Goal: Task Accomplishment & Management: Manage account settings

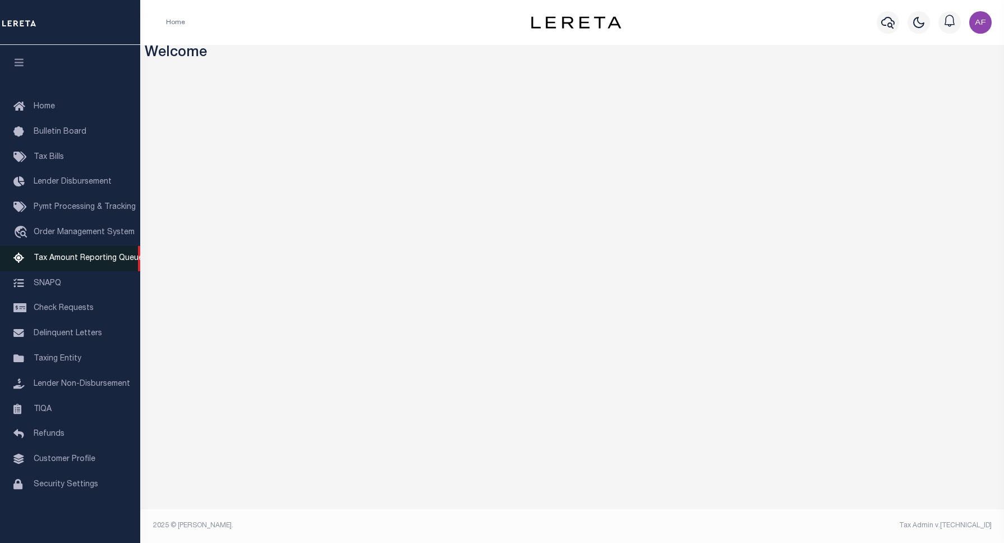
click at [66, 265] on link "Tax Amount Reporting Queue" at bounding box center [70, 258] width 140 height 25
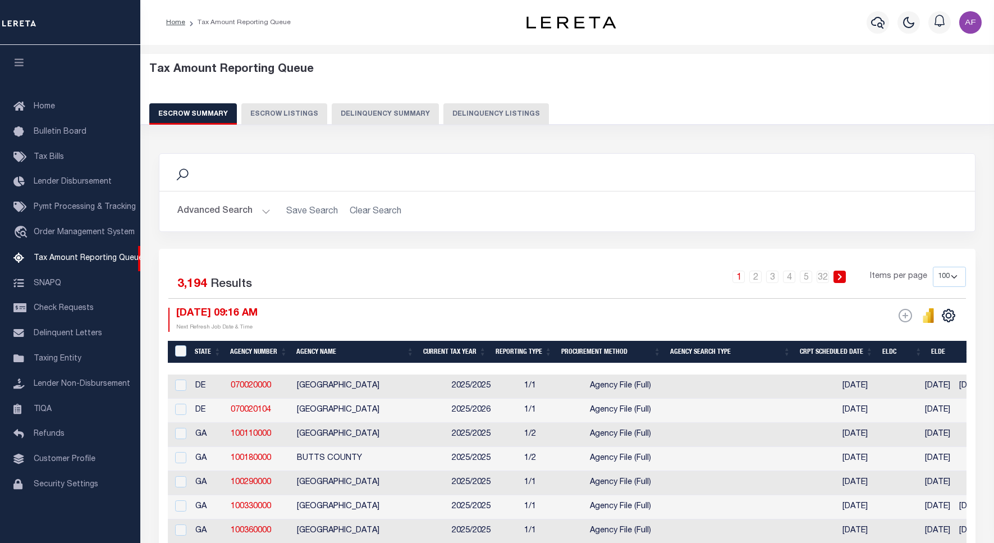
select select "100"
click at [477, 105] on button "Delinquency Listings" at bounding box center [495, 113] width 105 height 21
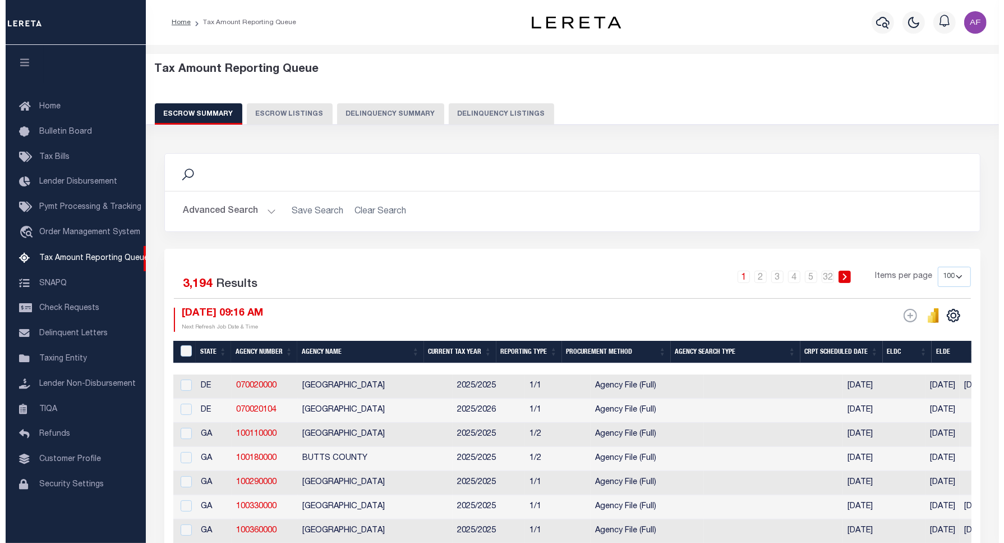
select select
select select "100"
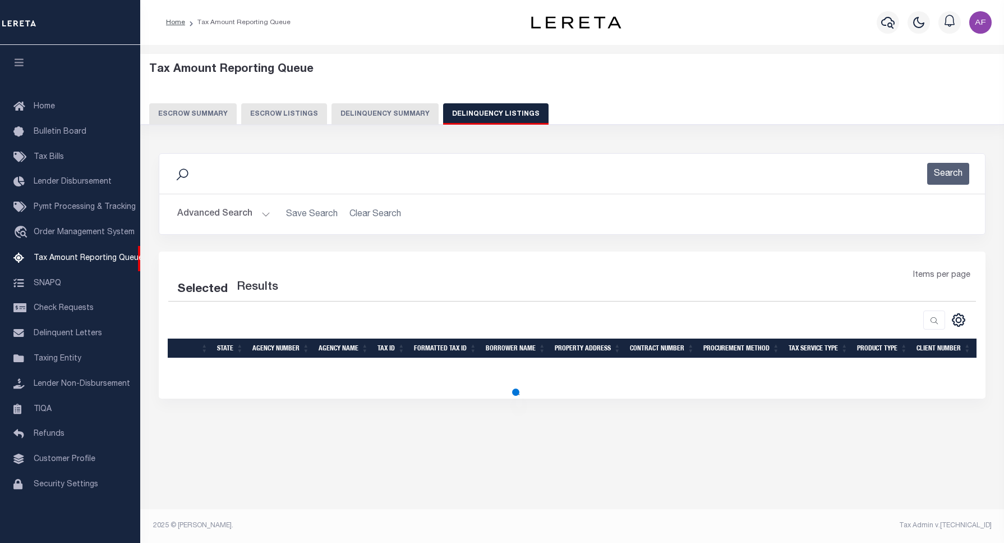
select select "100"
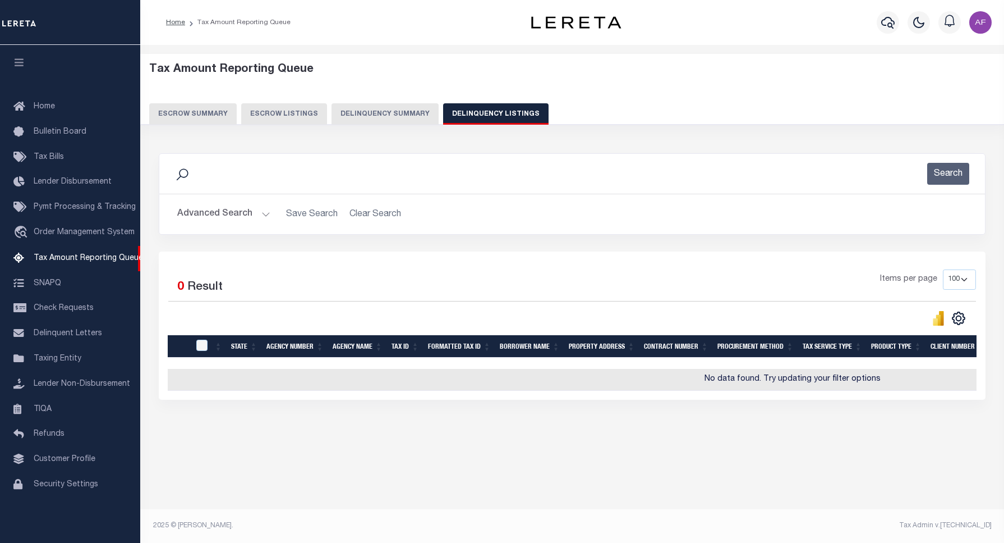
click at [203, 214] on button "Advanced Search" at bounding box center [223, 214] width 93 height 22
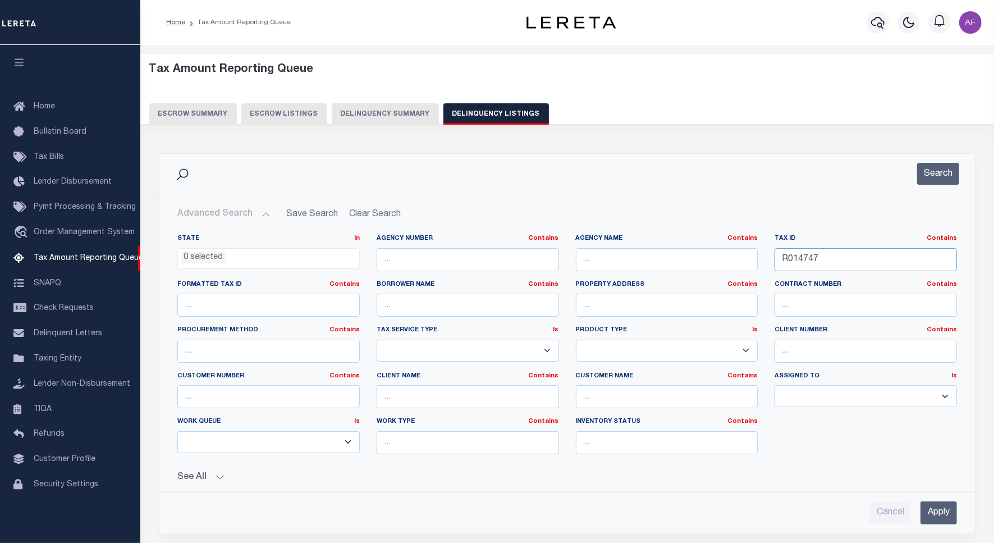
drag, startPoint x: 865, startPoint y: 265, endPoint x: 695, endPoint y: 261, distance: 170.6
click at [695, 261] on div "State In In AK AL AR AZ CA CO CT DC DE FL GA GU HI IA ID IL IN KS KY LA MA MD M…" at bounding box center [567, 348] width 796 height 229
click at [931, 175] on button "Search" at bounding box center [938, 174] width 42 height 22
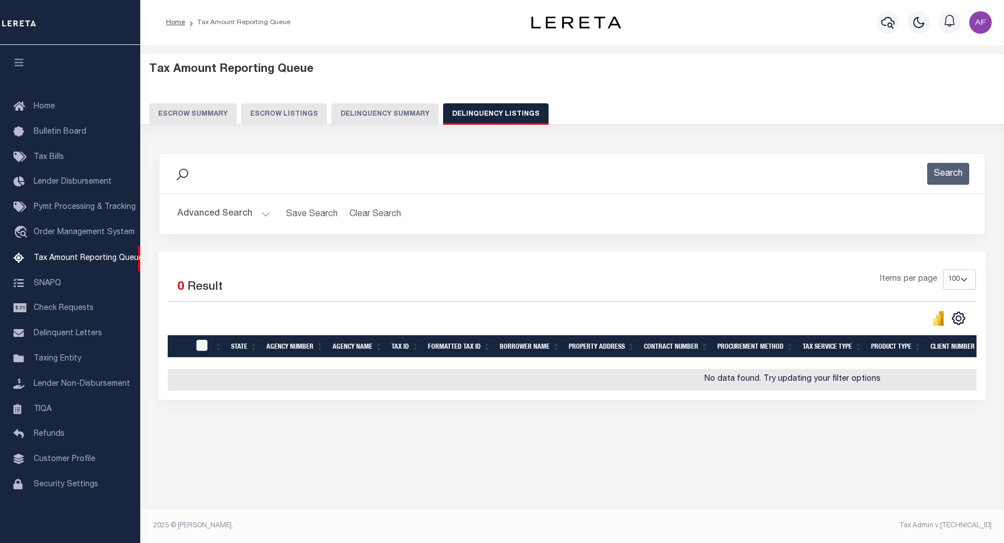
scroll to position [0, 286]
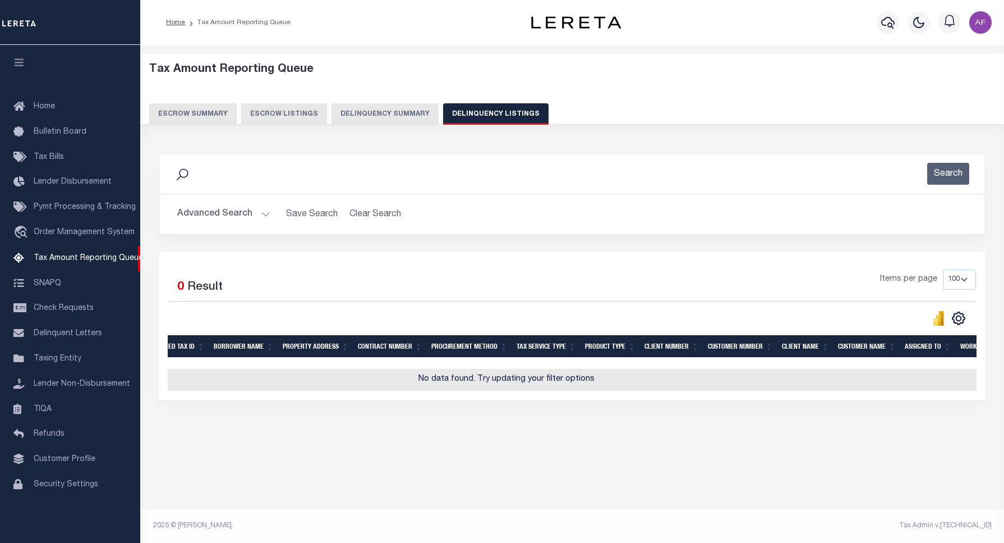
click at [203, 212] on button "Advanced Search" at bounding box center [223, 214] width 93 height 22
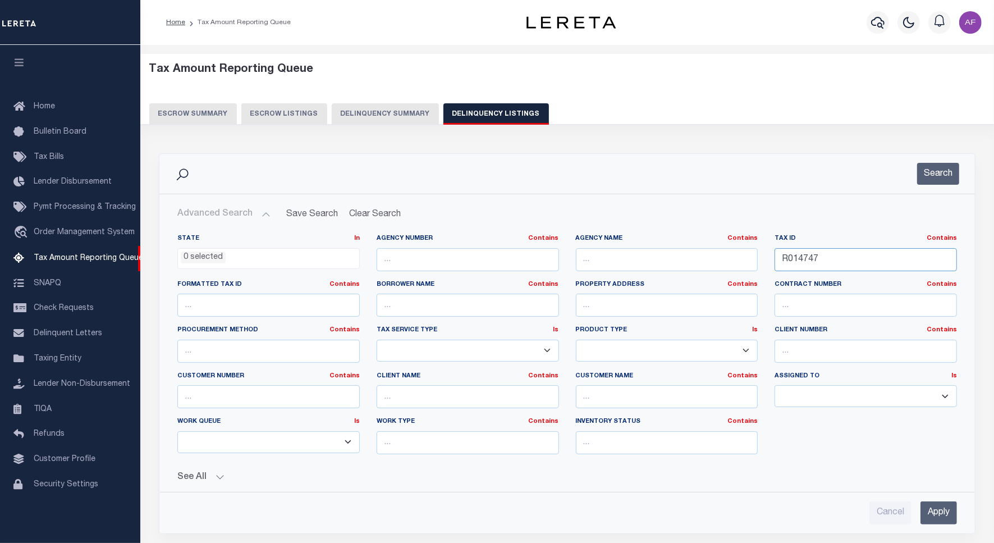
drag, startPoint x: 824, startPoint y: 255, endPoint x: 654, endPoint y: 236, distance: 171.1
click at [654, 236] on div "State In In AK AL AR AZ CA CO CT DC DE FL GA GU HI IA ID IL IN KS KY LA MA MD M…" at bounding box center [567, 348] width 796 height 229
paste input "6129"
type input "R016129"
click at [935, 185] on div "Search" at bounding box center [566, 174] width 815 height 40
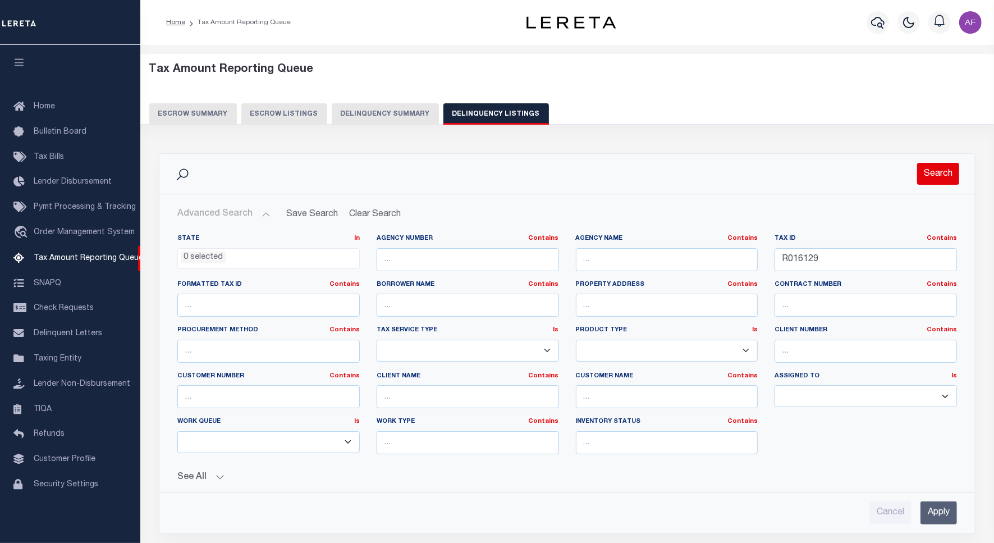
click at [935, 175] on button "Search" at bounding box center [938, 174] width 42 height 22
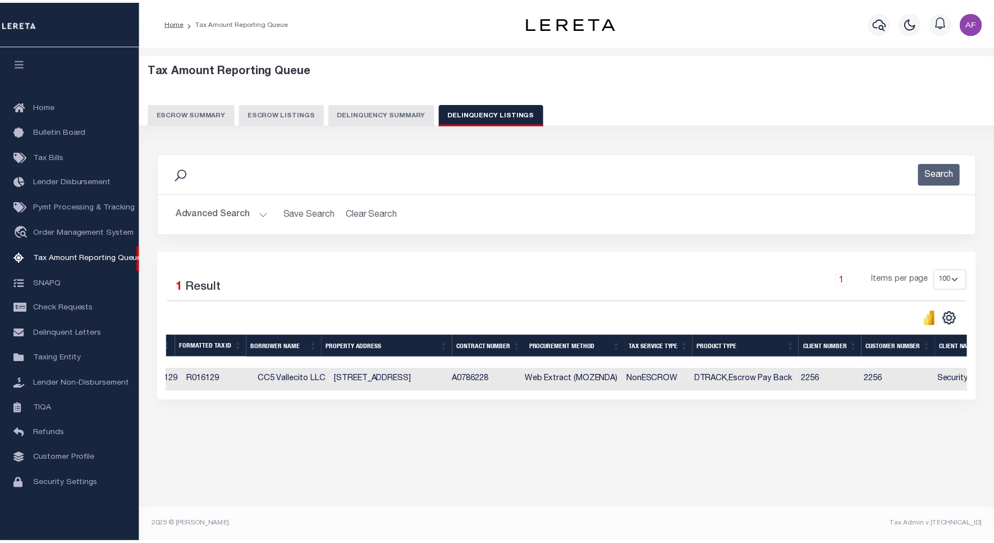
scroll to position [0, 0]
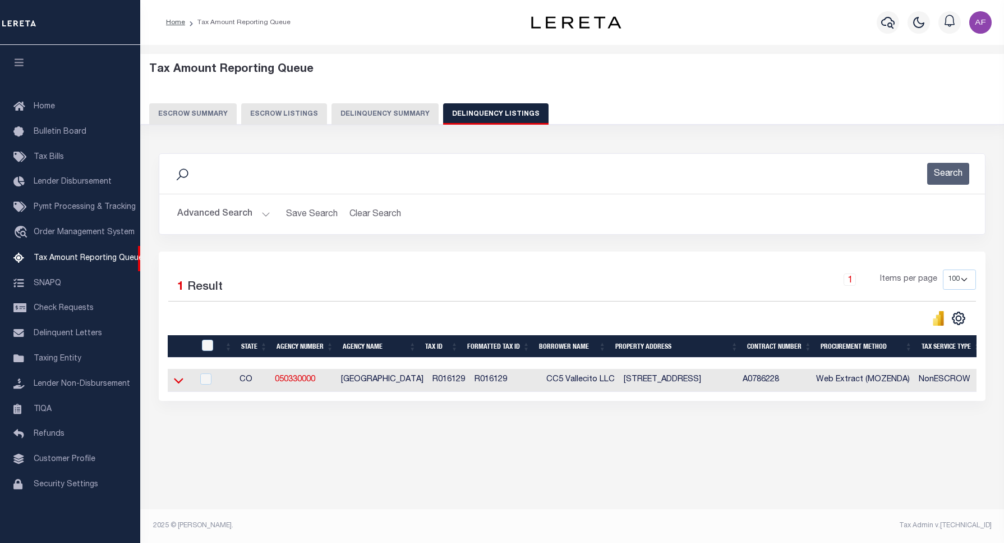
click at [180, 384] on icon at bounding box center [179, 381] width 10 height 6
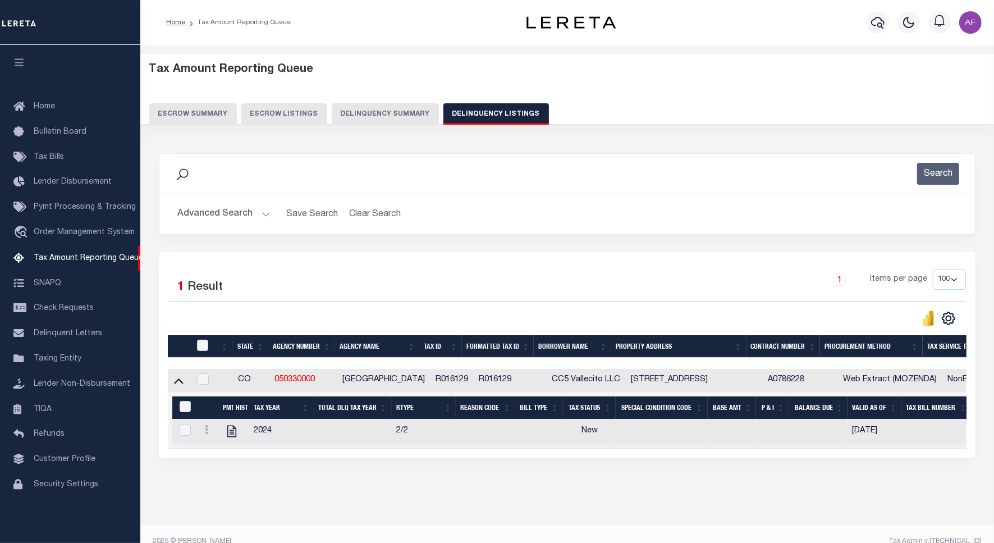
scroll to position [27, 0]
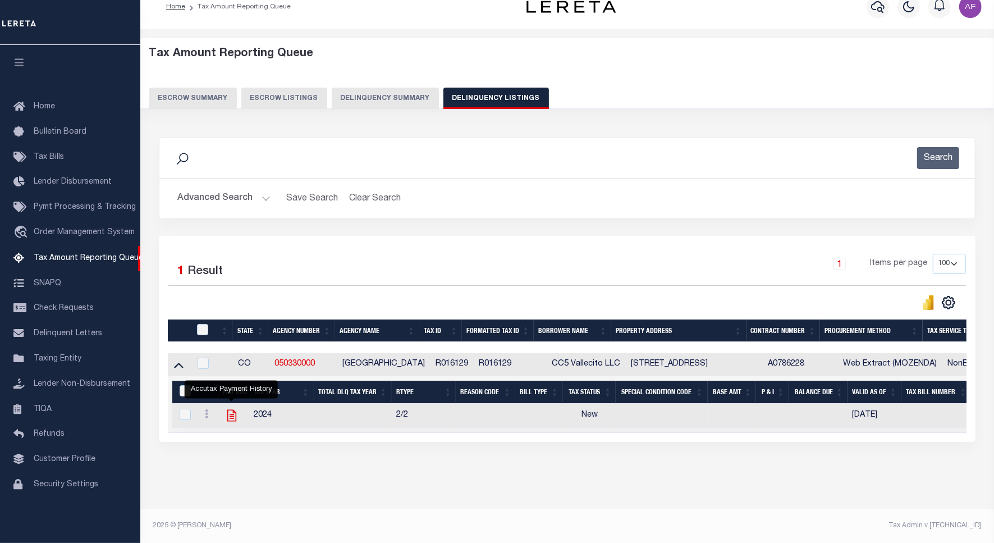
click at [227, 410] on icon "" at bounding box center [231, 416] width 9 height 12
checkbox input "true"
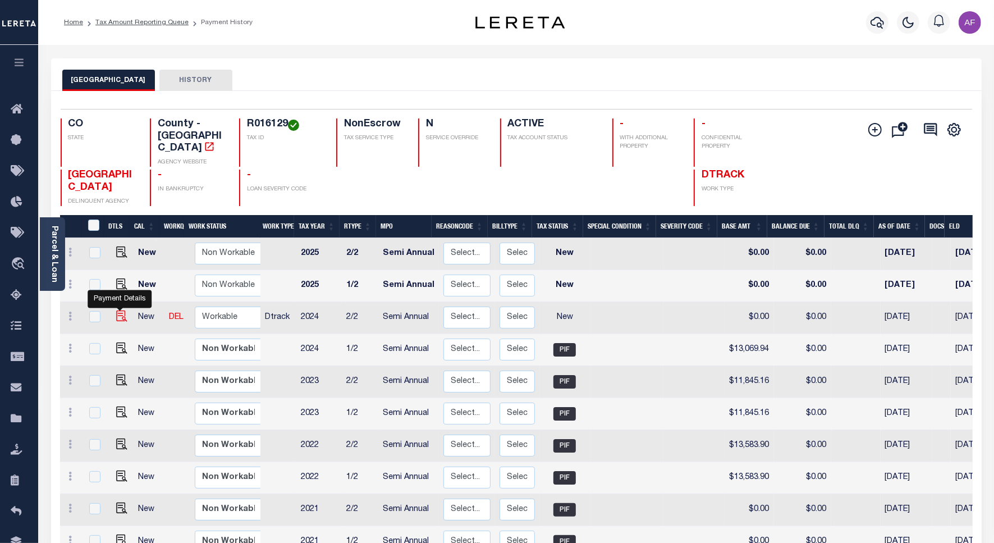
click at [121, 310] on img "" at bounding box center [121, 315] width 11 height 11
checkbox input "true"
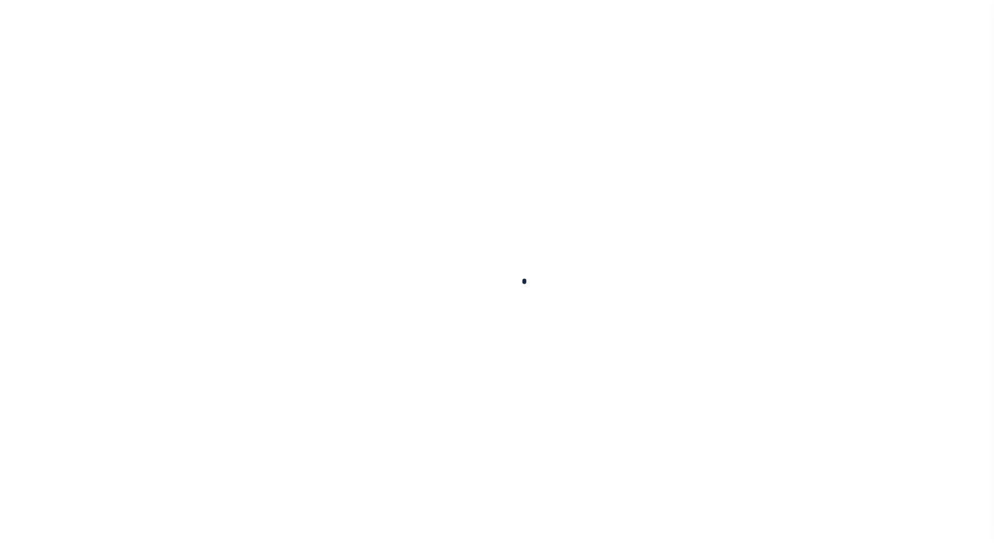
checkbox input "false"
type input "Semi Annual"
type input "[DATE]"
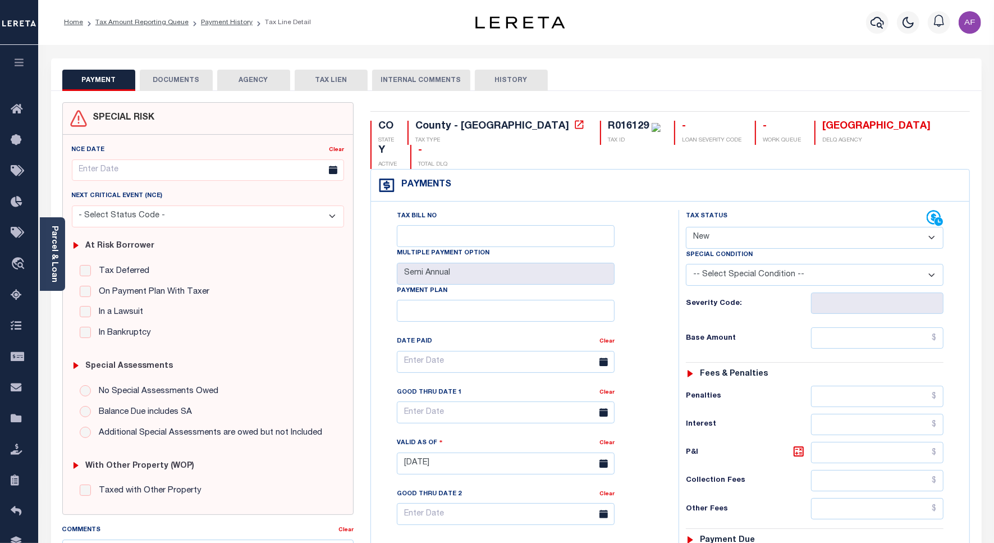
click at [733, 227] on select "- Select Status Code - Open Due/Unpaid Paid Incomplete No Tax Due Internal Refu…" at bounding box center [815, 238] width 258 height 22
select select "PYD"
click at [686, 227] on select "- Select Status Code - Open Due/Unpaid Paid Incomplete No Tax Due Internal Refu…" at bounding box center [815, 238] width 258 height 22
type input "[DATE]"
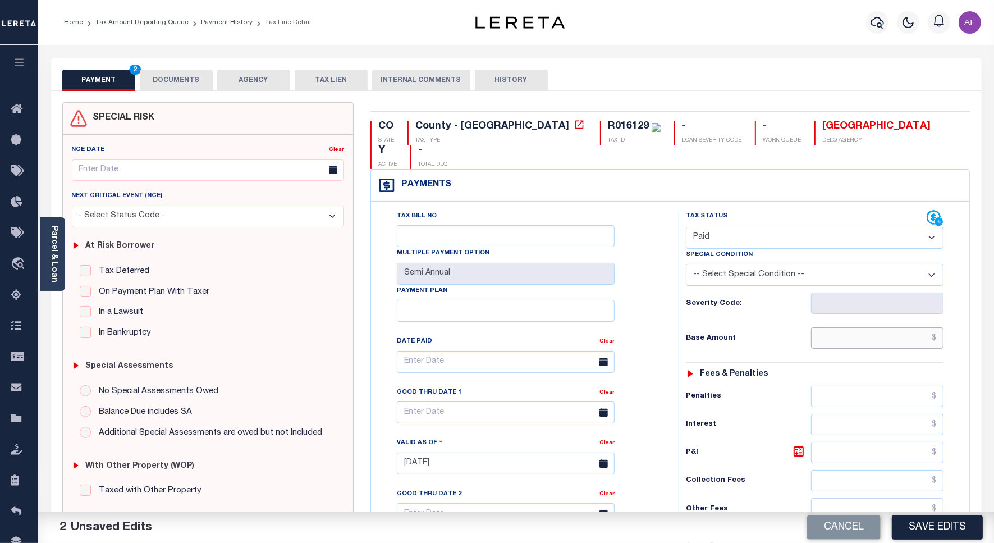
click at [865, 327] on input "text" at bounding box center [877, 337] width 132 height 21
paste input "13,069.94"
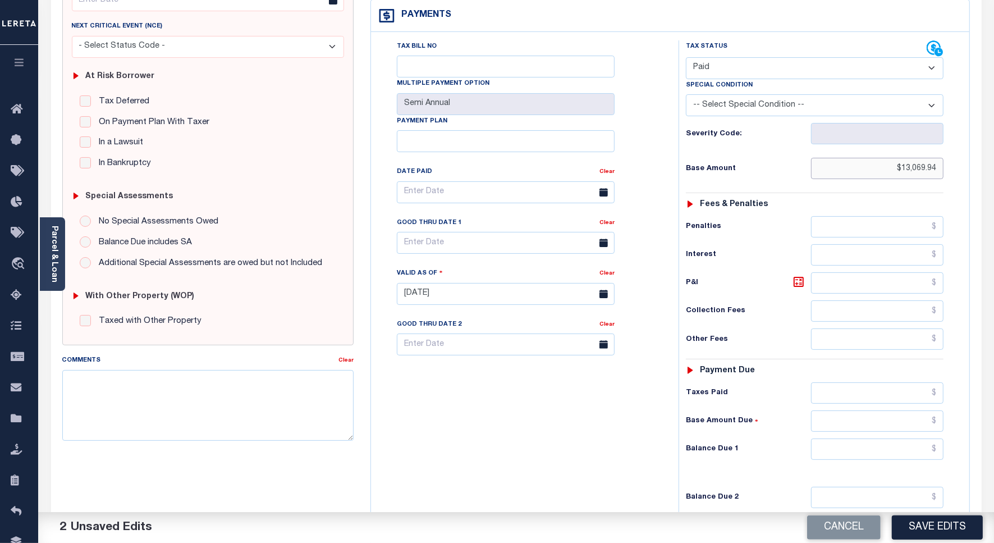
scroll to position [281, 0]
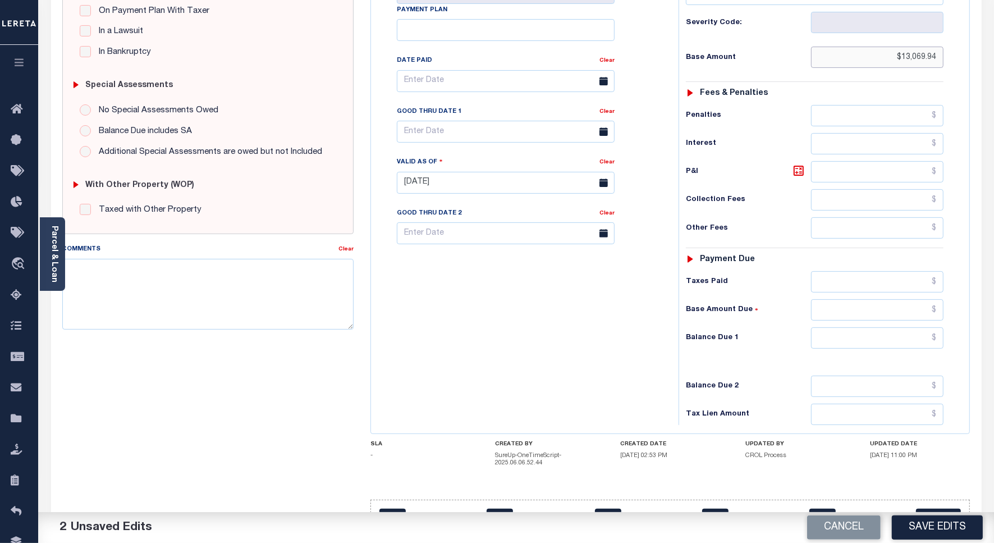
type input "$13,069.94"
click at [851, 271] on input "text" at bounding box center [877, 281] width 132 height 21
paste input "13,069.94"
type input "$13,069.94"
click at [862, 327] on input "text" at bounding box center [877, 337] width 132 height 21
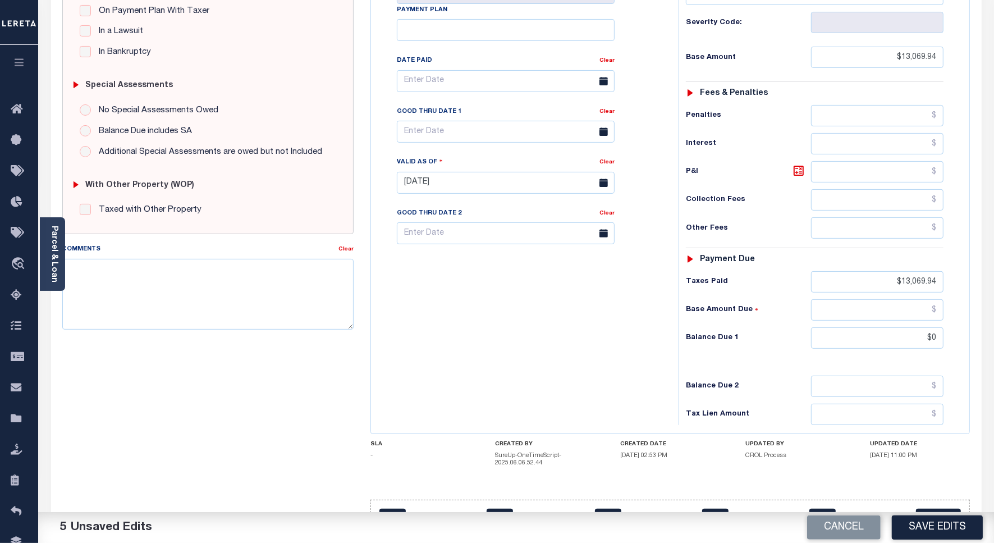
type input "$0.00"
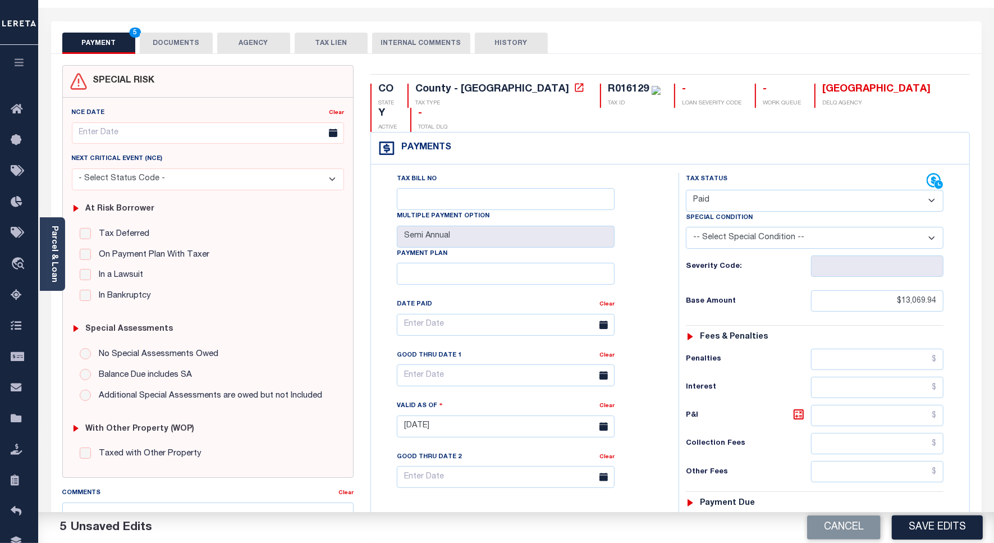
scroll to position [0, 0]
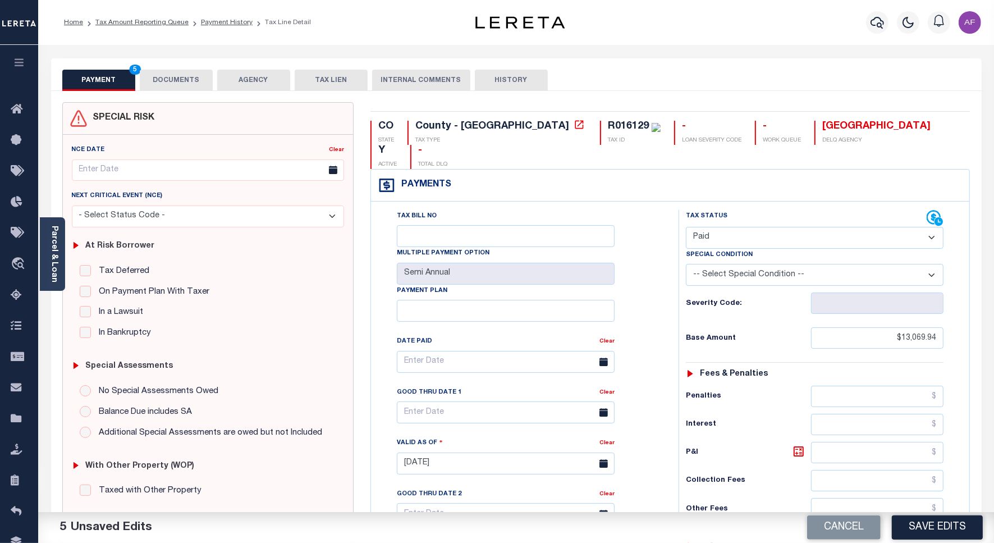
click at [163, 80] on button "DOCUMENTS" at bounding box center [176, 80] width 73 height 21
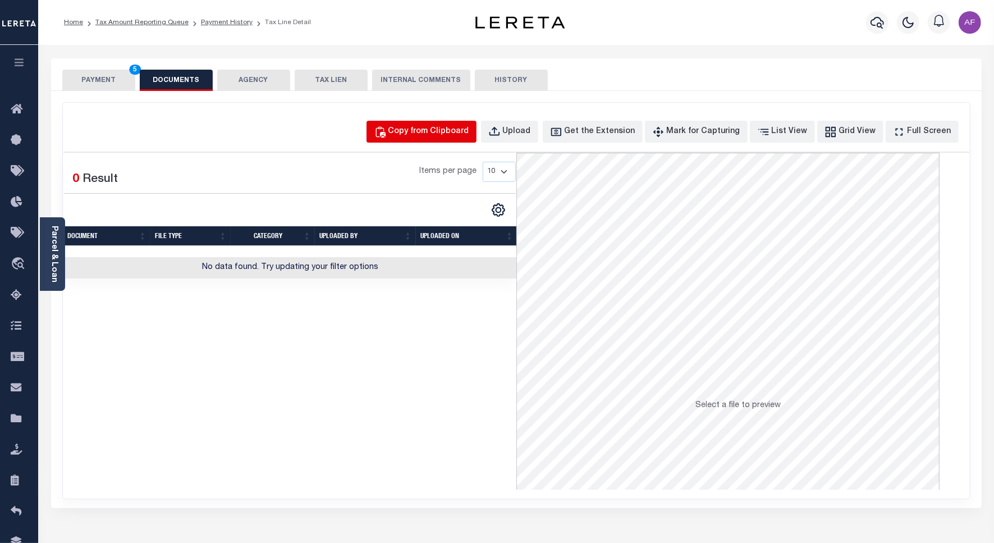
click at [438, 126] on div "Copy from Clipboard" at bounding box center [428, 132] width 81 height 12
select select "POP"
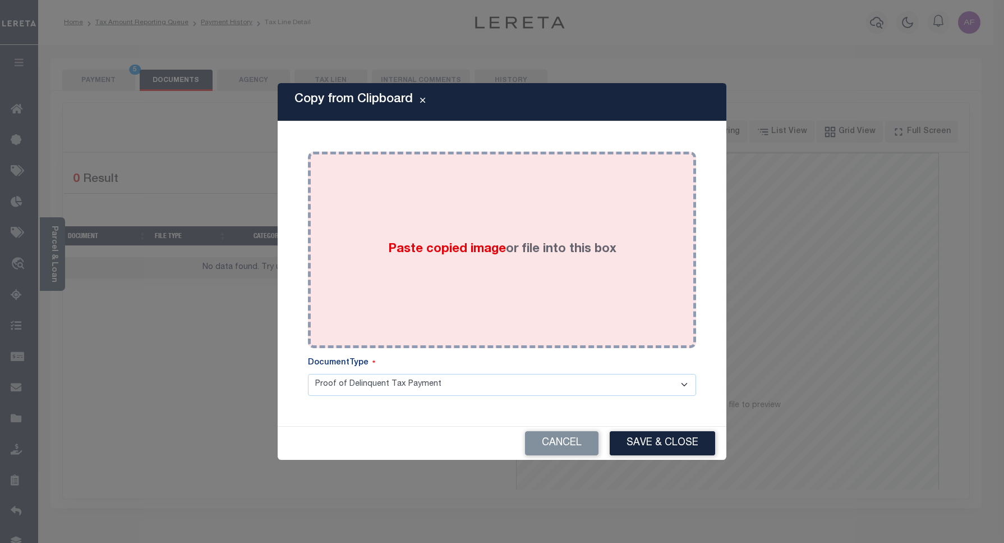
click at [520, 224] on div "Paste copied image or file into this box" at bounding box center [501, 250] width 371 height 180
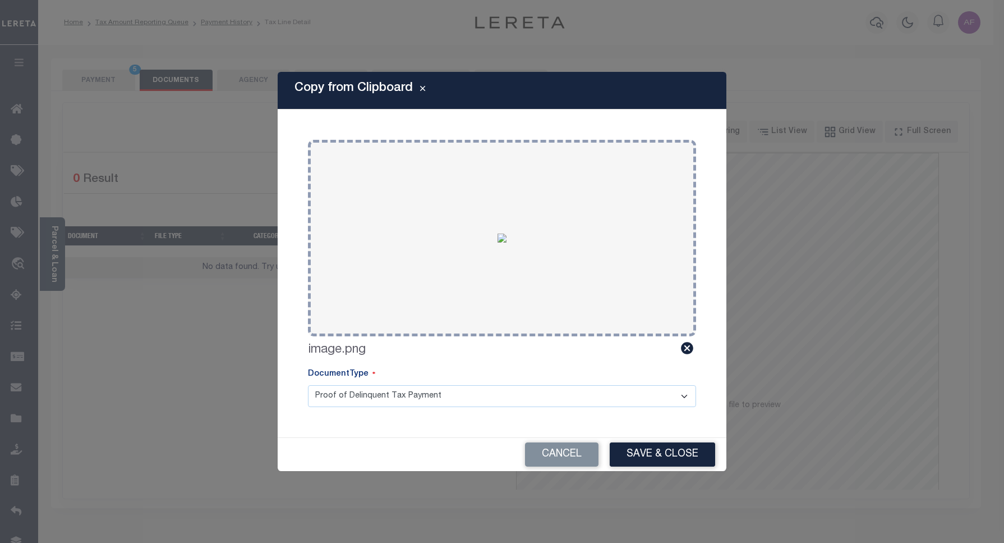
click at [658, 455] on button "Save & Close" at bounding box center [662, 454] width 105 height 24
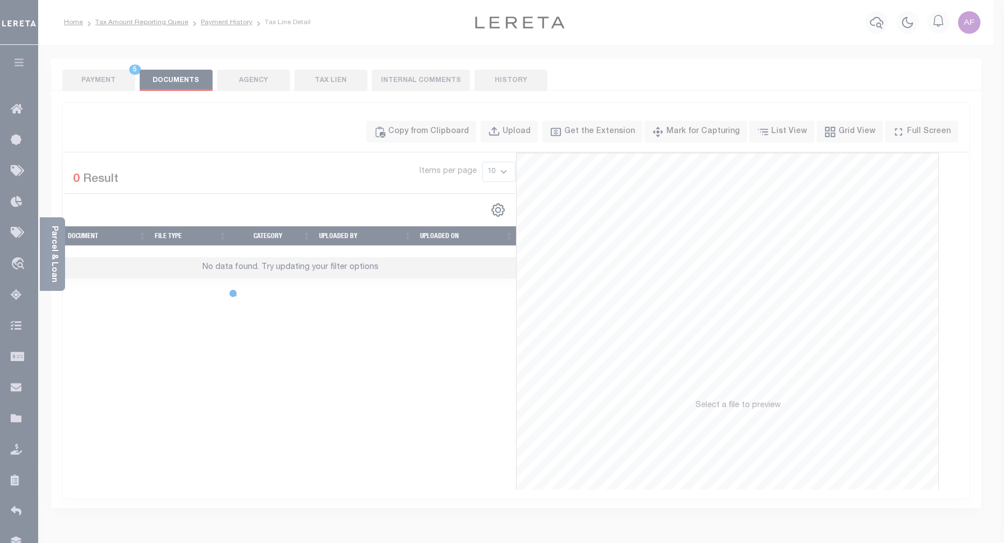
click at [104, 81] on body "Home Tax Amount Reporting Queue Payment History Tax Line Detail Profile" at bounding box center [502, 402] width 1004 height 805
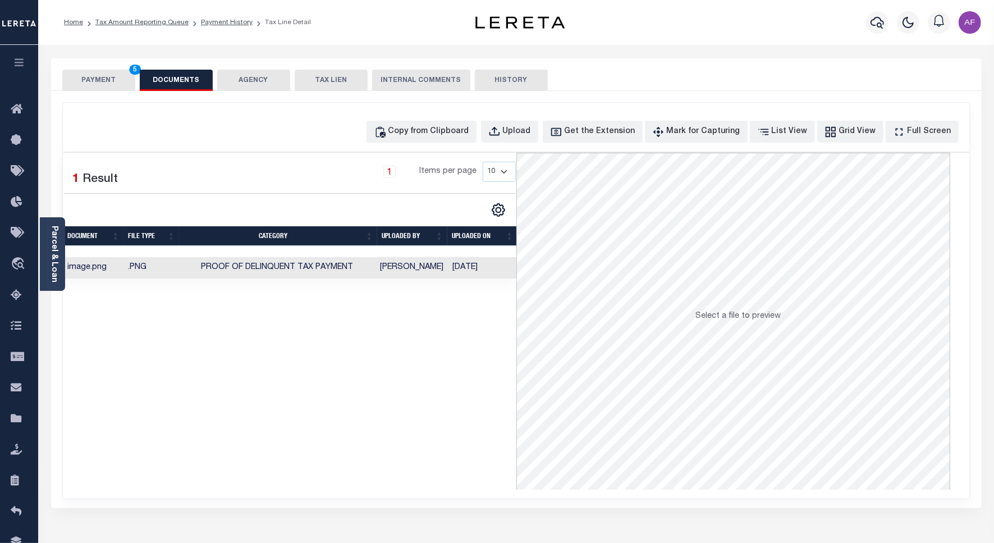
click at [107, 77] on button "PAYMENT 5" at bounding box center [98, 80] width 73 height 21
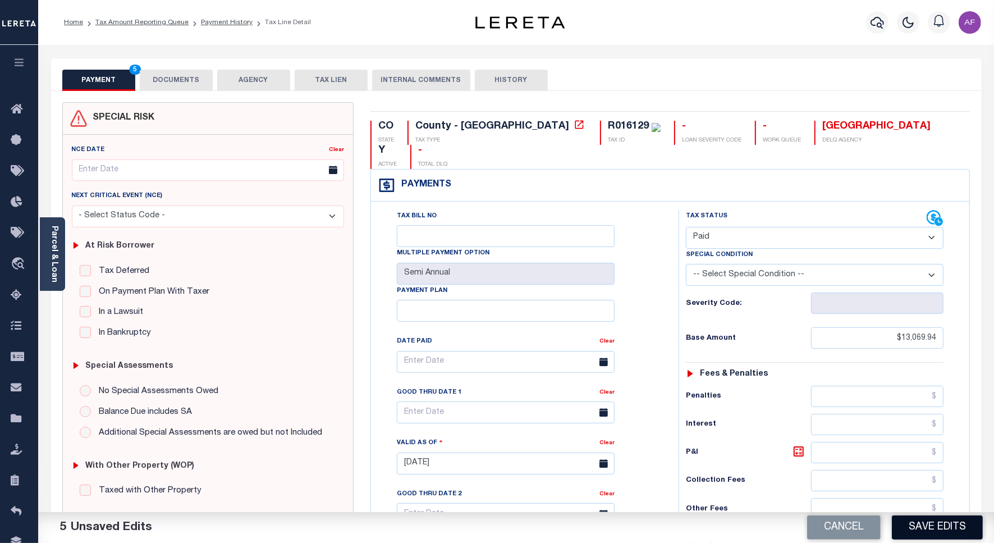
click at [923, 519] on button "Save Edits" at bounding box center [936, 527] width 91 height 24
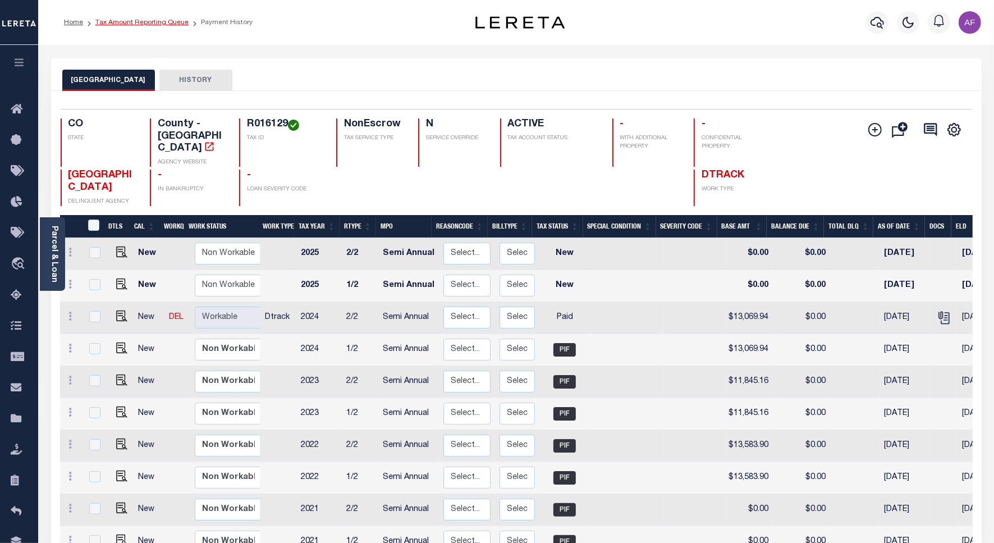
click at [142, 23] on link "Tax Amount Reporting Queue" at bounding box center [141, 22] width 93 height 7
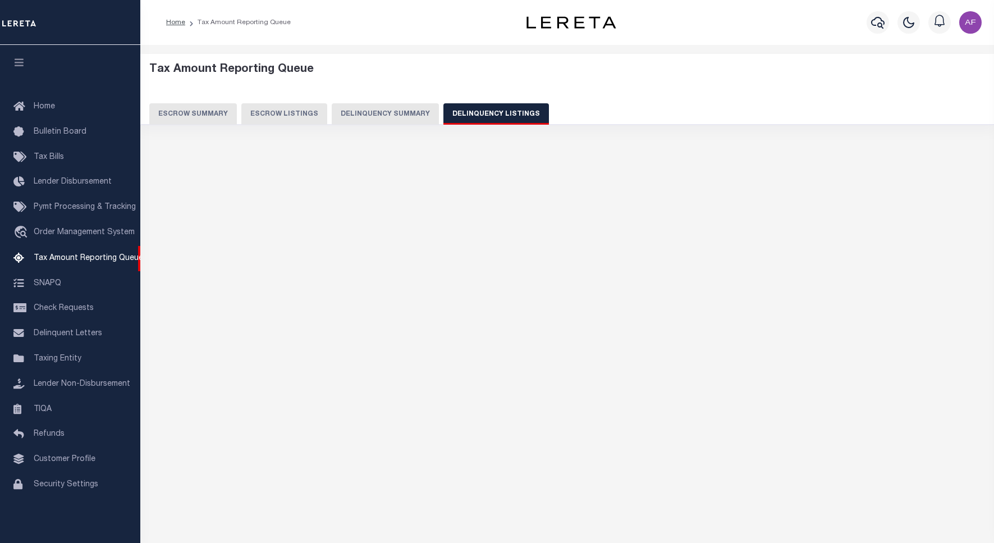
select select "100"
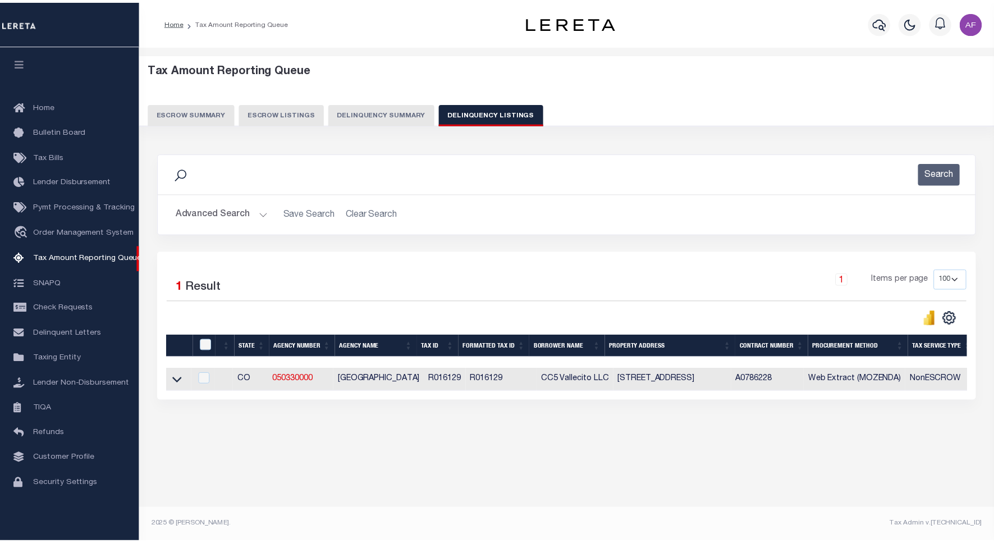
scroll to position [3, 0]
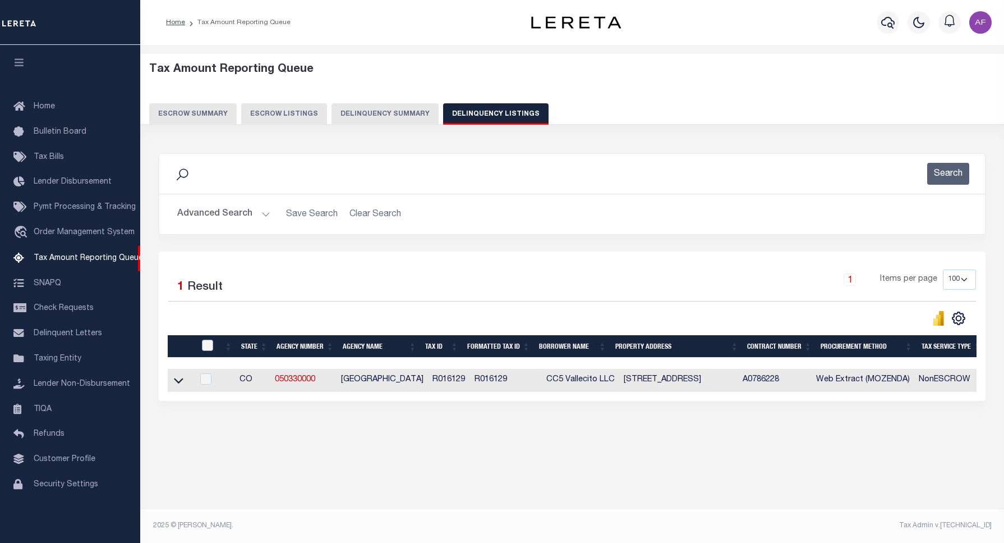
click at [210, 351] on input "checkbox" at bounding box center [207, 344] width 11 height 11
checkbox input "true"
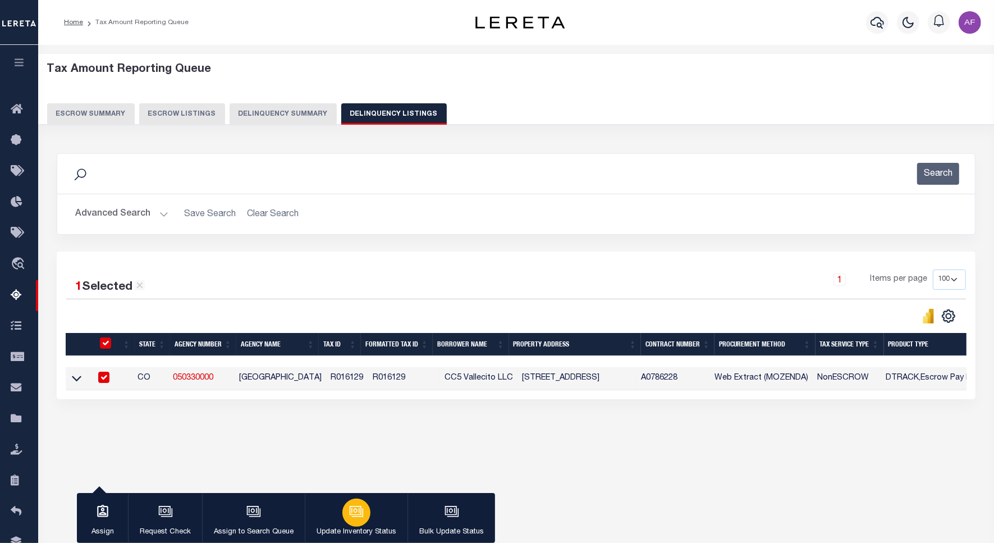
click at [352, 513] on icon "button" at bounding box center [356, 511] width 15 height 15
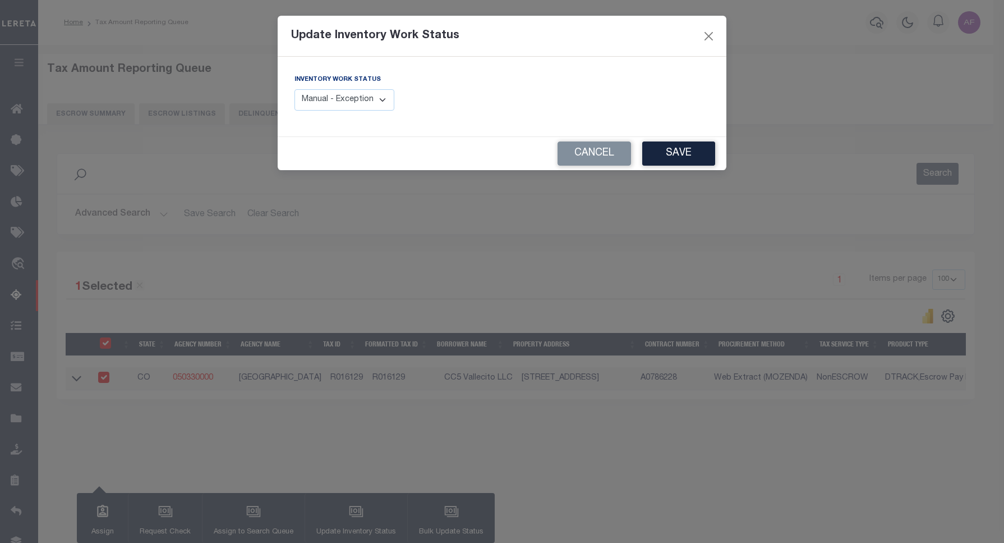
click at [359, 104] on select "Manual - Exception Pended - Awaiting Search Late Add Exception Completed" at bounding box center [345, 100] width 100 height 22
select select "4"
click at [295, 89] on select "Manual - Exception Pended - Awaiting Search Late Add Exception Completed" at bounding box center [345, 100] width 100 height 22
click at [698, 159] on button "Save" at bounding box center [678, 153] width 73 height 24
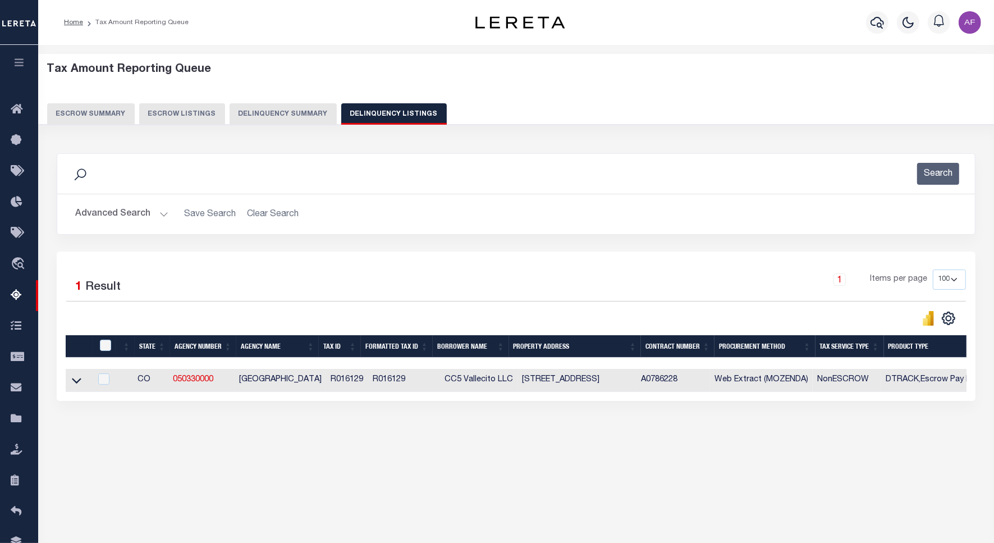
click at [129, 209] on button "Advanced Search" at bounding box center [121, 214] width 93 height 22
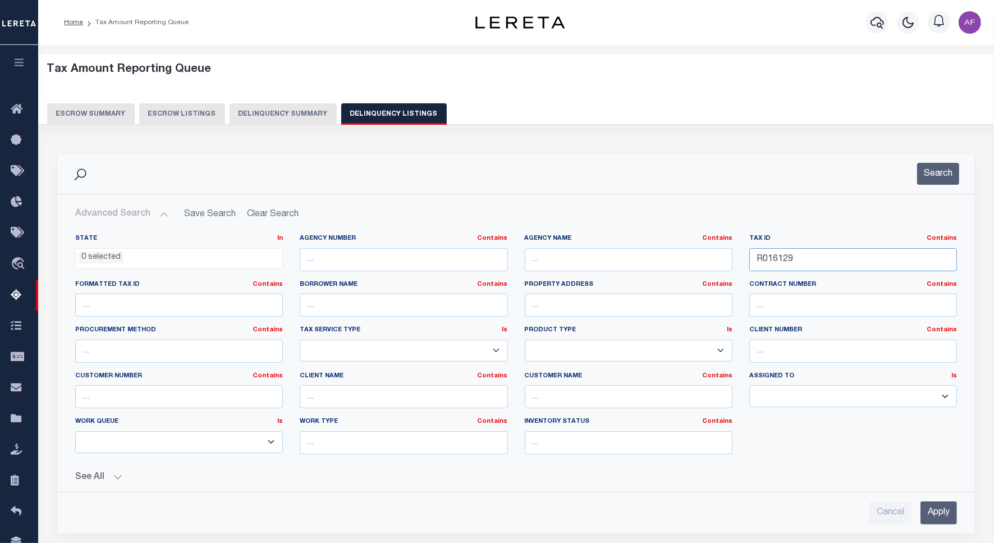
drag, startPoint x: 815, startPoint y: 258, endPoint x: 707, endPoint y: 251, distance: 108.5
click at [707, 251] on div "State In In AK AL AR AZ CA CO CT DC DE FL GA GU HI IA ID IL IN KS KY LA MA MD M…" at bounding box center [516, 348] width 898 height 229
paste input "9134"
type input "R019134"
click at [941, 163] on button "Search" at bounding box center [938, 174] width 42 height 22
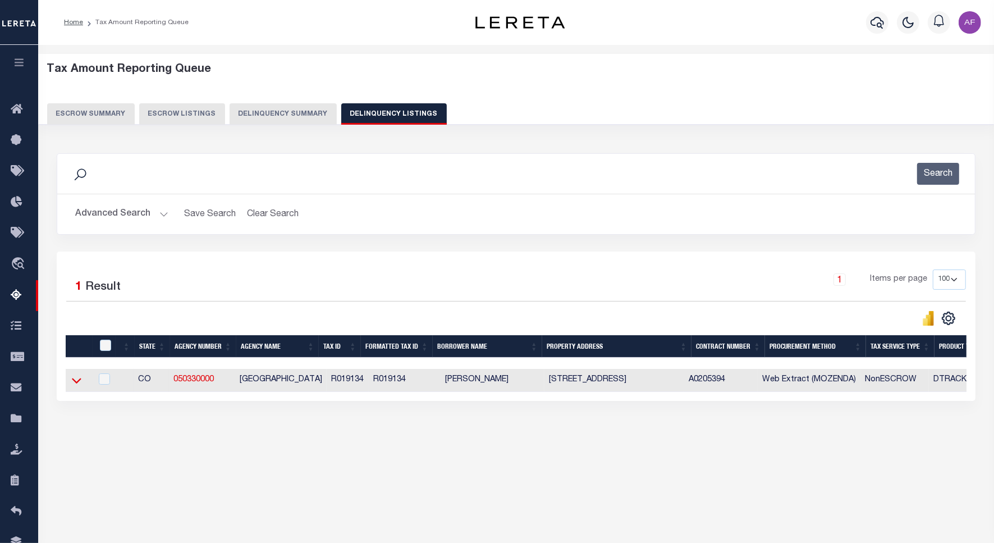
click at [72, 385] on icon at bounding box center [77, 380] width 10 height 12
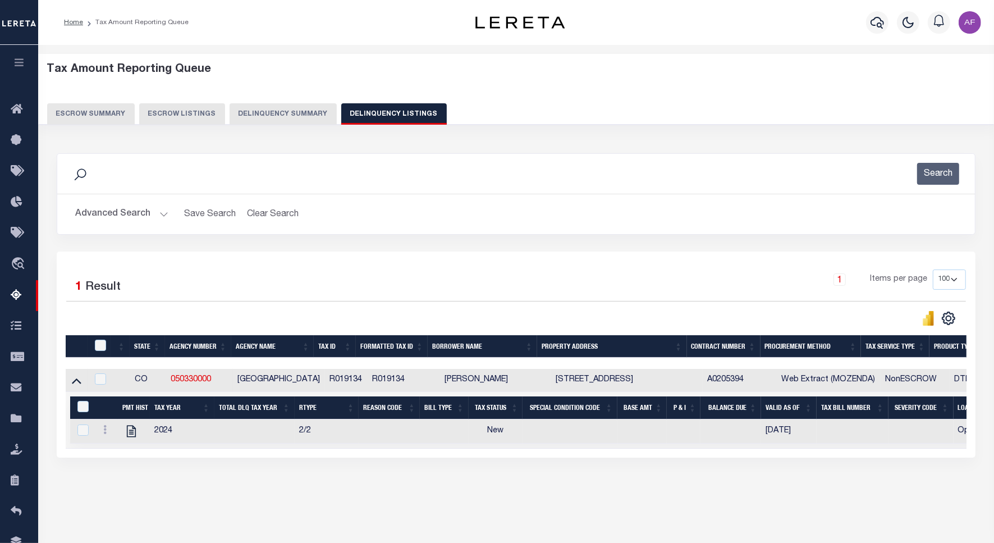
scroll to position [52, 0]
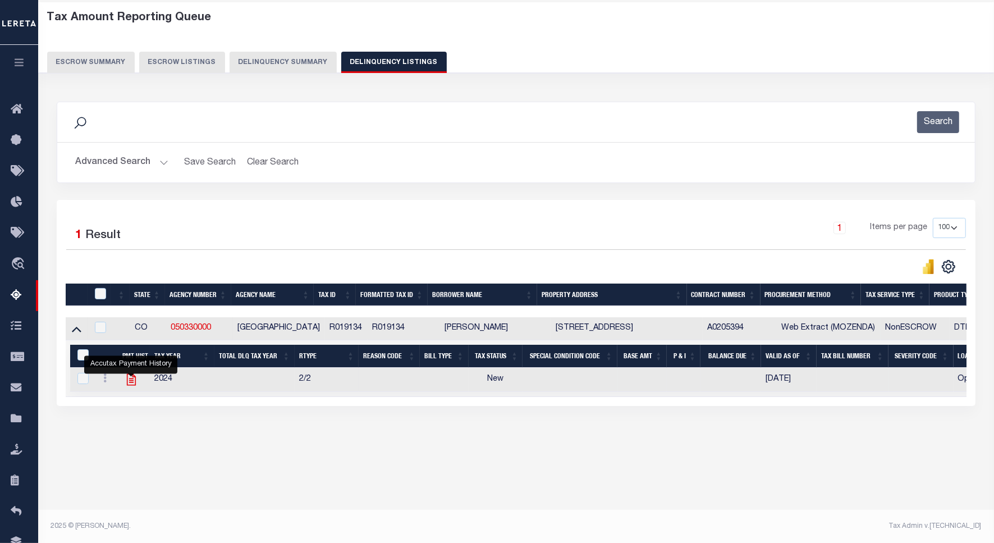
click at [125, 385] on icon "" at bounding box center [131, 379] width 15 height 15
checkbox input "true"
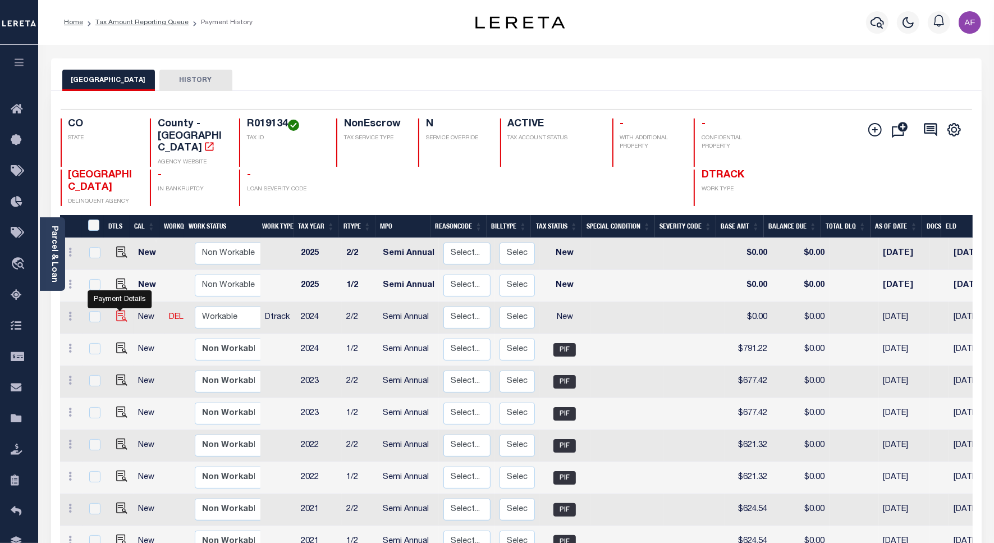
click at [116, 310] on img "" at bounding box center [121, 315] width 11 height 11
checkbox input "true"
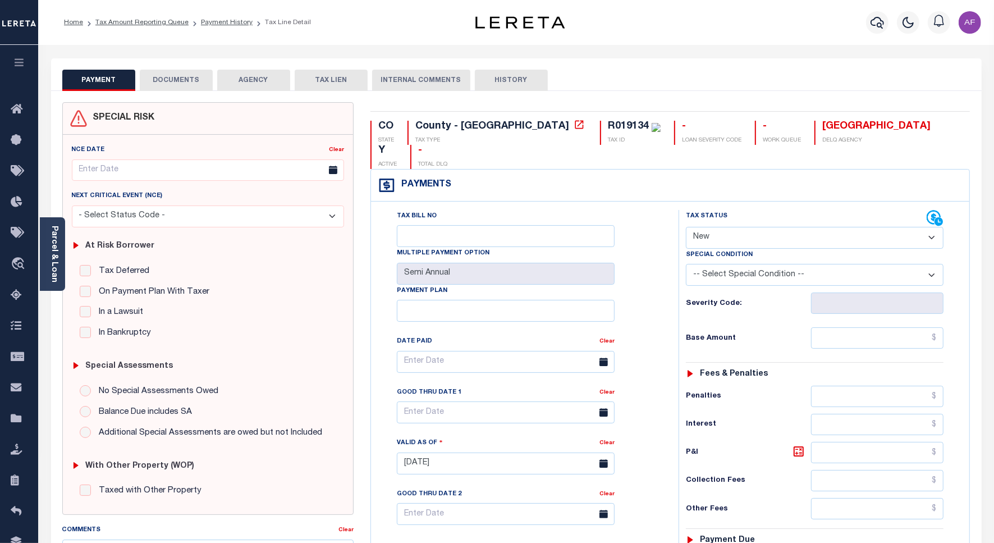
click at [709, 227] on select "- Select Status Code - Open Due/Unpaid Paid Incomplete No Tax Due Internal Refu…" at bounding box center [815, 238] width 258 height 22
select select "PYD"
click at [686, 227] on select "- Select Status Code - Open Due/Unpaid Paid Incomplete No Tax Due Internal Refu…" at bounding box center [815, 238] width 258 height 22
type input "[DATE]"
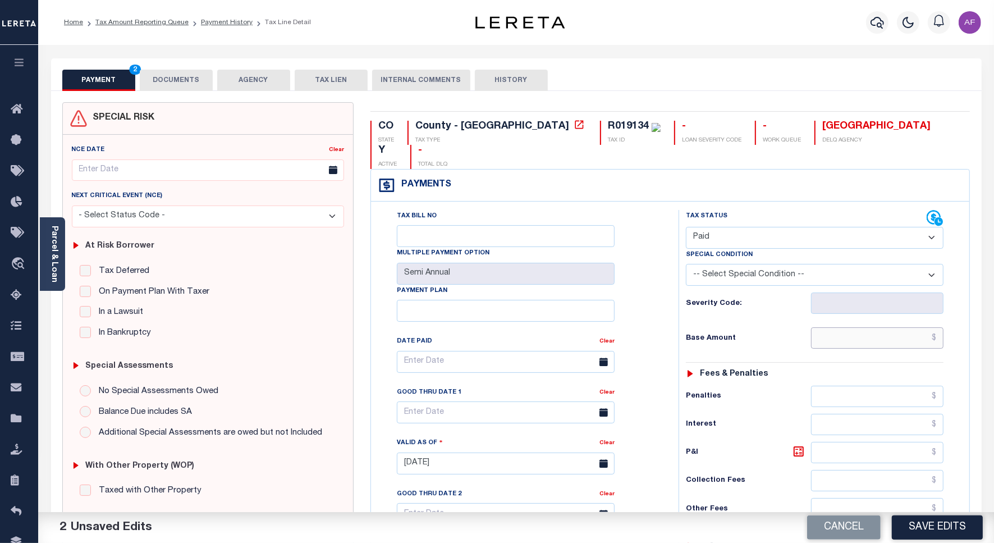
click at [900, 327] on input "text" at bounding box center [877, 337] width 132 height 21
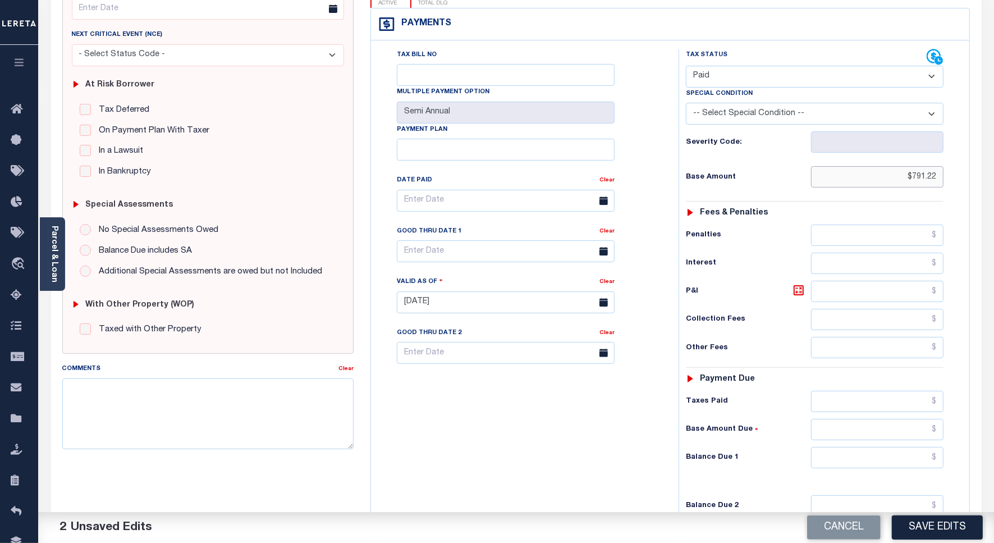
scroll to position [296, 0]
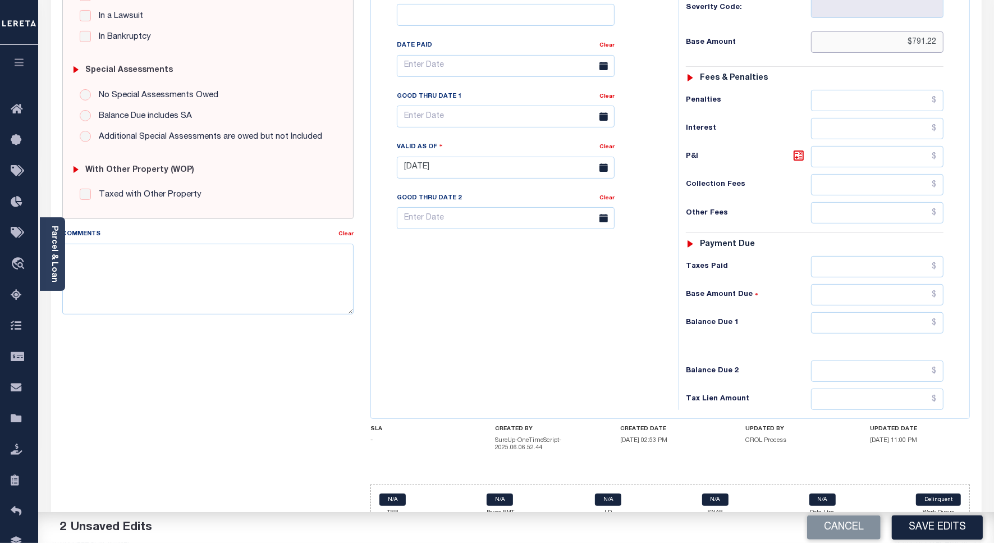
type input "$791.22"
click at [917, 256] on input "text" at bounding box center [877, 266] width 132 height 21
type input "$791.22"
click at [877, 312] on input "text" at bounding box center [877, 322] width 132 height 21
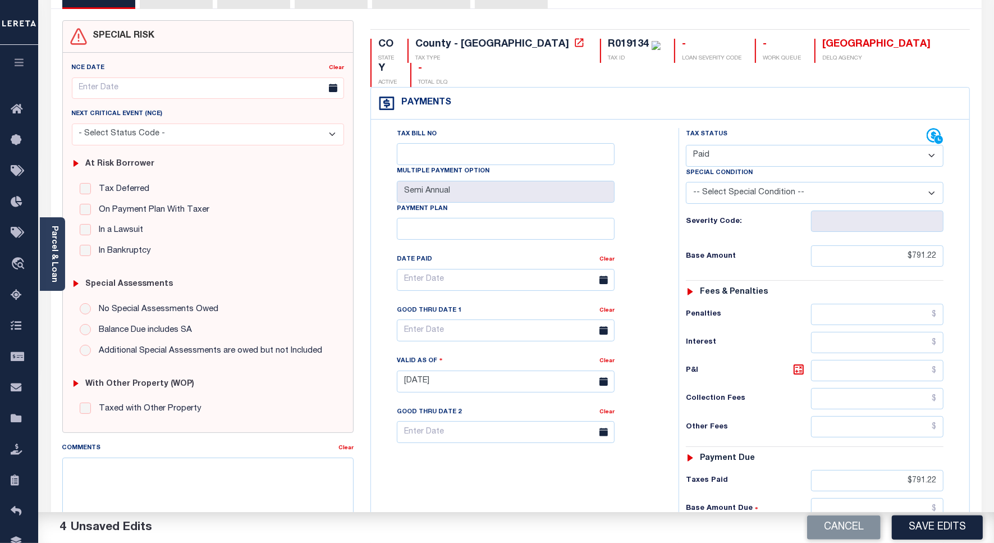
scroll to position [0, 0]
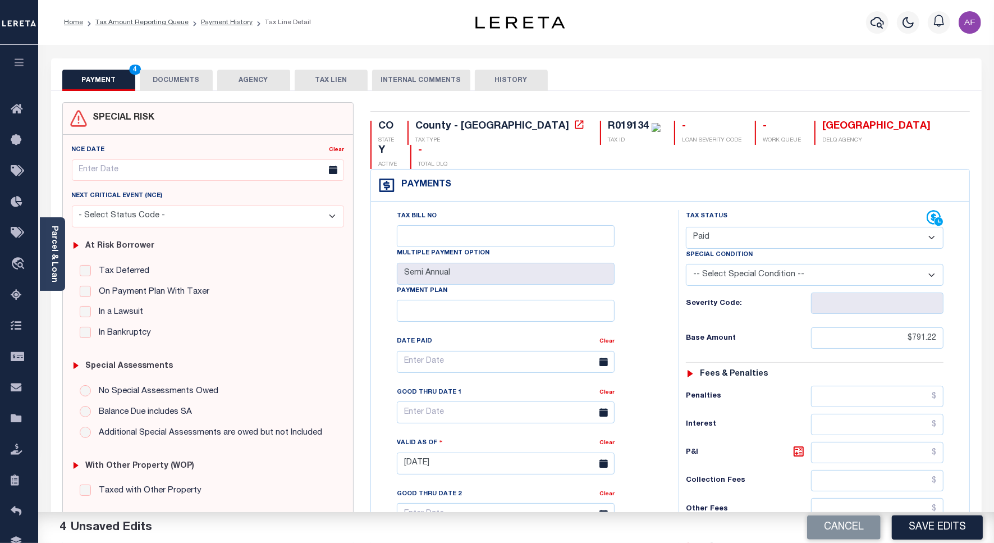
type input "$0.00"
click at [162, 82] on button "DOCUMENTS" at bounding box center [176, 80] width 73 height 21
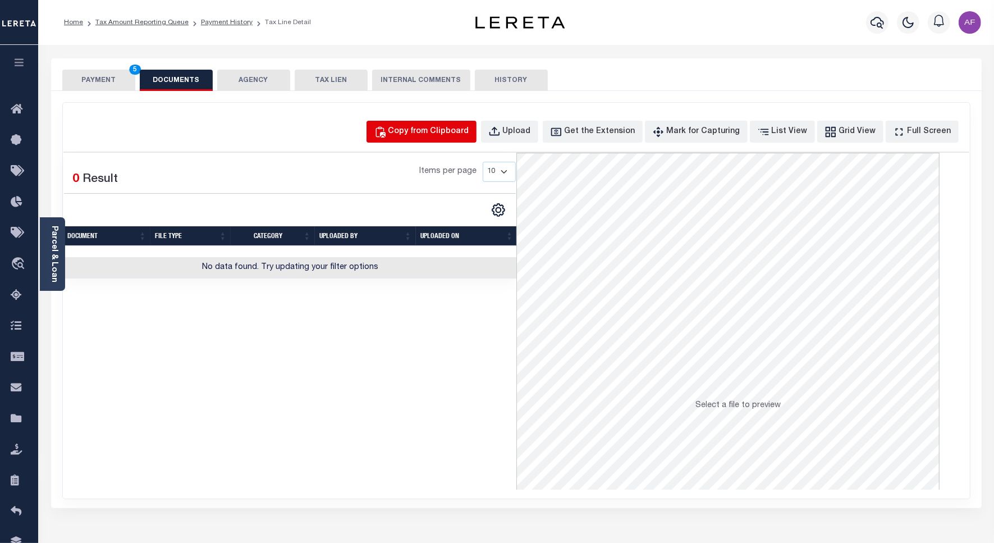
click at [446, 134] on div "Copy from Clipboard" at bounding box center [428, 132] width 81 height 12
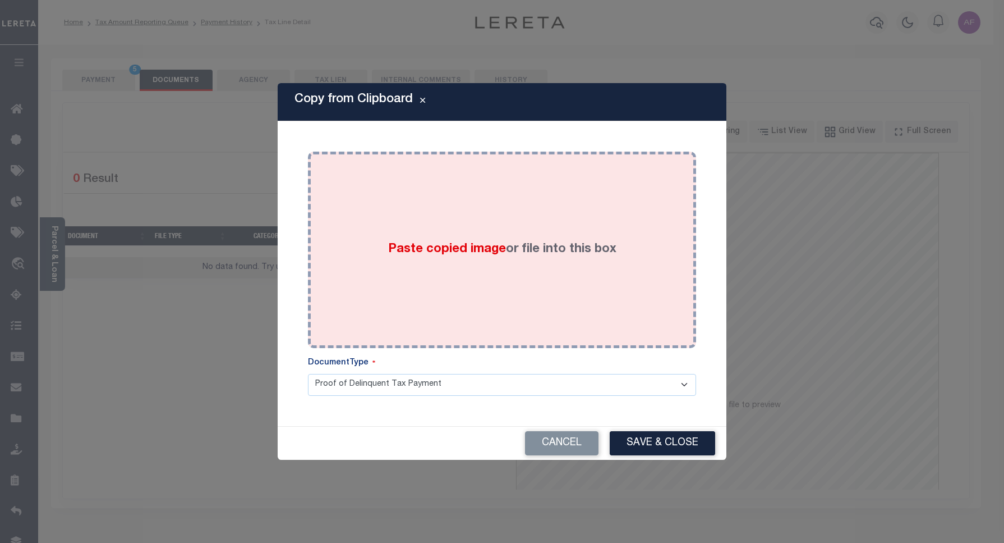
click at [436, 180] on div "Paste copied image or file into this box" at bounding box center [501, 250] width 371 height 180
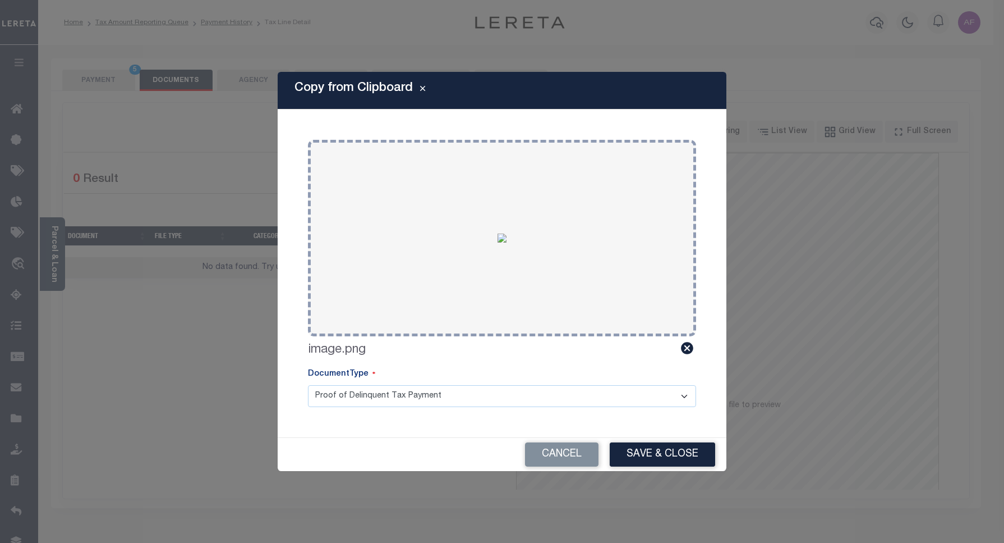
drag, startPoint x: 645, startPoint y: 452, endPoint x: 598, endPoint y: 430, distance: 52.0
click at [645, 453] on button "Save & Close" at bounding box center [662, 454] width 105 height 24
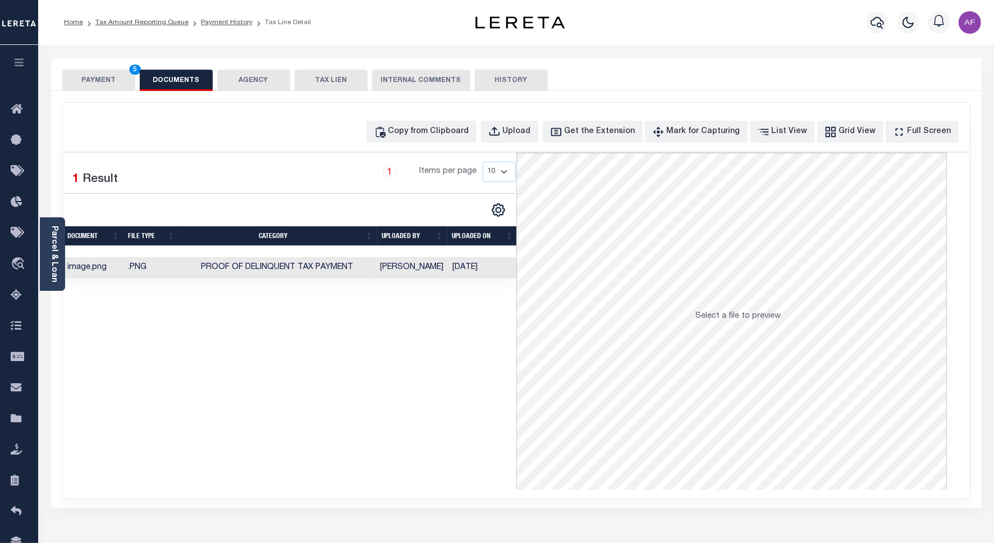
click at [102, 82] on button "PAYMENT 5" at bounding box center [98, 80] width 73 height 21
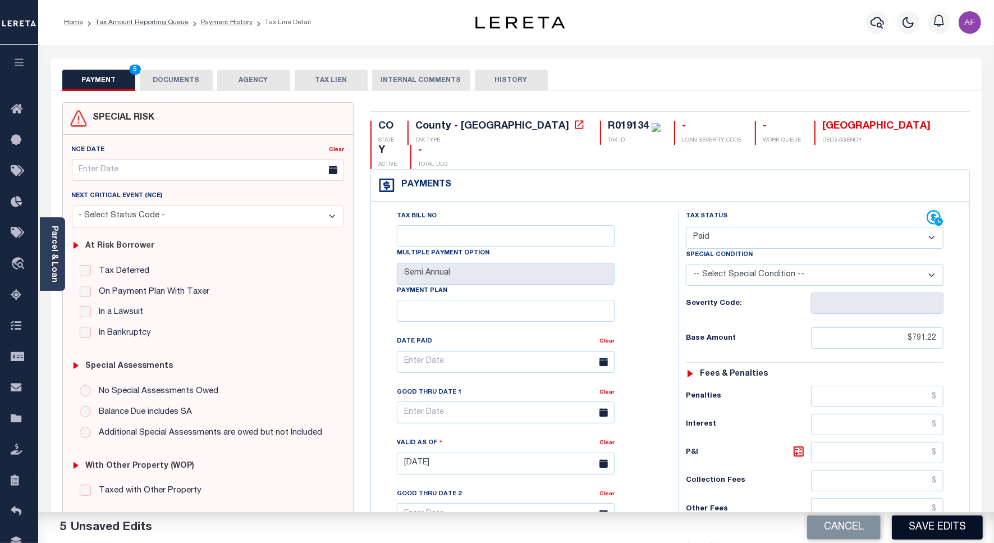
click at [918, 528] on button "Save Edits" at bounding box center [936, 527] width 91 height 24
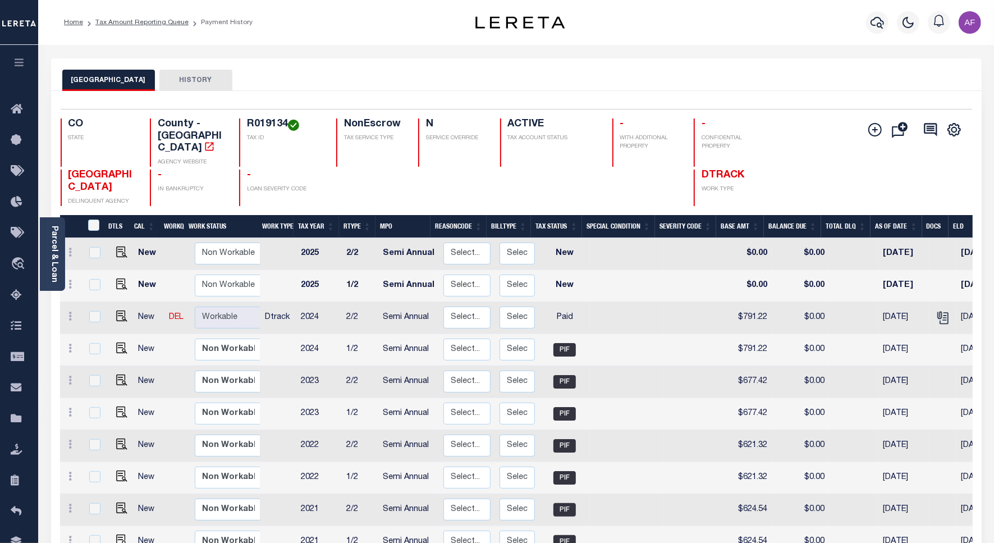
click at [136, 26] on li "Tax Amount Reporting Queue" at bounding box center [135, 22] width 105 height 10
click at [127, 21] on link "Tax Amount Reporting Queue" at bounding box center [141, 22] width 93 height 7
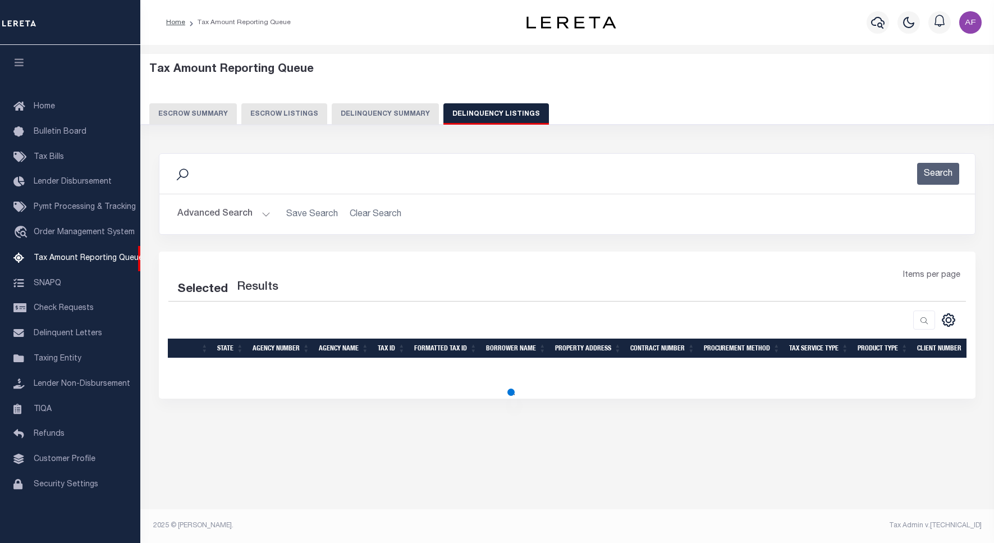
select select "100"
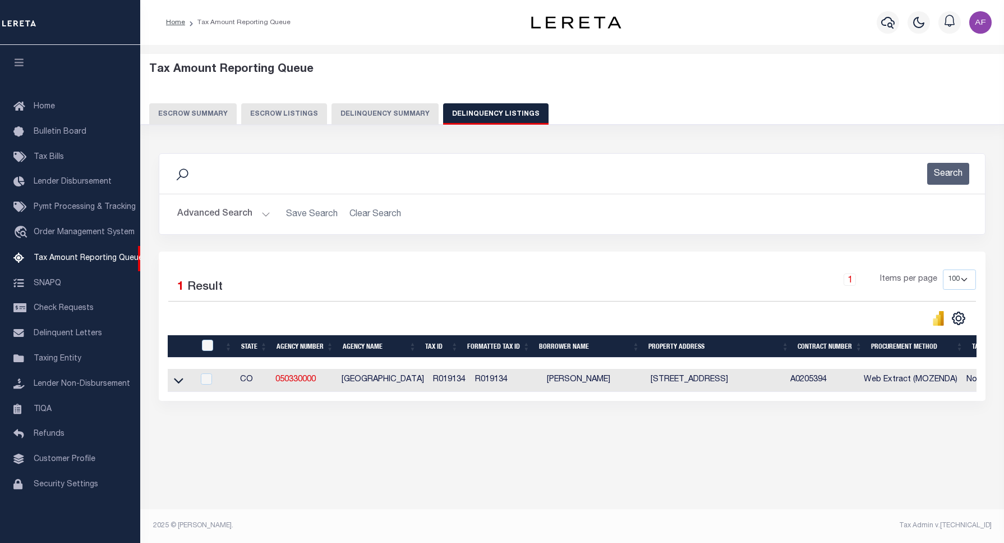
click at [214, 346] on div at bounding box center [208, 345] width 19 height 12
click at [206, 346] on input "checkbox" at bounding box center [207, 344] width 11 height 11
checkbox input "true"
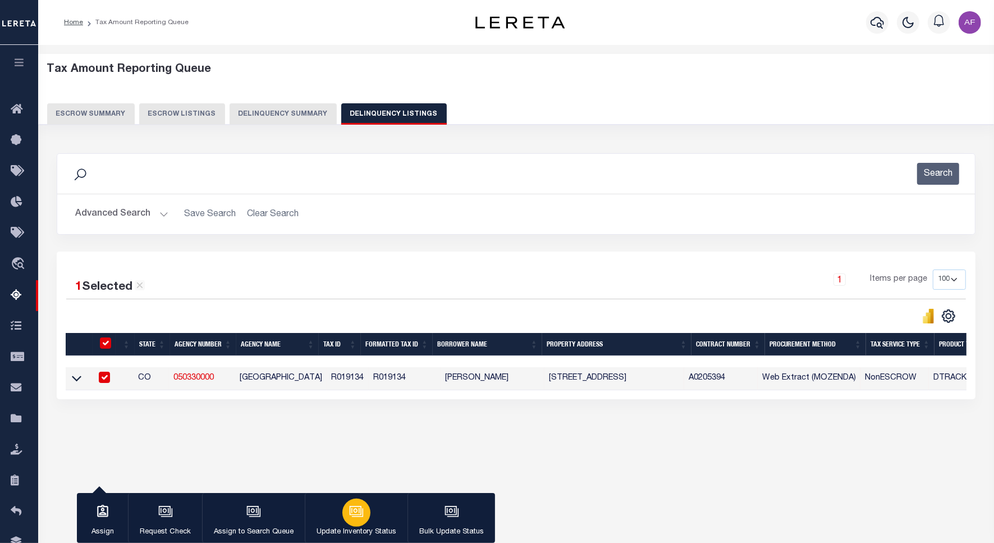
click at [329, 514] on button "Update Inventory Status" at bounding box center [356, 518] width 103 height 50
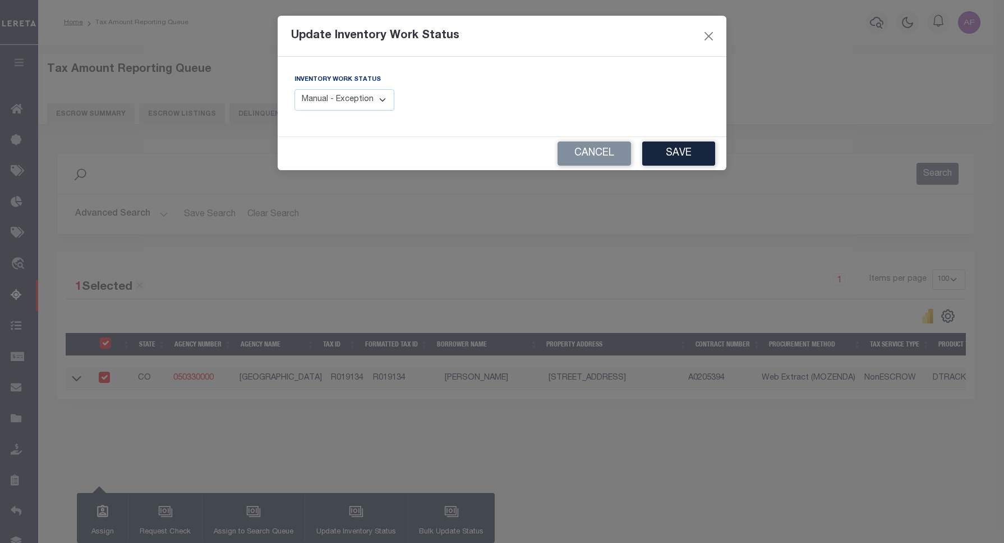
click at [327, 108] on select "Manual - Exception Pended - Awaiting Search Late Add Exception Completed" at bounding box center [345, 100] width 100 height 22
select select "4"
click at [295, 89] on select "Manual - Exception Pended - Awaiting Search Late Add Exception Completed" at bounding box center [345, 100] width 100 height 22
click at [688, 159] on button "Save" at bounding box center [678, 153] width 73 height 24
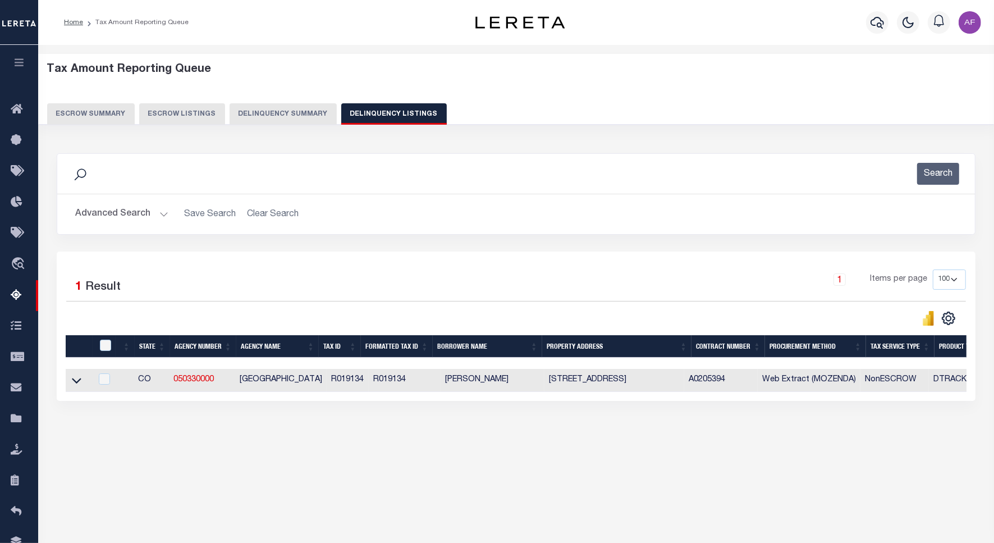
click at [104, 211] on button "Advanced Search" at bounding box center [121, 214] width 93 height 22
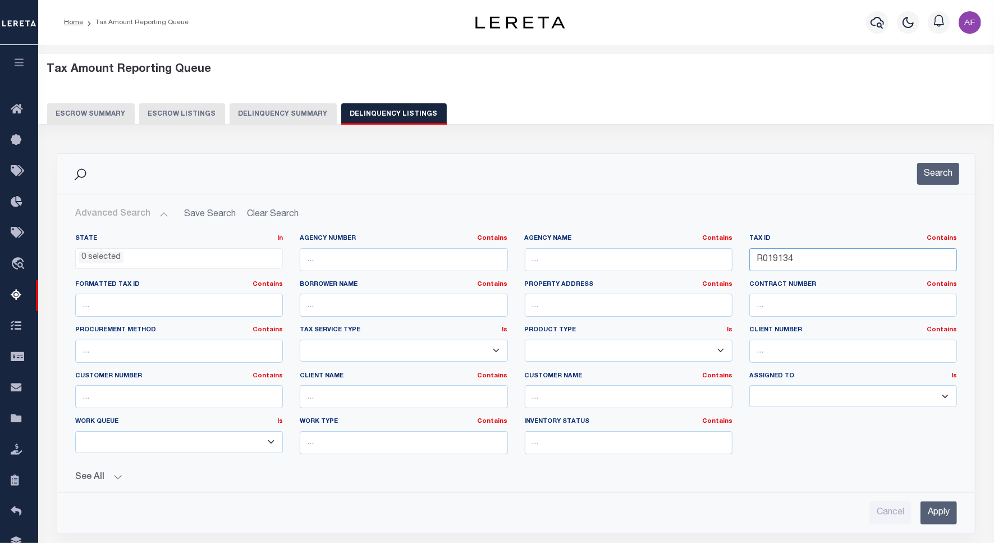
drag, startPoint x: 792, startPoint y: 256, endPoint x: 676, endPoint y: 256, distance: 116.1
click at [676, 256] on div "State In In AK AL AR AZ CA CO CT DC DE FL GA GU HI IA ID IL IN KS [GEOGRAPHIC_D…" at bounding box center [516, 348] width 898 height 229
paste input "206"
type input "R019206"
click at [946, 172] on button "Search" at bounding box center [938, 174] width 42 height 22
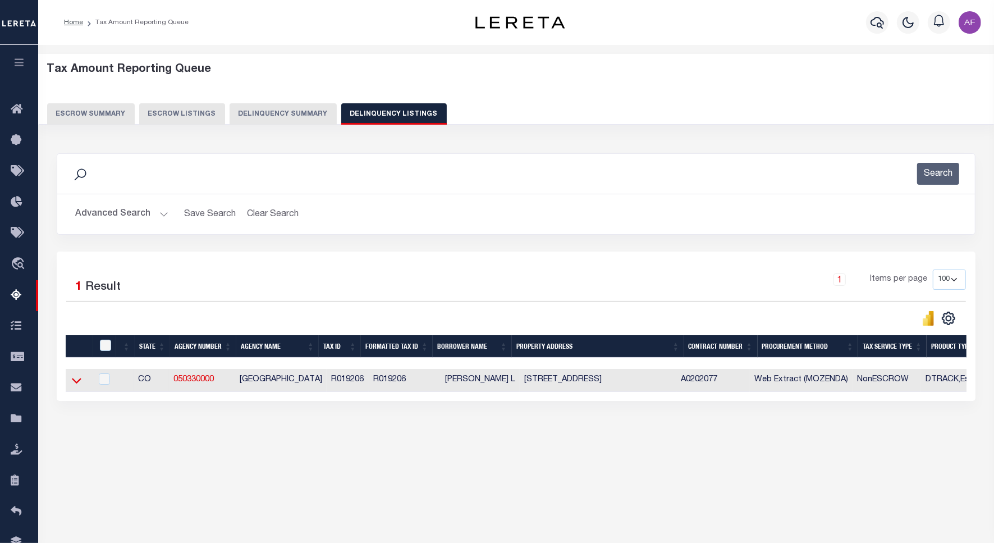
click at [73, 384] on icon at bounding box center [77, 380] width 10 height 12
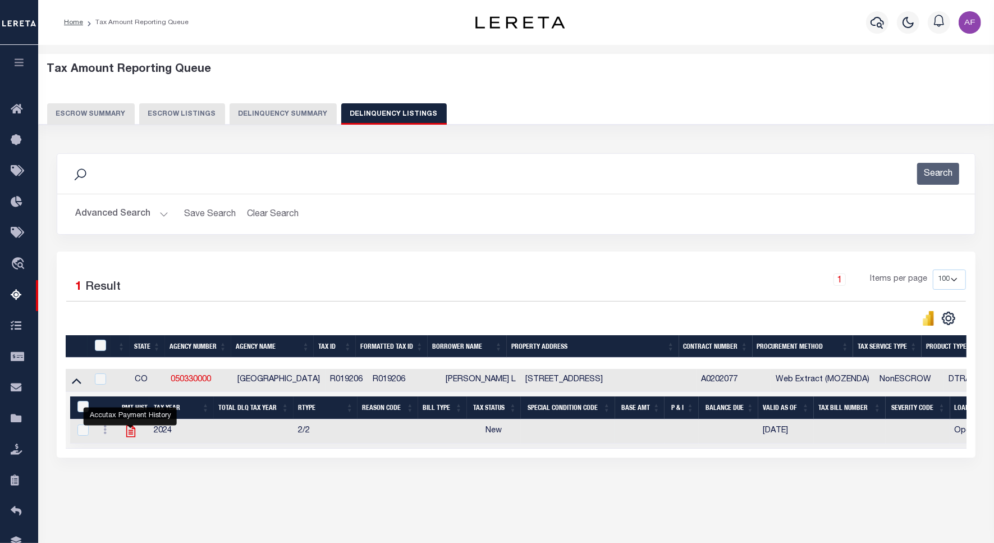
click at [124, 438] on icon "" at bounding box center [130, 431] width 15 height 15
checkbox input "true"
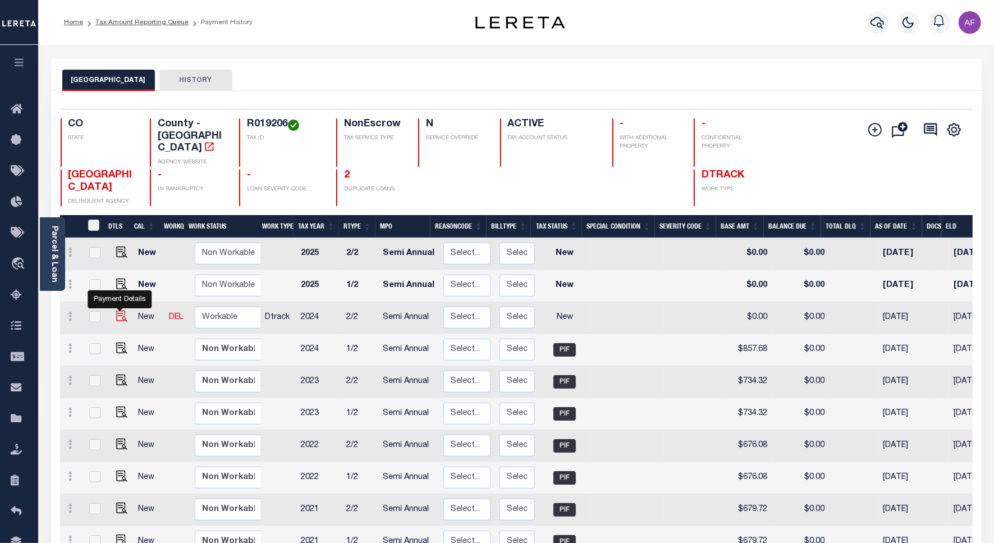
click at [116, 310] on img "" at bounding box center [121, 315] width 11 height 11
checkbox input "true"
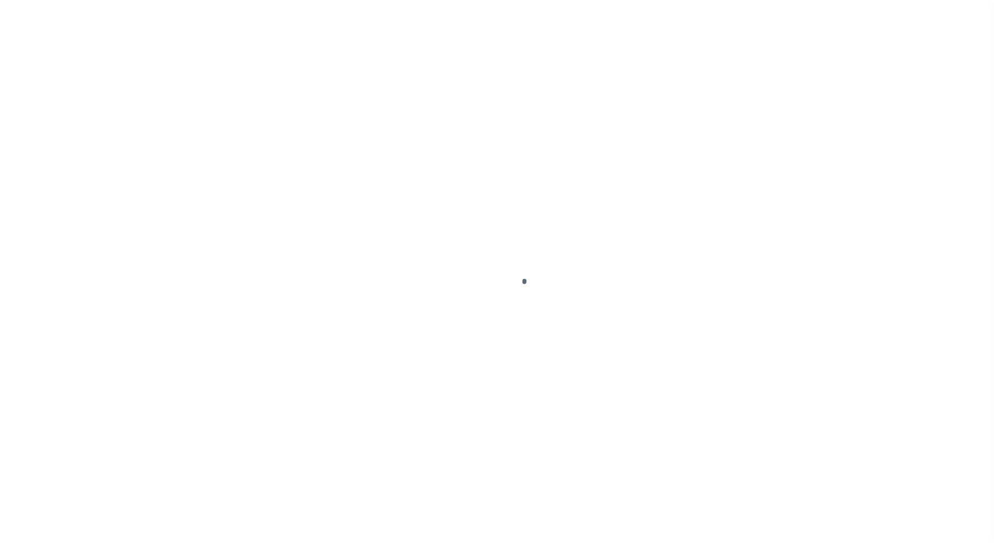
select select "NW2"
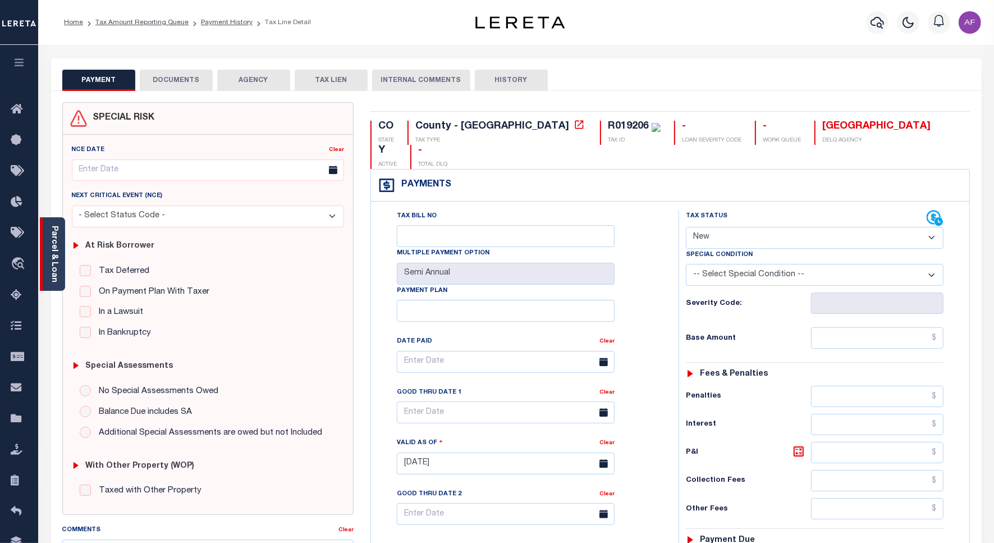
click at [59, 271] on div "Parcel & Loan" at bounding box center [52, 253] width 25 height 73
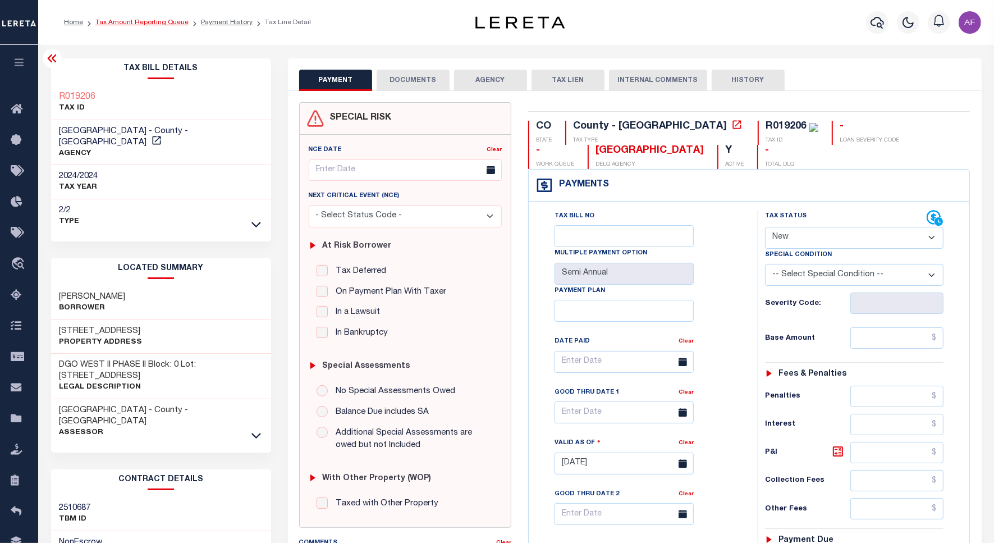
click at [130, 24] on link "Tax Amount Reporting Queue" at bounding box center [141, 22] width 93 height 7
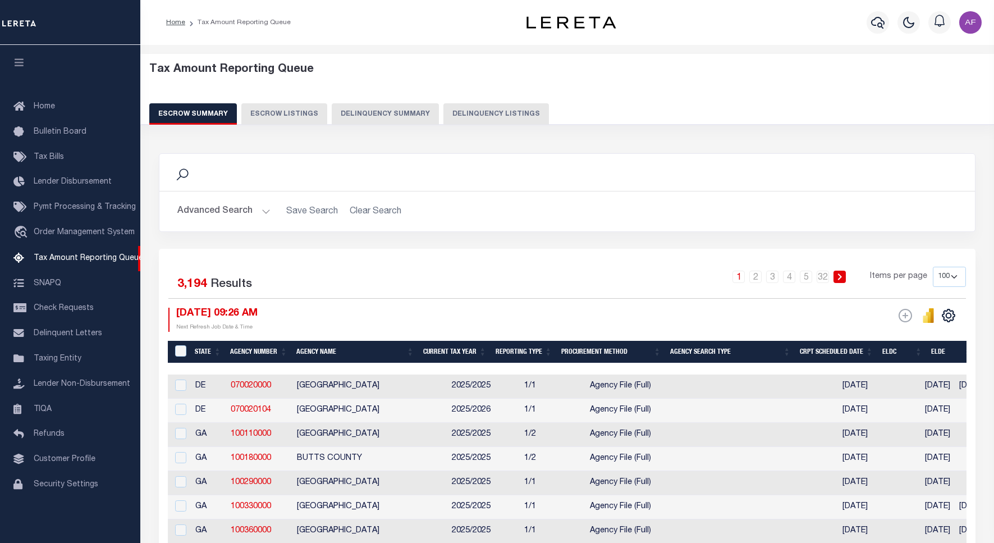
select select "100"
click at [509, 108] on button "Delinquency Listings" at bounding box center [495, 113] width 105 height 21
select select
select select "100"
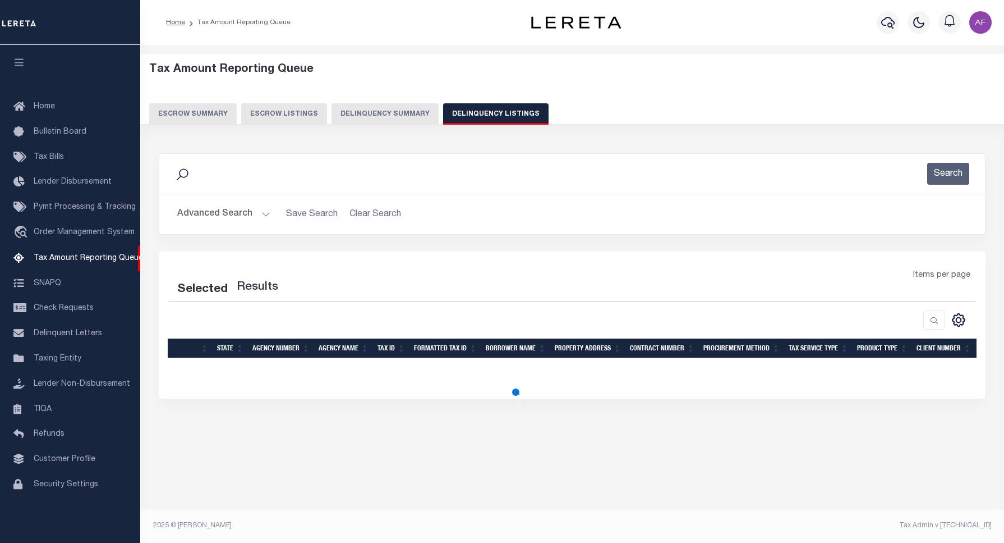
select select "100"
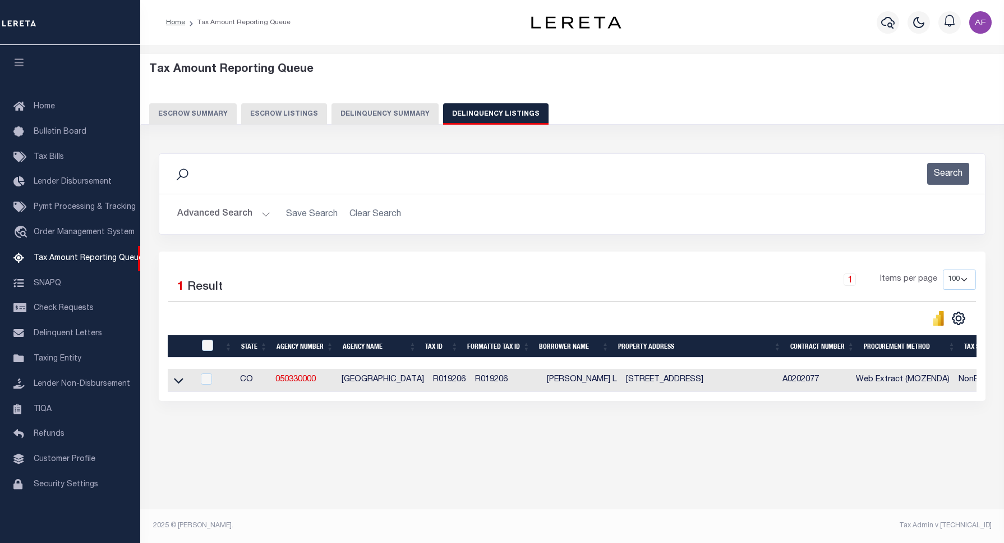
click at [208, 203] on div "Advanced Search Save Search Clear Search tblassign_wrapper_dynamictable_____Def…" at bounding box center [572, 214] width 826 height 40
click at [205, 211] on button "Advanced Search" at bounding box center [223, 214] width 93 height 22
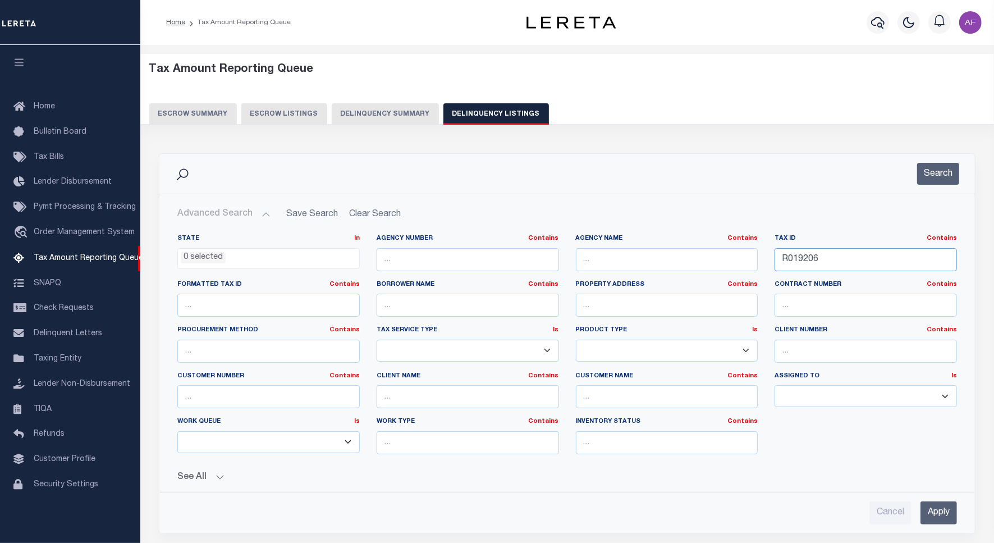
click at [807, 262] on input "R019206" at bounding box center [865, 259] width 182 height 23
click at [851, 268] on input "R019206" at bounding box center [865, 259] width 182 height 23
click at [809, 263] on input "R019206" at bounding box center [865, 259] width 182 height 23
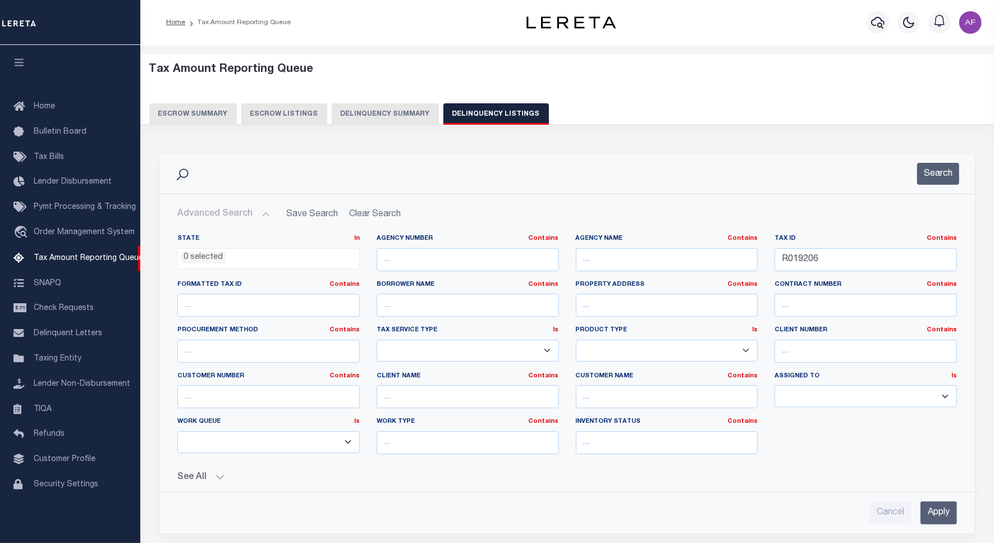
click at [923, 185] on div "Search" at bounding box center [566, 174] width 815 height 40
click at [933, 174] on button "Search" at bounding box center [938, 174] width 42 height 22
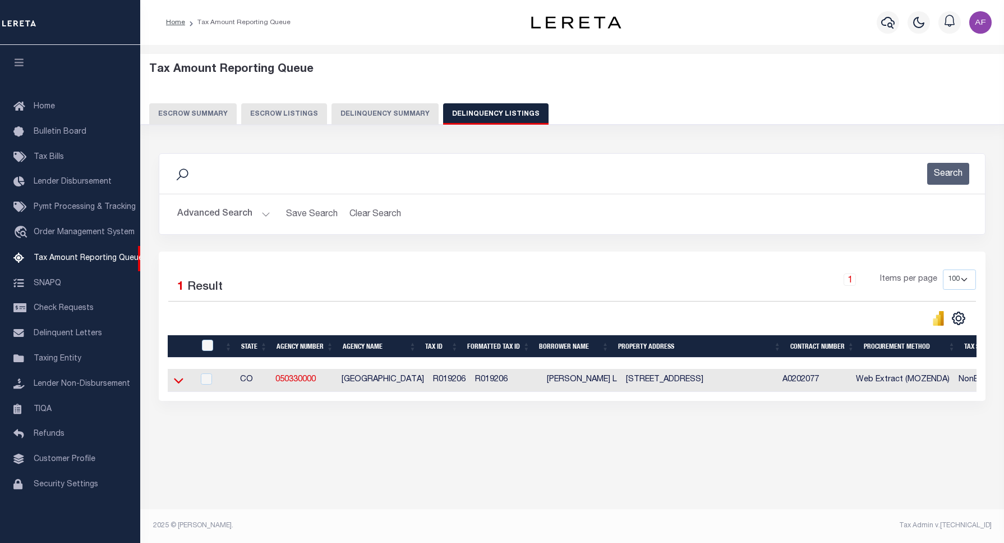
click at [182, 382] on icon at bounding box center [179, 380] width 10 height 12
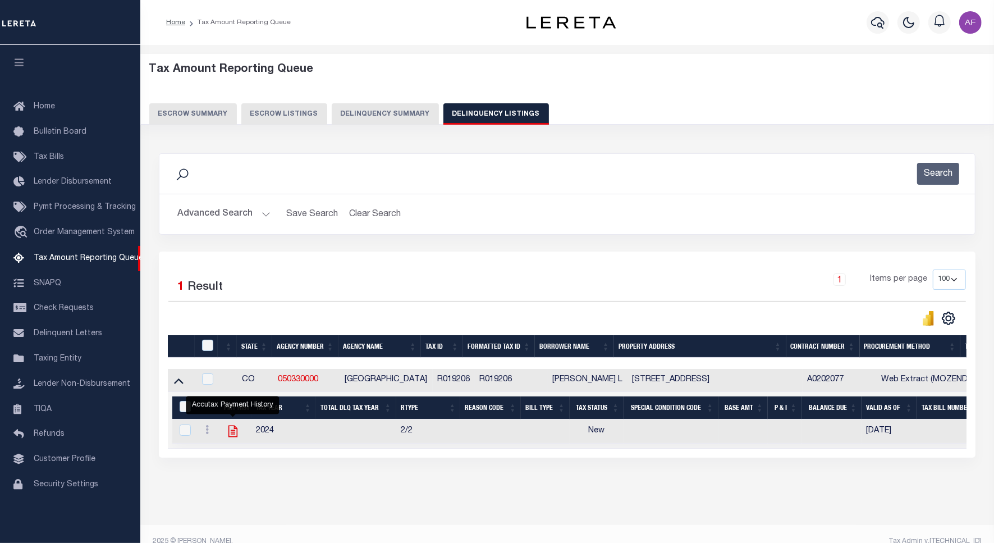
click at [231, 433] on icon "" at bounding box center [233, 431] width 15 height 15
checkbox input "true"
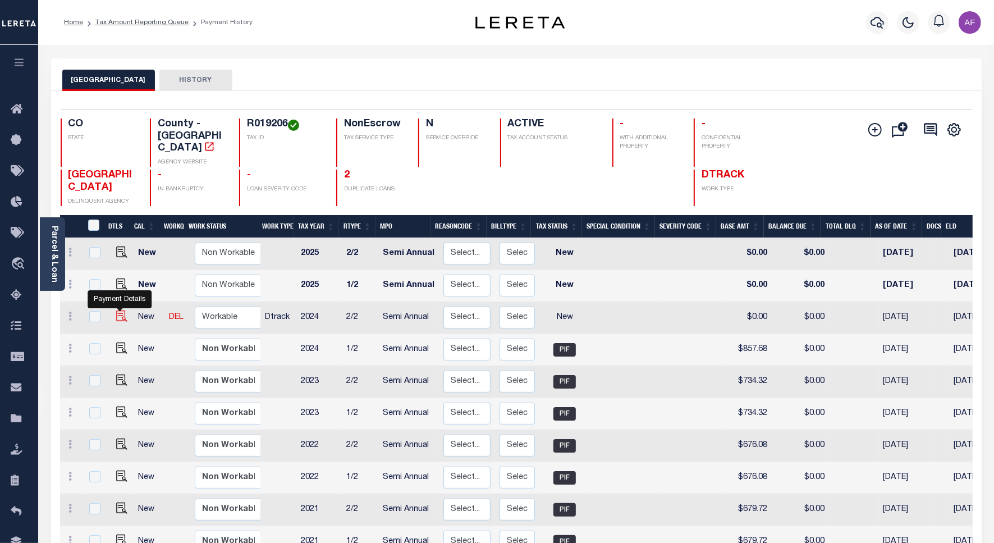
click at [116, 310] on img "" at bounding box center [121, 315] width 11 height 11
checkbox input "true"
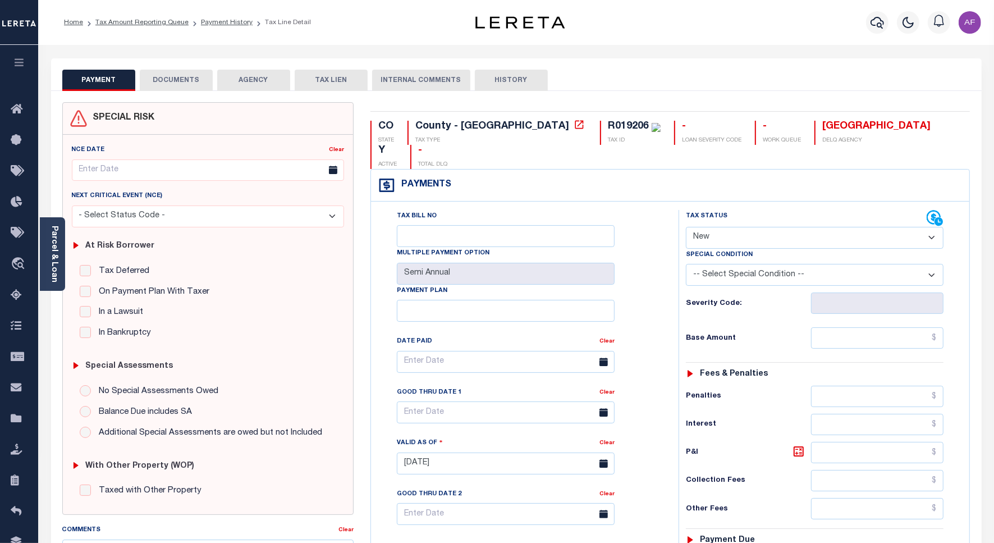
click at [724, 227] on select "- Select Status Code - Open Due/Unpaid Paid Incomplete No Tax Due Internal Refu…" at bounding box center [815, 238] width 258 height 22
select select "PYD"
click at [686, 227] on select "- Select Status Code - Open Due/Unpaid Paid Incomplete No Tax Due Internal Refu…" at bounding box center [815, 238] width 258 height 22
type input "[DATE]"
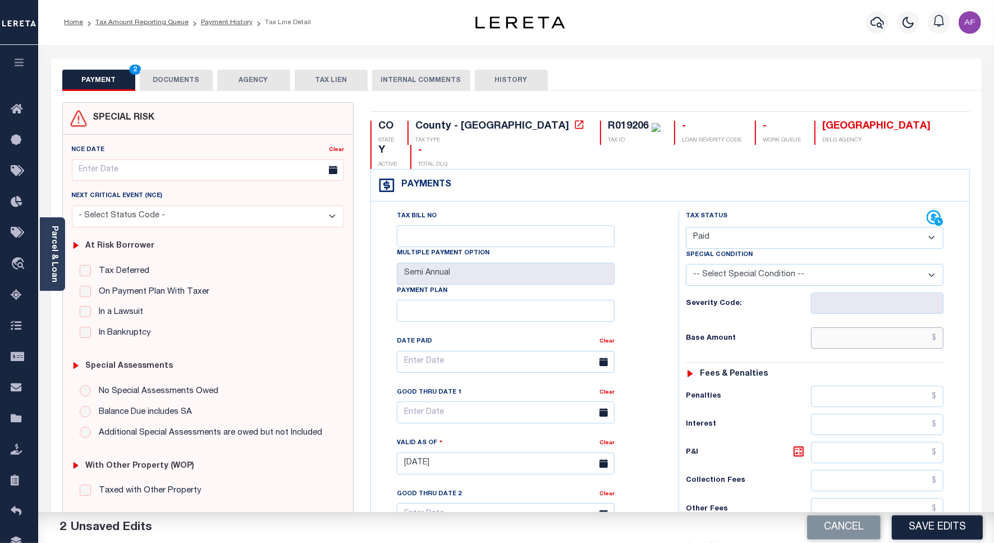
click at [896, 327] on input "text" at bounding box center [877, 337] width 132 height 21
paste input "857.68"
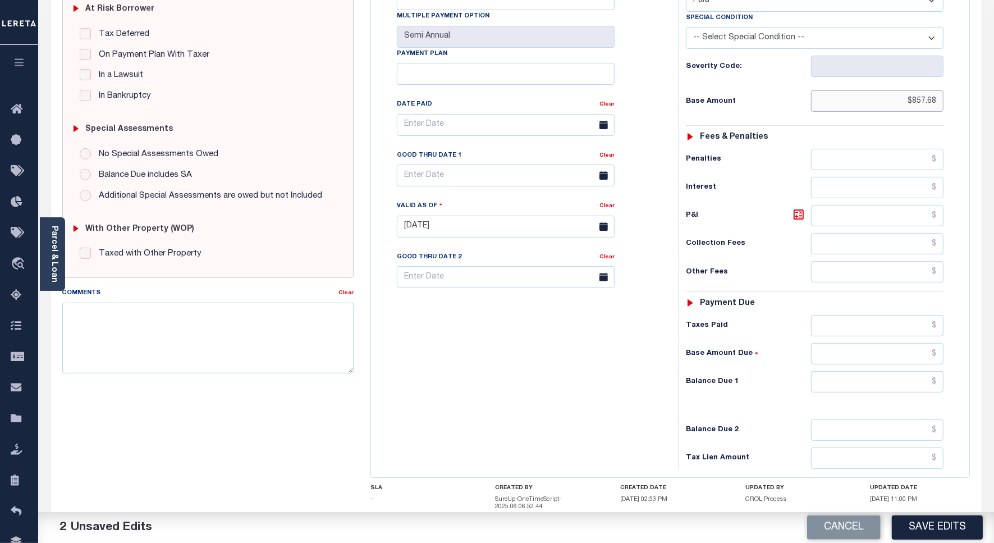
scroll to position [296, 0]
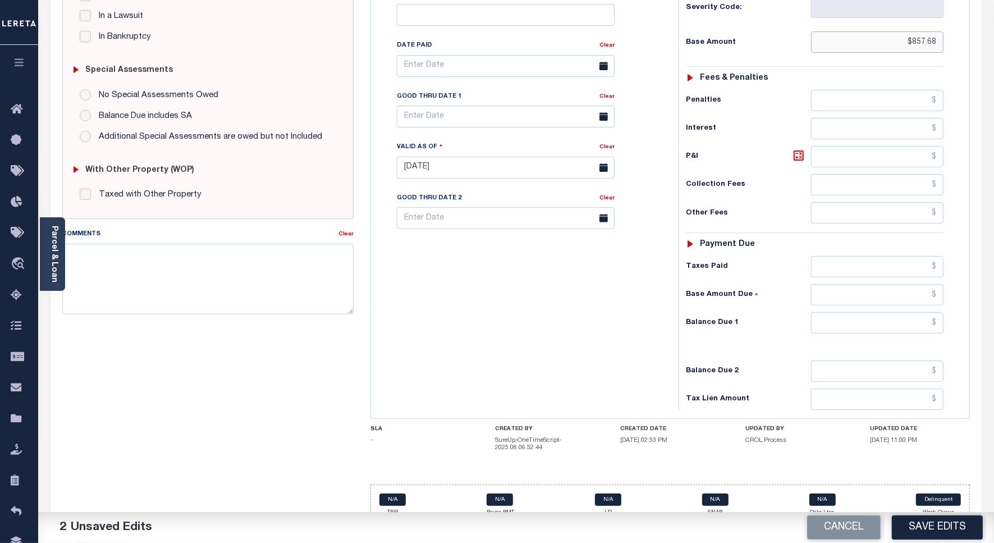
type input "$857.68"
click at [888, 256] on input "text" at bounding box center [877, 266] width 132 height 21
paste input "857.68"
type input "$857.68"
click at [904, 312] on input "text" at bounding box center [877, 322] width 132 height 21
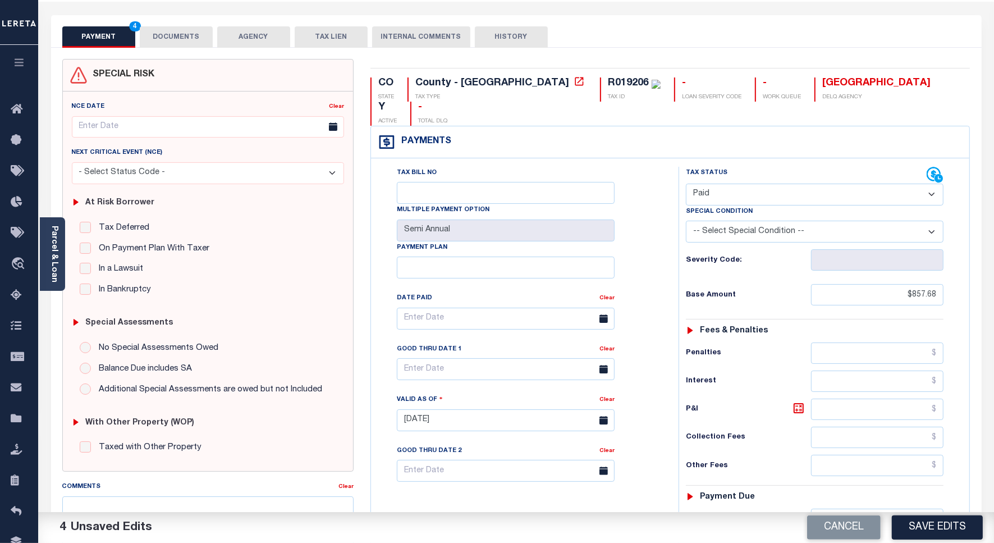
scroll to position [0, 0]
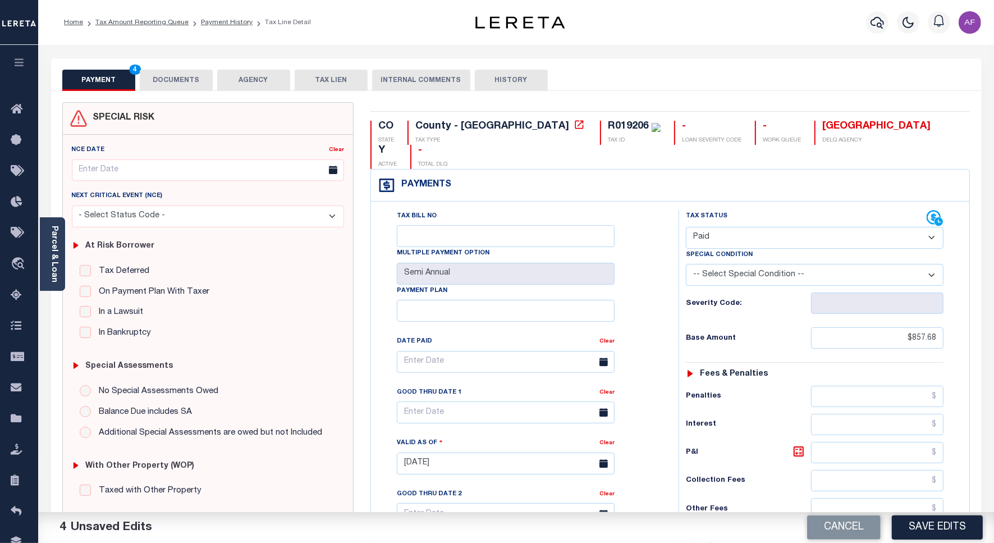
type input "$0.00"
click at [176, 82] on button "DOCUMENTS" at bounding box center [176, 80] width 73 height 21
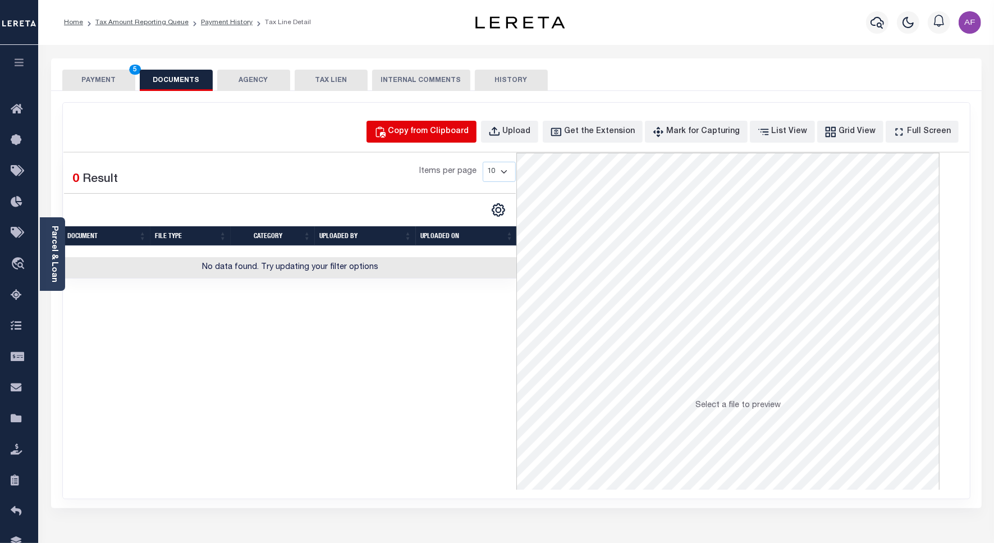
click at [442, 133] on div "Copy from Clipboard" at bounding box center [428, 132] width 81 height 12
select select "POP"
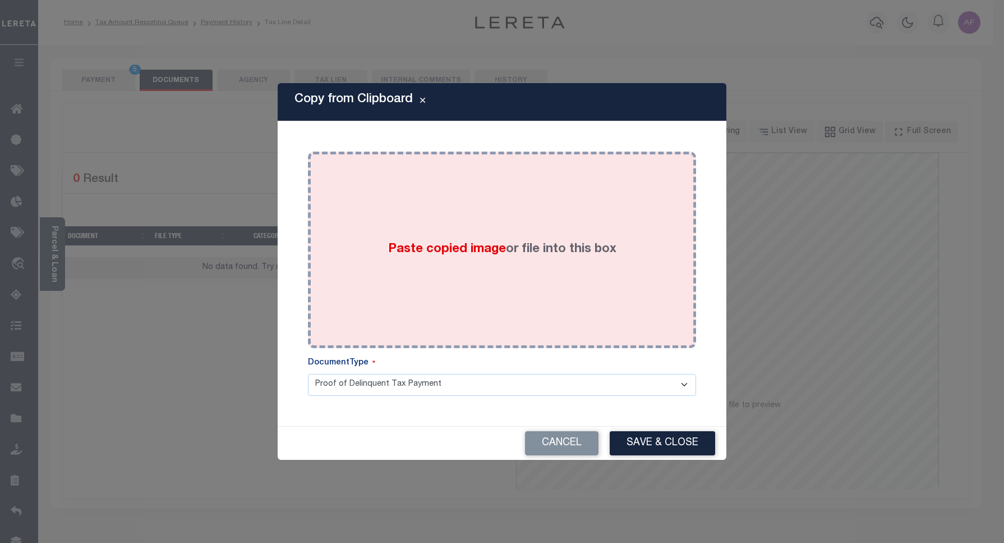
click at [525, 211] on div "Paste copied image or file into this box" at bounding box center [501, 250] width 371 height 180
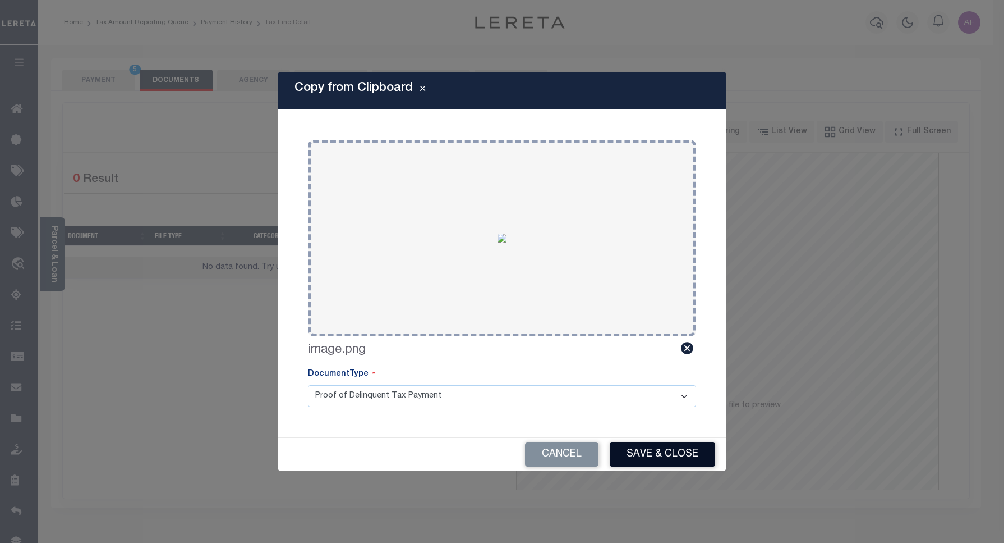
click at [666, 465] on button "Save & Close" at bounding box center [662, 454] width 105 height 24
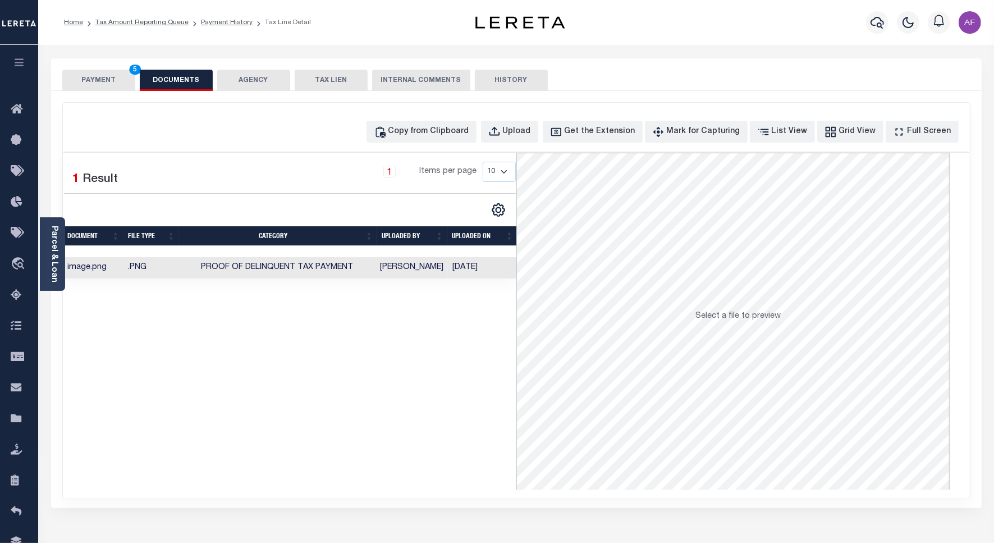
click at [87, 83] on button "PAYMENT 5" at bounding box center [98, 80] width 73 height 21
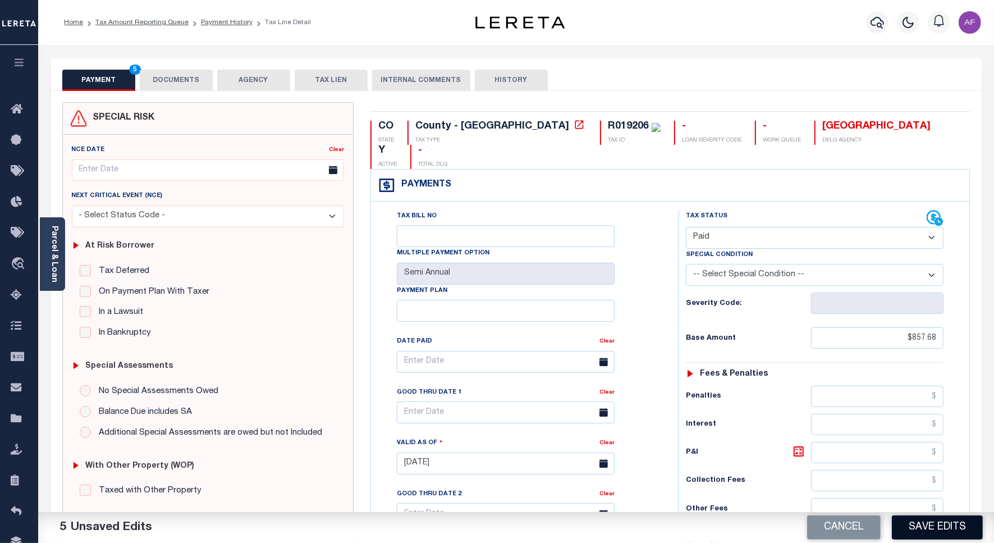
click at [940, 531] on button "Save Edits" at bounding box center [936, 527] width 91 height 24
checkbox input "false"
type input "$857.68"
type input "$0"
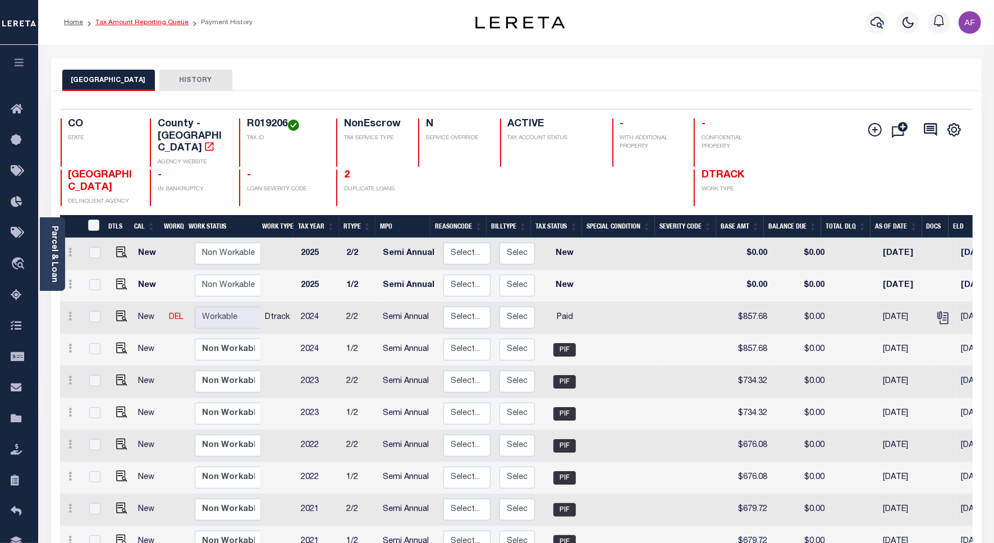
click at [107, 21] on link "Tax Amount Reporting Queue" at bounding box center [141, 22] width 93 height 7
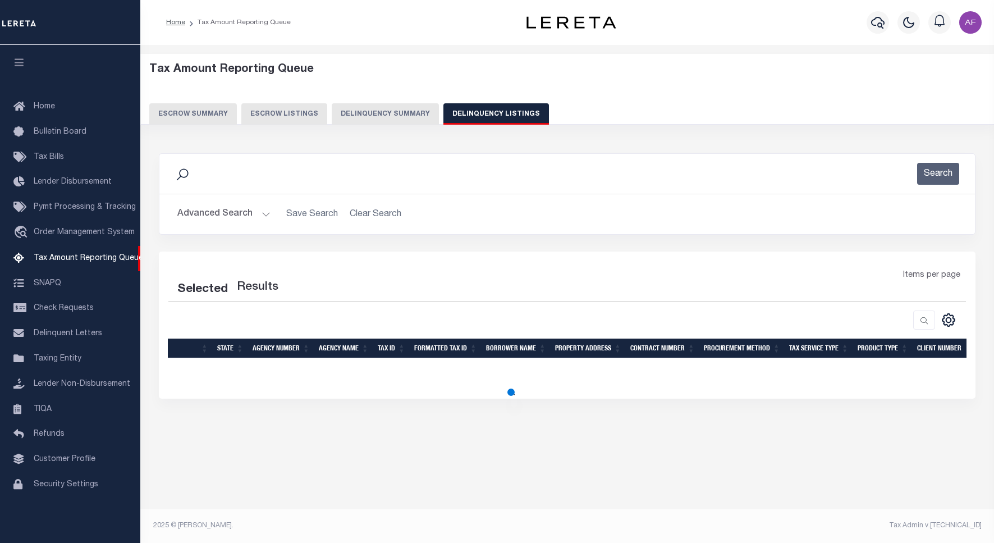
select select "100"
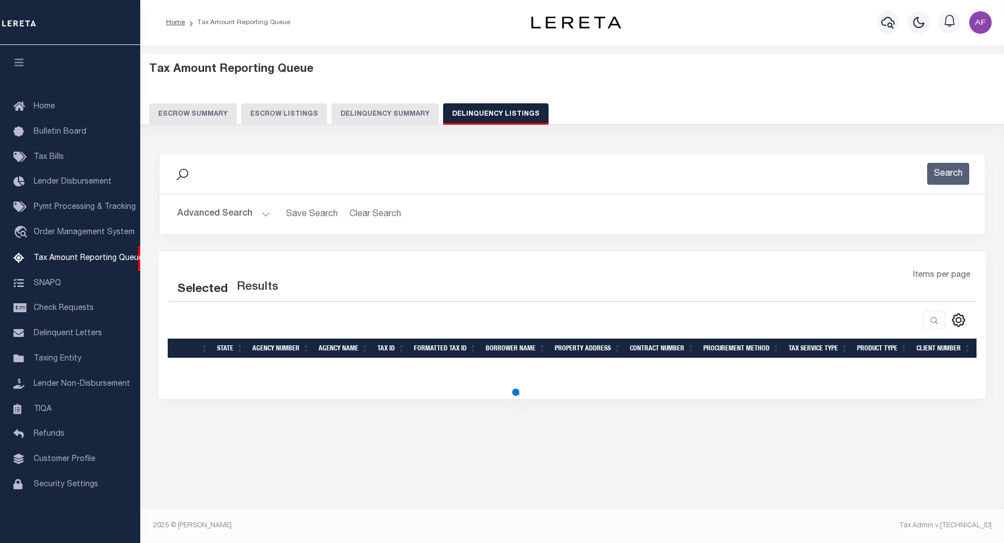
select select "100"
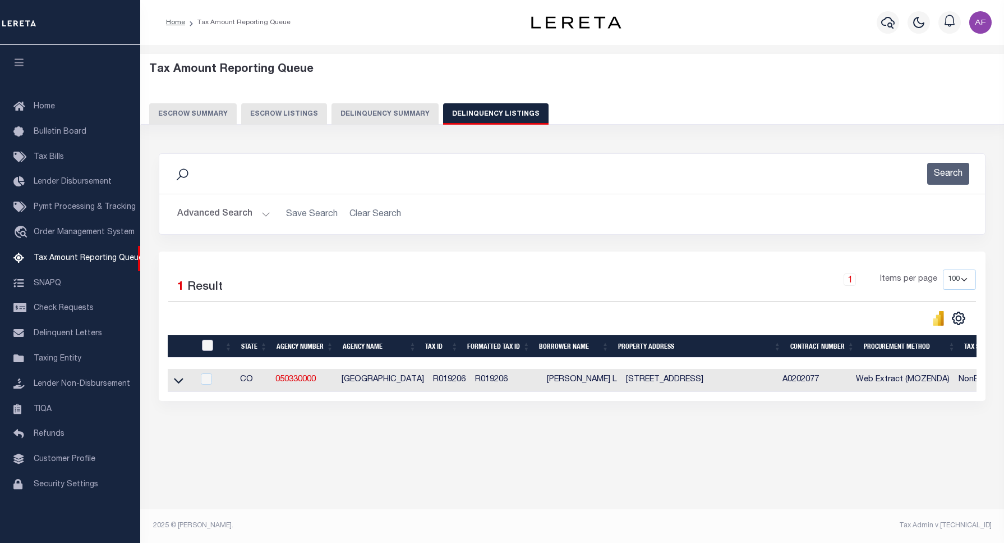
click at [206, 345] on input "checkbox" at bounding box center [207, 344] width 11 height 11
checkbox input "true"
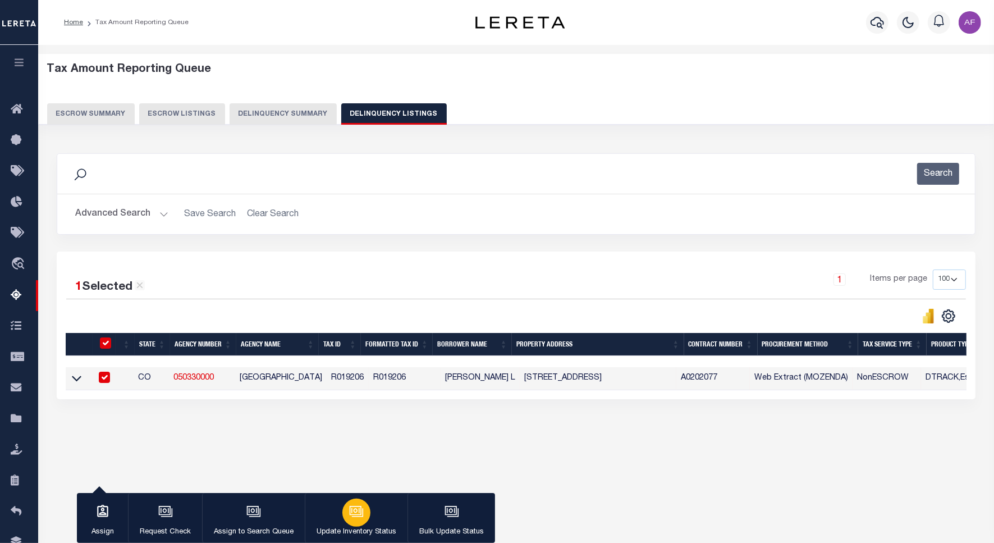
click at [377, 511] on button "Update Inventory Status" at bounding box center [356, 518] width 103 height 50
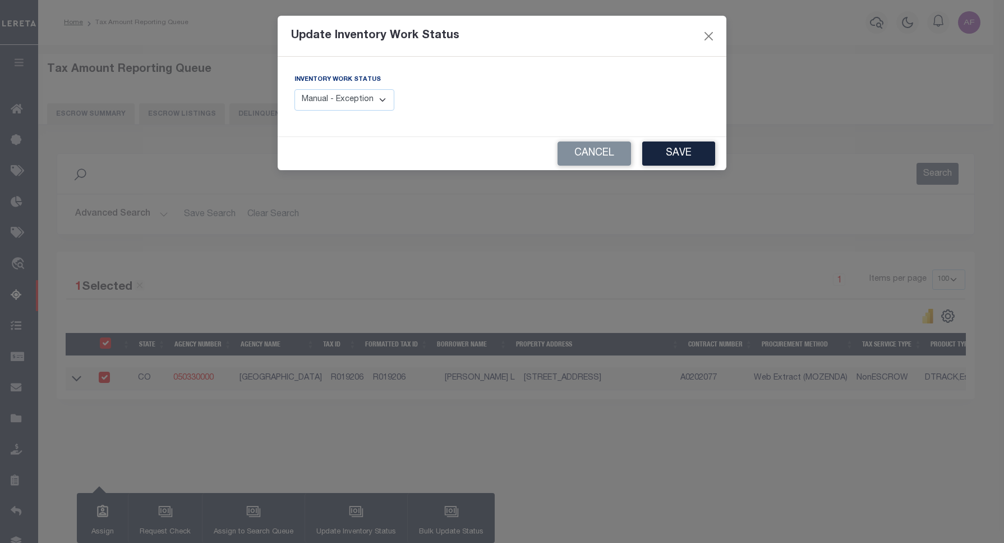
click at [372, 111] on select "Manual - Exception Pended - Awaiting Search Late Add Exception Completed" at bounding box center [345, 100] width 100 height 22
select select "4"
click at [295, 89] on select "Manual - Exception Pended - Awaiting Search Late Add Exception Completed" at bounding box center [345, 100] width 100 height 22
click at [693, 149] on button "Save" at bounding box center [678, 153] width 73 height 24
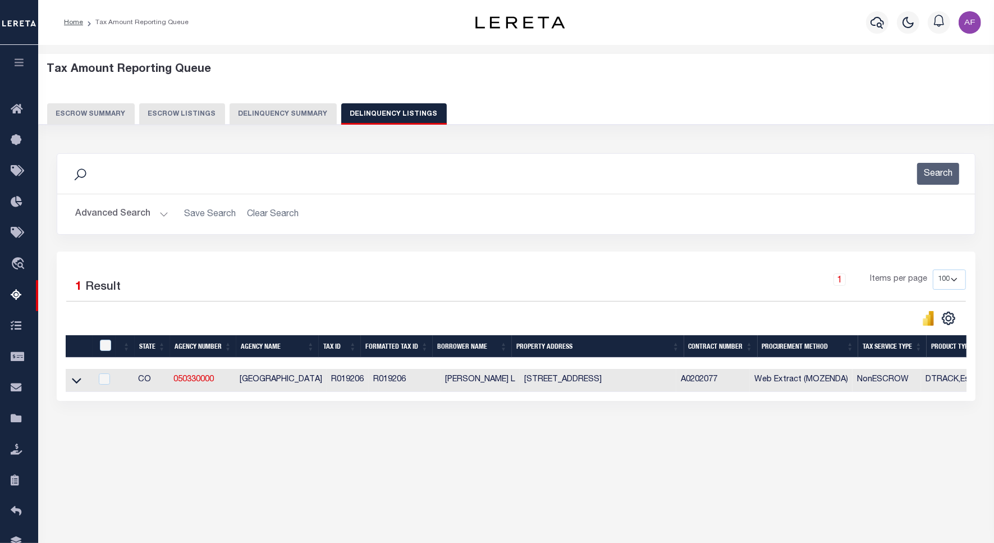
click at [123, 209] on button "Advanced Search" at bounding box center [121, 214] width 93 height 22
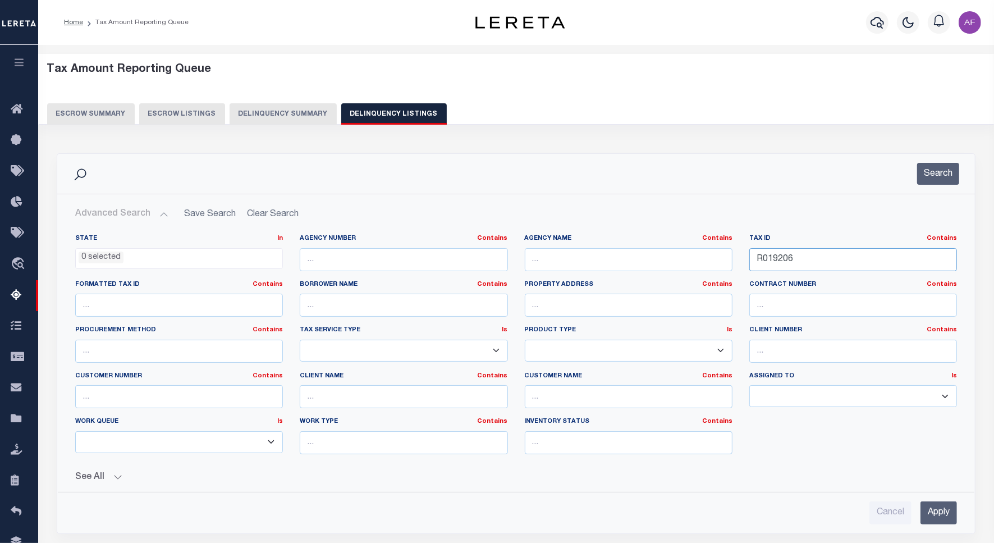
click at [773, 261] on input "R019206" at bounding box center [853, 259] width 208 height 23
paste input "691"
type input "R019691"
click at [933, 177] on button "Search" at bounding box center [938, 174] width 42 height 22
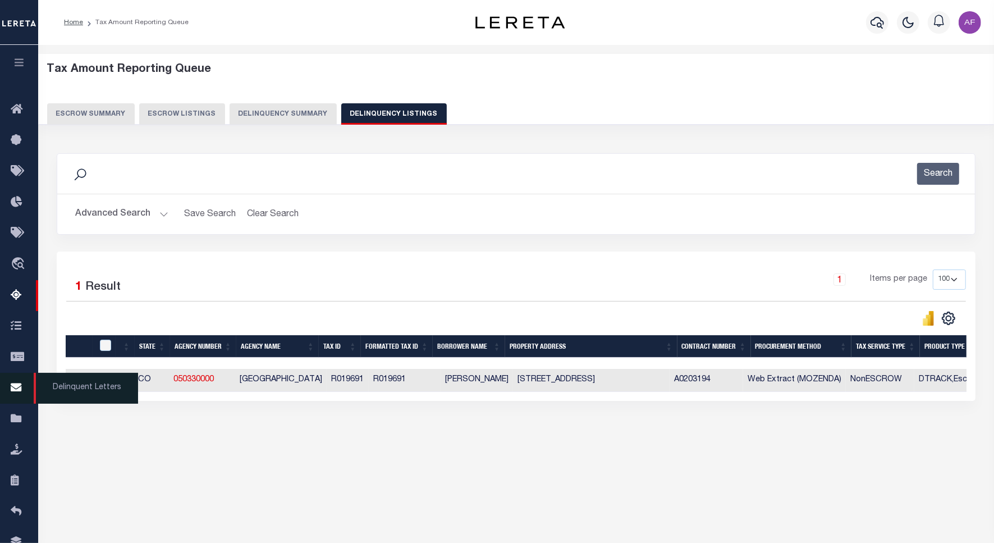
click at [76, 385] on span "Delinquent Letters" at bounding box center [86, 388] width 104 height 31
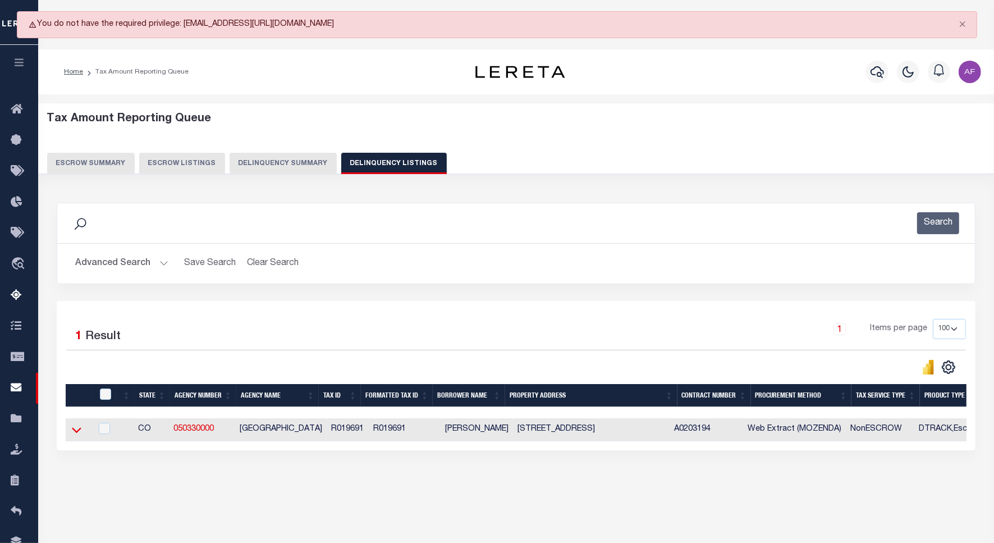
click at [74, 433] on icon at bounding box center [77, 430] width 10 height 6
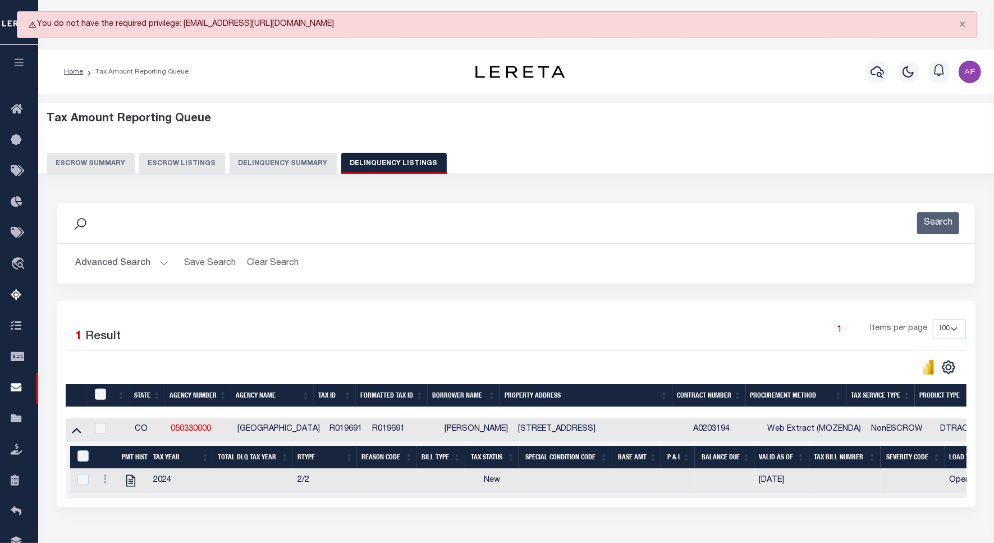
scroll to position [28, 0]
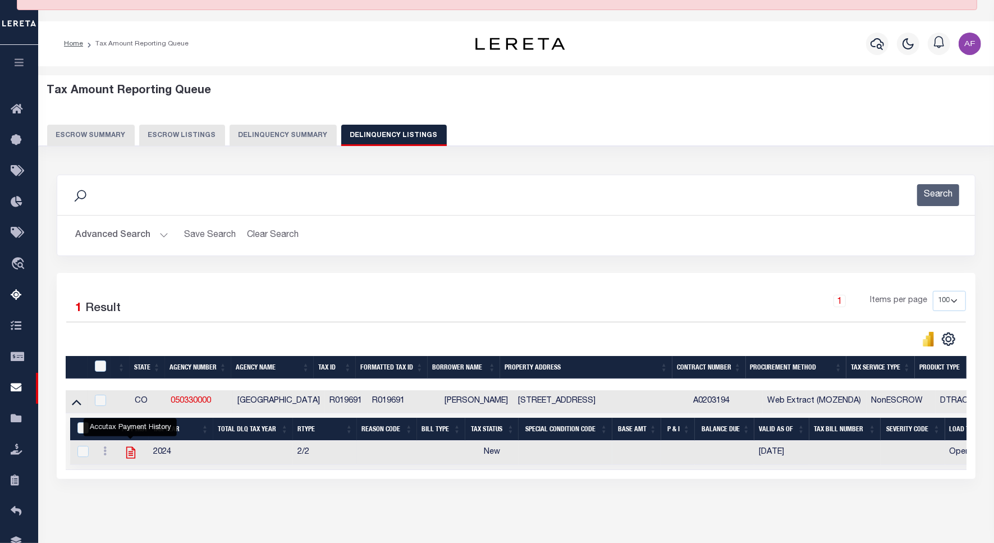
click at [131, 458] on icon "" at bounding box center [130, 453] width 9 height 12
checkbox input "true"
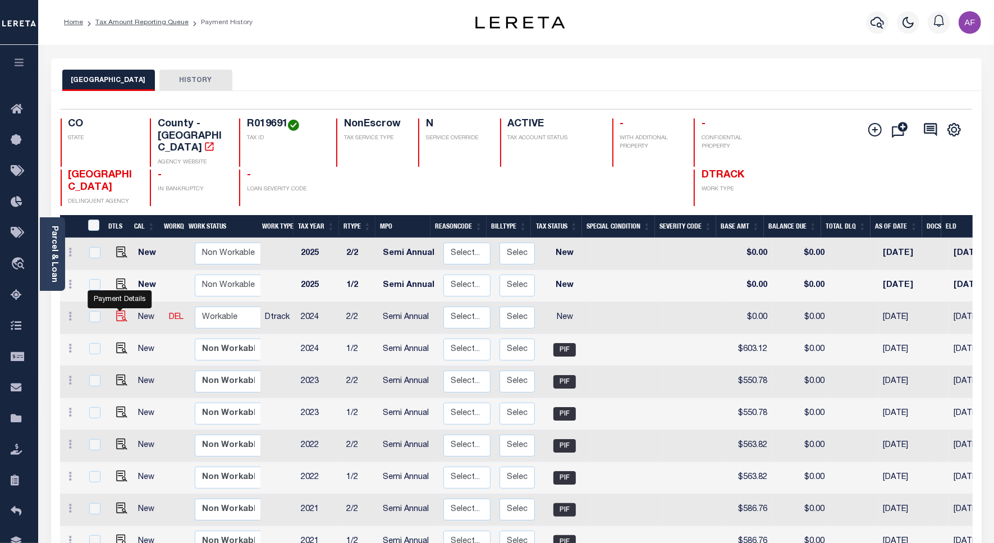
click at [116, 310] on img "" at bounding box center [121, 315] width 11 height 11
checkbox input "true"
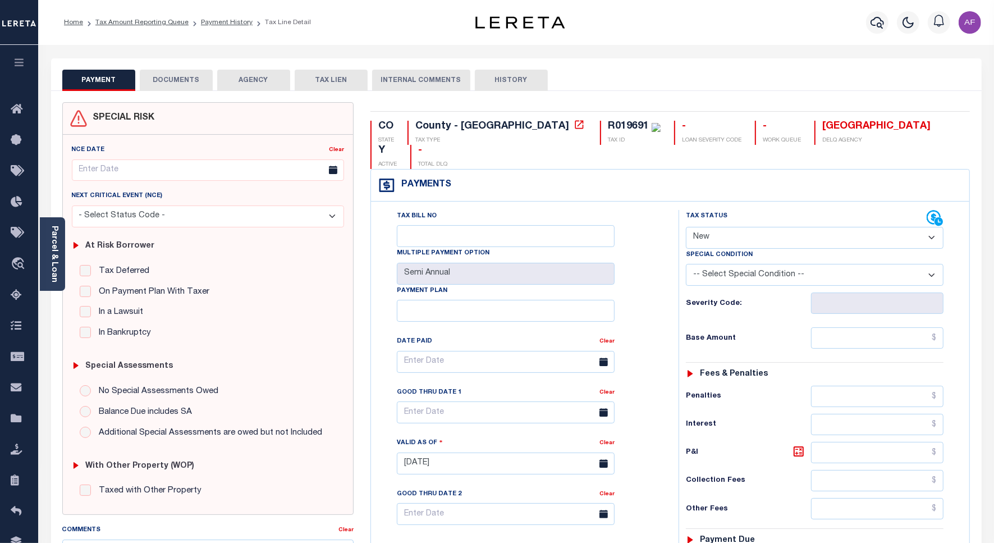
click at [724, 227] on select "- Select Status Code - Open Due/Unpaid Paid Incomplete No Tax Due Internal Refu…" at bounding box center [815, 238] width 258 height 22
select select "PYD"
click at [686, 227] on select "- Select Status Code - Open Due/Unpaid Paid Incomplete No Tax Due Internal Refu…" at bounding box center [815, 238] width 258 height 22
type input "[DATE]"
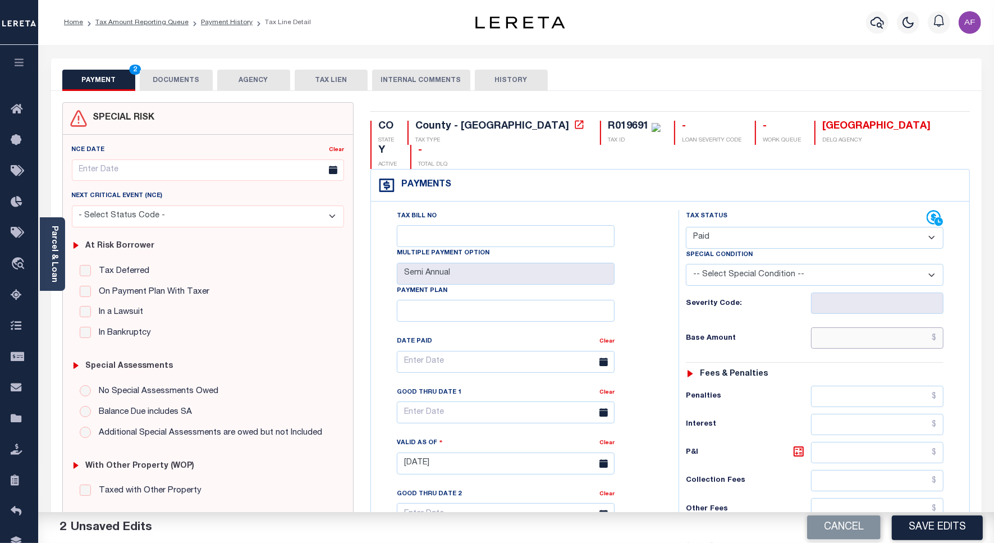
click at [916, 327] on input "text" at bounding box center [877, 337] width 132 height 21
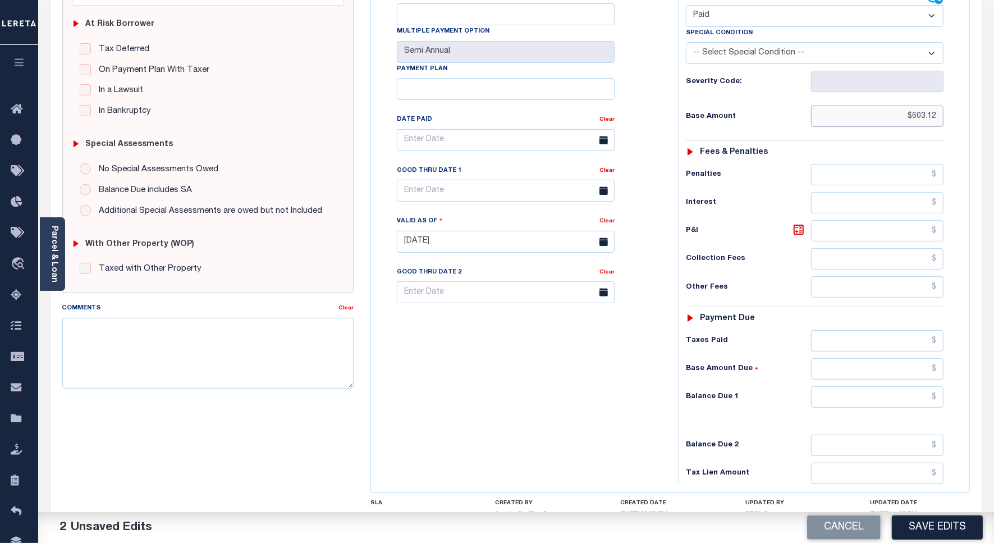
scroll to position [296, 0]
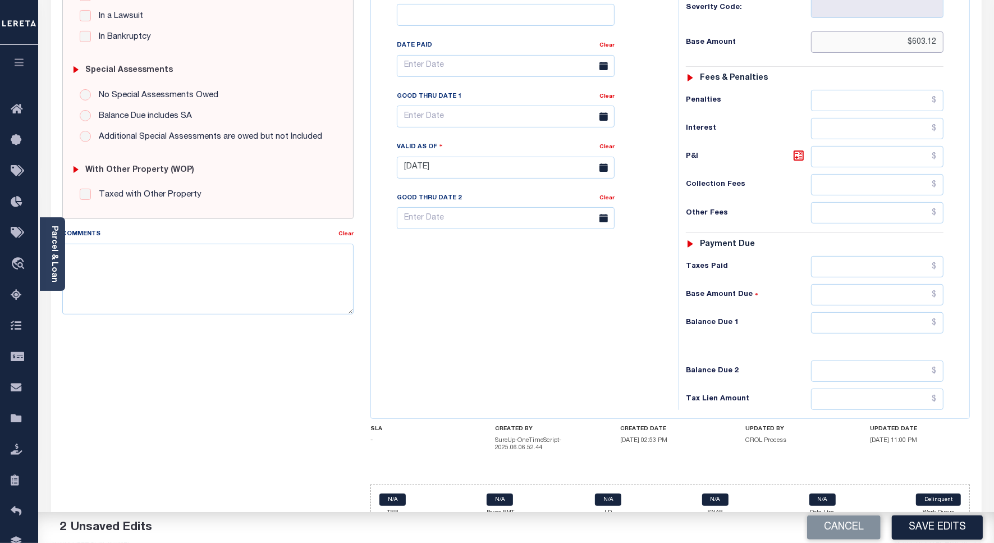
type input "$603.12"
click at [904, 312] on input "text" at bounding box center [877, 322] width 132 height 21
type input "$0.00"
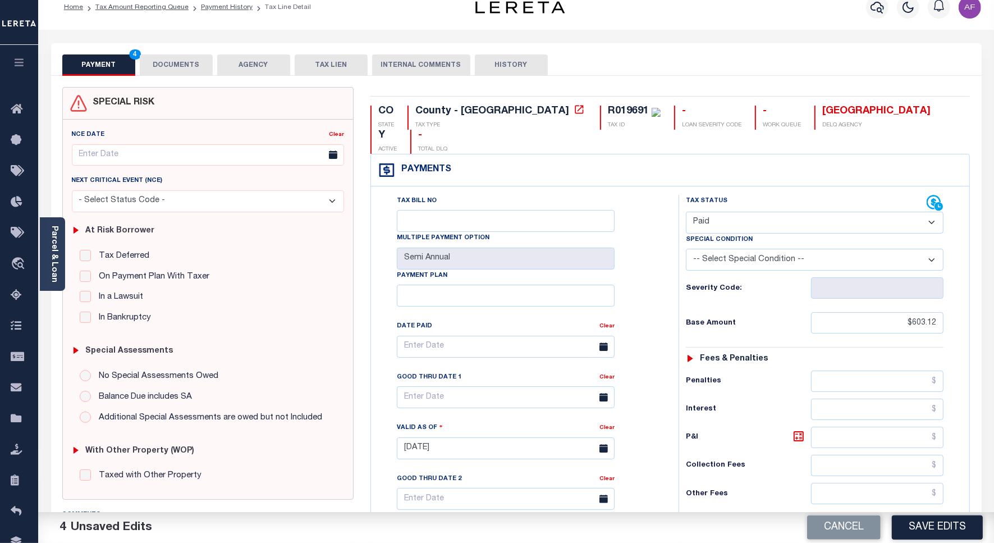
scroll to position [0, 0]
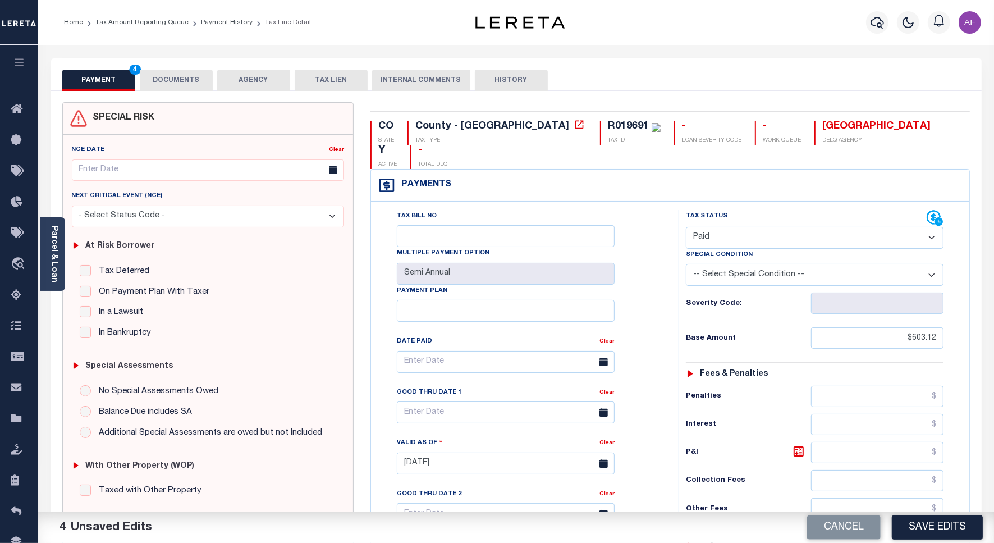
click at [167, 76] on button "DOCUMENTS" at bounding box center [176, 80] width 73 height 21
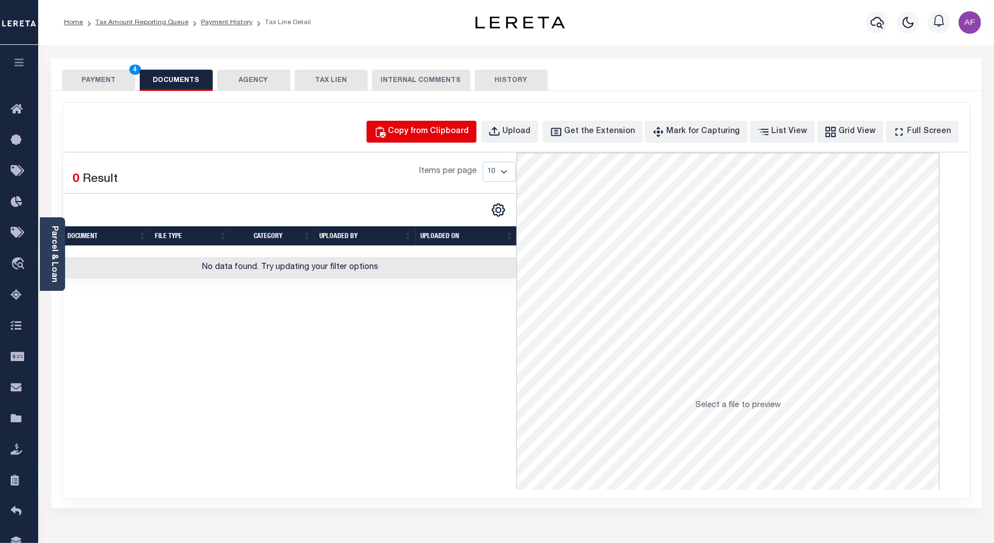
click at [456, 129] on div "Copy from Clipboard" at bounding box center [428, 132] width 81 height 12
select select "POP"
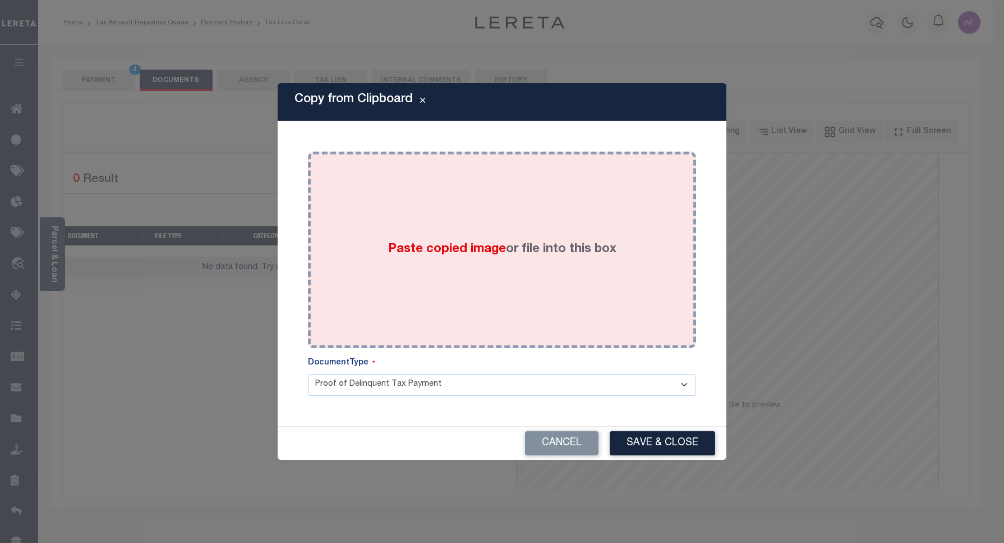
click at [473, 209] on div "Paste copied image or file into this box" at bounding box center [501, 250] width 371 height 180
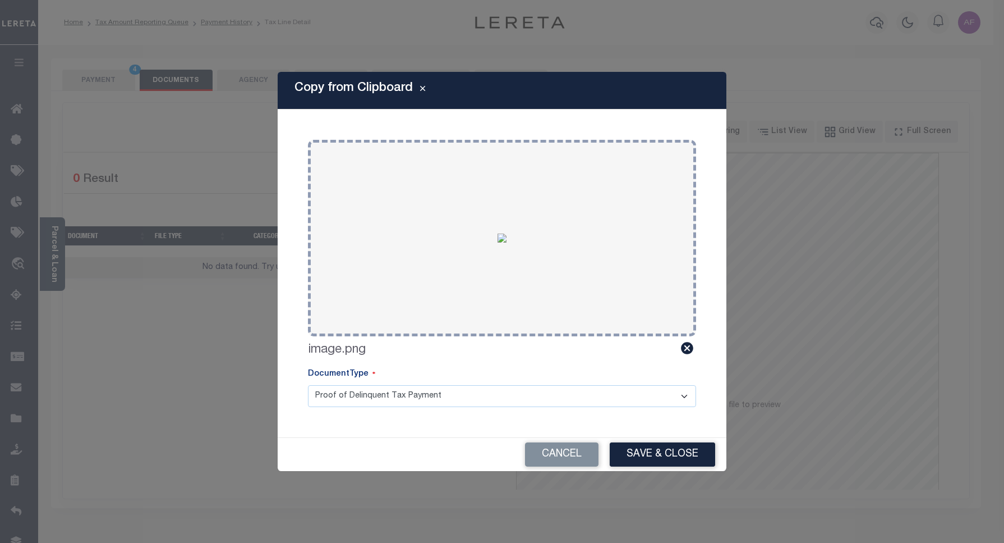
click at [647, 461] on button "Save & Close" at bounding box center [662, 454] width 105 height 24
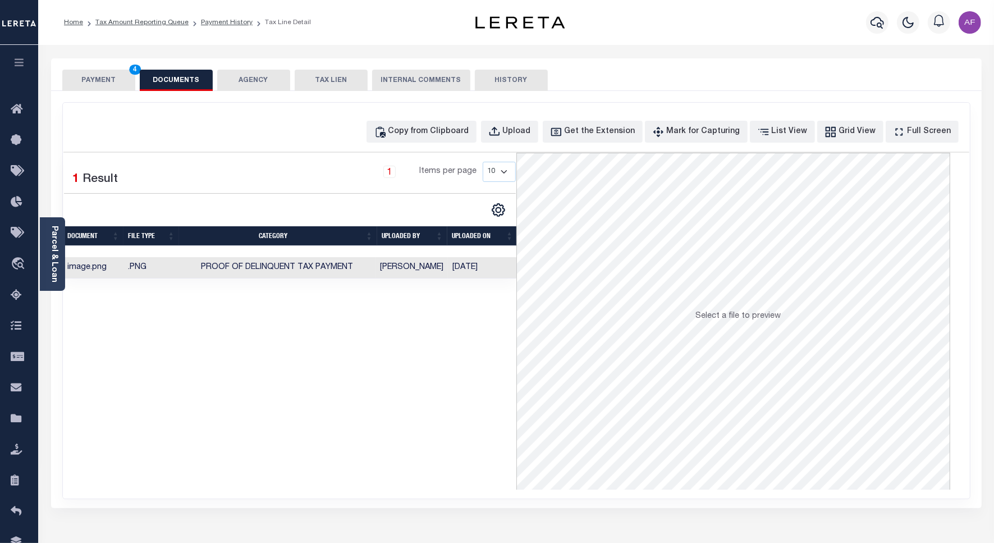
click at [112, 79] on button "PAYMENT 4" at bounding box center [98, 80] width 73 height 21
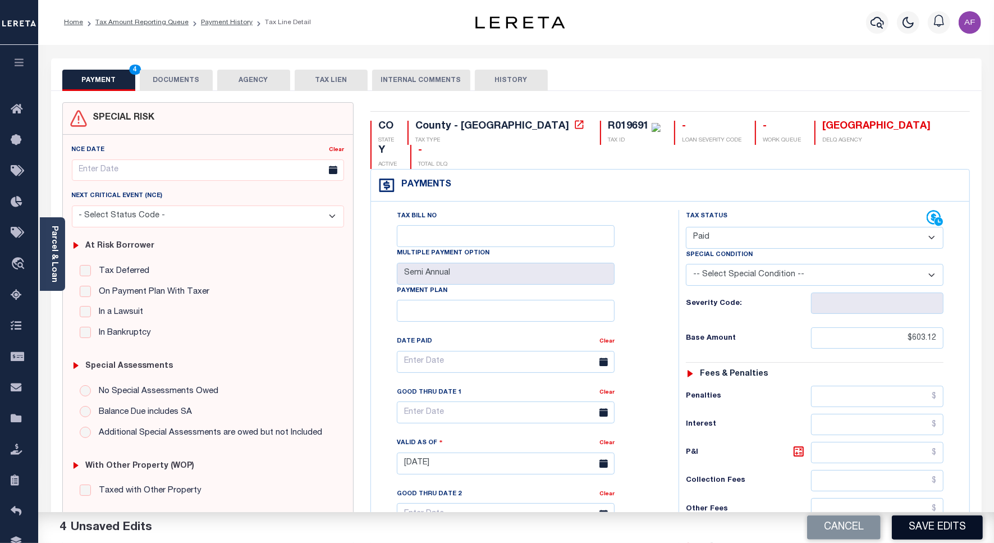
click at [902, 533] on button "Save Edits" at bounding box center [936, 527] width 91 height 24
checkbox input "false"
type input "$603.12"
type input "$0"
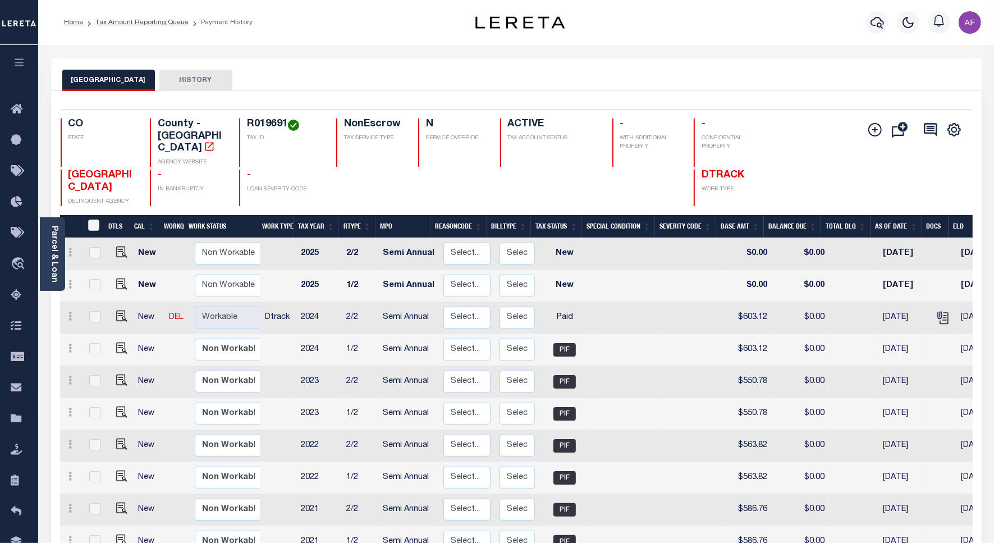
click at [150, 28] on ol "Home Tax Amount Reporting Queue Payment History" at bounding box center [158, 23] width 206 height 24
click at [149, 19] on link "Tax Amount Reporting Queue" at bounding box center [141, 22] width 93 height 7
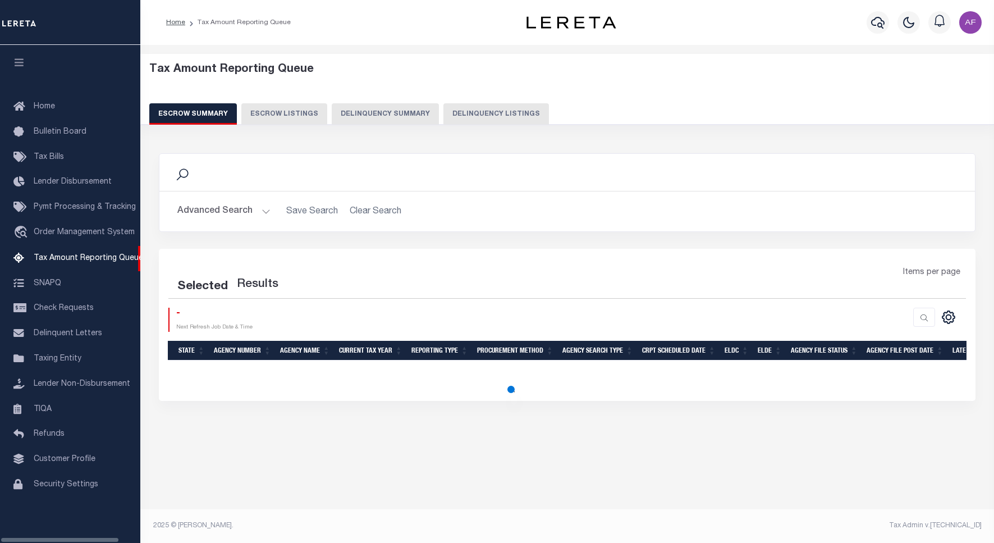
click at [492, 113] on button "Delinquency Listings" at bounding box center [495, 113] width 105 height 21
select select "100"
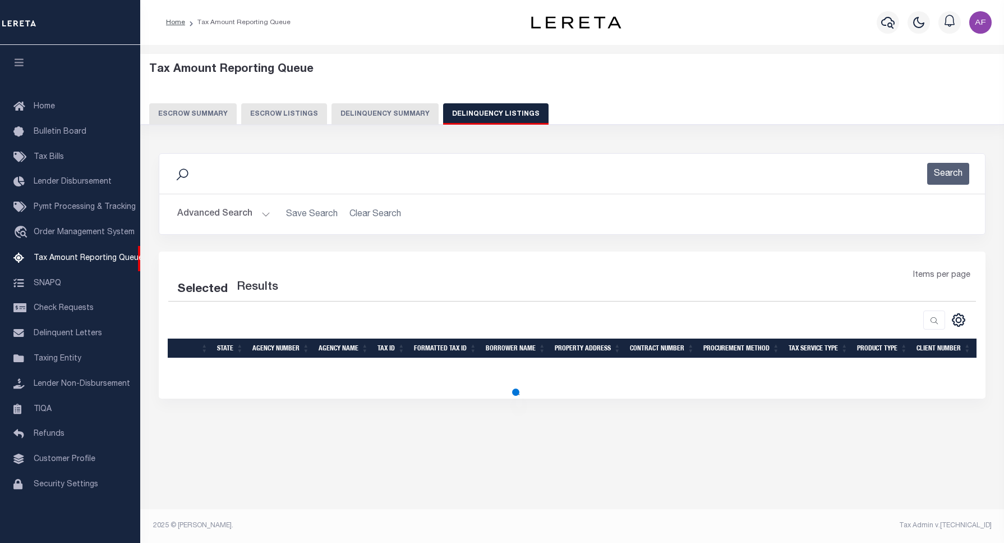
select select "100"
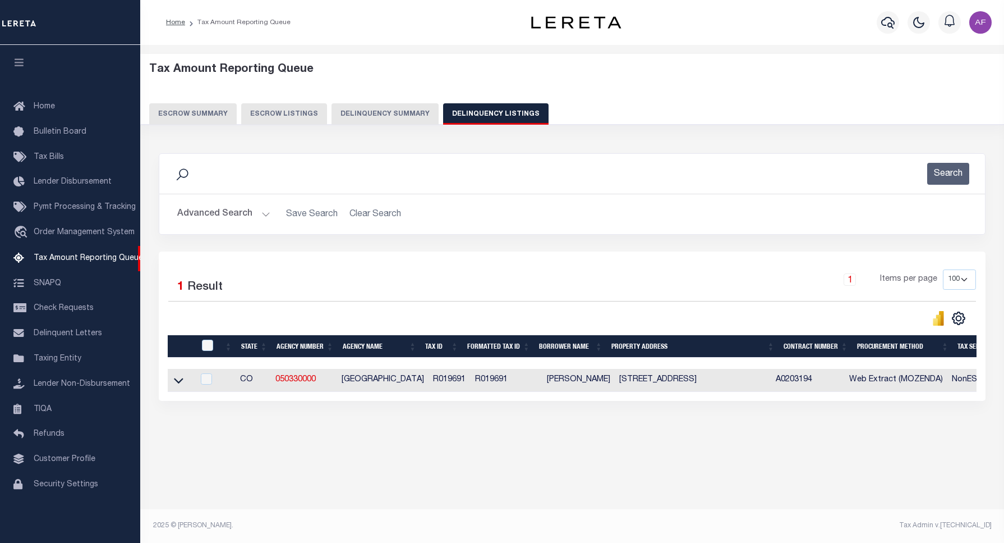
click at [214, 351] on div at bounding box center [208, 345] width 19 height 12
click at [200, 350] on div at bounding box center [208, 345] width 19 height 12
click at [205, 347] on input "checkbox" at bounding box center [207, 344] width 11 height 11
checkbox input "true"
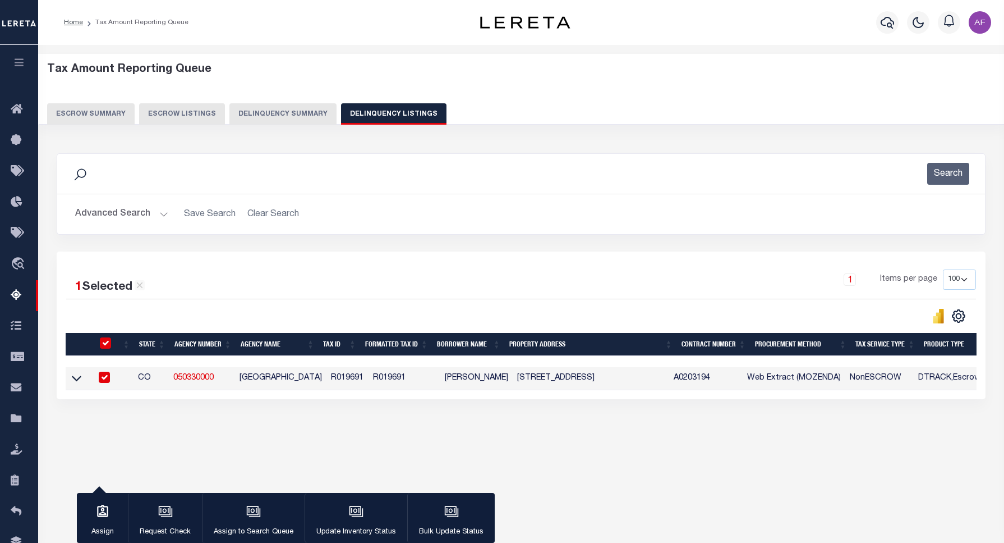
checkbox input "true"
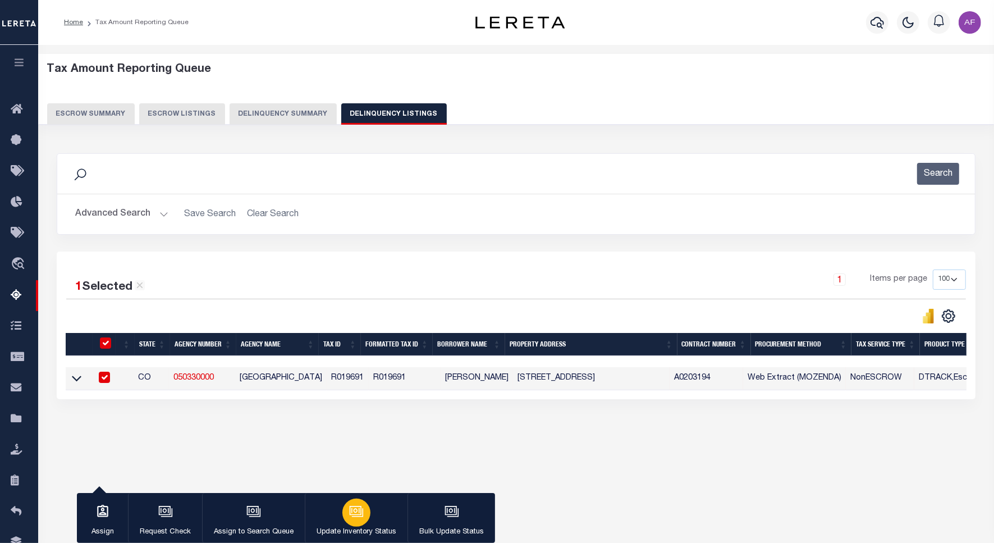
click at [351, 522] on div "button" at bounding box center [356, 512] width 28 height 28
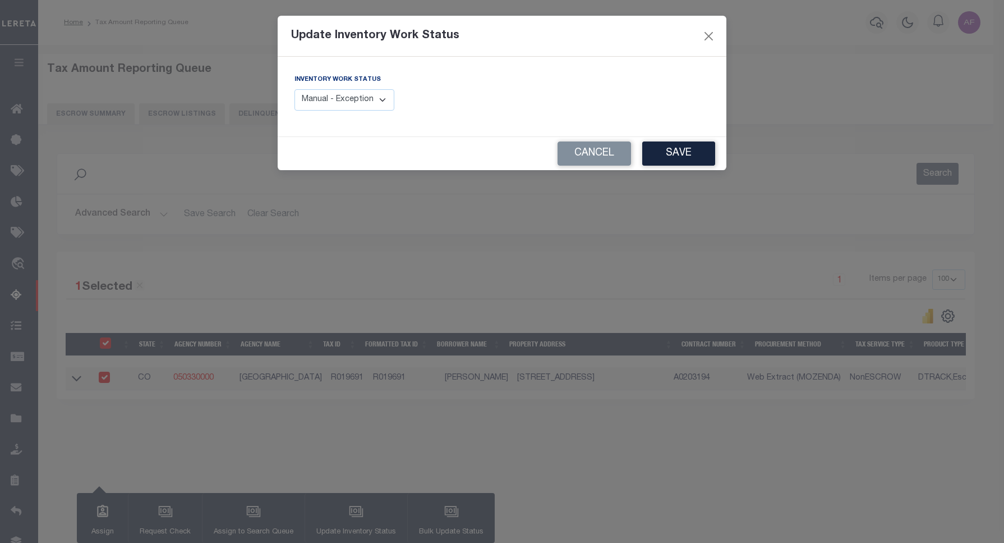
drag, startPoint x: 347, startPoint y: 101, endPoint x: 345, endPoint y: 111, distance: 10.2
click at [347, 101] on select "Manual - Exception Pended - Awaiting Search Late Add Exception Completed" at bounding box center [345, 100] width 100 height 22
select select "4"
click at [295, 89] on select "Manual - Exception Pended - Awaiting Search Late Add Exception Completed" at bounding box center [345, 100] width 100 height 22
click at [677, 153] on button "Save" at bounding box center [678, 153] width 73 height 24
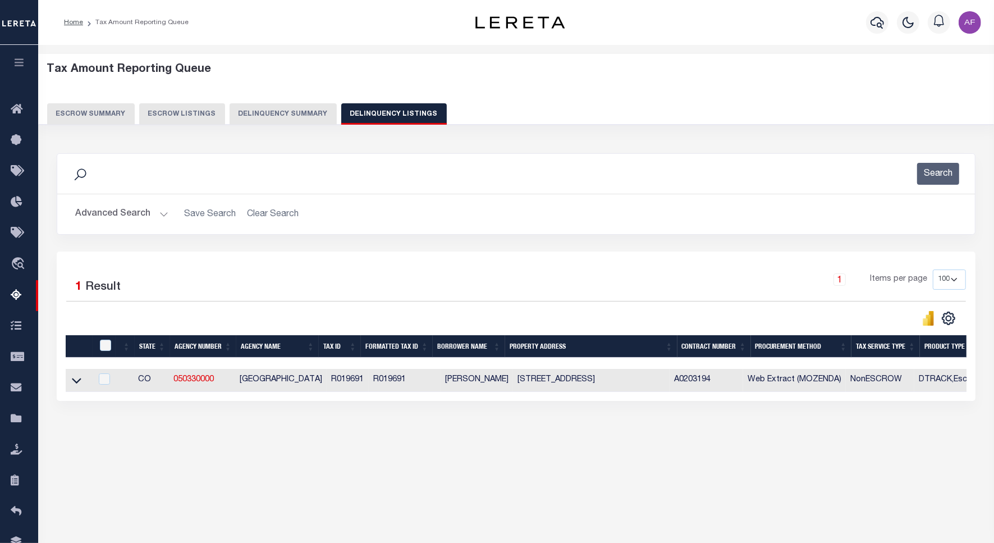
drag, startPoint x: 113, startPoint y: 203, endPoint x: 111, endPoint y: 212, distance: 9.8
click at [112, 203] on div "Advanced Search Save Search Clear Search tblassign_wrapper_dynamictable_____Def…" at bounding box center [515, 214] width 917 height 40
click at [110, 214] on button "Advanced Search" at bounding box center [121, 214] width 93 height 22
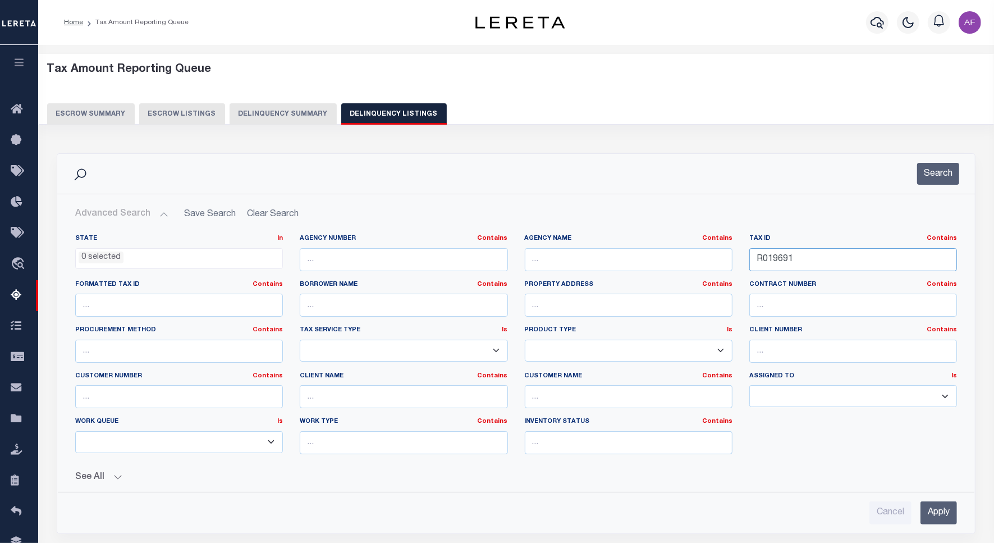
click at [767, 261] on input "R019691" at bounding box center [853, 259] width 208 height 23
paste input "20046"
type input "R020046"
click at [936, 174] on button "Search" at bounding box center [938, 174] width 42 height 22
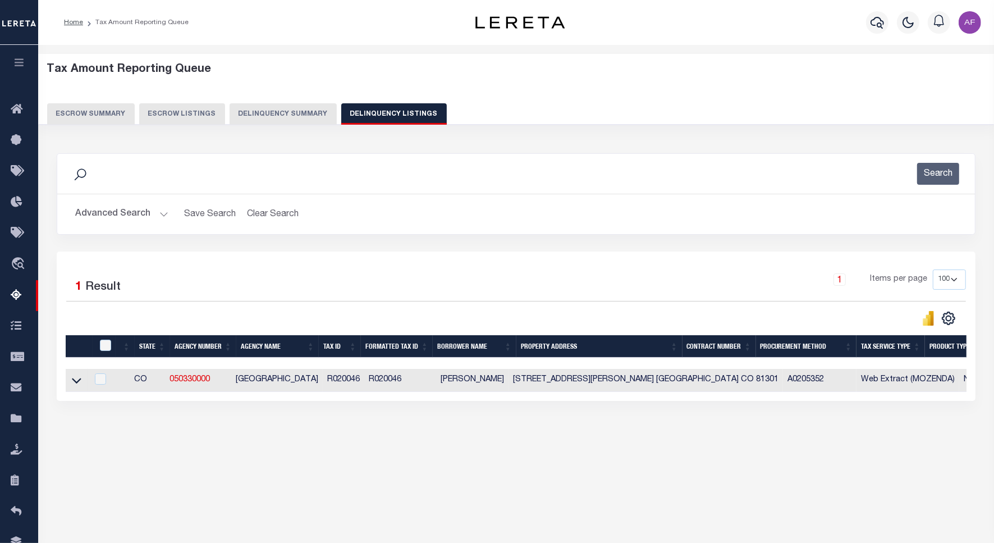
drag, startPoint x: 73, startPoint y: 385, endPoint x: 119, endPoint y: 289, distance: 106.7
click at [73, 385] on icon at bounding box center [77, 380] width 10 height 12
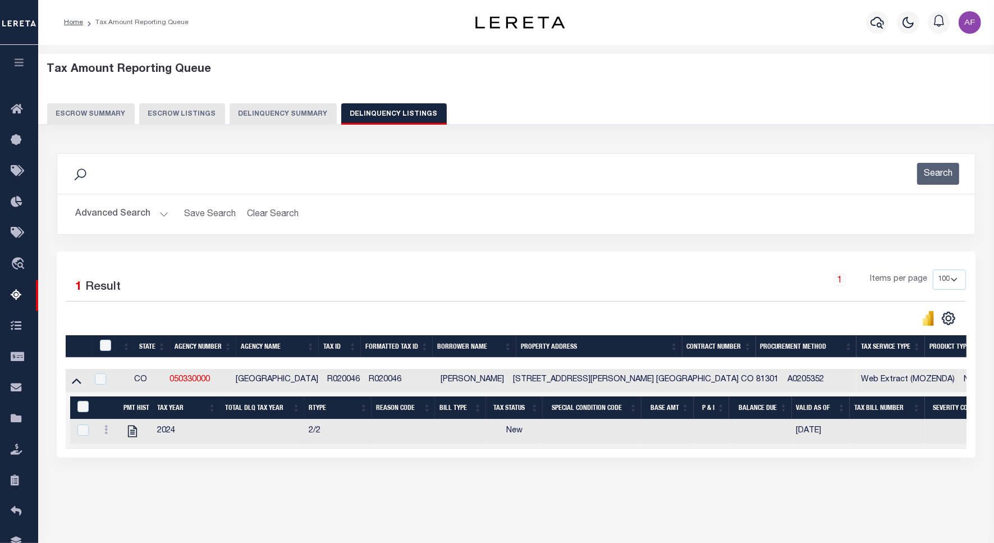
scroll to position [52, 0]
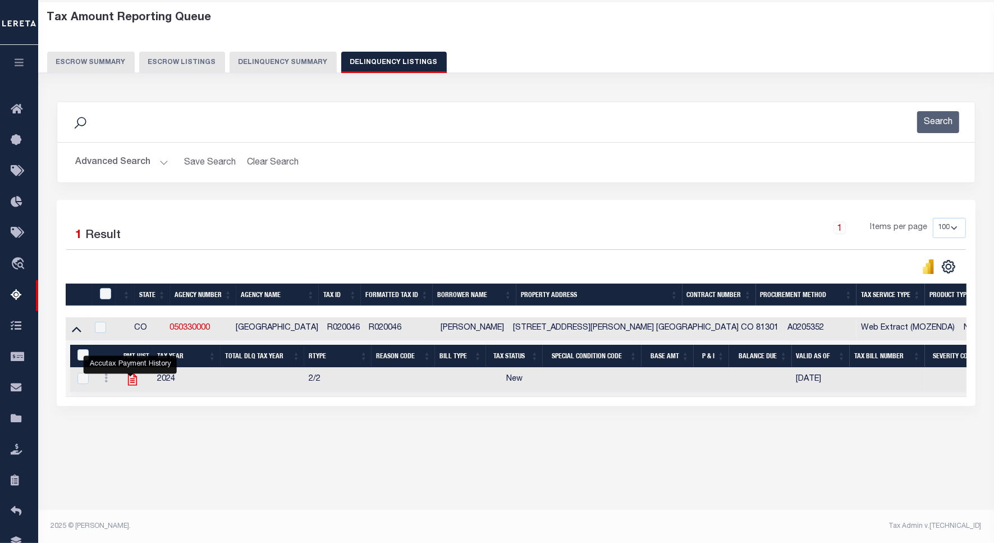
click at [129, 384] on icon "" at bounding box center [132, 380] width 9 height 12
checkbox input "true"
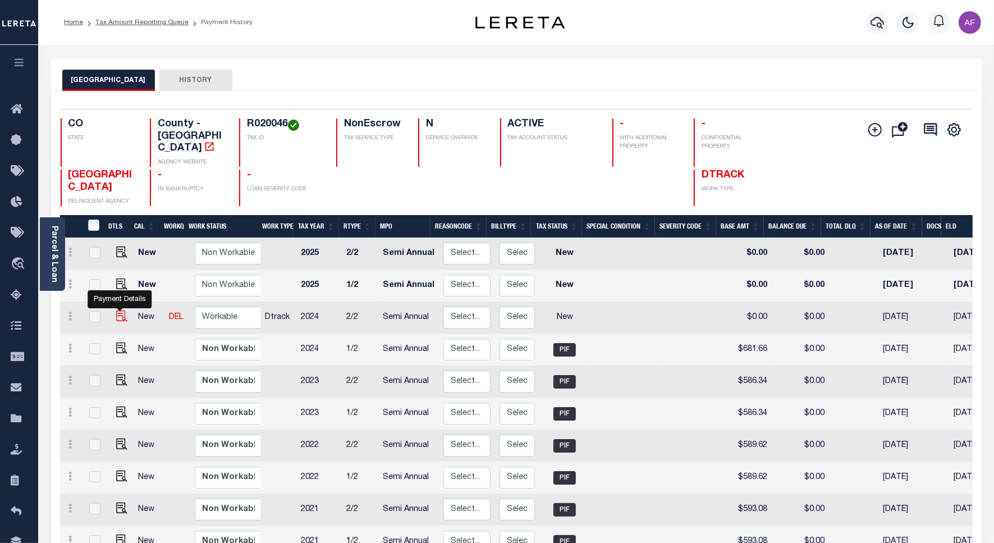
click at [122, 310] on img "" at bounding box center [121, 315] width 11 height 11
checkbox input "true"
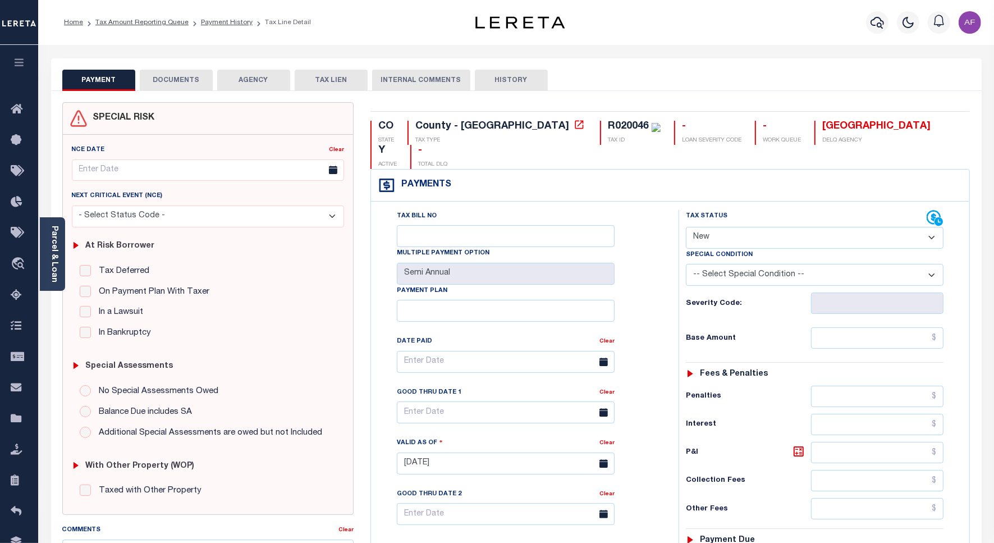
click at [704, 227] on select "- Select Status Code - Open Due/Unpaid Paid Incomplete No Tax Due Internal Refu…" at bounding box center [815, 238] width 258 height 22
select select "PYD"
click at [686, 227] on select "- Select Status Code - Open Due/Unpaid Paid Incomplete No Tax Due Internal Refu…" at bounding box center [815, 238] width 258 height 22
type input "[DATE]"
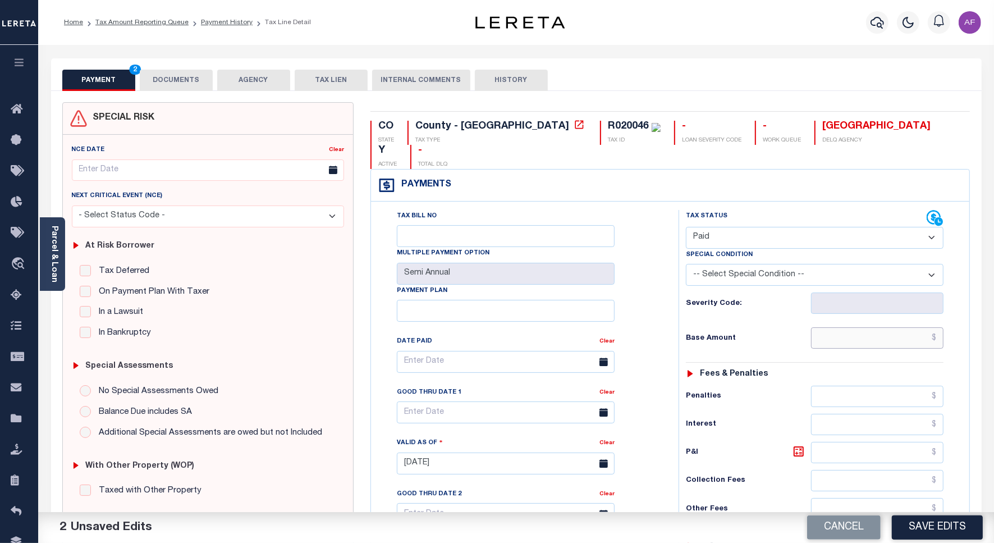
click at [899, 327] on input "text" at bounding box center [877, 337] width 132 height 21
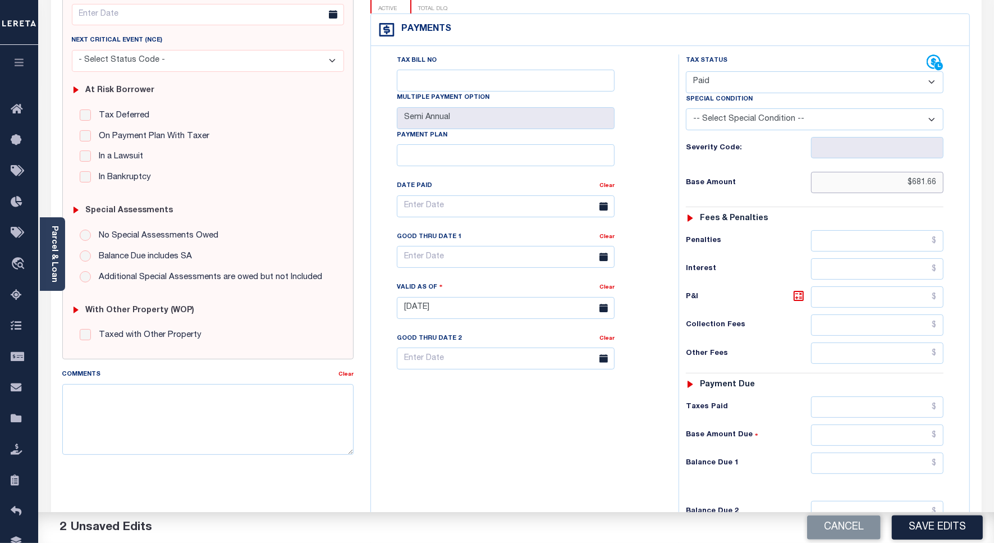
scroll to position [281, 0]
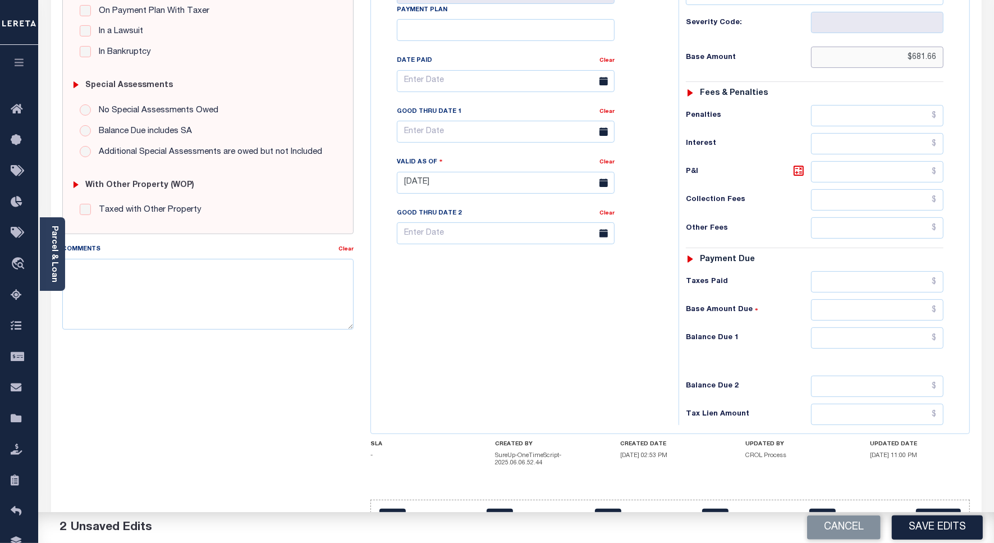
type input "$681.66"
click at [918, 327] on input "text" at bounding box center [877, 337] width 132 height 21
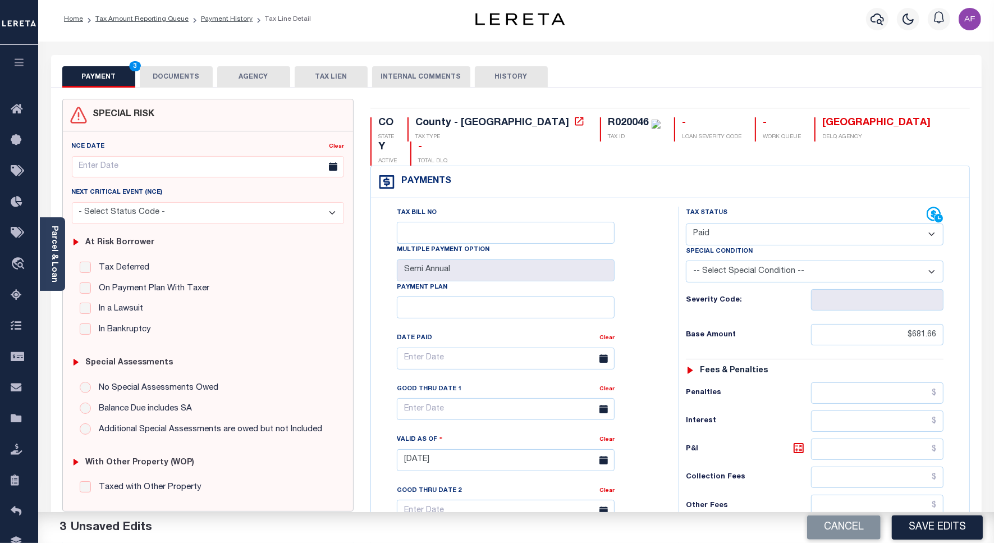
scroll to position [0, 0]
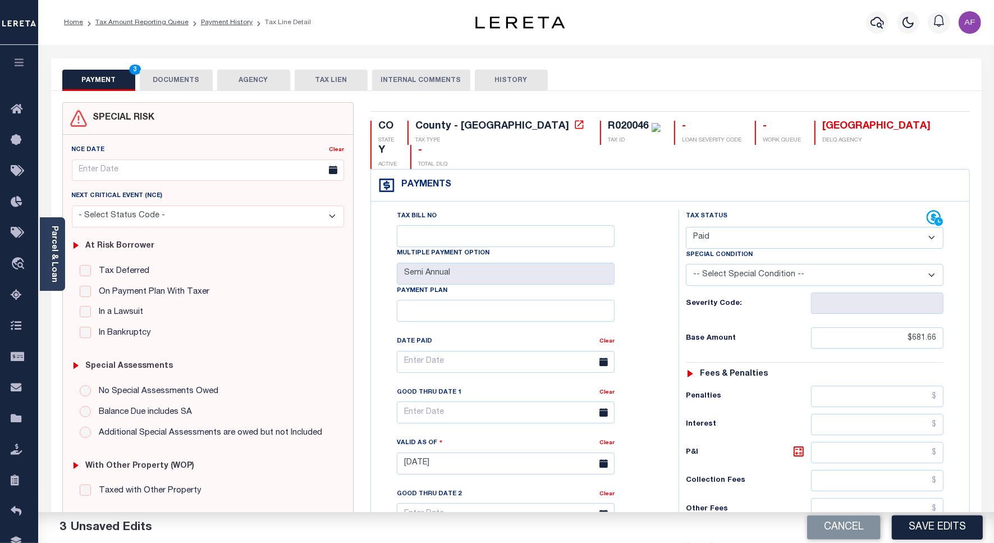
type input "$0.00"
click at [158, 79] on button "DOCUMENTS" at bounding box center [176, 80] width 73 height 21
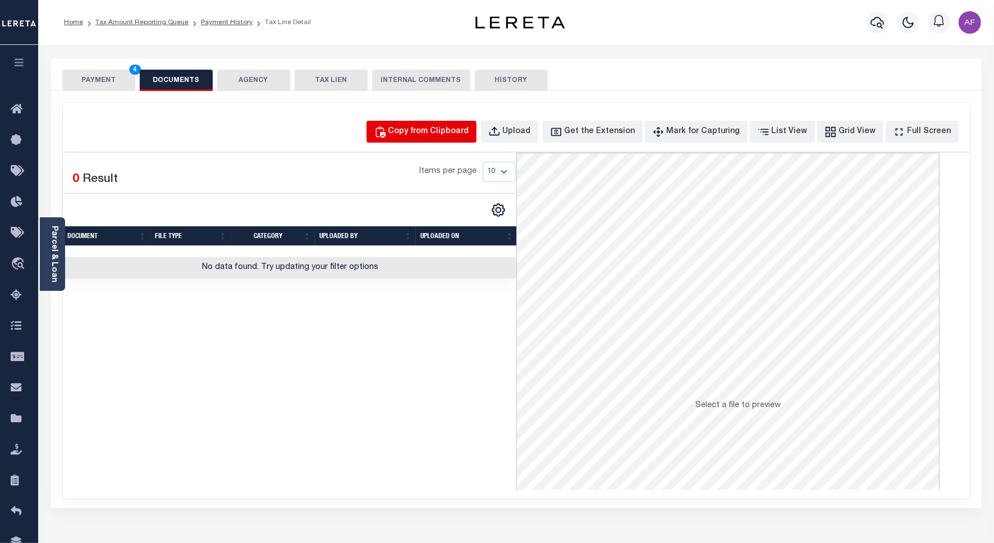
click at [422, 130] on div "Copy from Clipboard" at bounding box center [428, 132] width 81 height 12
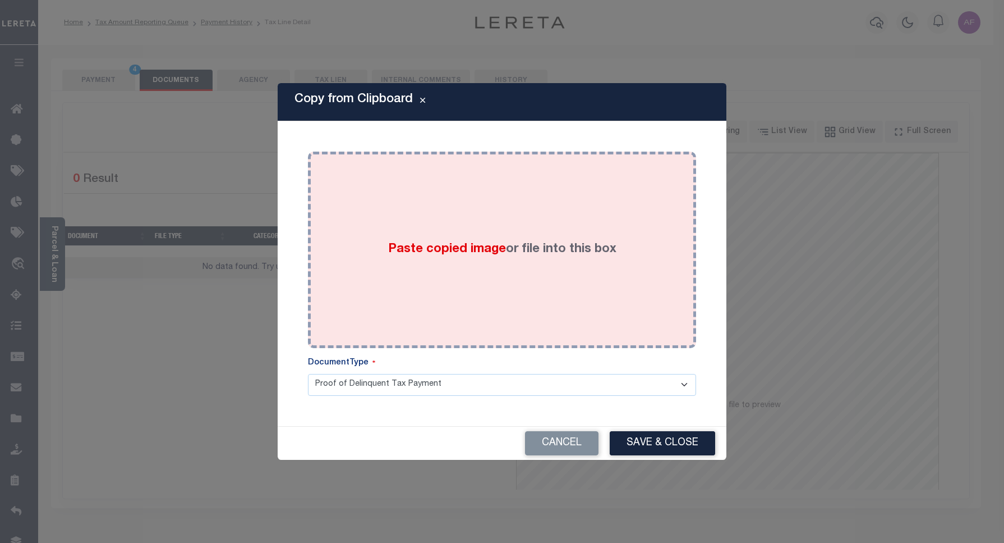
click at [489, 195] on div "Paste copied image or file into this box" at bounding box center [501, 250] width 371 height 180
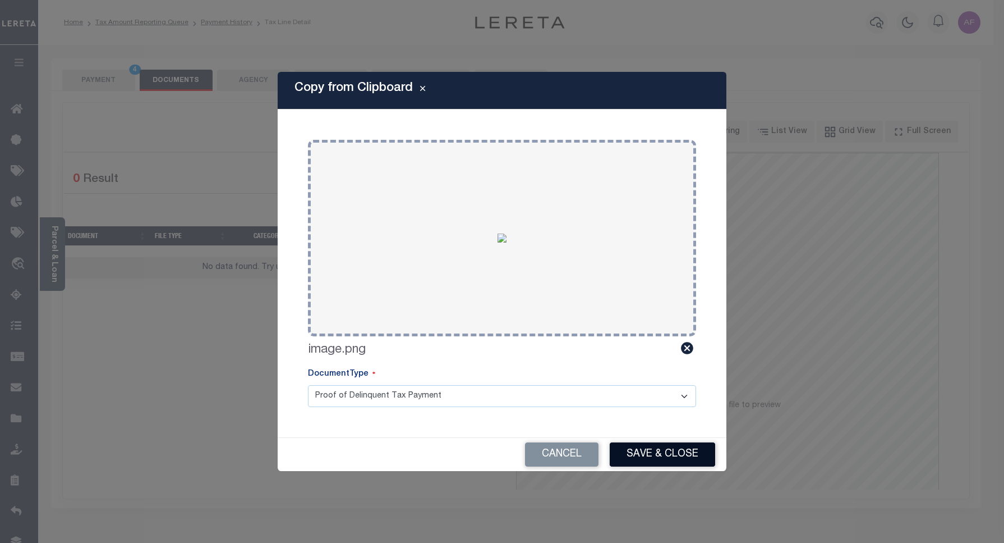
click at [658, 452] on button "Save & Close" at bounding box center [662, 454] width 105 height 24
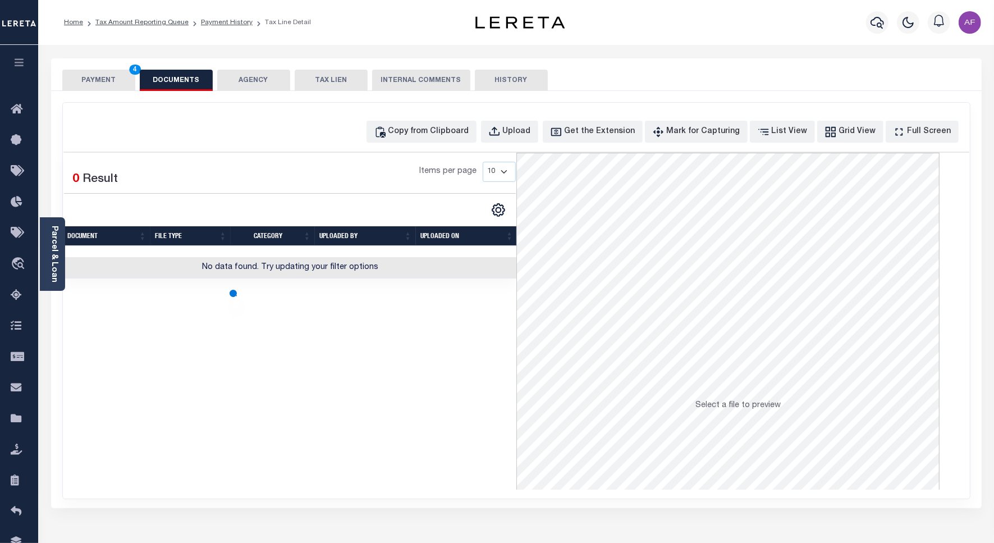
click at [77, 74] on button "PAYMENT 4" at bounding box center [98, 80] width 73 height 21
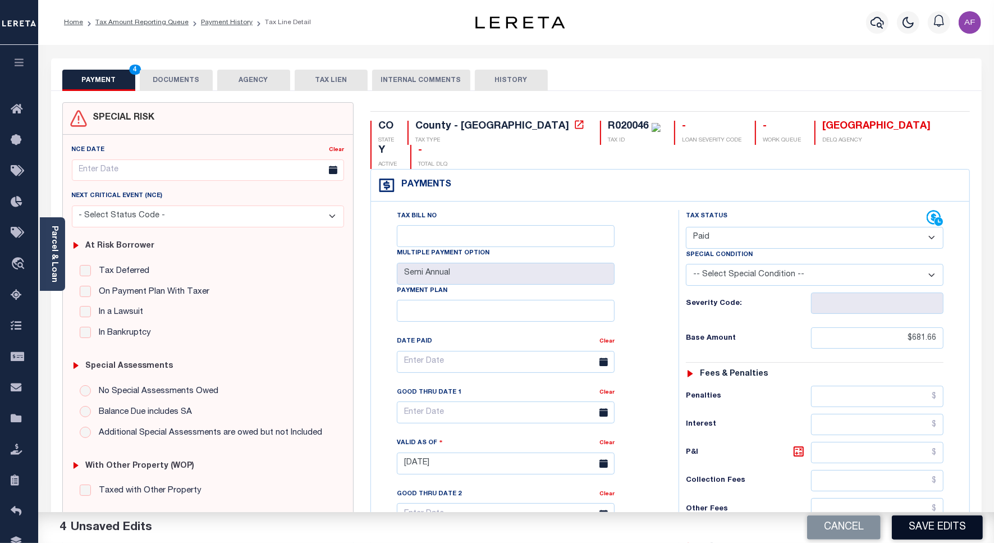
click at [937, 529] on button "Save Edits" at bounding box center [936, 527] width 91 height 24
checkbox input "false"
type input "$681.66"
type input "$0"
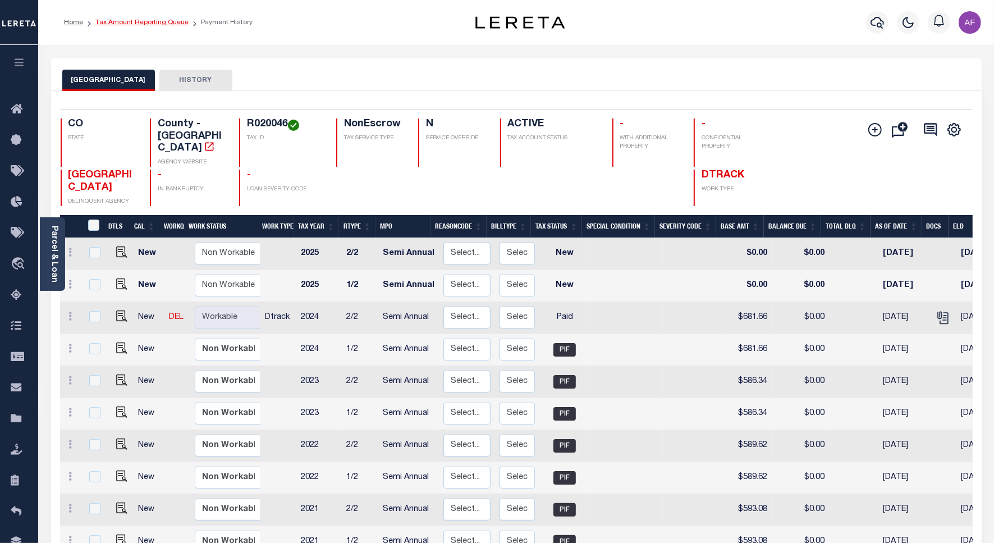
click at [113, 21] on link "Tax Amount Reporting Queue" at bounding box center [141, 22] width 93 height 7
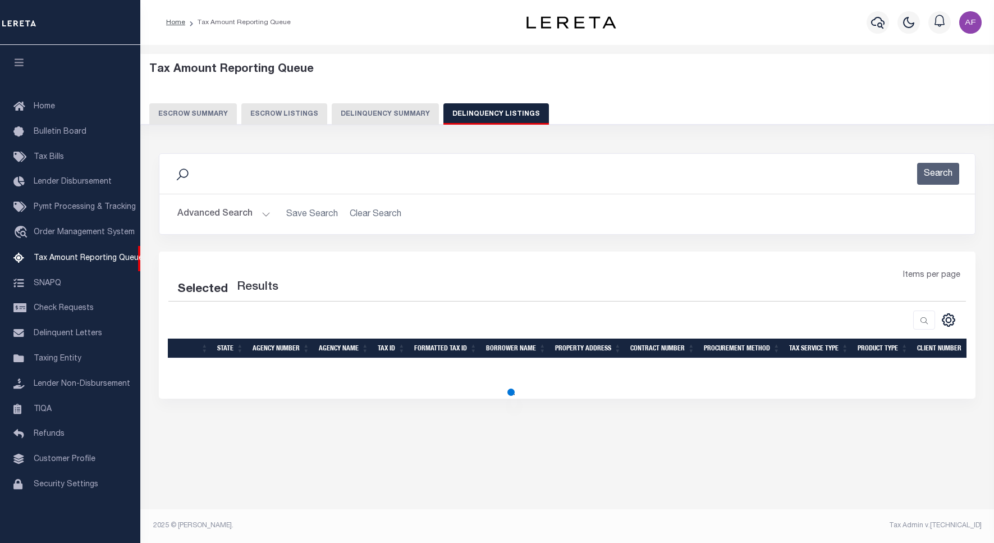
select select "100"
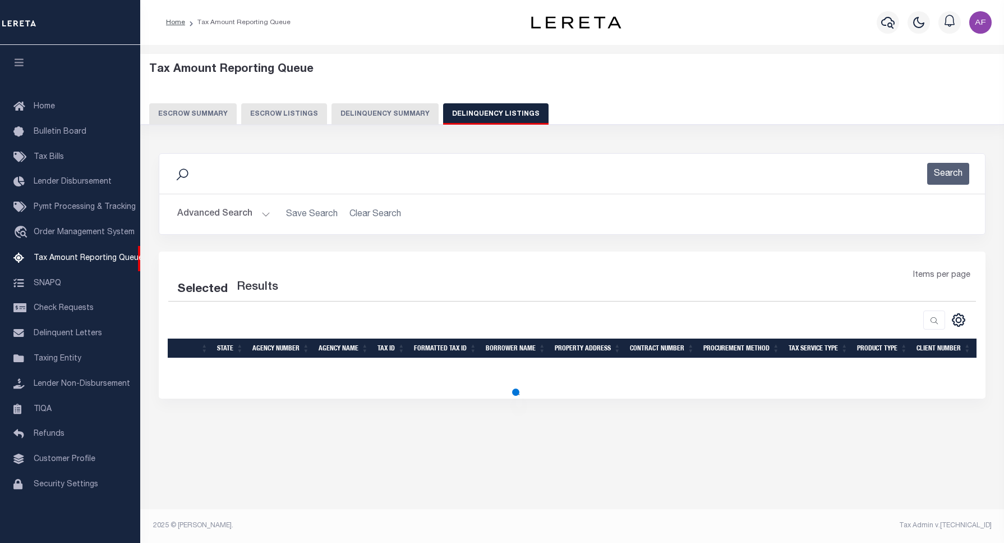
select select "100"
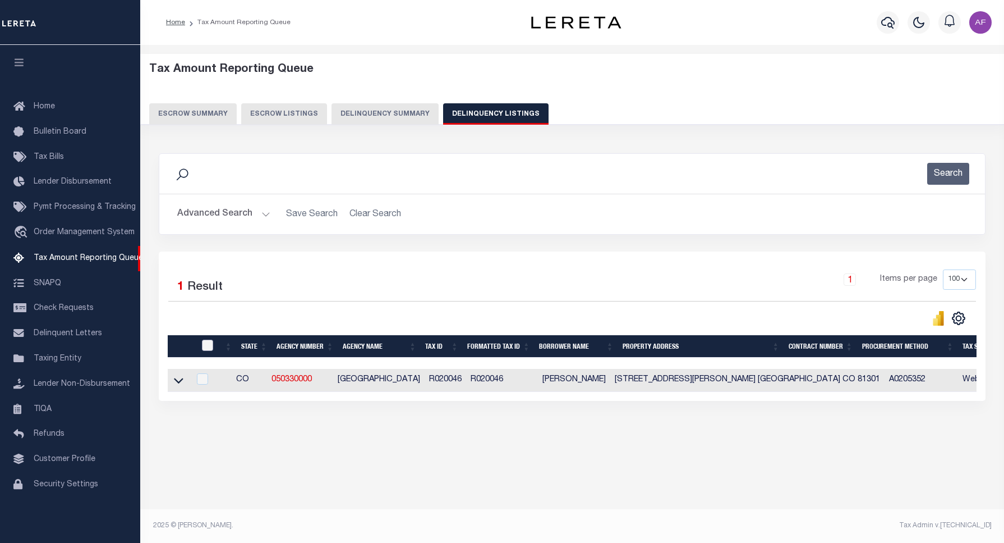
click at [208, 349] on input "checkbox" at bounding box center [207, 344] width 11 height 11
checkbox input "true"
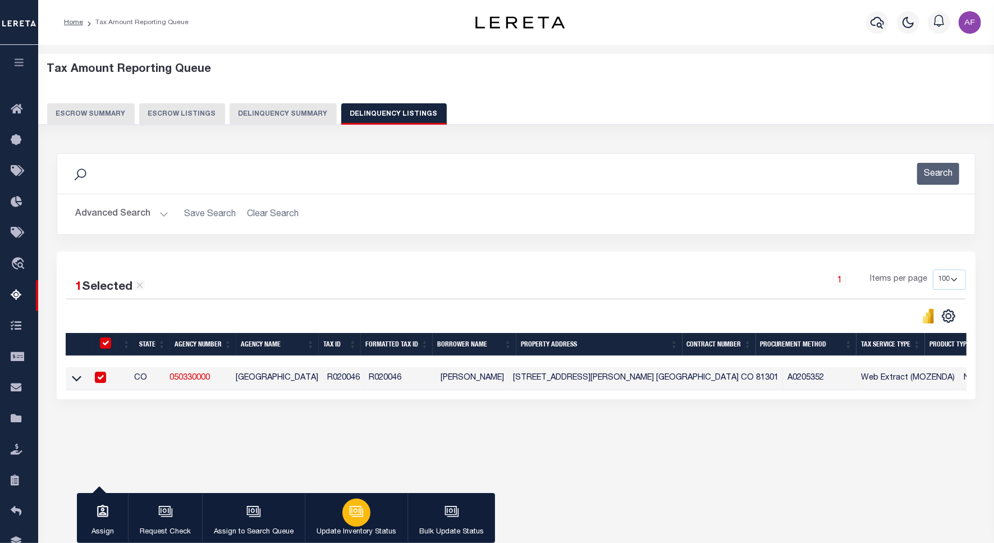
click at [366, 514] on div "button" at bounding box center [356, 512] width 28 height 28
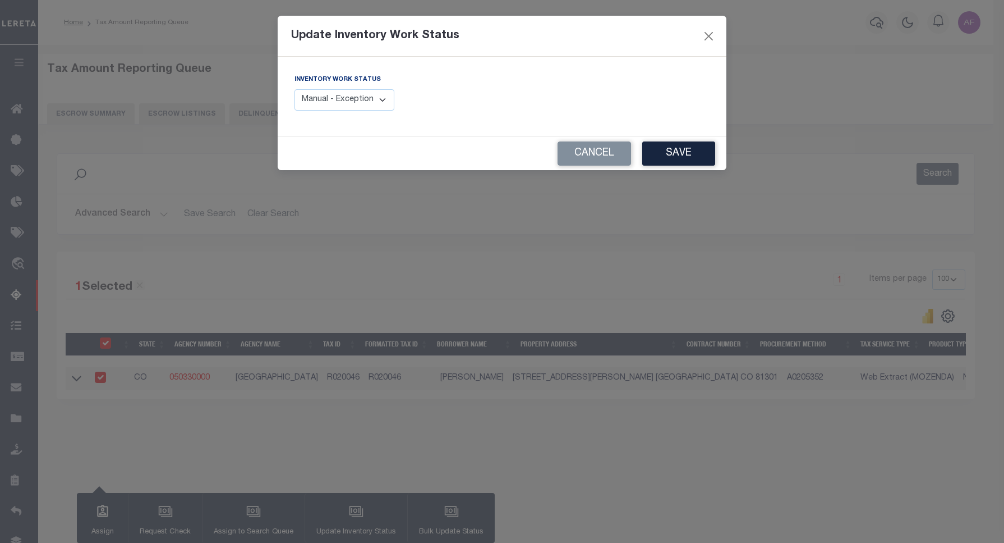
drag, startPoint x: 350, startPoint y: 115, endPoint x: 348, endPoint y: 107, distance: 8.5
click at [349, 110] on div "Inventory Work Status Manual - Exception Pended - Awaiting Search Late Add Exce…" at bounding box center [394, 96] width 216 height 46
click at [348, 107] on select "Manual - Exception Pended - Awaiting Search Late Add Exception Completed" at bounding box center [345, 100] width 100 height 22
select select "4"
click at [295, 89] on select "Manual - Exception Pended - Awaiting Search Late Add Exception Completed" at bounding box center [345, 100] width 100 height 22
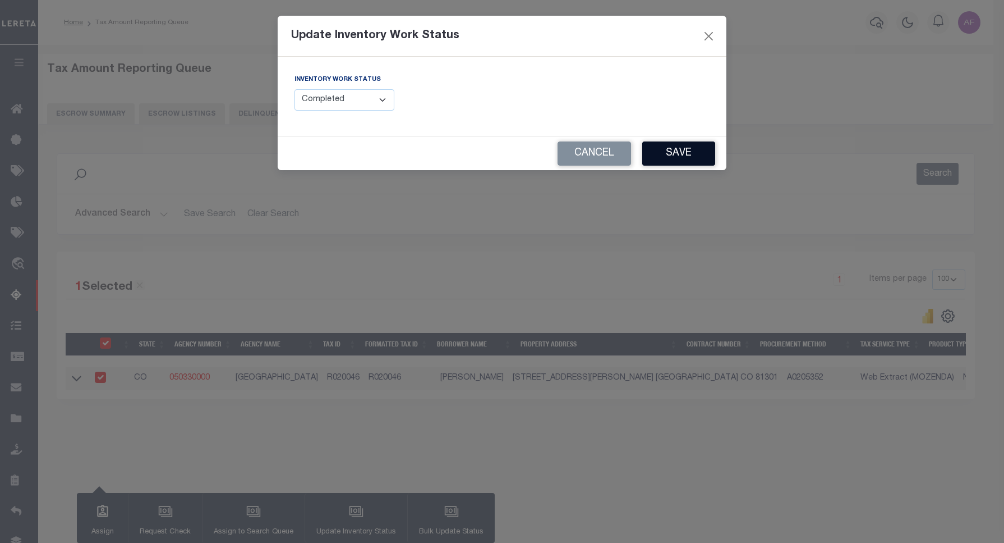
click at [670, 158] on button "Save" at bounding box center [678, 153] width 73 height 24
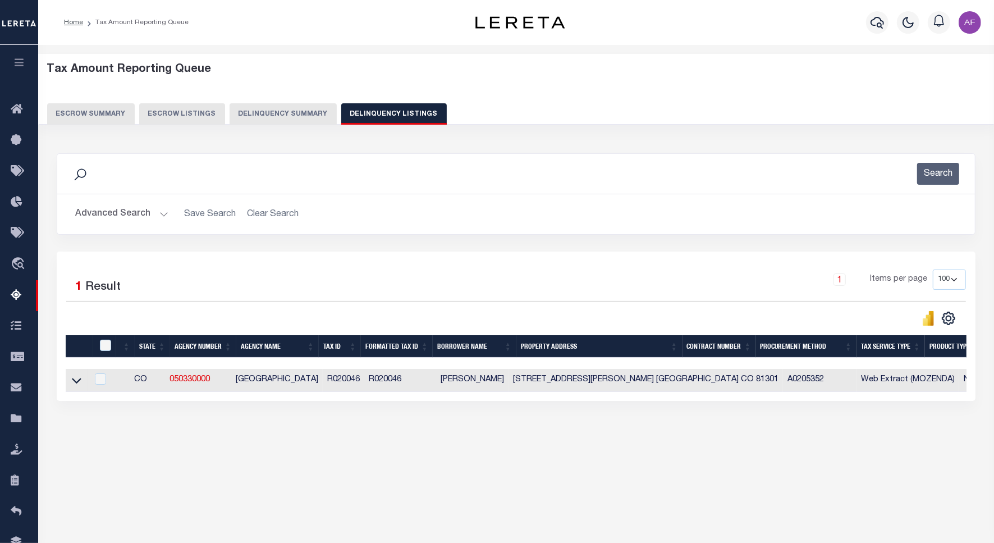
click at [94, 218] on button "Advanced Search" at bounding box center [121, 214] width 93 height 22
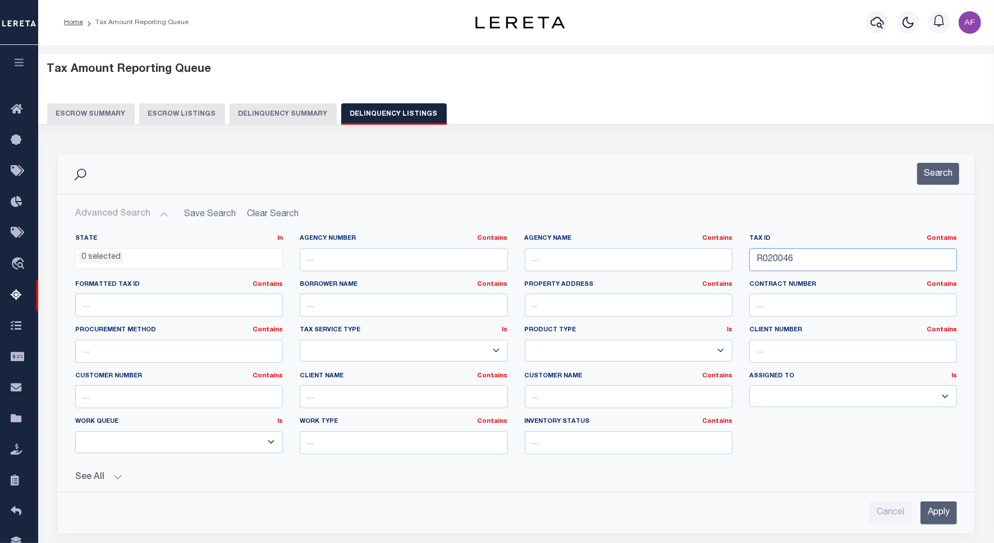
click at [780, 254] on input "R020046" at bounding box center [853, 259] width 208 height 23
paste input "1138"
type input "R021138"
click at [938, 183] on button "Search" at bounding box center [938, 174] width 42 height 22
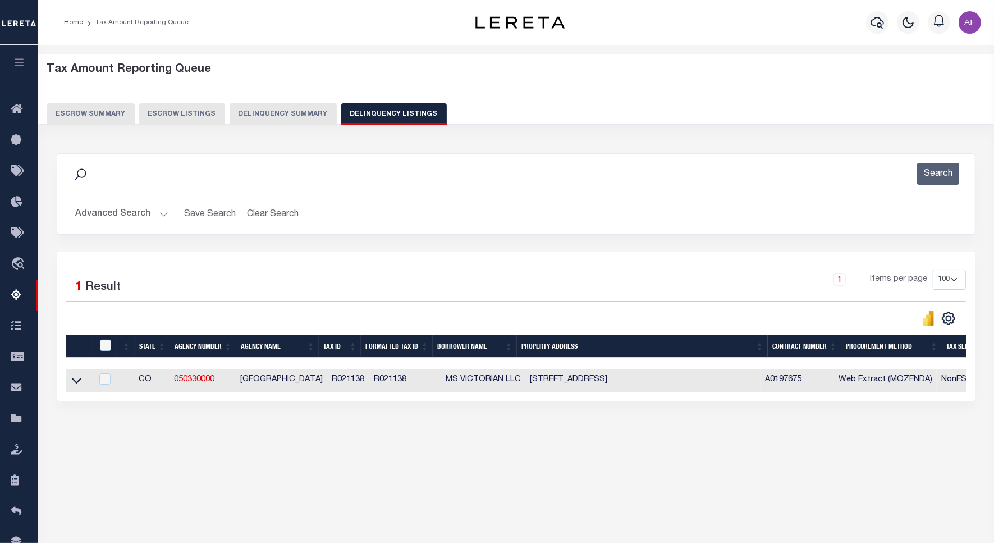
drag, startPoint x: 74, startPoint y: 383, endPoint x: 105, endPoint y: 340, distance: 53.1
click at [74, 383] on icon at bounding box center [77, 381] width 10 height 6
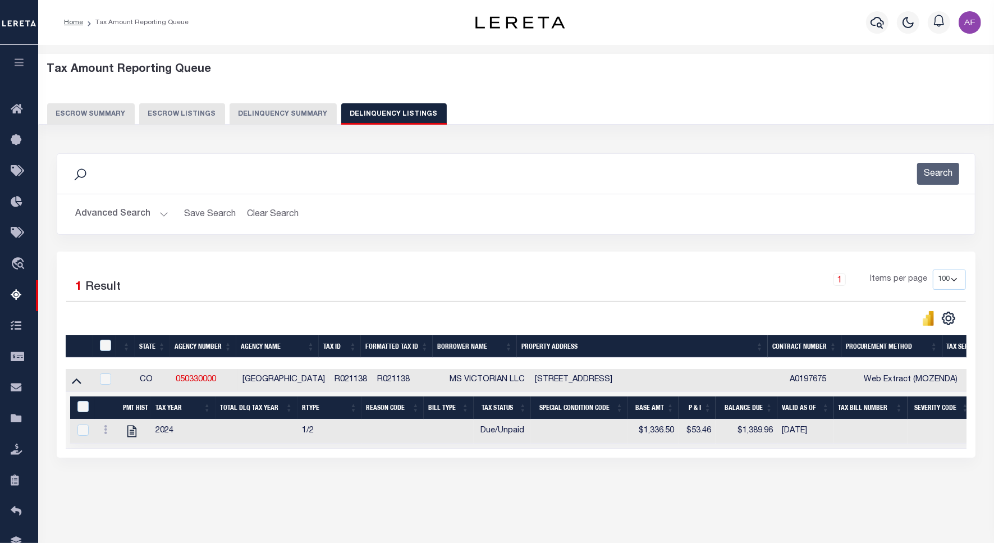
scroll to position [52, 0]
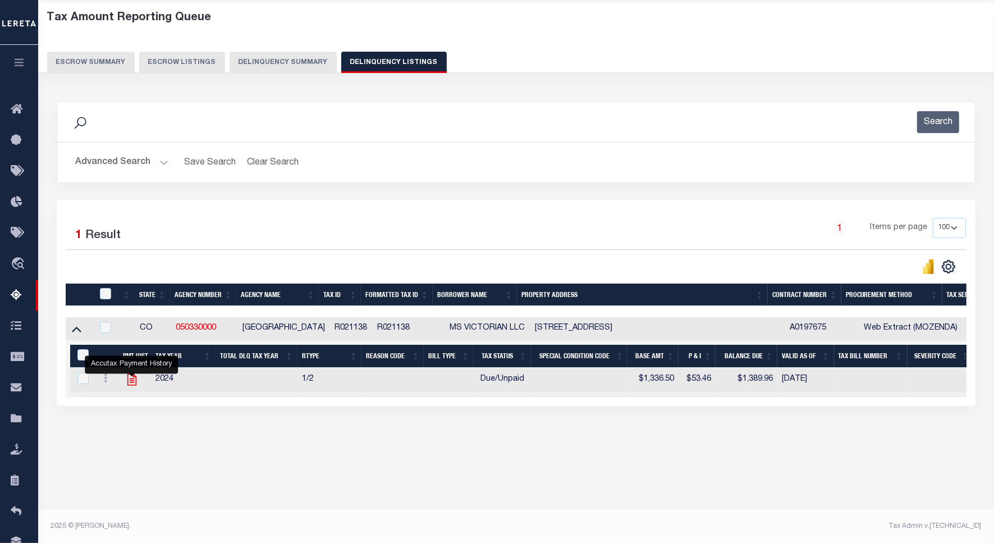
click at [129, 385] on icon "" at bounding box center [131, 380] width 9 height 12
checkbox input "true"
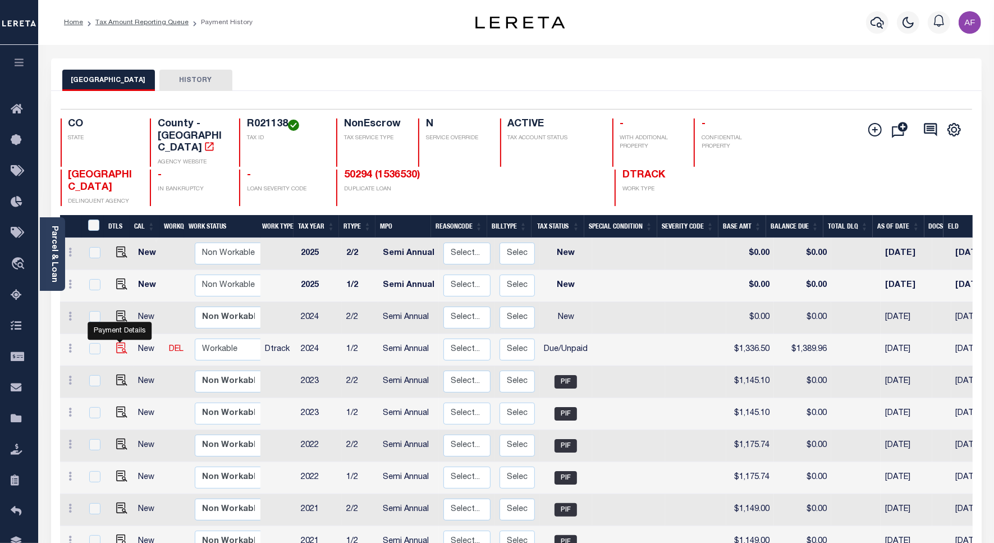
click at [119, 342] on img "" at bounding box center [121, 347] width 11 height 11
checkbox input "true"
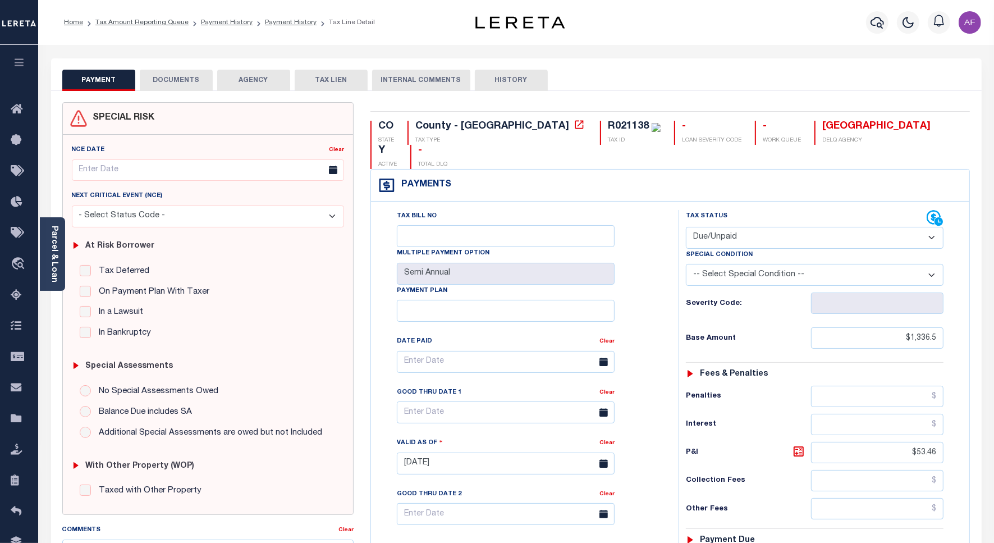
click at [751, 227] on select "- Select Status Code - Open Due/Unpaid Paid Incomplete No Tax Due Internal Refu…" at bounding box center [815, 238] width 258 height 22
select select "PYD"
click at [686, 227] on select "- Select Status Code - Open Due/Unpaid Paid Incomplete No Tax Due Internal Refu…" at bounding box center [815, 238] width 258 height 22
type input "[DATE]"
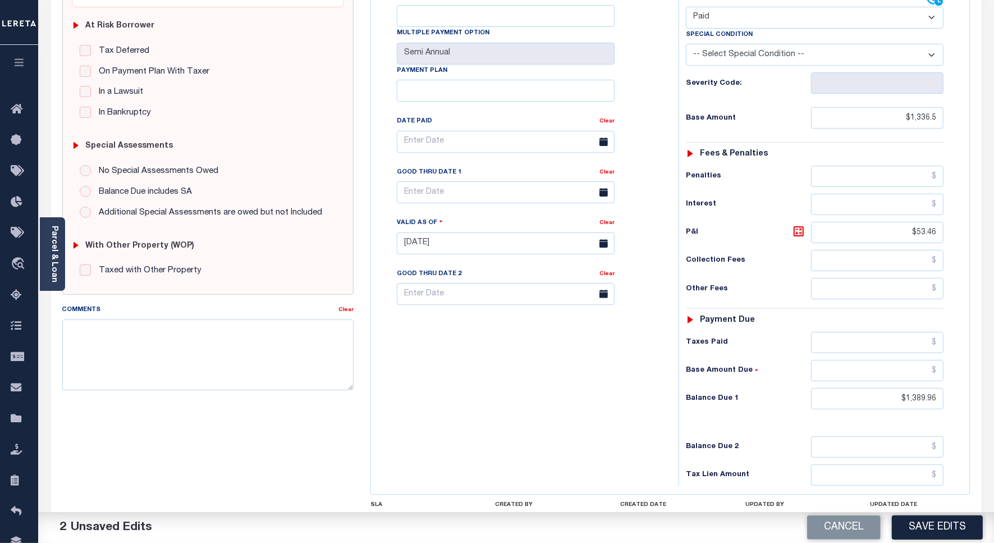
scroll to position [290, 0]
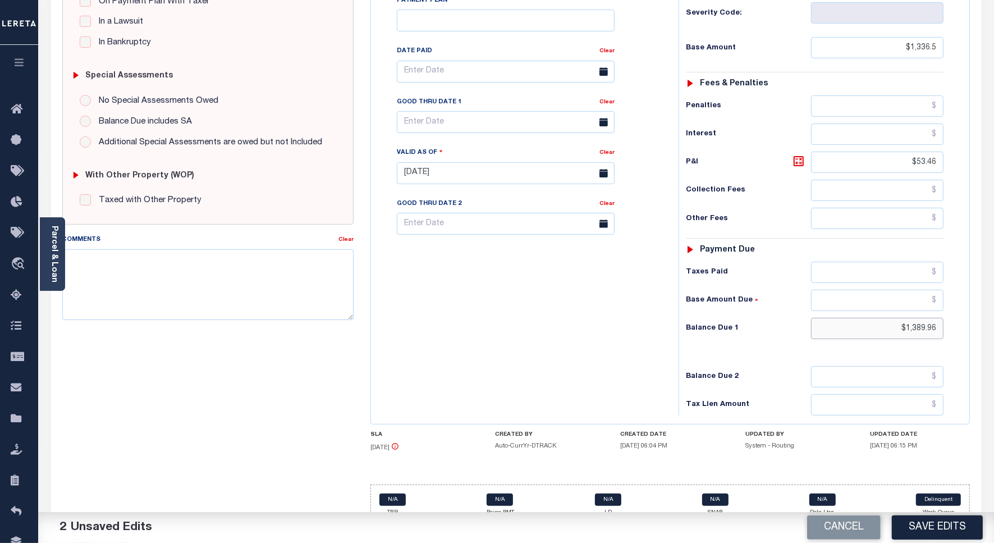
click at [918, 318] on input "$1,389.96" at bounding box center [877, 328] width 132 height 21
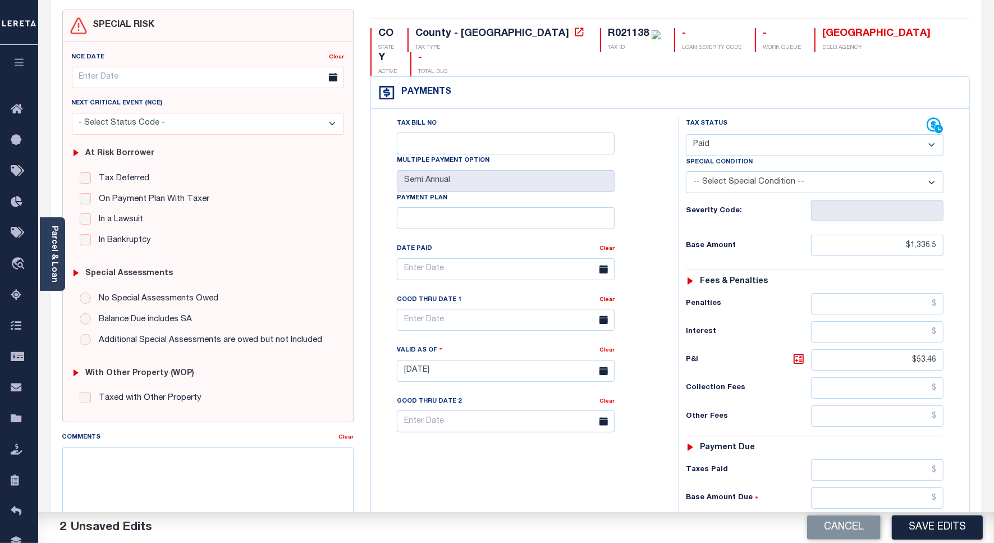
scroll to position [10, 0]
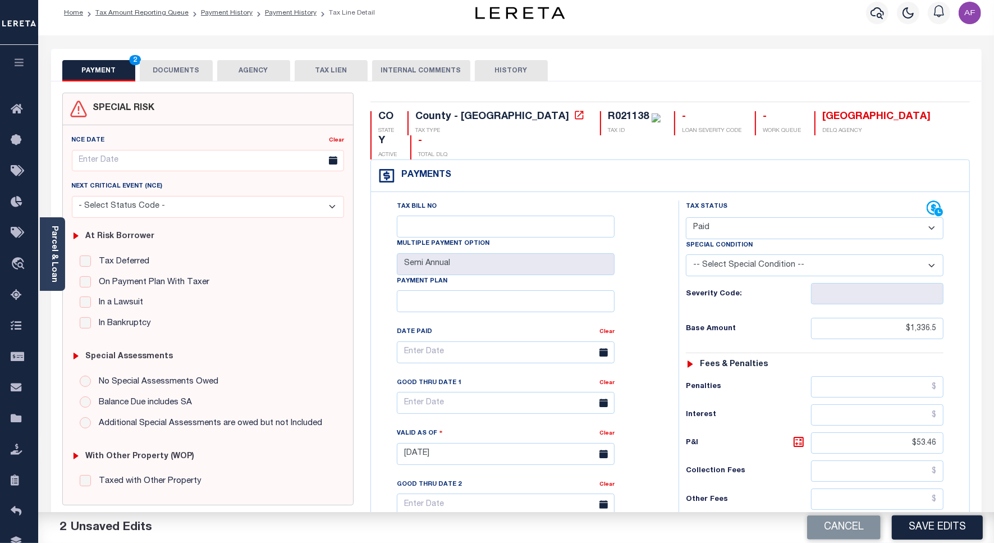
type input "$0.00"
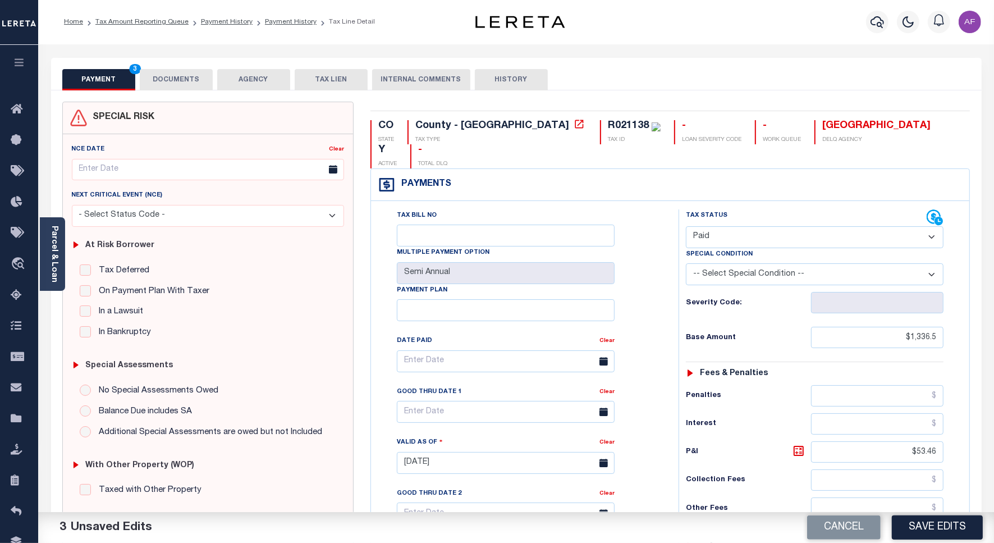
scroll to position [0, 0]
click at [175, 76] on button "DOCUMENTS" at bounding box center [176, 80] width 73 height 21
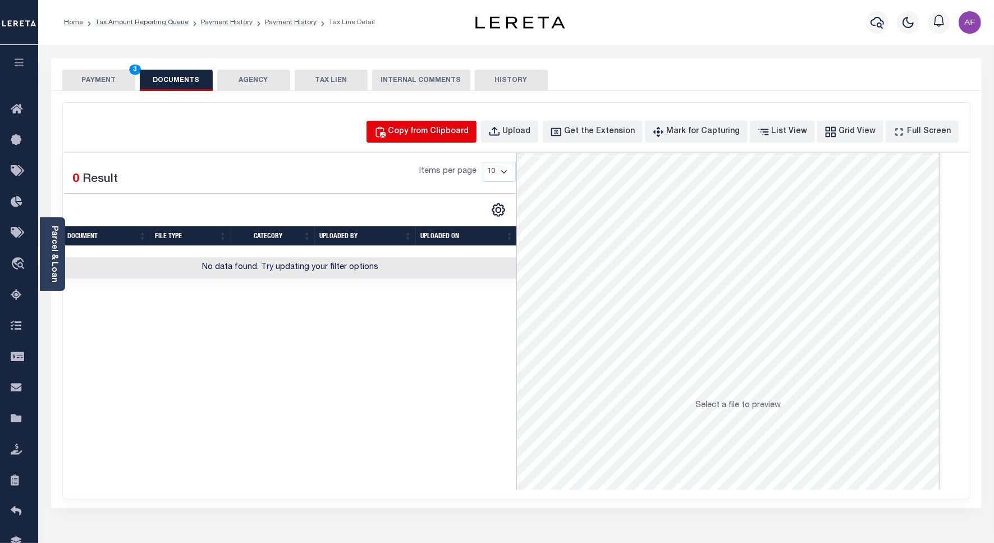
click at [419, 135] on div "Copy from Clipboard" at bounding box center [428, 132] width 81 height 12
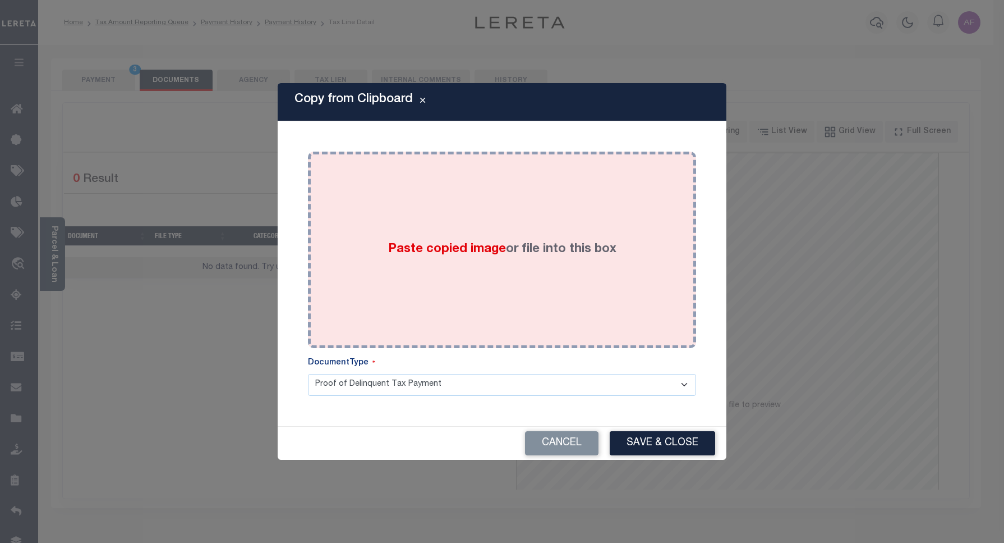
click at [470, 247] on span "Paste copied image" at bounding box center [447, 249] width 118 height 12
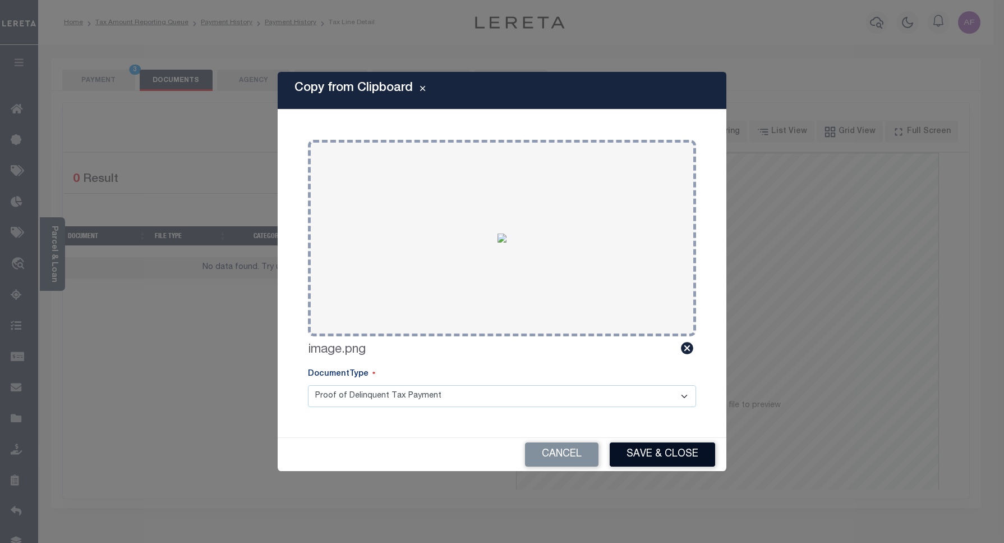
click at [651, 463] on button "Save & Close" at bounding box center [662, 454] width 105 height 24
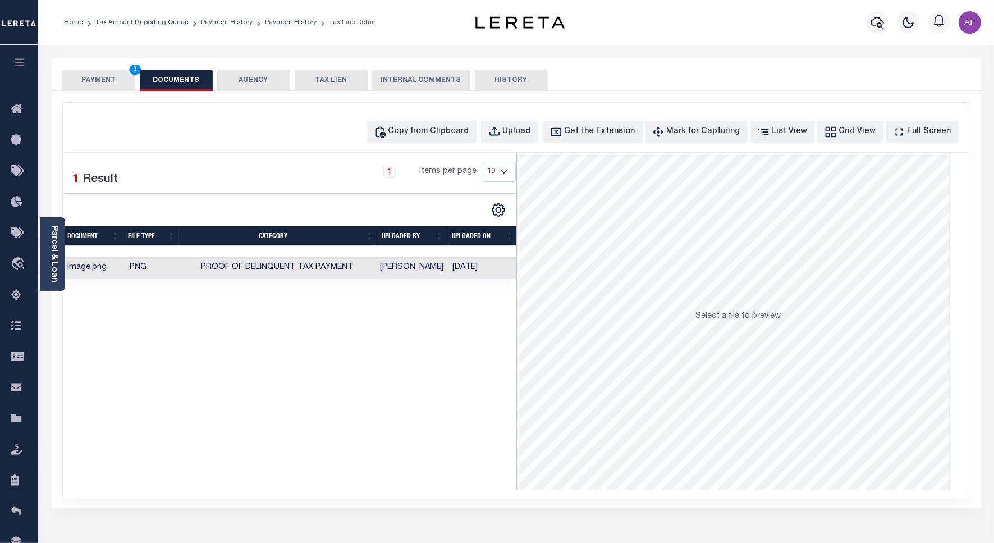
click at [88, 85] on button "PAYMENT 3" at bounding box center [98, 80] width 73 height 21
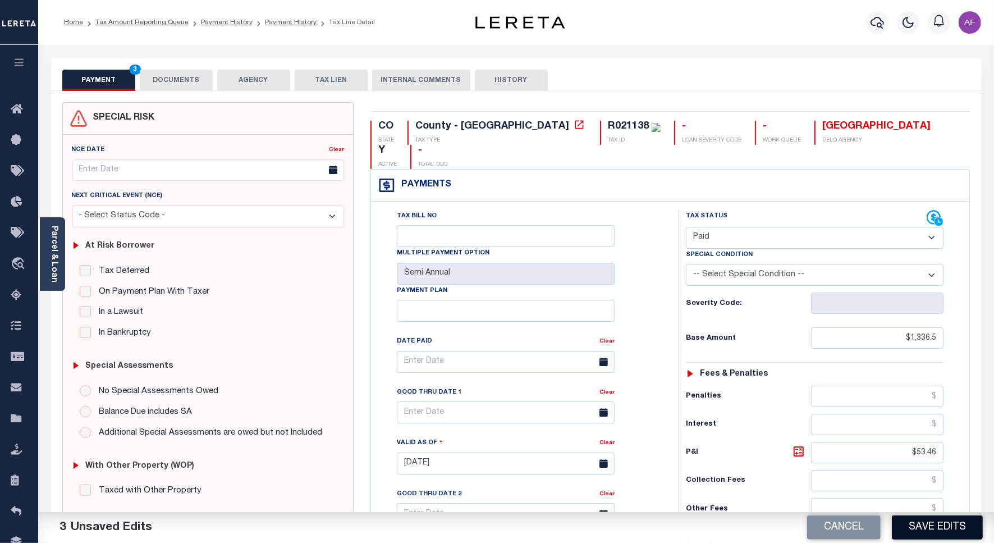
click at [931, 522] on button "Save Edits" at bounding box center [936, 527] width 91 height 24
checkbox input "false"
type input "$1,336.5"
type input "$53.46"
type input "$0"
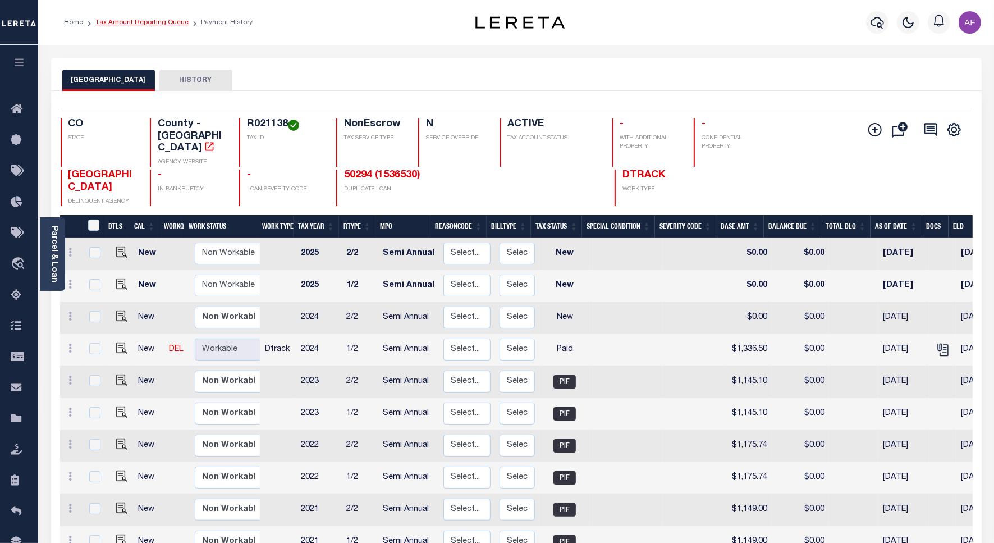
click at [142, 22] on link "Tax Amount Reporting Queue" at bounding box center [141, 22] width 93 height 7
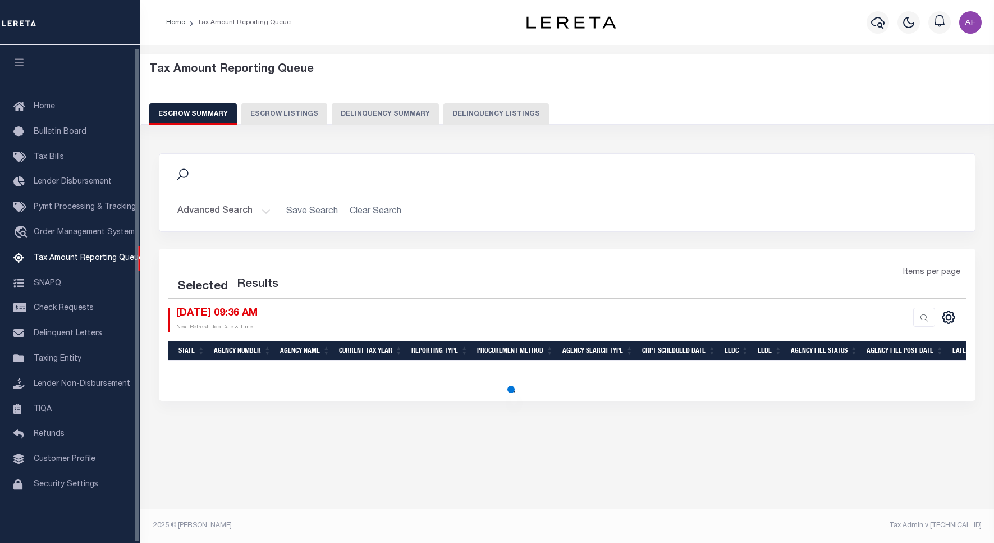
click at [485, 116] on button "Delinquency Listings" at bounding box center [495, 113] width 105 height 21
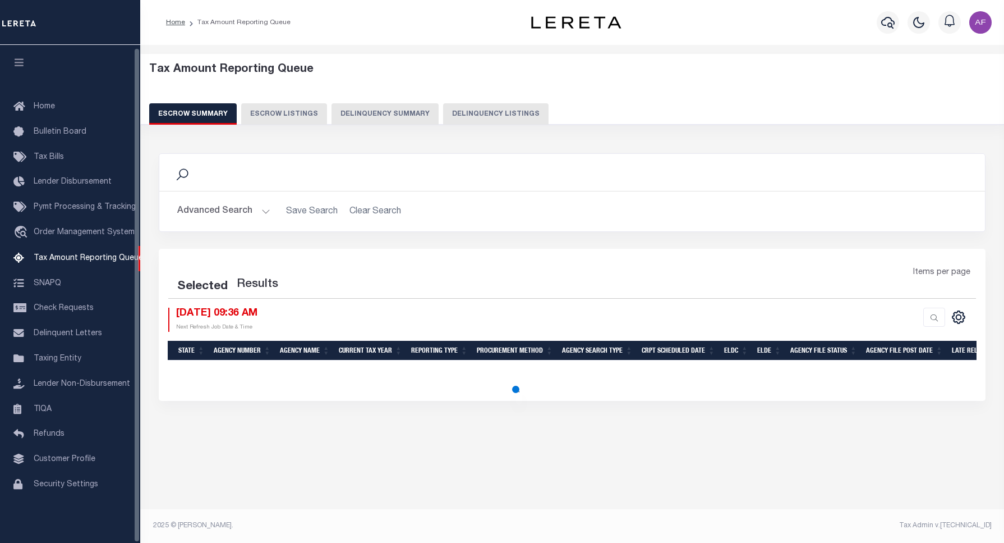
select select "100"
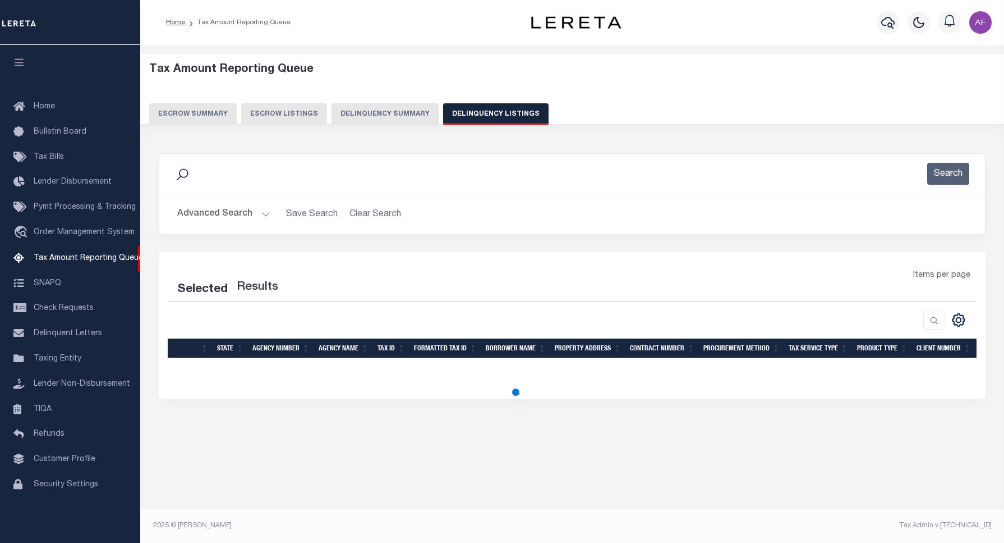
select select "100"
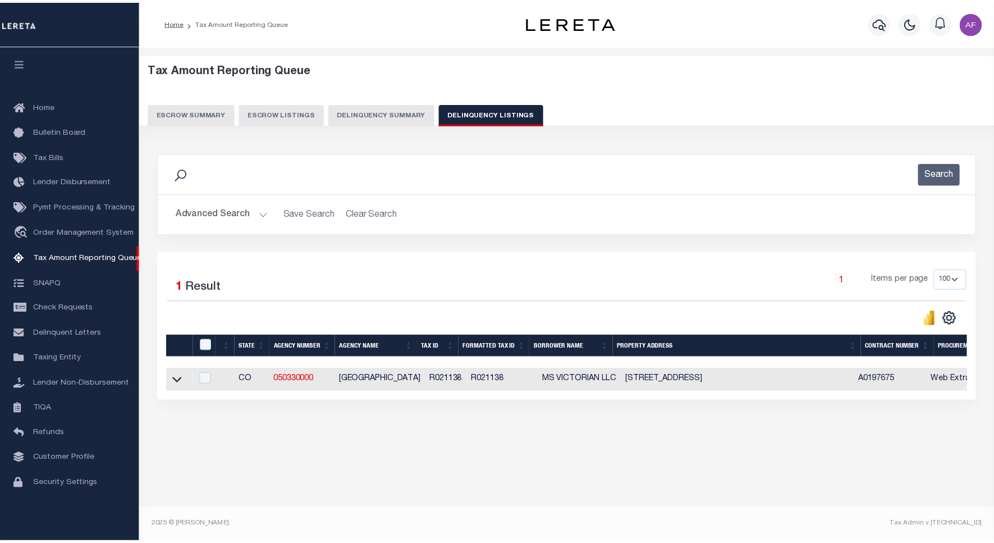
scroll to position [3, 0]
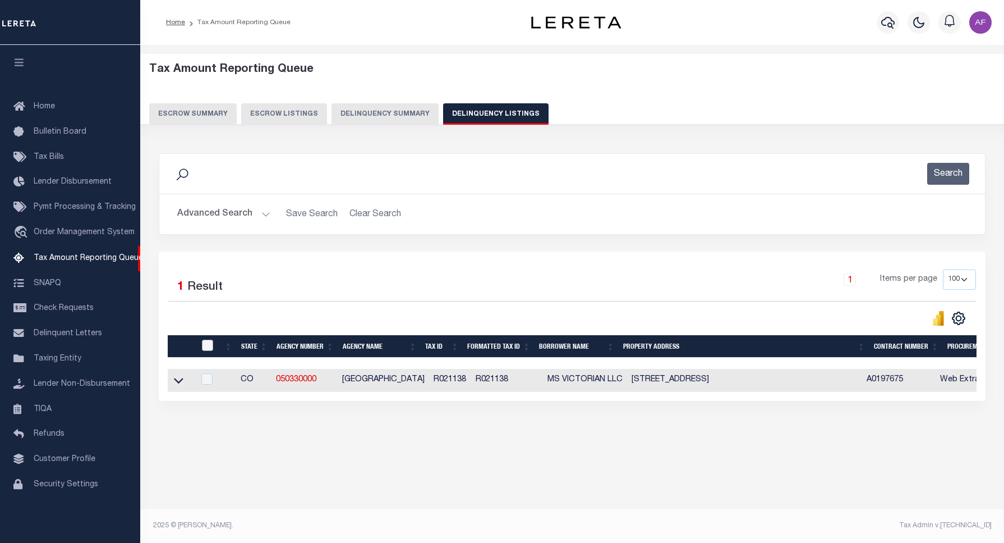
click at [203, 348] on input "checkbox" at bounding box center [207, 344] width 11 height 11
checkbox input "true"
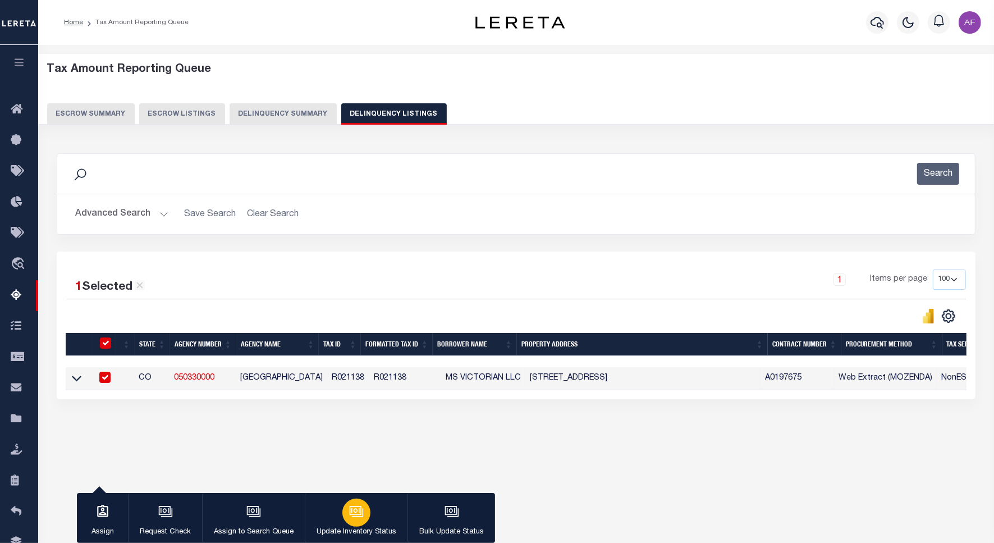
click at [337, 506] on button "Update Inventory Status" at bounding box center [356, 518] width 103 height 50
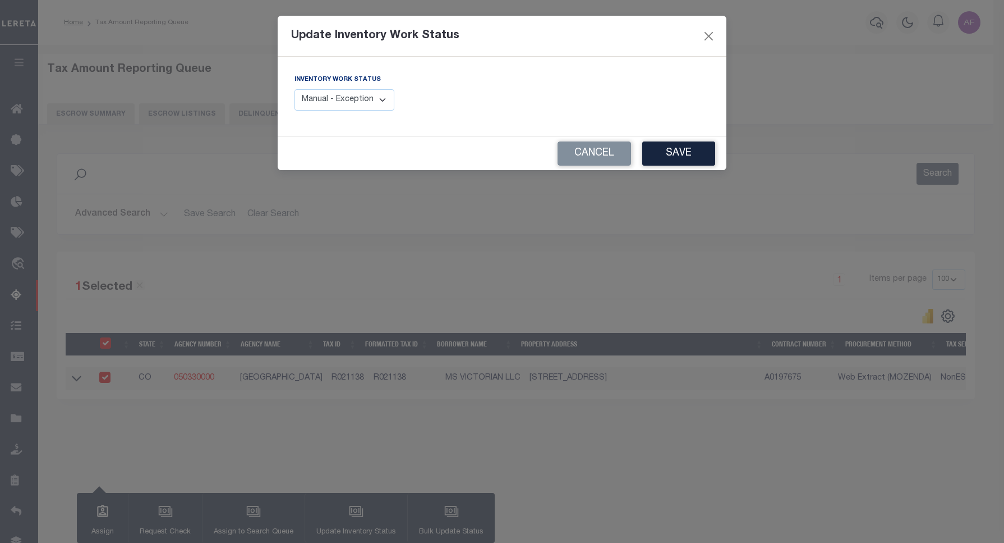
click at [379, 108] on select "Manual - Exception Pended - Awaiting Search Late Add Exception Completed" at bounding box center [345, 100] width 100 height 22
select select "4"
click at [295, 89] on select "Manual - Exception Pended - Awaiting Search Late Add Exception Completed" at bounding box center [345, 100] width 100 height 22
click at [675, 150] on button "Save" at bounding box center [678, 153] width 73 height 24
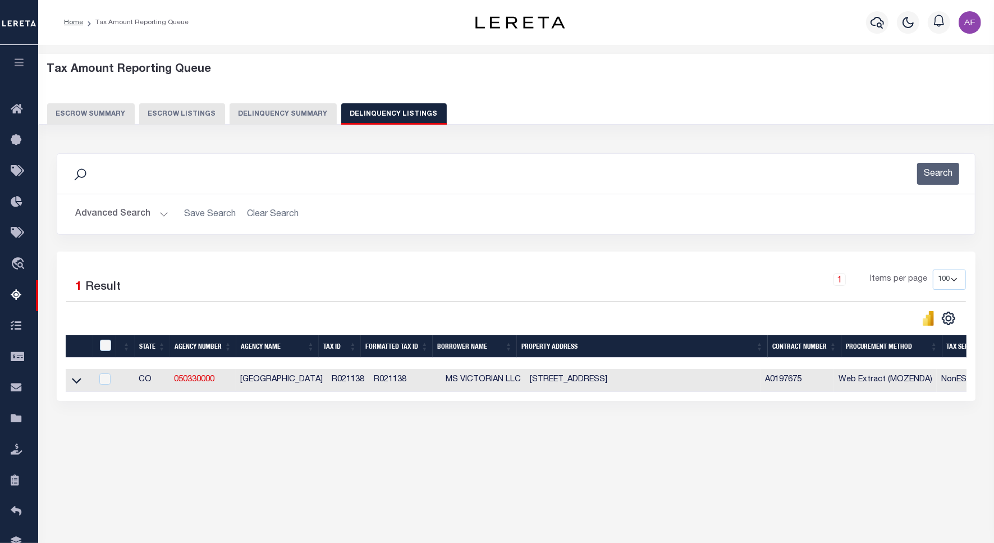
click at [108, 209] on button "Advanced Search" at bounding box center [121, 214] width 93 height 22
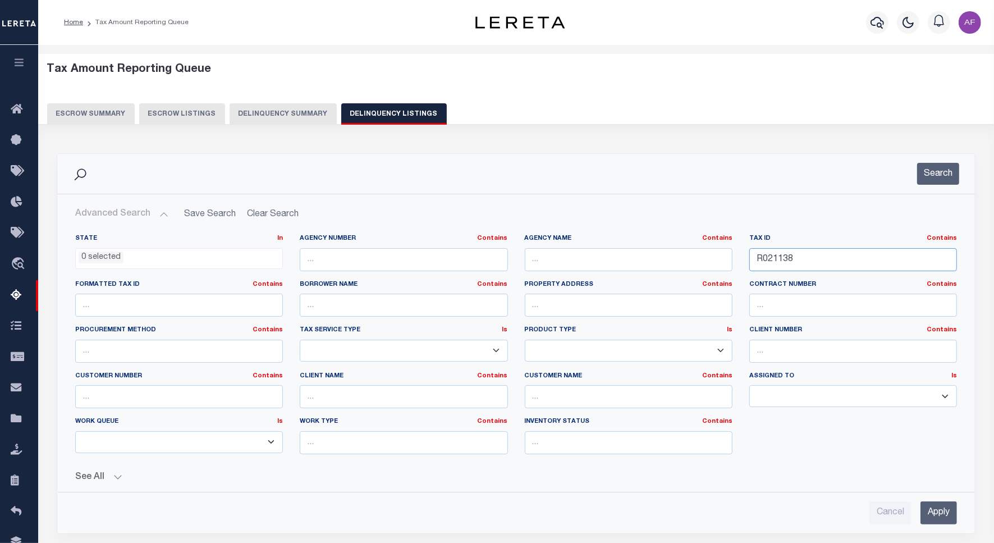
click at [762, 255] on input "R021138" at bounding box center [853, 259] width 208 height 23
paste input "85"
type input "R021185"
click at [946, 172] on button "Search" at bounding box center [938, 174] width 42 height 22
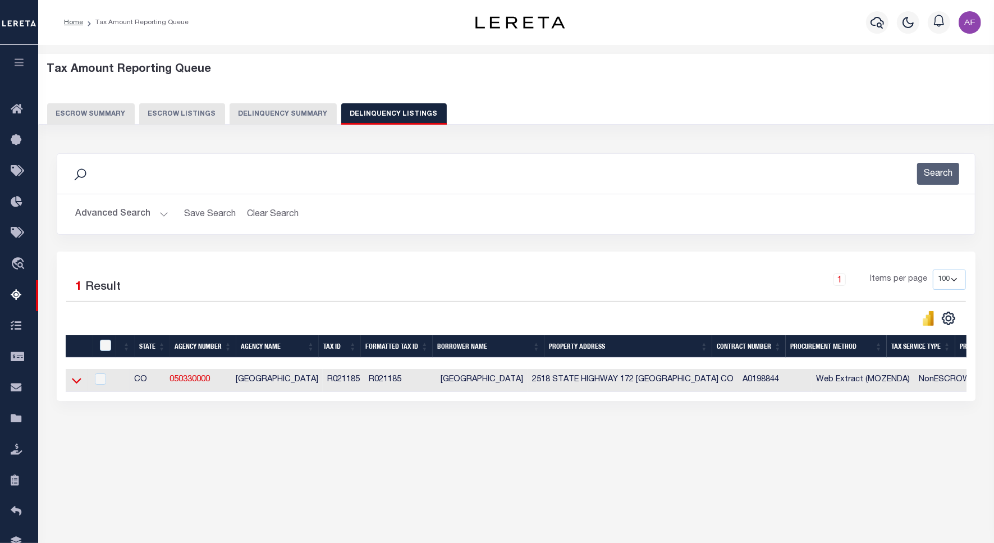
click at [75, 384] on icon at bounding box center [77, 381] width 10 height 6
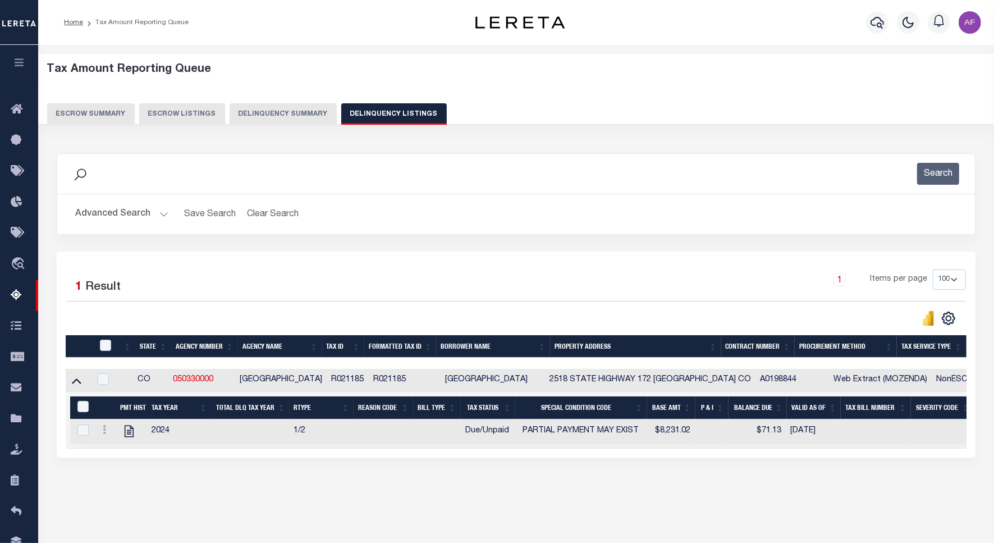
scroll to position [52, 0]
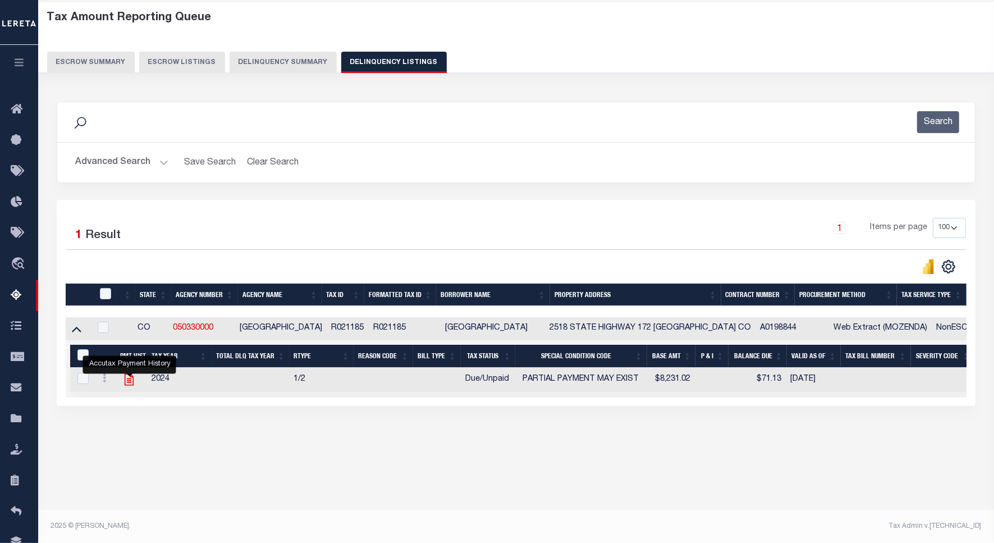
click at [132, 384] on icon "" at bounding box center [129, 379] width 15 height 15
checkbox input "true"
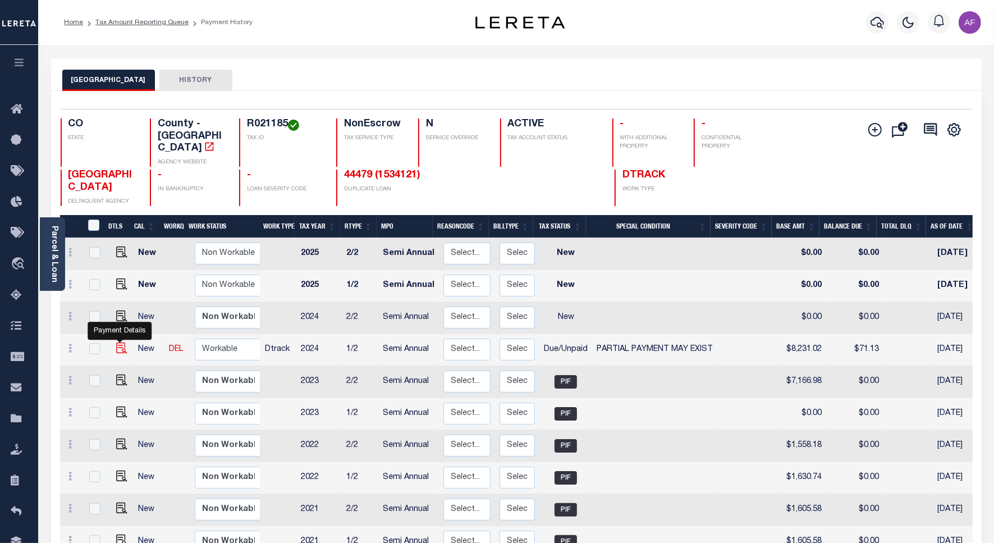
click at [118, 342] on img "" at bounding box center [121, 347] width 11 height 11
checkbox input "true"
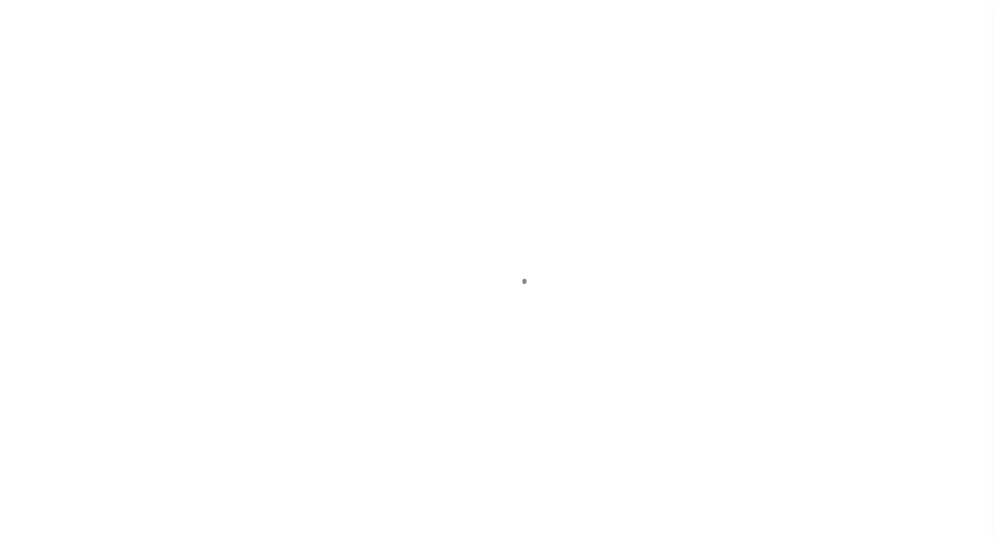
select select "DUE"
select select "15"
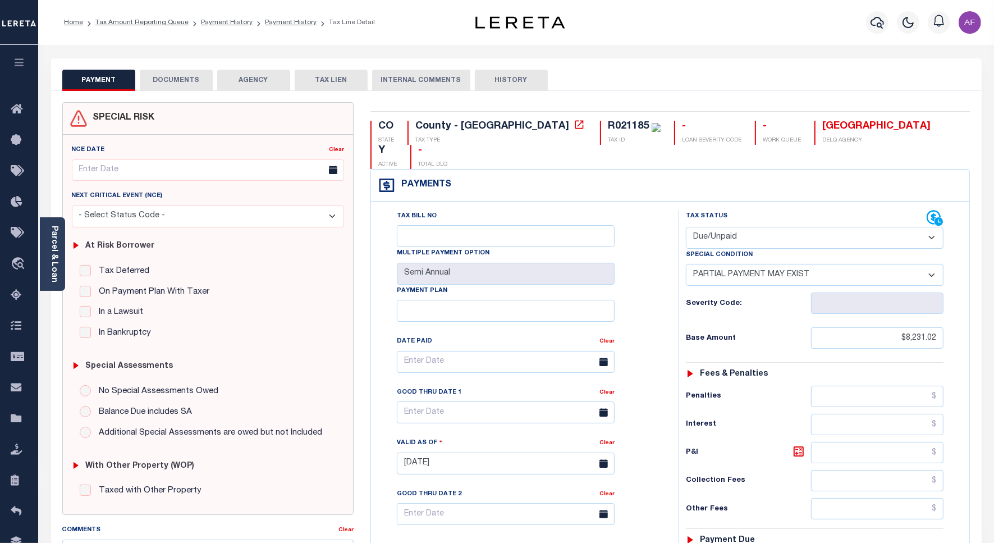
click at [721, 227] on select "- Select Status Code - Open Due/Unpaid Paid Incomplete No Tax Due Internal Refu…" at bounding box center [815, 238] width 258 height 22
select select "PYD"
click at [686, 227] on select "- Select Status Code - Open Due/Unpaid Paid Incomplete No Tax Due Internal Refu…" at bounding box center [815, 238] width 258 height 22
select select "0"
type input "[DATE]"
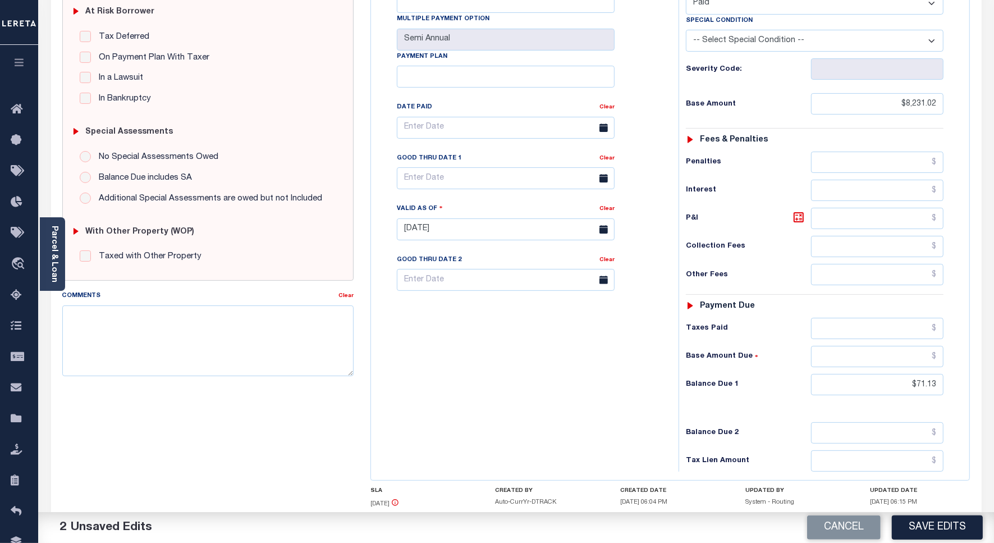
scroll to position [290, 0]
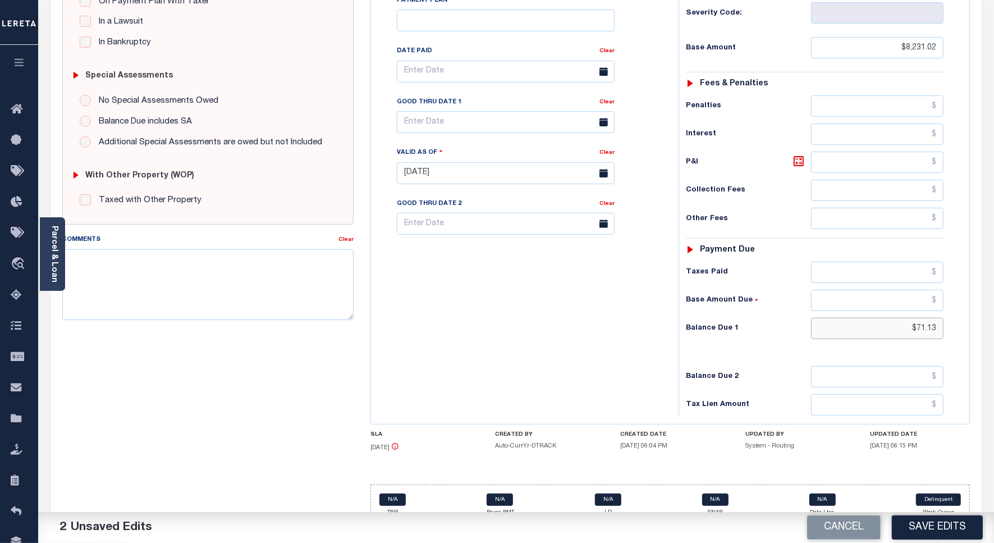
click at [921, 318] on input "$71.13" at bounding box center [877, 328] width 132 height 21
type input "$0.00"
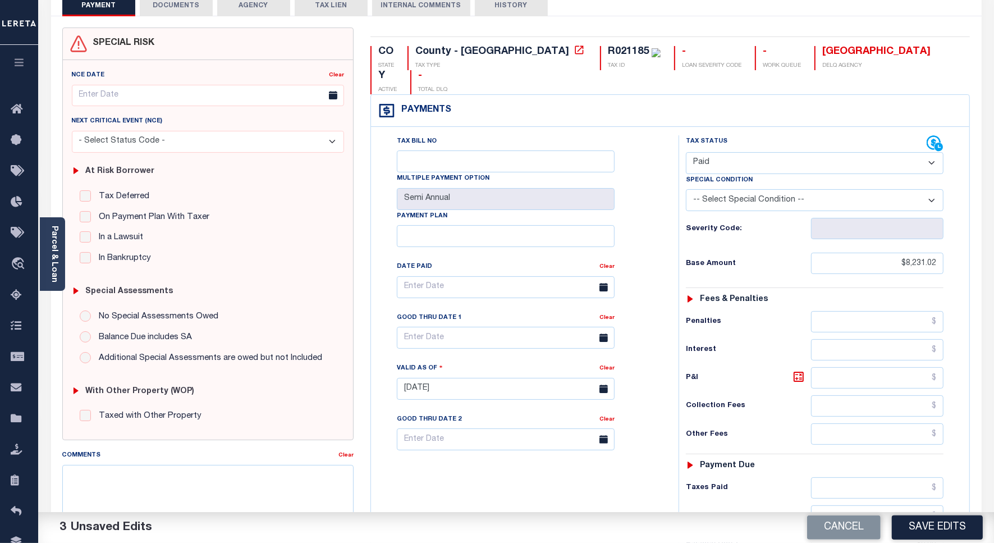
scroll to position [0, 0]
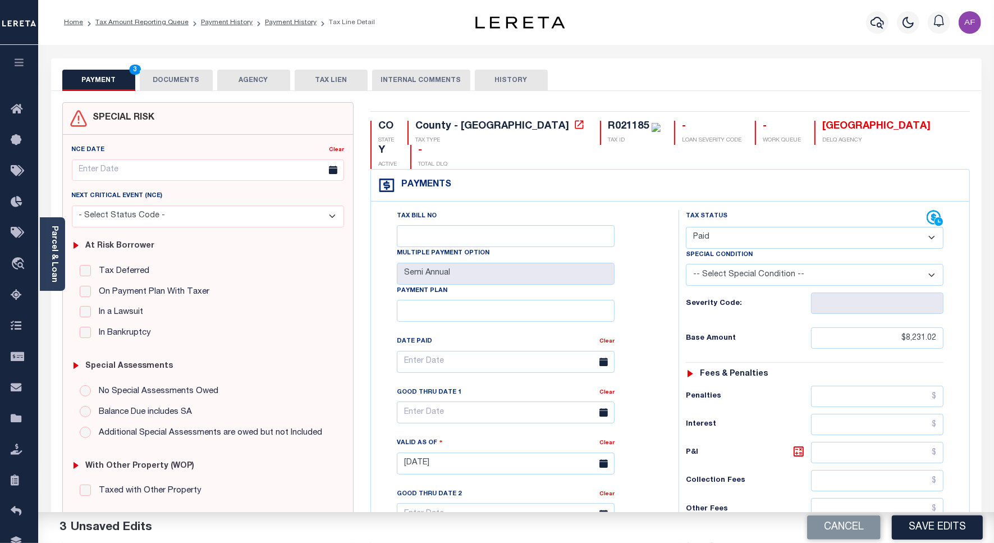
click at [180, 79] on button "DOCUMENTS" at bounding box center [176, 80] width 73 height 21
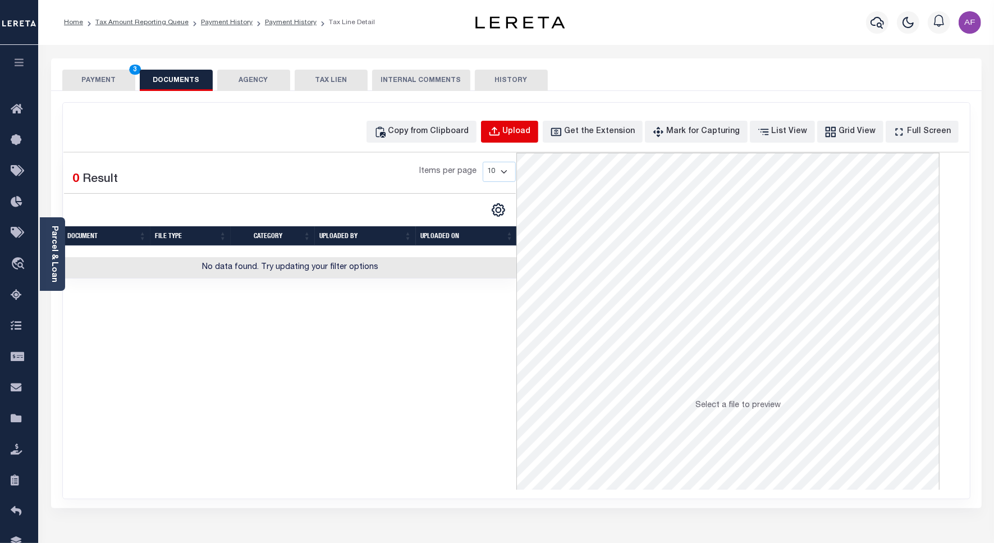
click at [525, 129] on div "Upload" at bounding box center [517, 132] width 28 height 12
select select "POP"
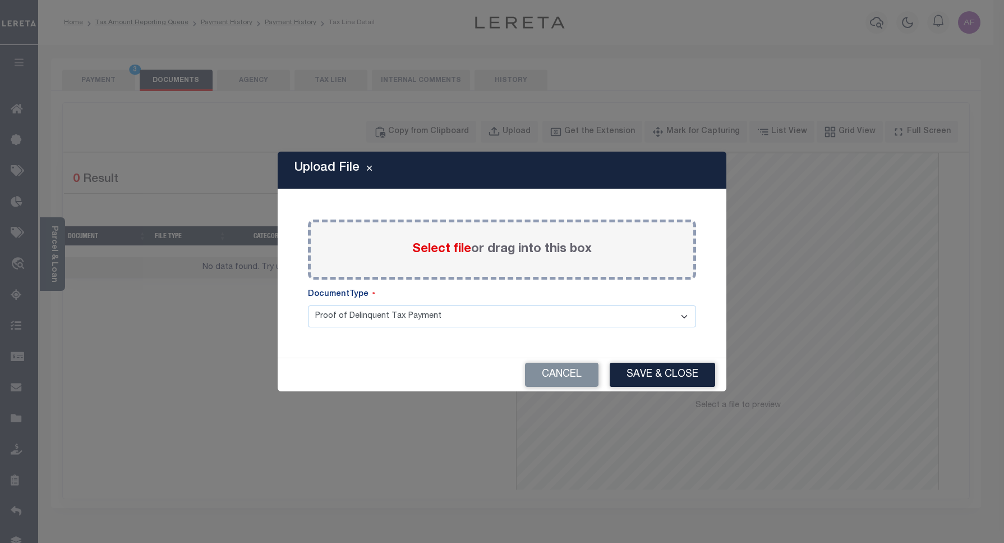
click at [438, 256] on label "Select file or drag into this box" at bounding box center [502, 249] width 180 height 19
click at [0, 0] on input "Select file or drag into this box" at bounding box center [0, 0] width 0 height 0
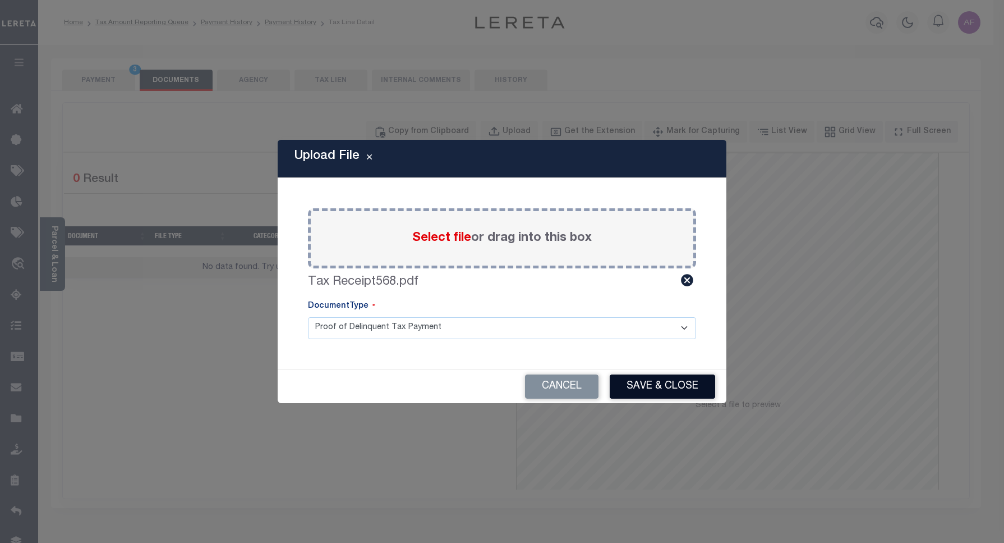
click at [657, 385] on button "Save & Close" at bounding box center [662, 386] width 105 height 24
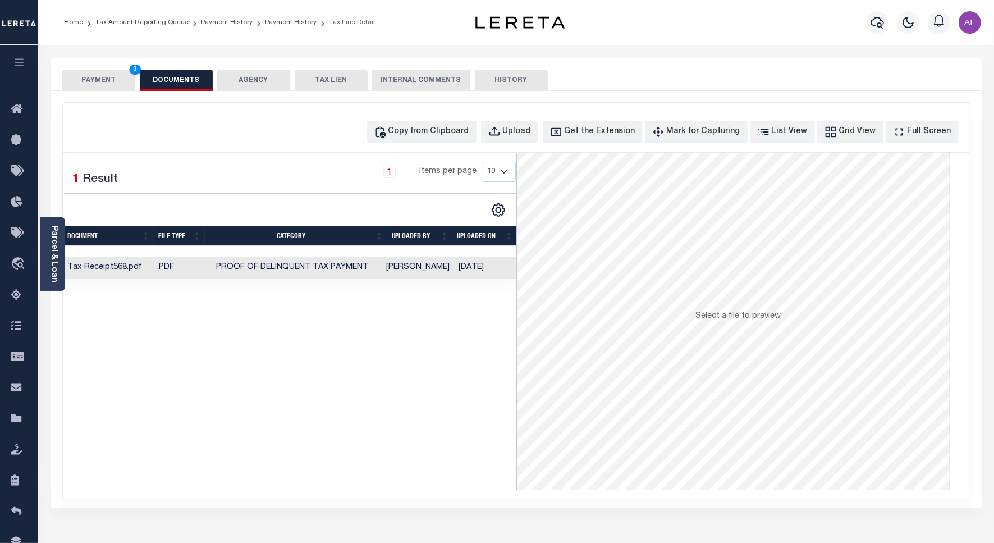
click at [98, 80] on button "PAYMENT 3" at bounding box center [98, 80] width 73 height 21
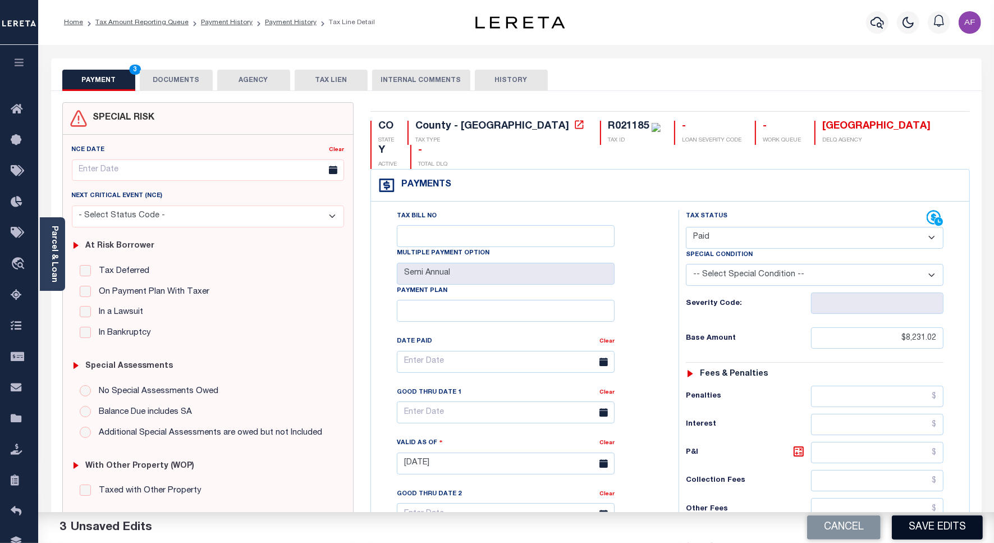
click at [931, 528] on button "Save Edits" at bounding box center [936, 527] width 91 height 24
checkbox input "false"
type input "$8,231.02"
type input "$0"
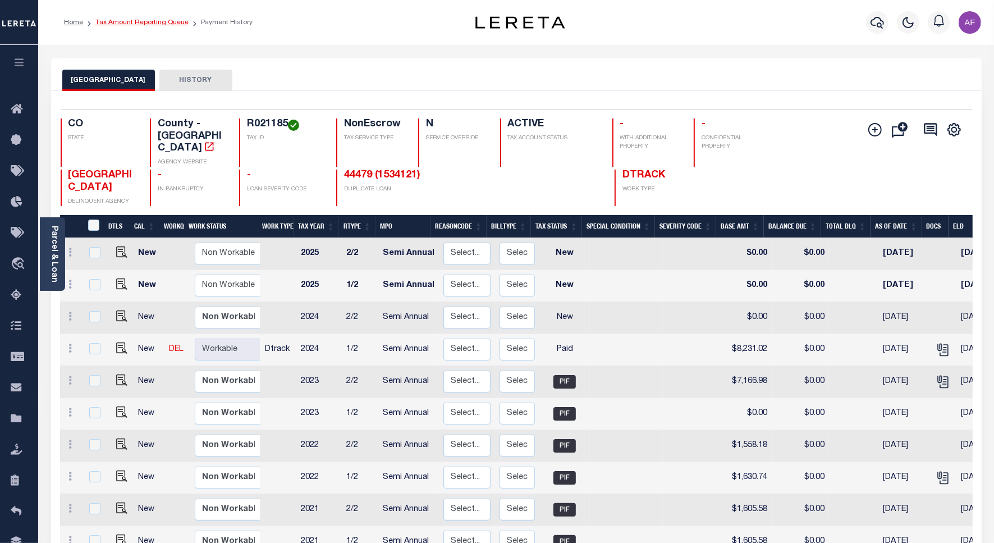
click at [123, 22] on link "Tax Amount Reporting Queue" at bounding box center [141, 22] width 93 height 7
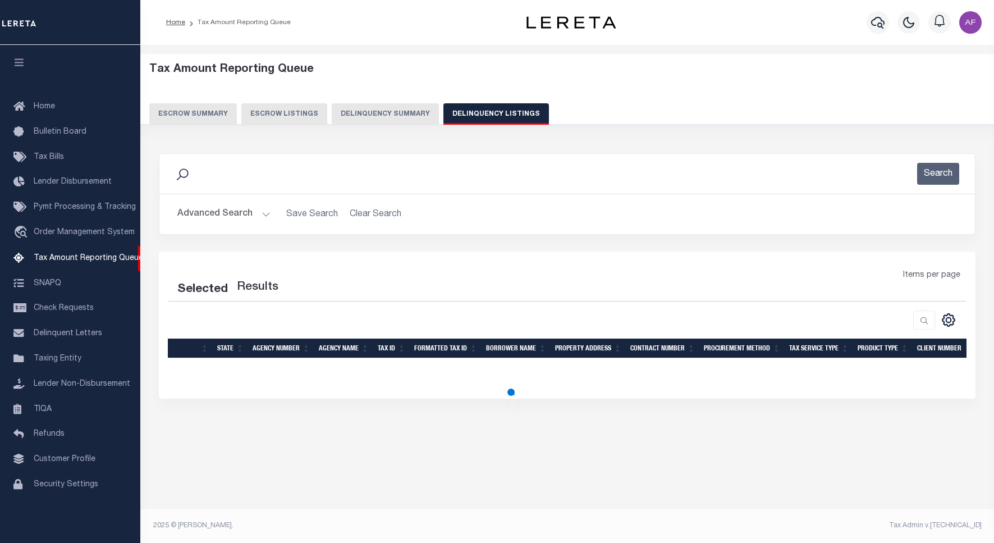
select select "100"
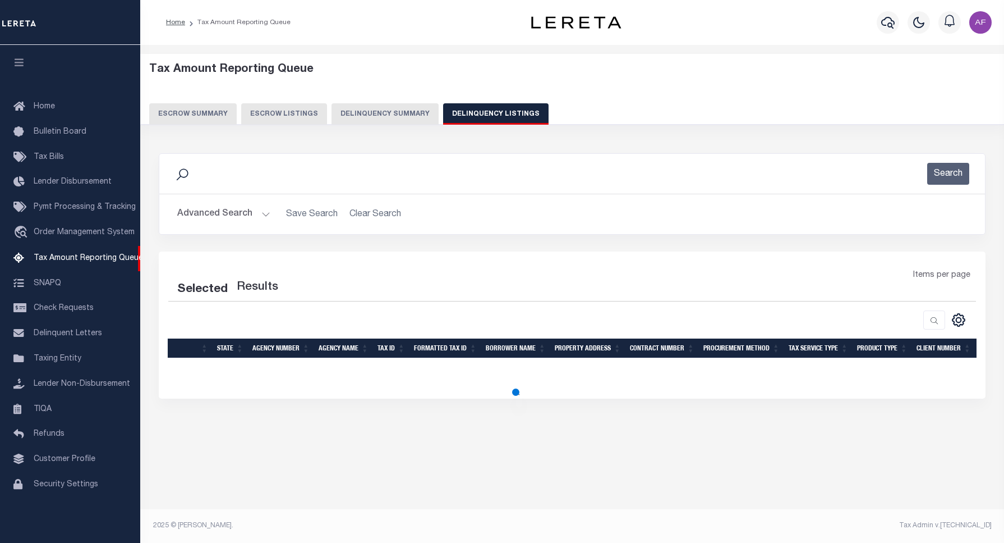
select select "100"
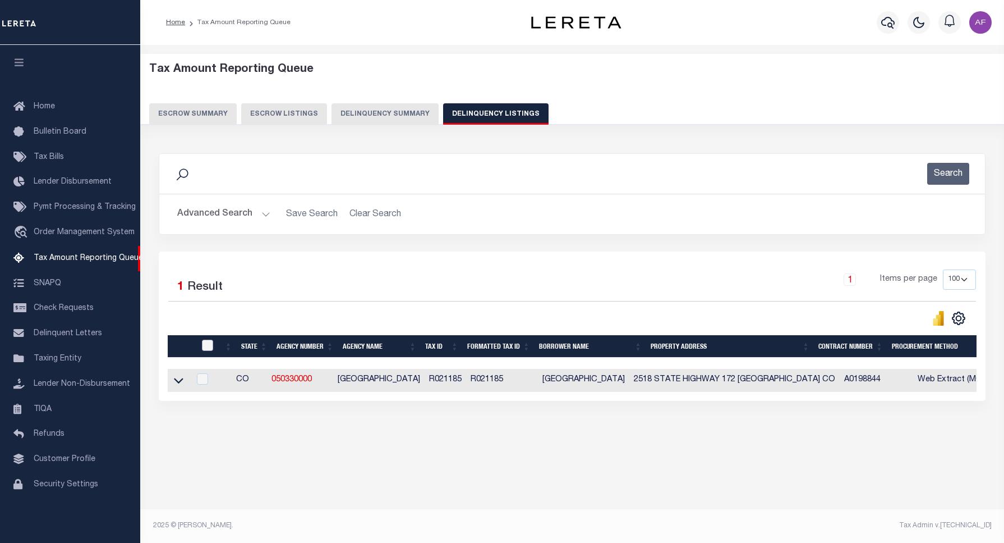
click at [209, 351] on input "checkbox" at bounding box center [207, 344] width 11 height 11
checkbox input "true"
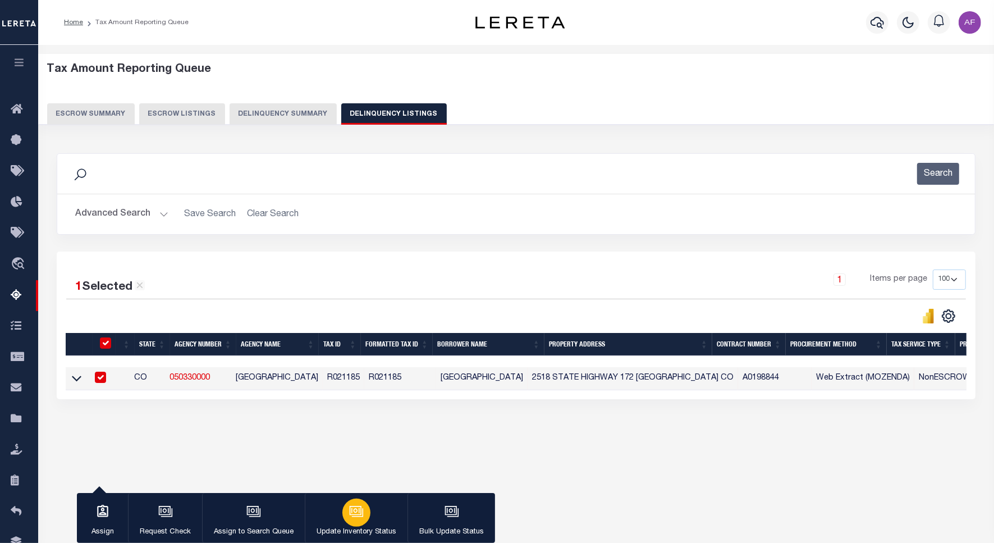
click at [340, 519] on button "Update Inventory Status" at bounding box center [356, 518] width 103 height 50
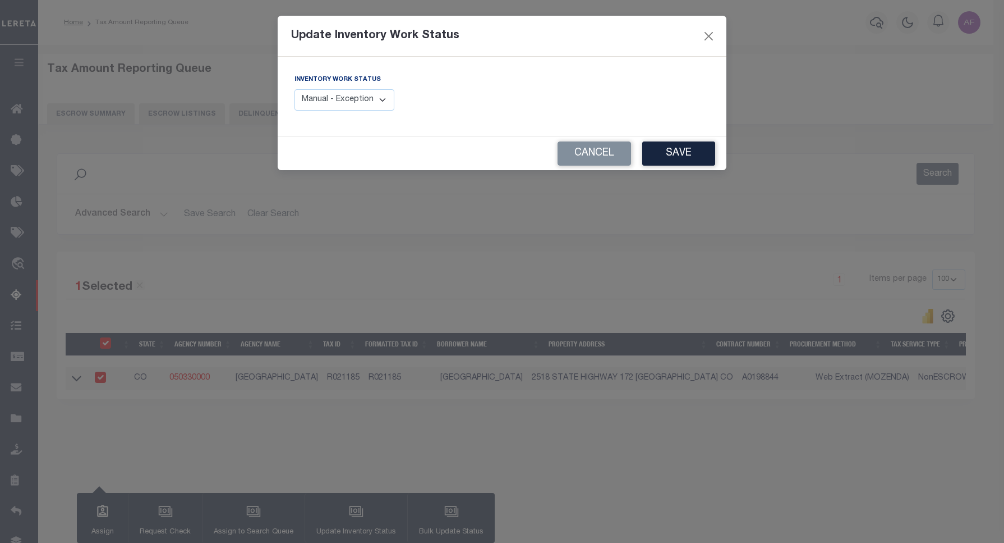
drag, startPoint x: 320, startPoint y: 100, endPoint x: 317, endPoint y: 109, distance: 10.1
click at [320, 100] on select "Manual - Exception Pended - Awaiting Search Late Add Exception Completed" at bounding box center [345, 100] width 100 height 22
select select "4"
click at [295, 89] on select "Manual - Exception Pended - Awaiting Search Late Add Exception Completed" at bounding box center [345, 100] width 100 height 22
click at [683, 152] on button "Save" at bounding box center [678, 153] width 73 height 24
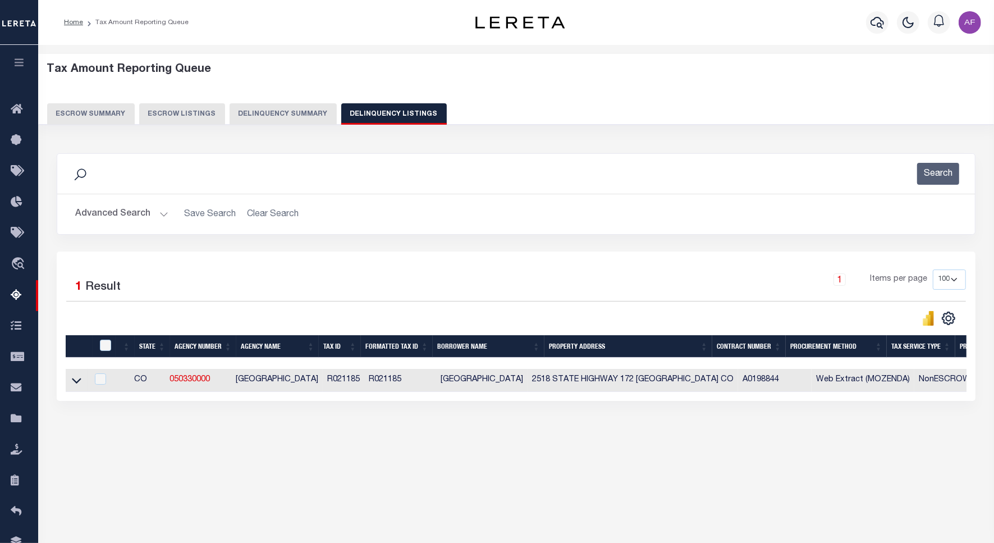
click at [104, 211] on button "Advanced Search" at bounding box center [121, 214] width 93 height 22
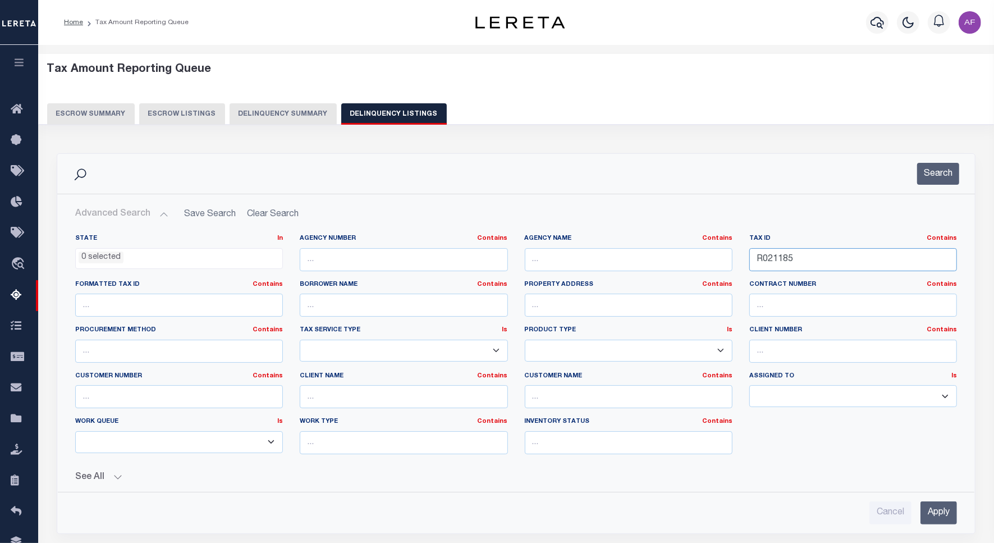
click at [765, 259] on input "R021185" at bounding box center [853, 259] width 208 height 23
paste input "3731"
type input "R023731"
click at [949, 174] on button "Search" at bounding box center [938, 174] width 42 height 22
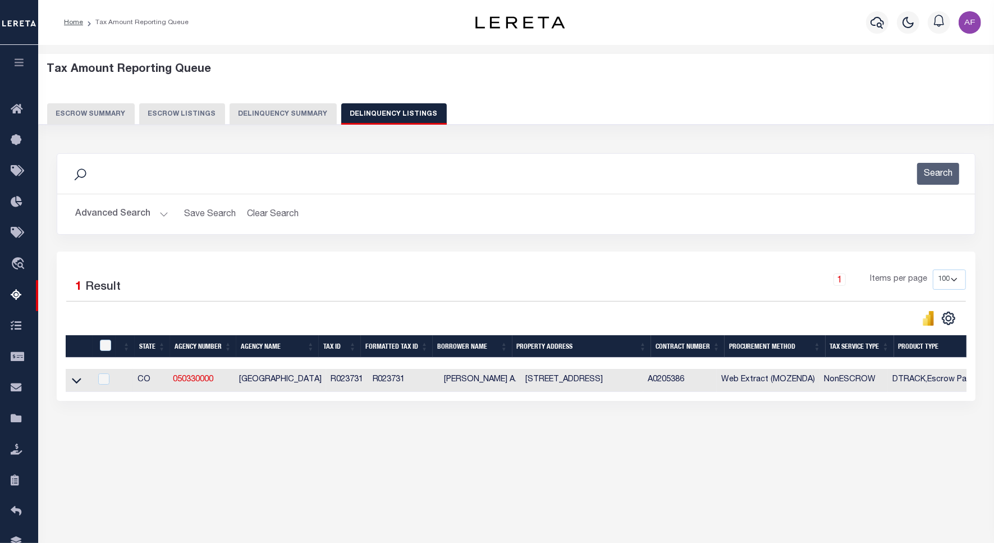
click at [80, 391] on td at bounding box center [78, 380] width 25 height 23
checkbox input "true"
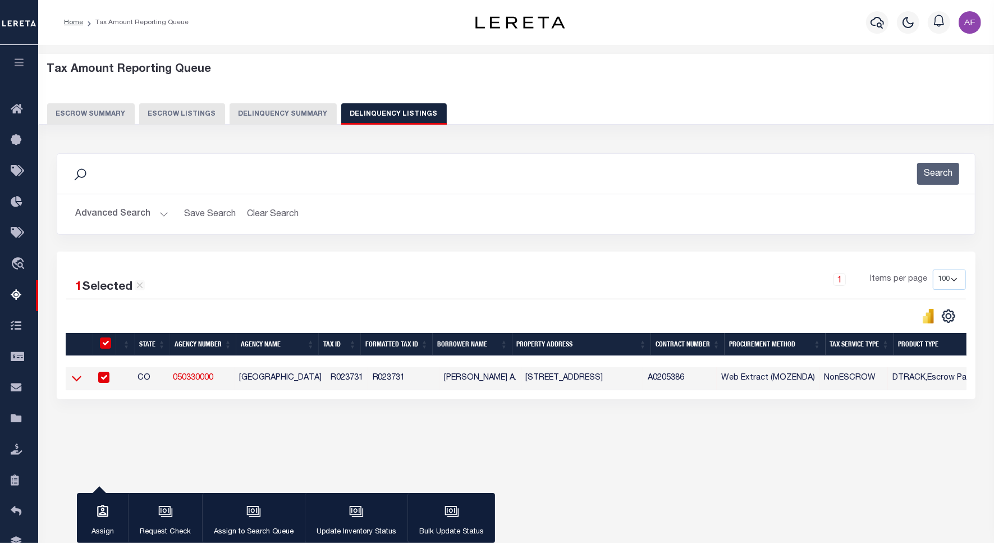
click at [79, 382] on icon at bounding box center [77, 379] width 10 height 6
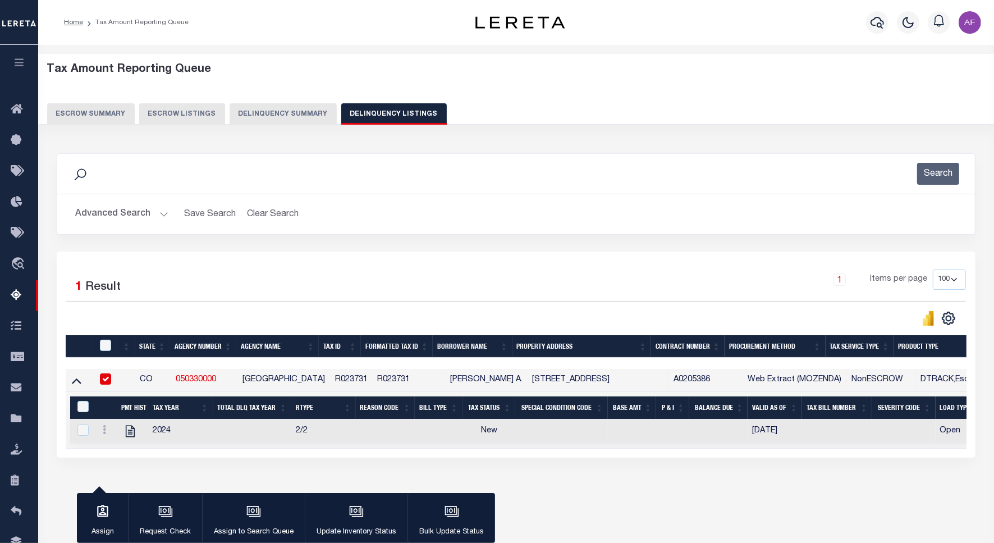
scroll to position [52, 0]
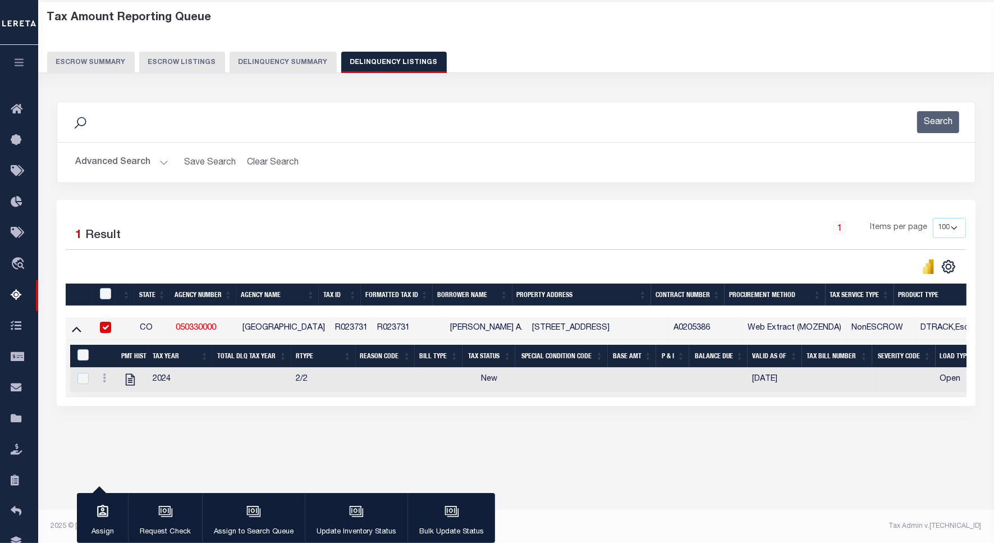
click at [121, 388] on td at bounding box center [132, 379] width 31 height 24
checkbox input "true"
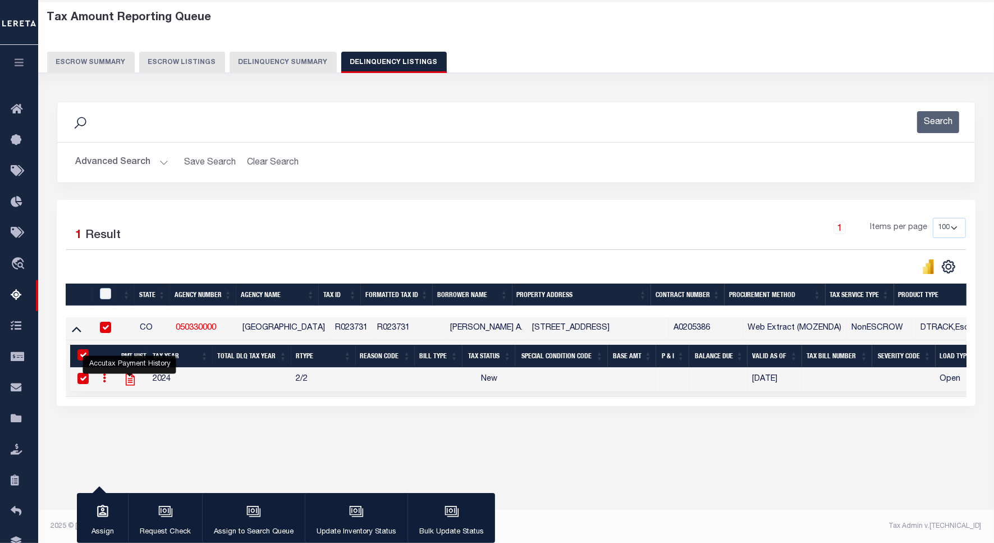
click at [123, 387] on icon "" at bounding box center [130, 379] width 15 height 15
checkbox input "false"
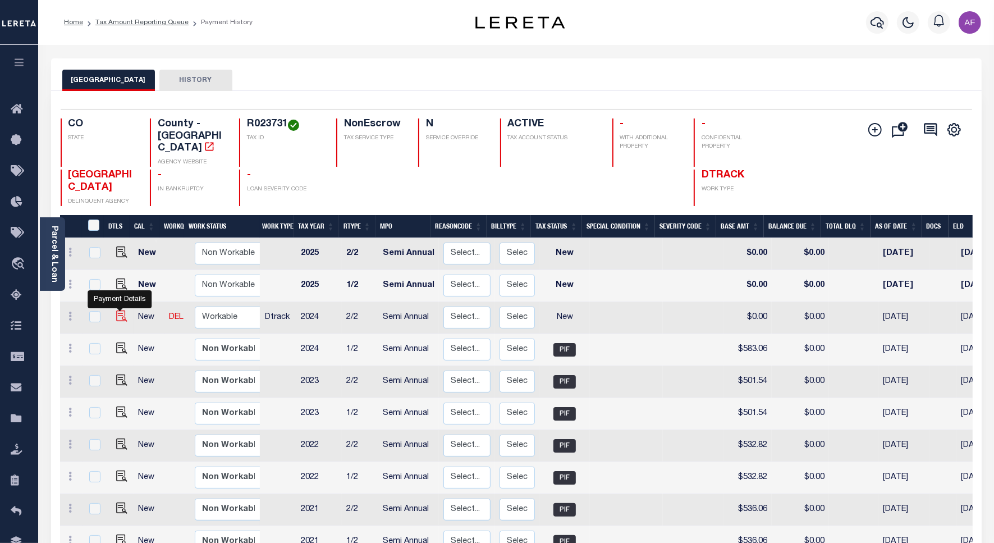
click at [116, 310] on img "" at bounding box center [121, 315] width 11 height 11
checkbox input "true"
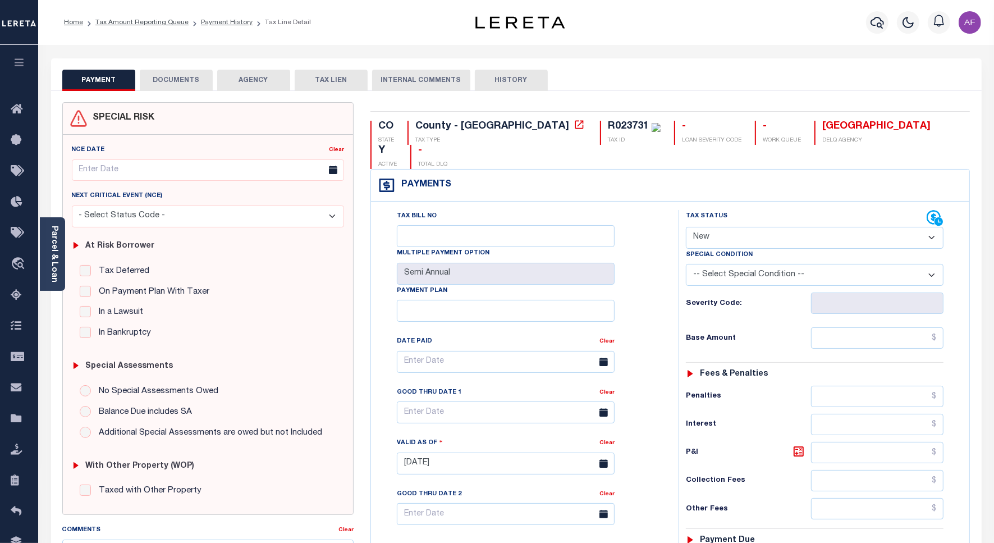
click at [718, 227] on select "- Select Status Code - Open Due/Unpaid Paid Incomplete No Tax Due Internal Refu…" at bounding box center [815, 238] width 258 height 22
select select "PYD"
click at [686, 227] on select "- Select Status Code - Open Due/Unpaid Paid Incomplete No Tax Due Internal Refu…" at bounding box center [815, 238] width 258 height 22
type input "[DATE]"
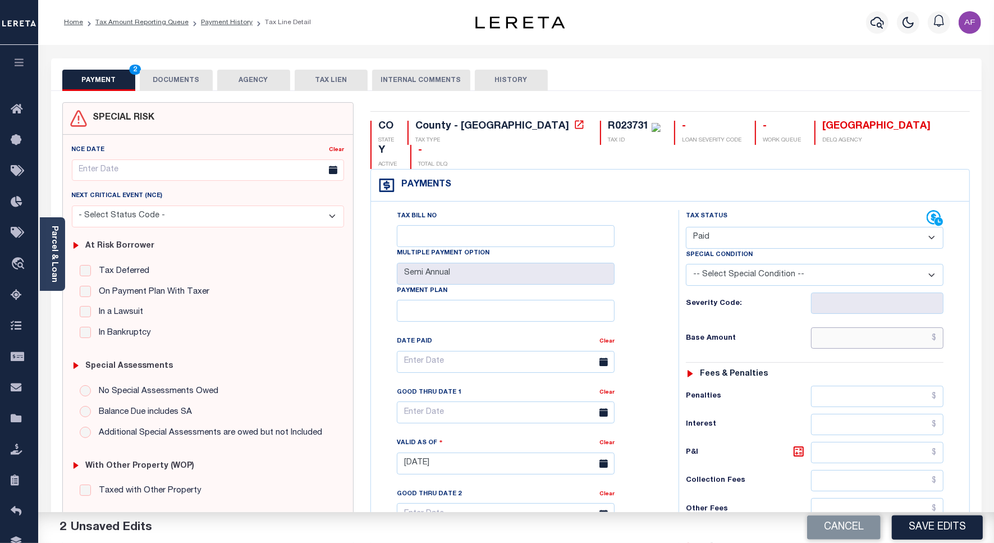
click at [914, 327] on input "text" at bounding box center [877, 337] width 132 height 21
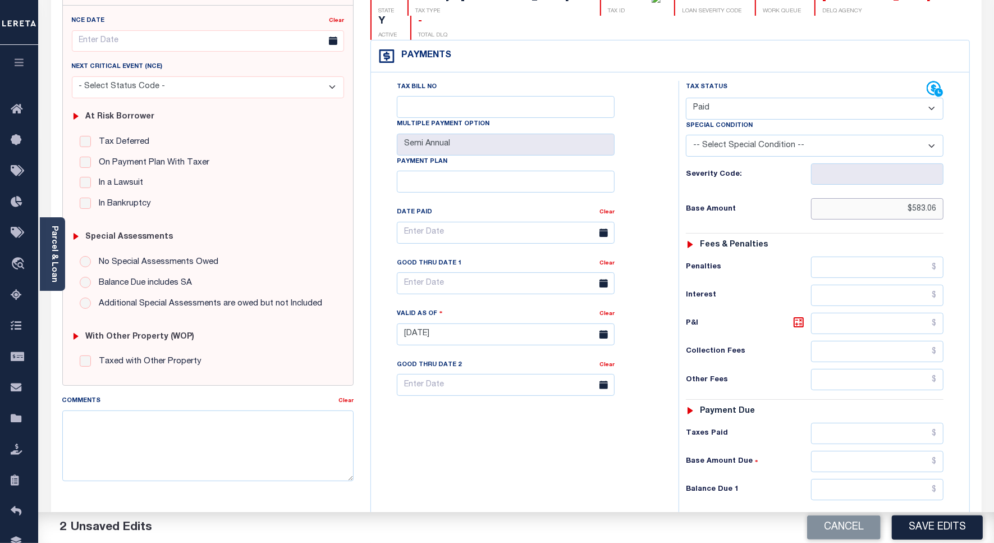
scroll to position [210, 0]
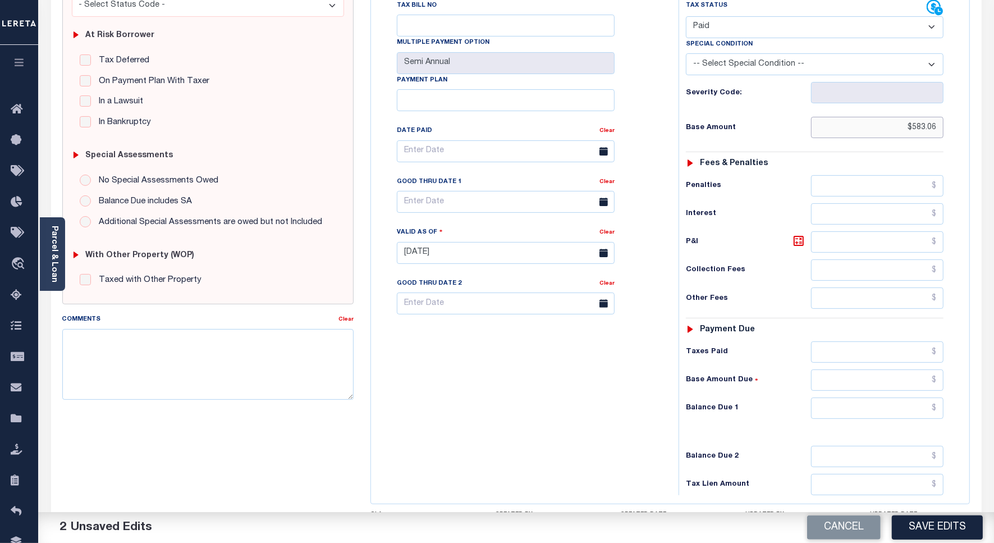
type input "$583.06"
click at [898, 397] on input "text" at bounding box center [877, 407] width 132 height 21
type input "$0.00"
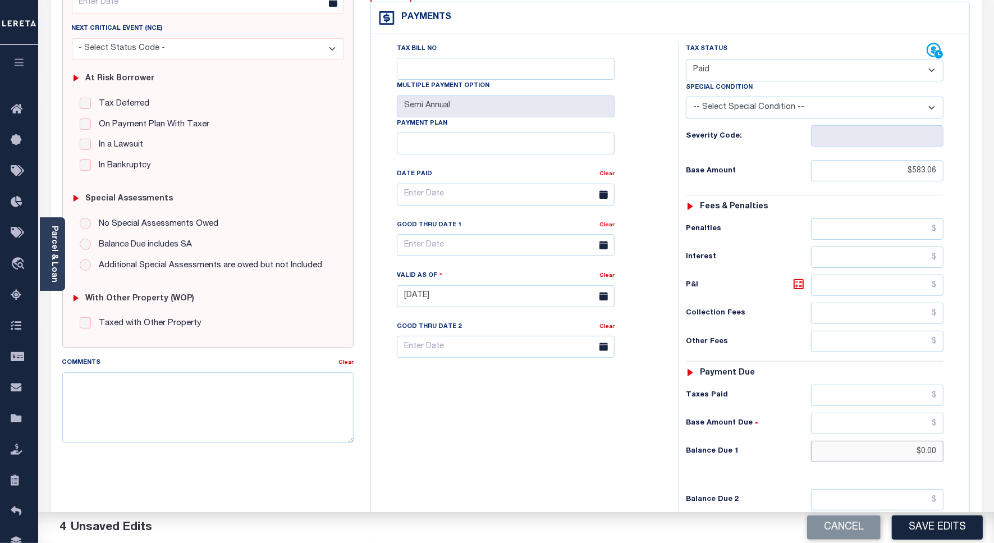
scroll to position [0, 0]
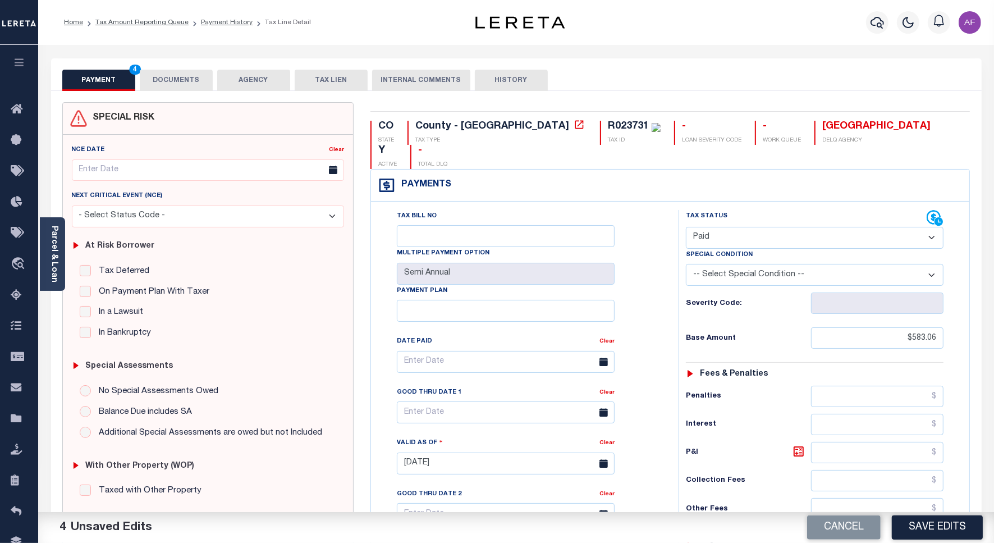
click at [174, 74] on button "DOCUMENTS" at bounding box center [176, 80] width 73 height 21
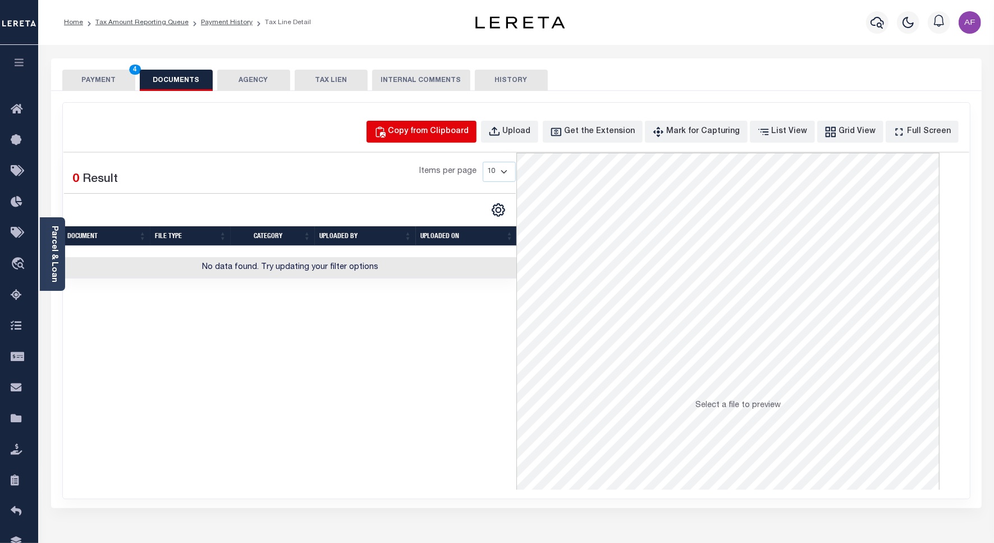
click at [430, 132] on div "Copy from Clipboard" at bounding box center [428, 132] width 81 height 12
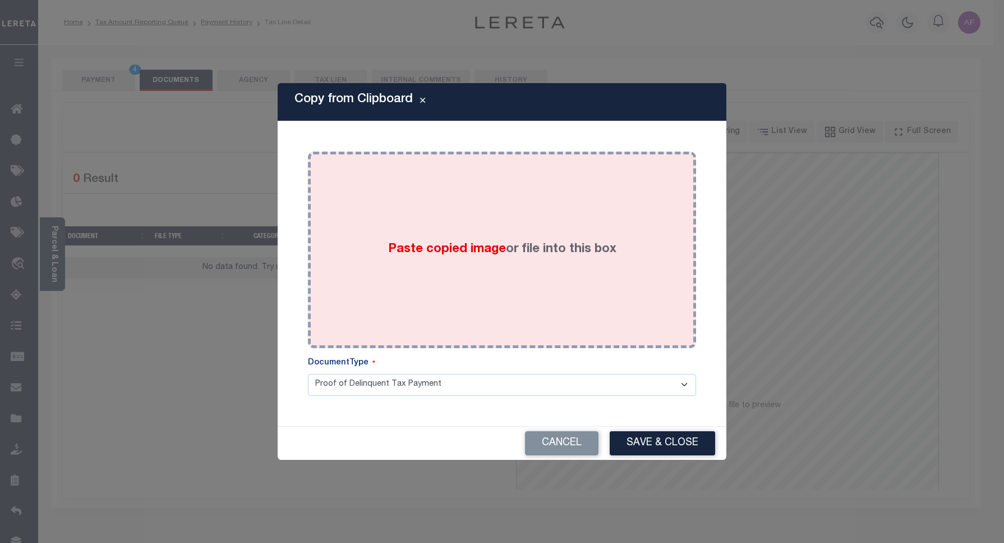
click at [439, 235] on div "Paste copied image or file into this box" at bounding box center [501, 250] width 371 height 180
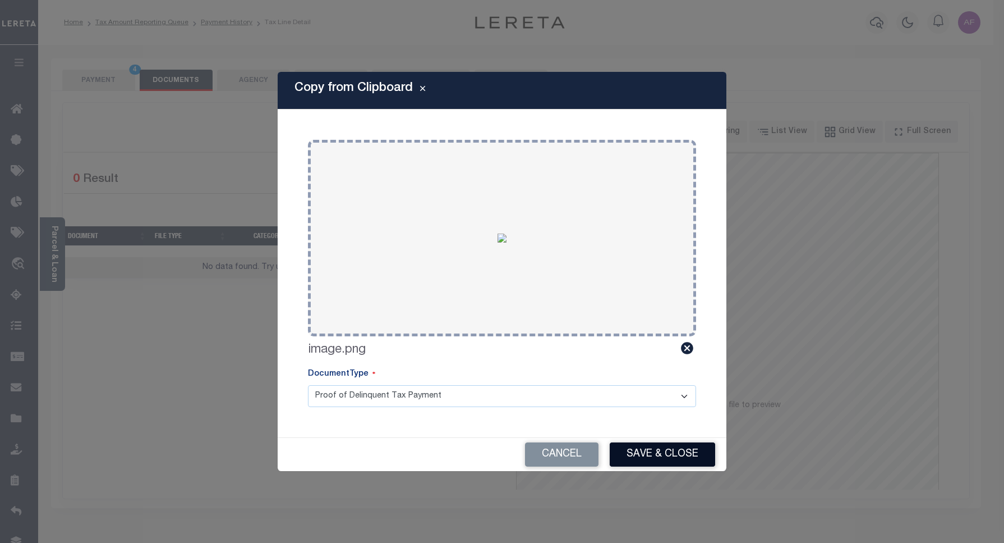
click at [629, 442] on button "Save & Close" at bounding box center [662, 454] width 105 height 24
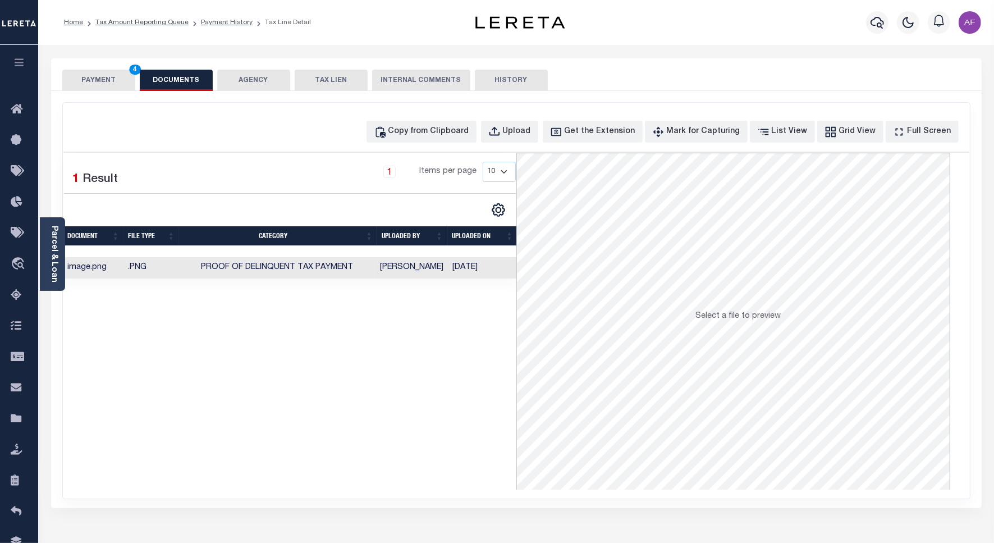
click at [107, 86] on button "PAYMENT 4" at bounding box center [98, 80] width 73 height 21
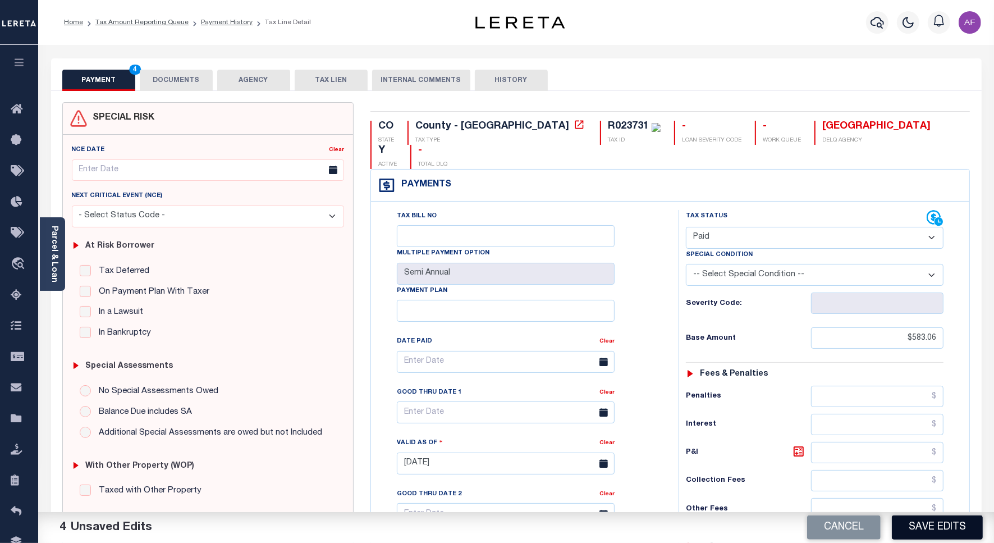
click at [913, 522] on button "Save Edits" at bounding box center [936, 527] width 91 height 24
checkbox input "false"
type input "$583.06"
type input "$0"
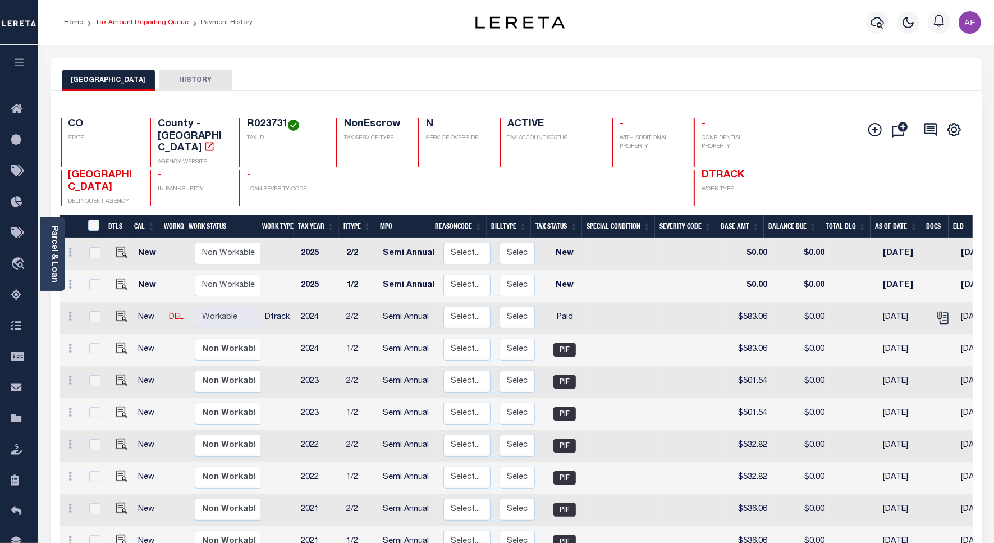
click at [127, 24] on link "Tax Amount Reporting Queue" at bounding box center [141, 22] width 93 height 7
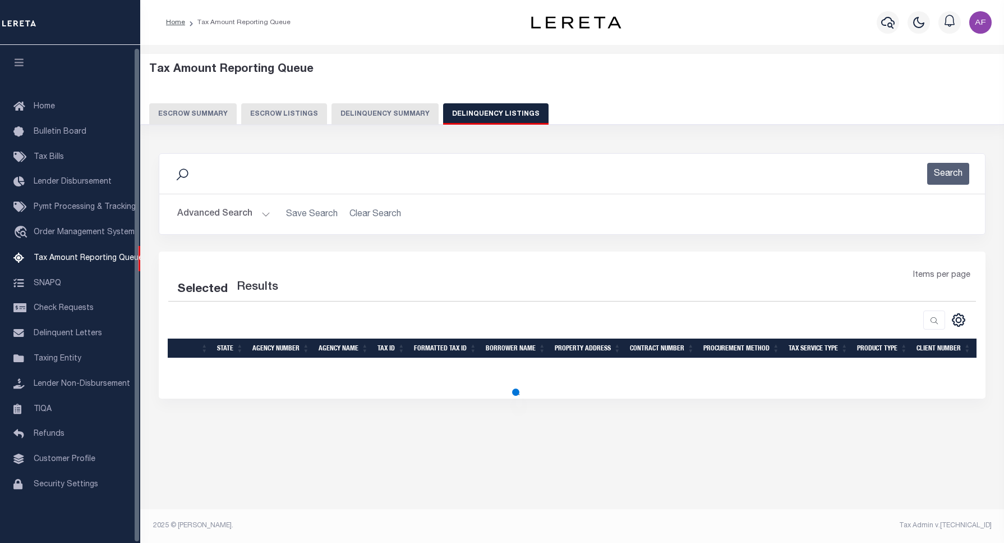
select select "100"
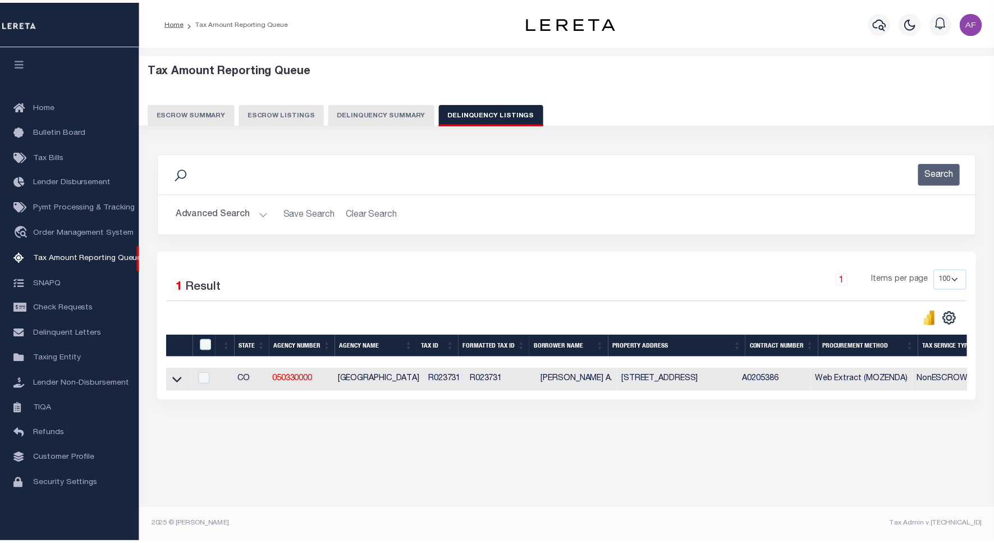
scroll to position [3, 0]
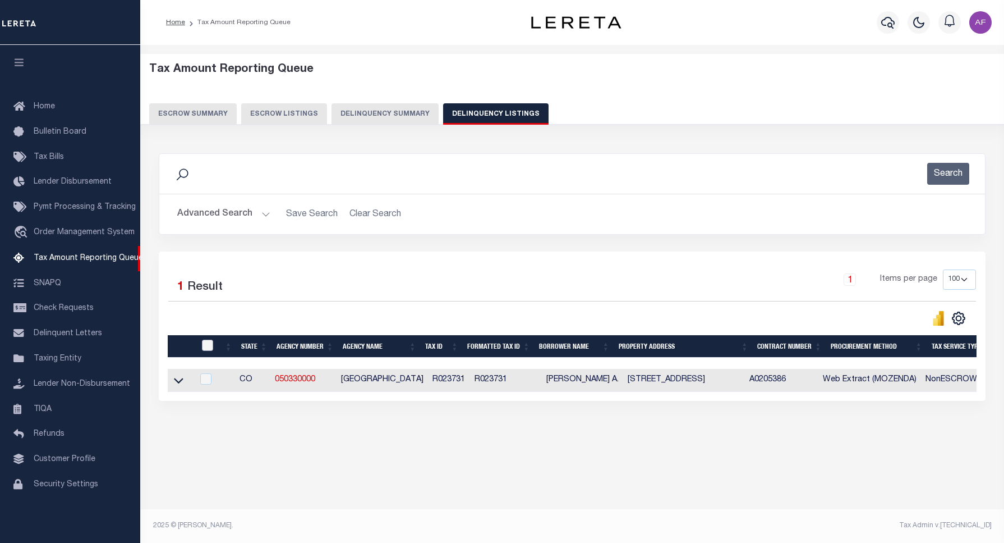
click at [208, 350] on input "checkbox" at bounding box center [207, 344] width 11 height 11
checkbox input "true"
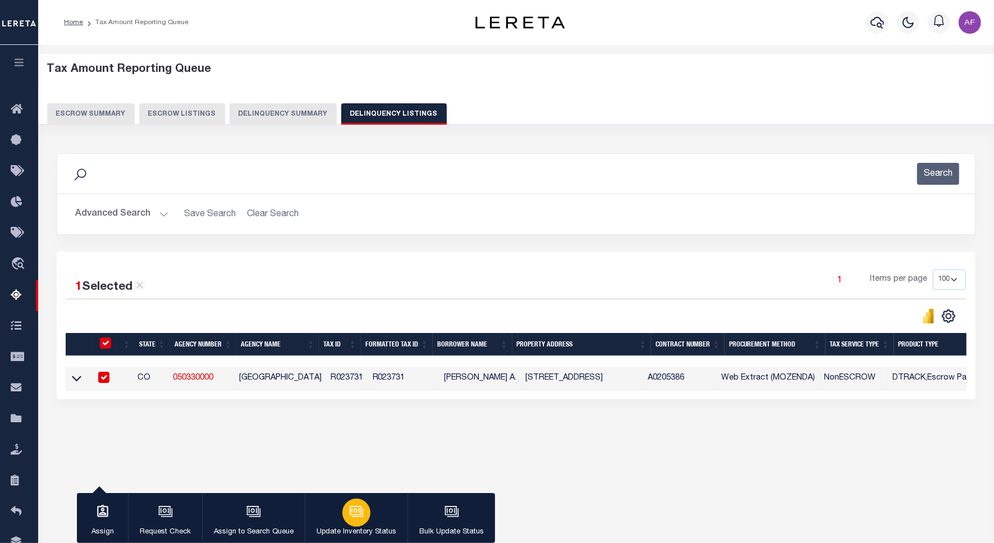
click at [362, 523] on div "button" at bounding box center [356, 512] width 28 height 28
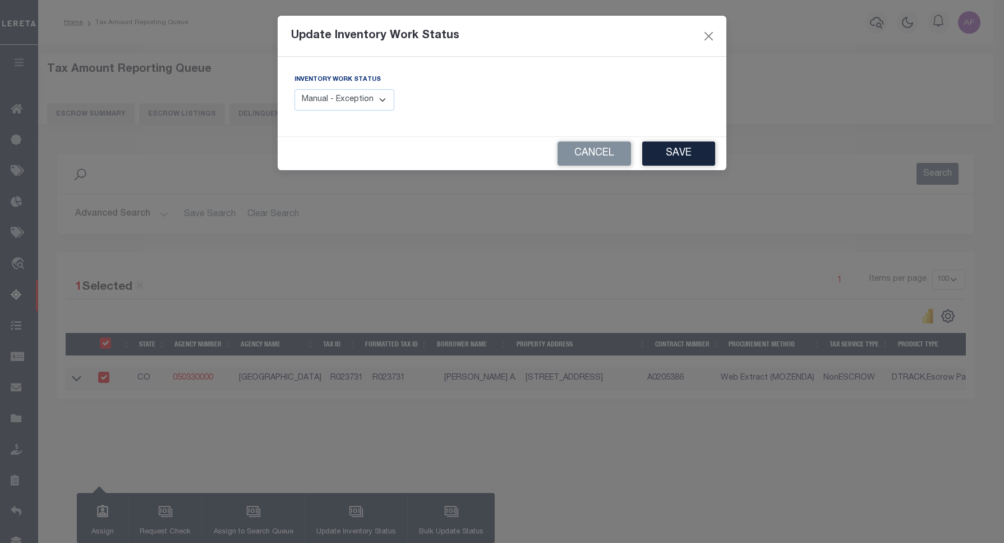
click at [352, 94] on select "Manual - Exception Pended - Awaiting Search Late Add Exception Completed" at bounding box center [345, 100] width 100 height 22
select select "4"
click at [295, 89] on select "Manual - Exception Pended - Awaiting Search Late Add Exception Completed" at bounding box center [345, 100] width 100 height 22
click at [697, 154] on button "Save" at bounding box center [678, 153] width 73 height 24
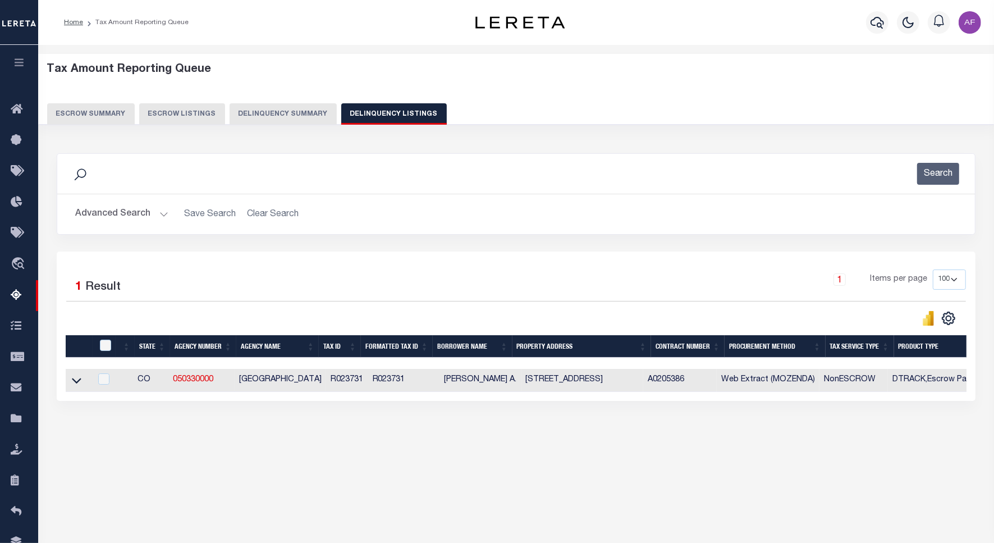
click at [137, 211] on button "Advanced Search" at bounding box center [121, 214] width 93 height 22
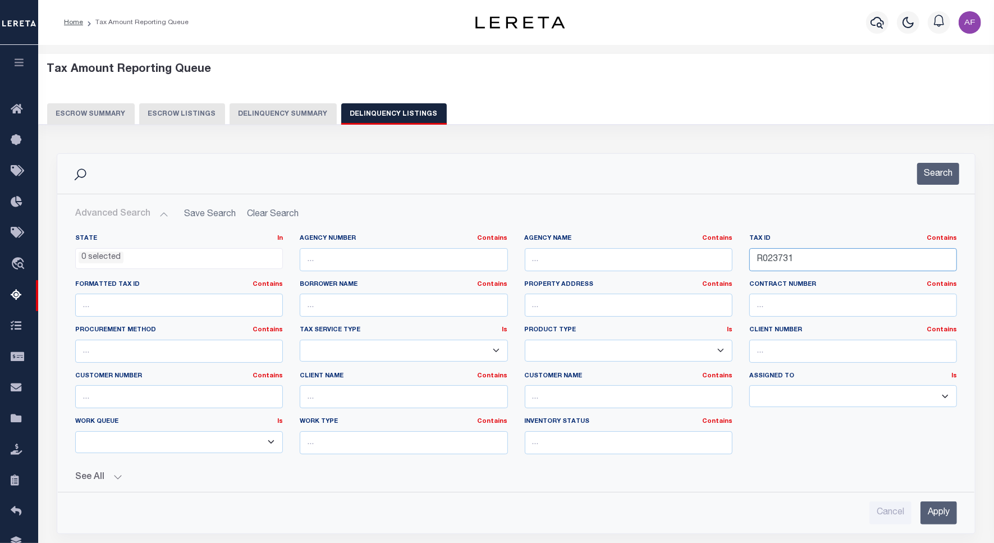
click at [774, 263] on input "R023731" at bounding box center [853, 259] width 208 height 23
paste input "417064"
type input "R417064"
click at [944, 171] on button "Search" at bounding box center [938, 174] width 42 height 22
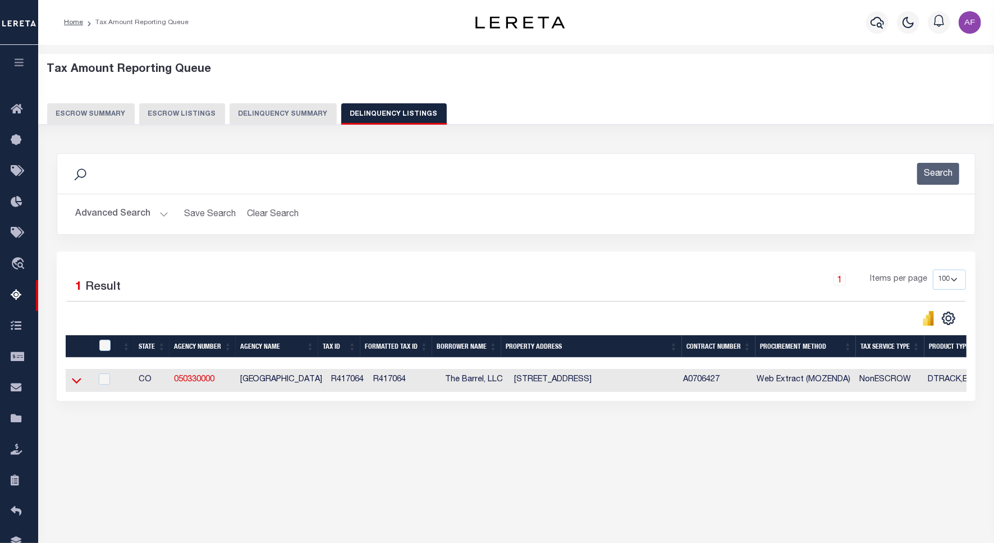
click at [73, 383] on icon at bounding box center [77, 381] width 10 height 6
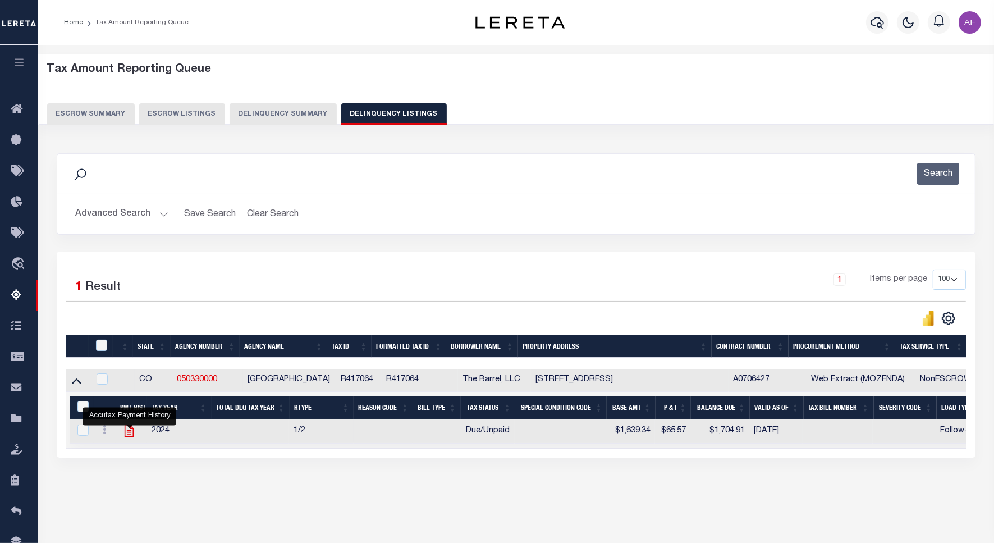
click at [127, 430] on icon "" at bounding box center [129, 431] width 9 height 12
checkbox input "true"
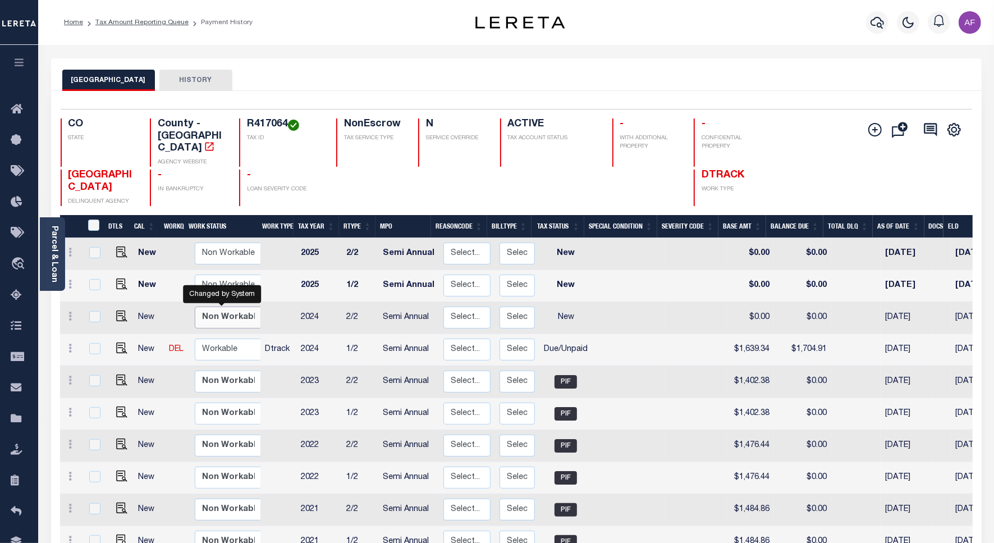
click at [209, 306] on select "Non Workable Workable" at bounding box center [228, 317] width 67 height 22
checkbox input "true"
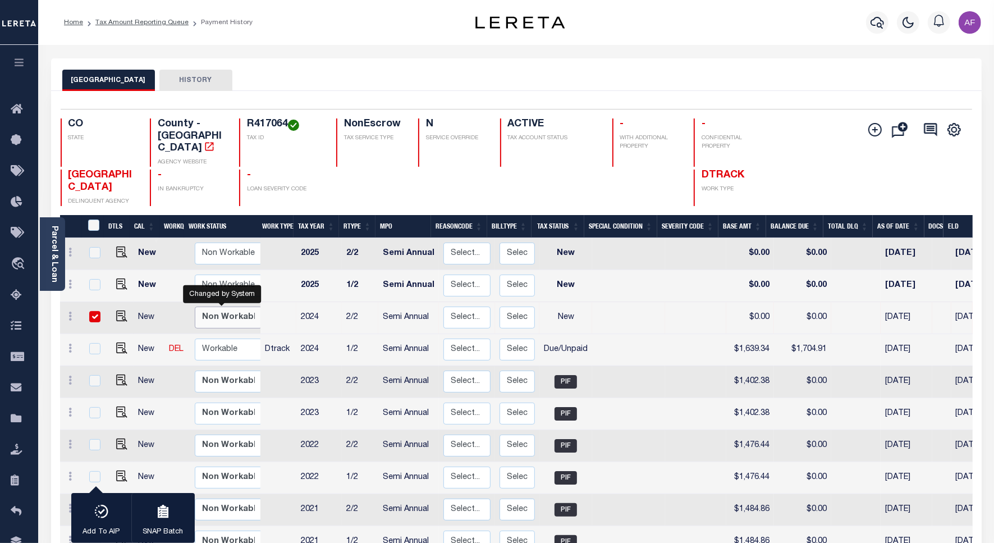
select select "false"
click at [195, 306] on select "Non Workable Workable" at bounding box center [228, 317] width 67 height 22
checkbox input "false"
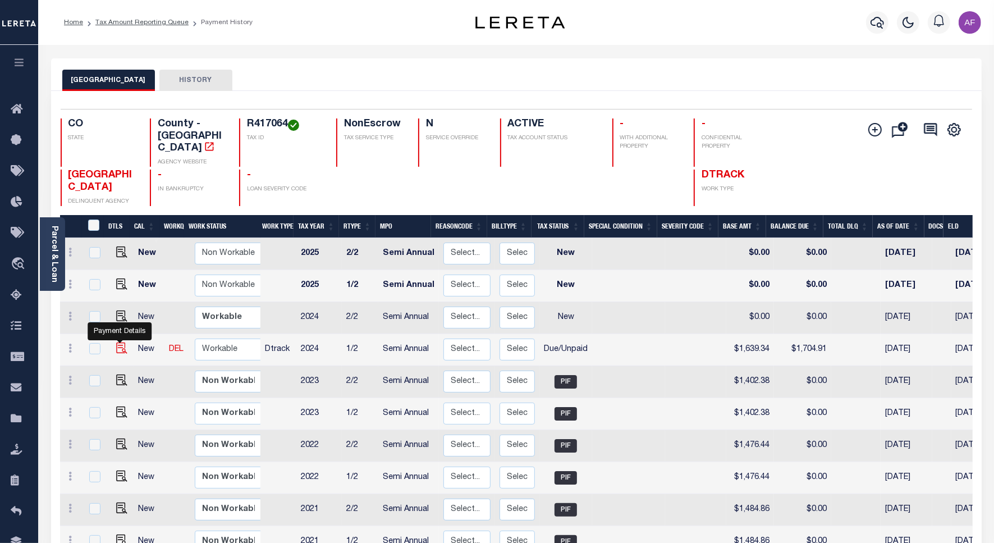
click at [119, 342] on img "" at bounding box center [121, 347] width 11 height 11
checkbox input "true"
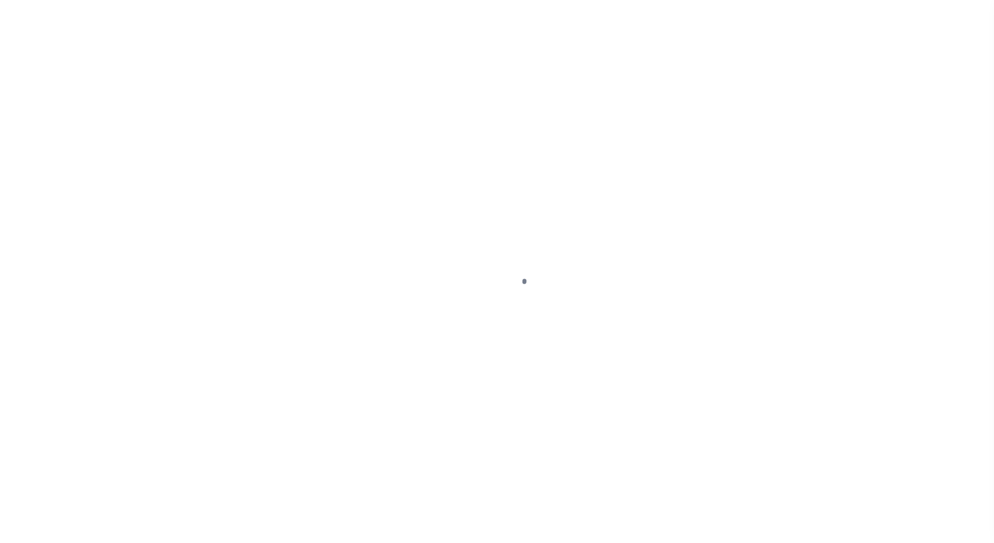
select select "DUE"
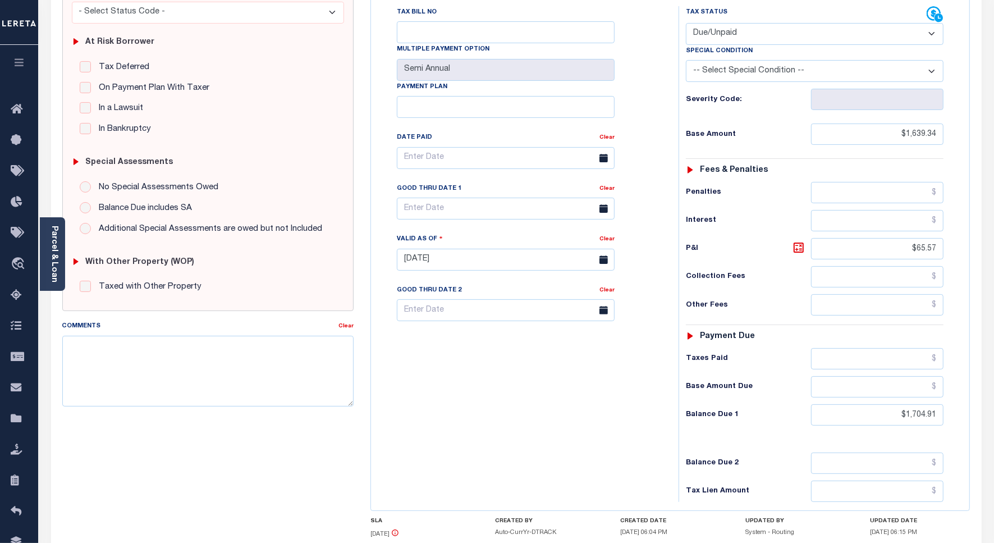
scroll to position [210, 0]
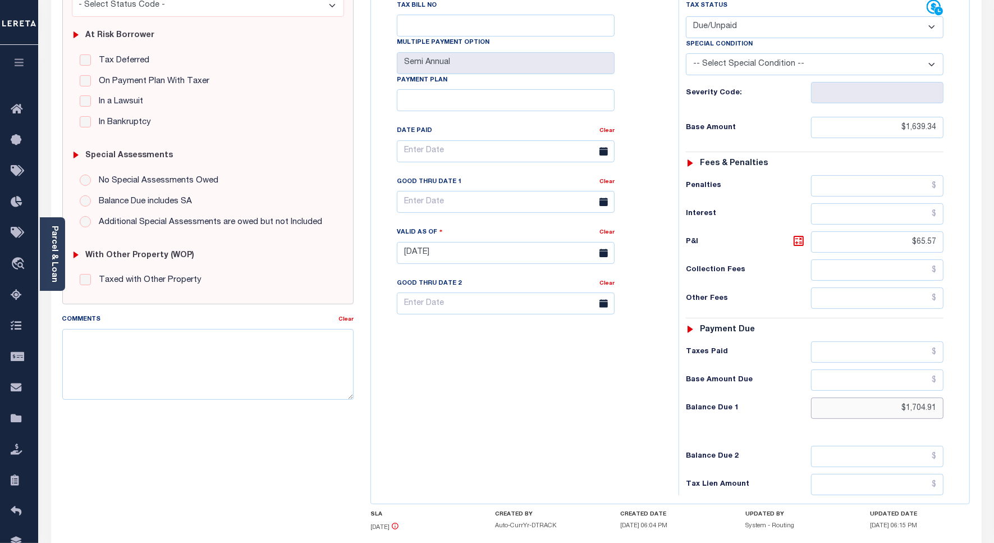
click at [916, 397] on input "$1,704.91" at bounding box center [877, 407] width 132 height 21
paste input "54.09"
type input "$1,754.09"
type input "[DATE]"
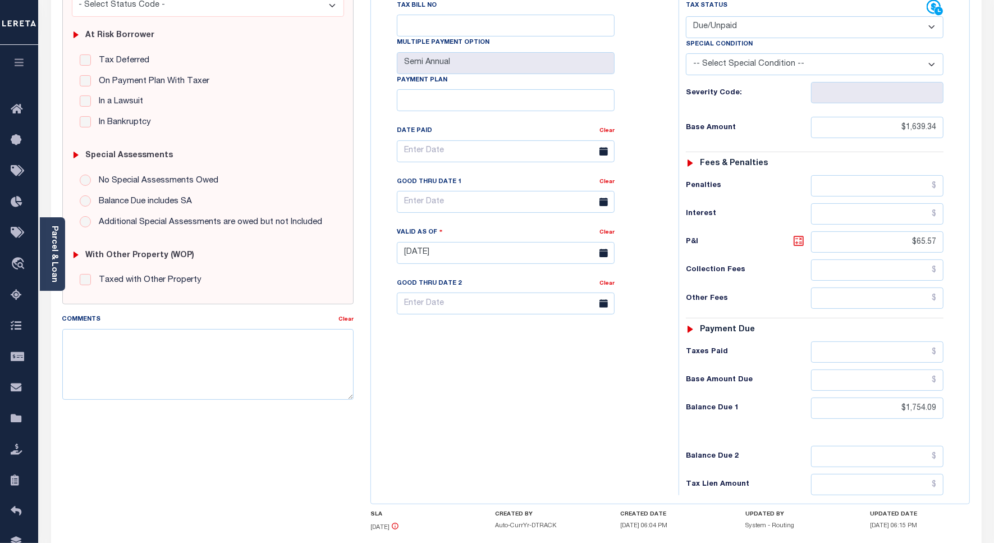
click at [798, 234] on icon at bounding box center [798, 240] width 13 height 13
type input "$114.75"
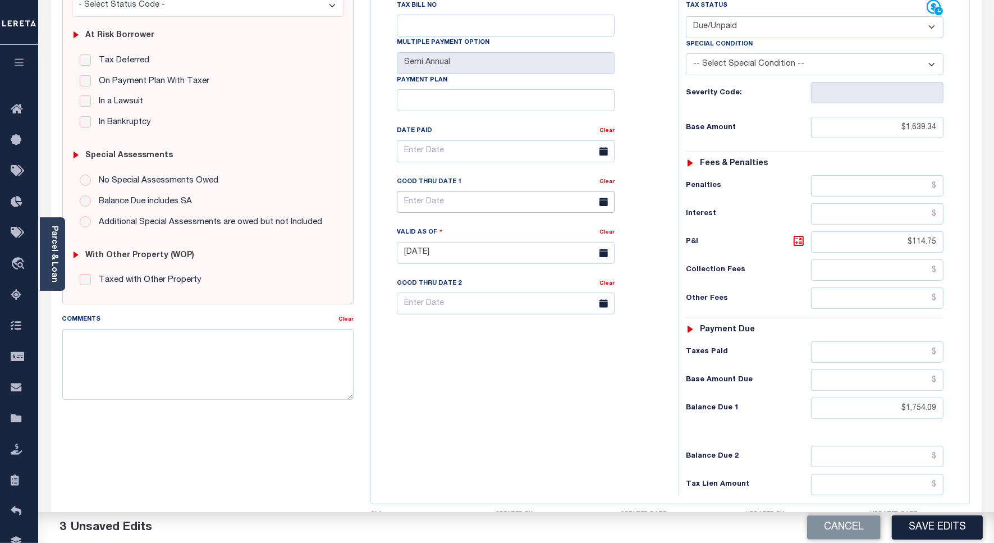
click at [470, 191] on input "text" at bounding box center [506, 202] width 218 height 22
click at [460, 335] on span "30" at bounding box center [459, 332] width 22 height 22
type input "[DATE]"
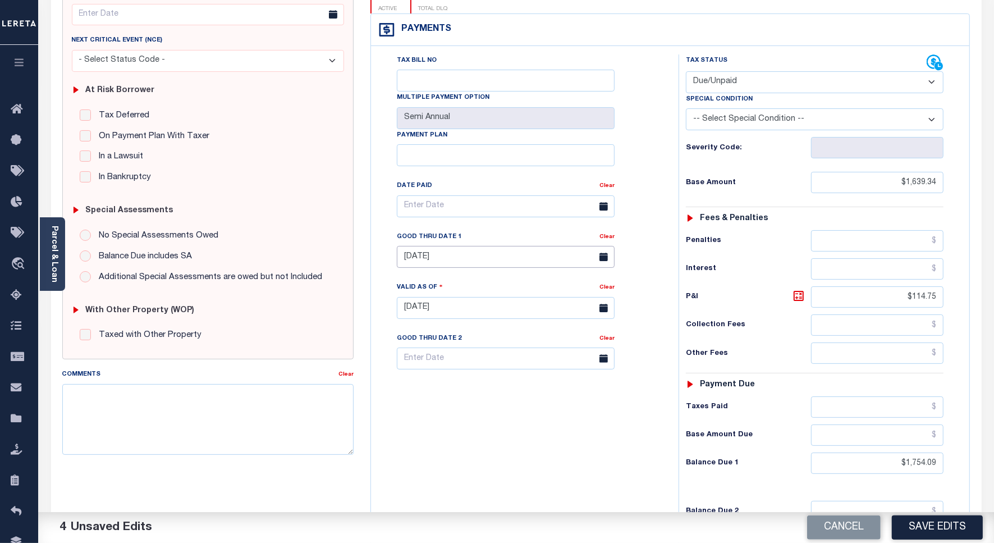
scroll to position [0, 0]
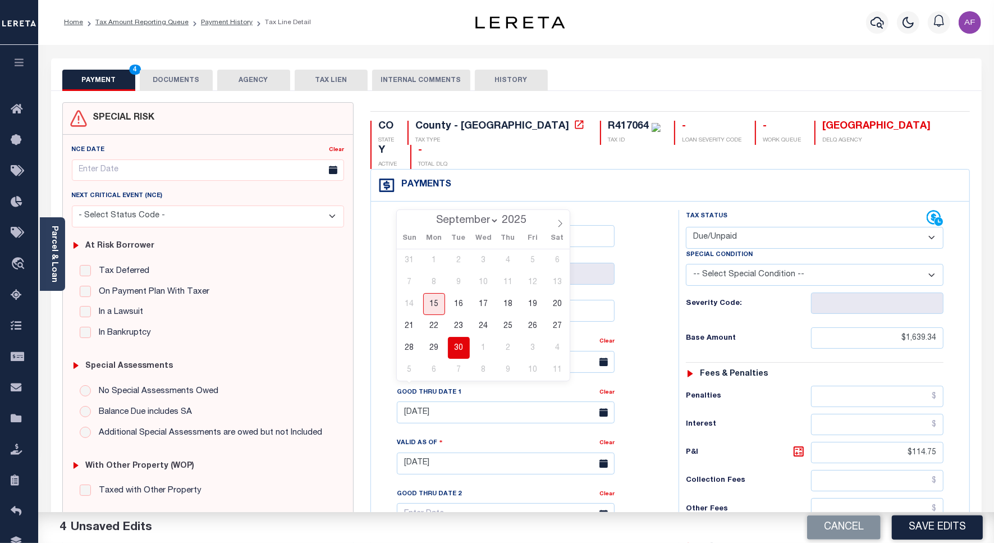
click at [175, 80] on button "DOCUMENTS" at bounding box center [176, 80] width 73 height 21
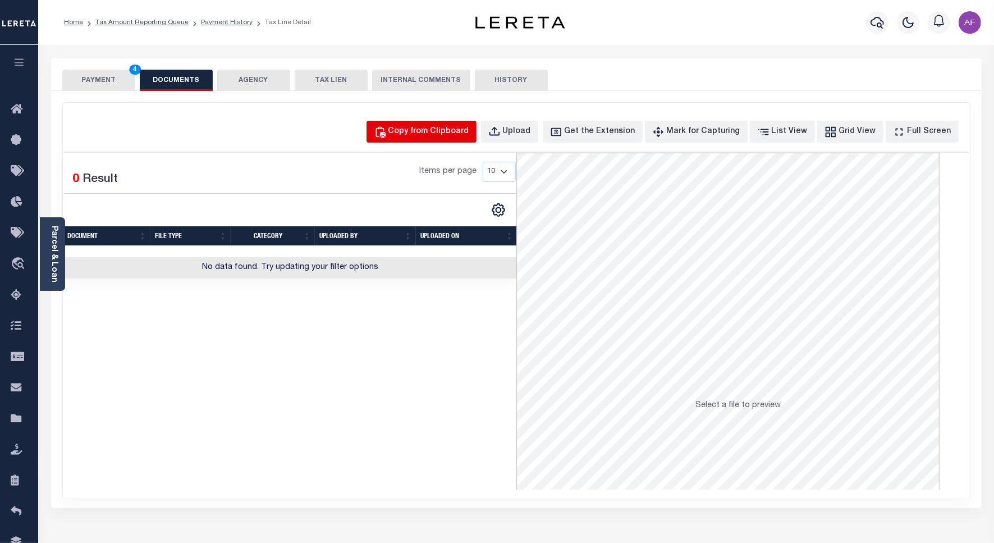
click at [469, 136] on div "Copy from Clipboard" at bounding box center [428, 132] width 81 height 12
select select "POP"
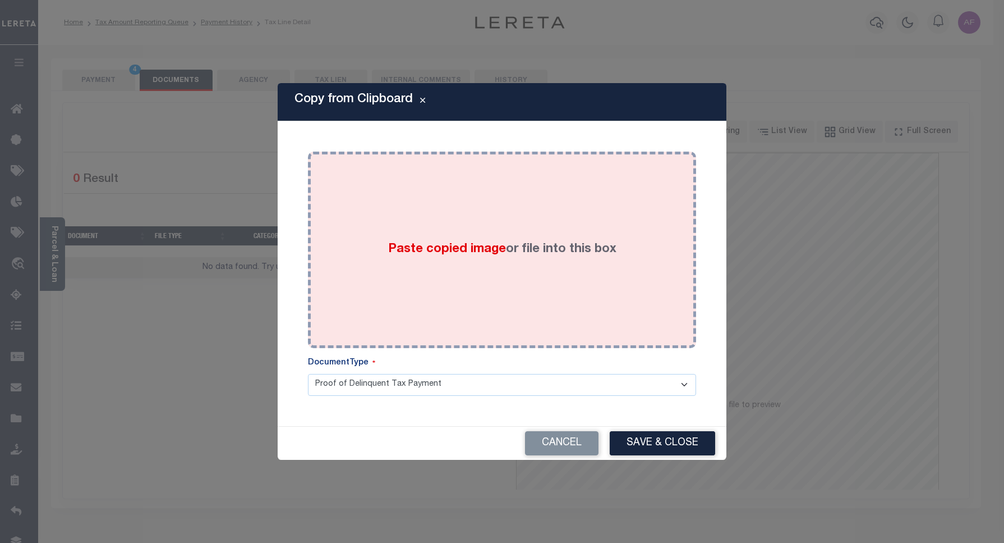
click at [540, 222] on div "Paste copied image or file into this box" at bounding box center [501, 250] width 371 height 180
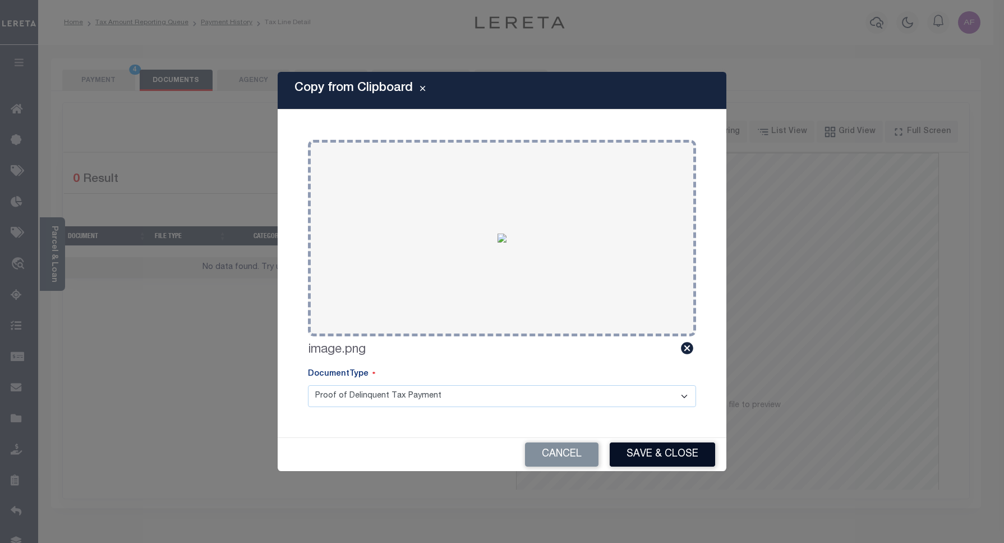
click at [708, 453] on button "Save & Close" at bounding box center [662, 454] width 105 height 24
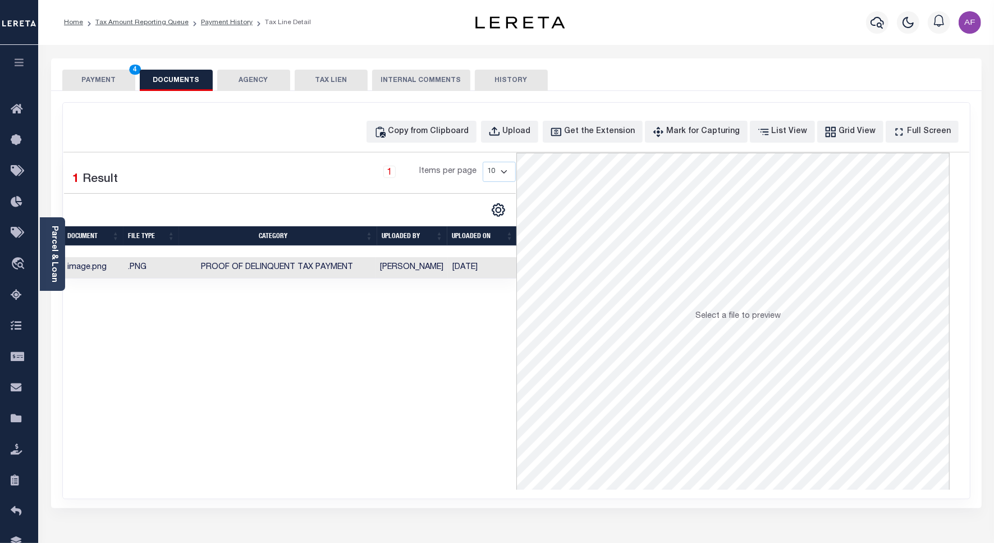
click at [88, 83] on button "PAYMENT 4" at bounding box center [98, 80] width 73 height 21
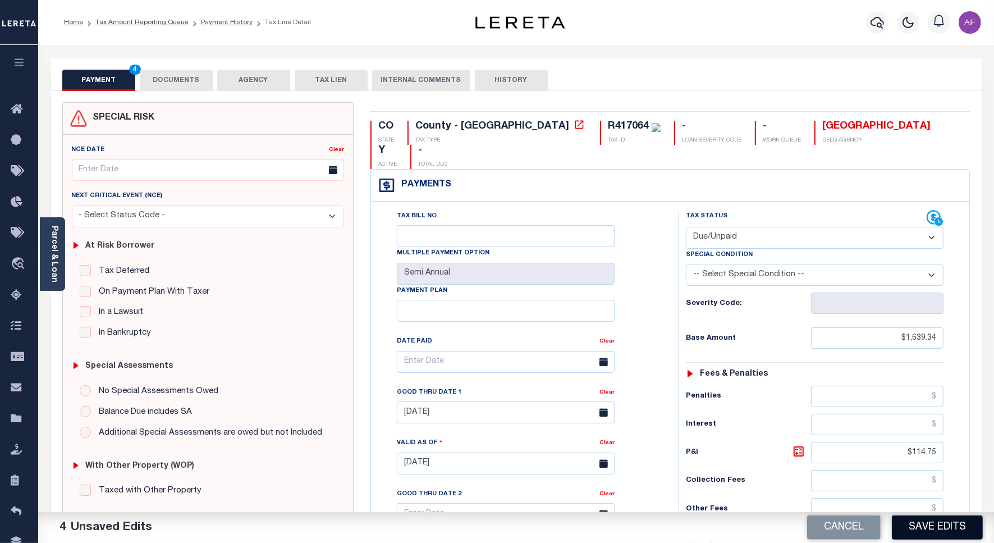
click at [943, 522] on button "Save Edits" at bounding box center [936, 527] width 91 height 24
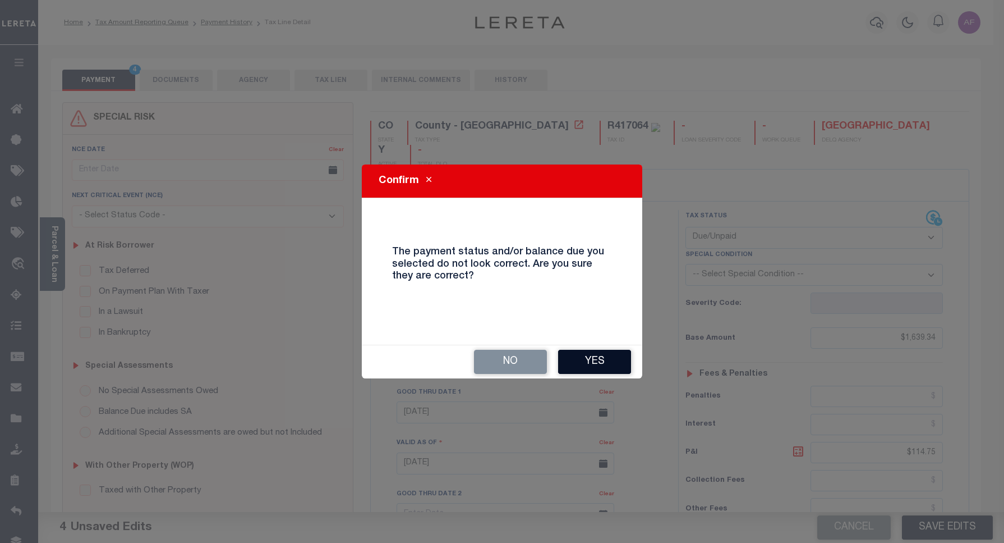
click at [592, 366] on button "Yes" at bounding box center [594, 362] width 73 height 24
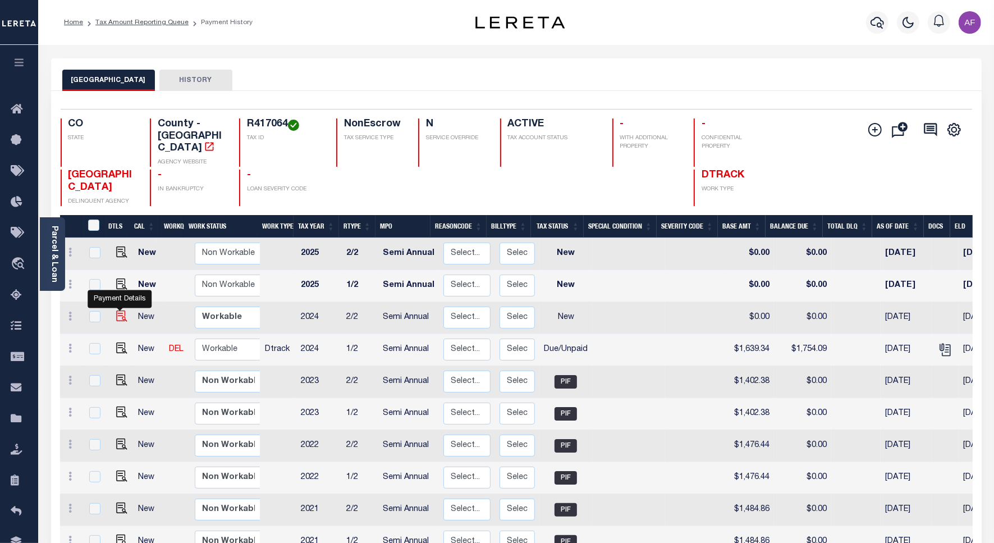
click at [122, 310] on img "" at bounding box center [121, 315] width 11 height 11
checkbox input "true"
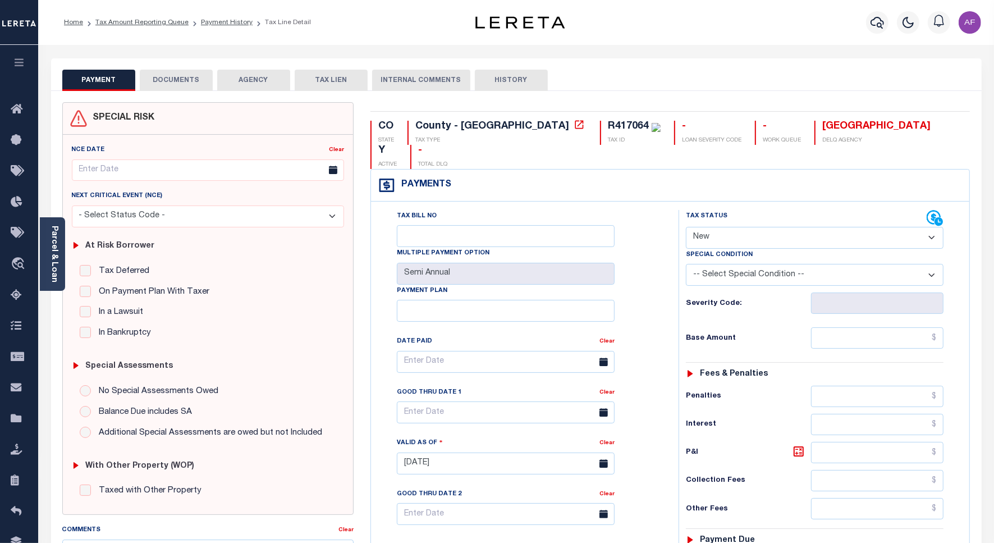
click at [760, 227] on select "- Select Status Code - Open Due/Unpaid Paid Incomplete No Tax Due Internal Refu…" at bounding box center [815, 238] width 258 height 22
select select "DUE"
click at [686, 227] on select "- Select Status Code - Open Due/Unpaid Paid Incomplete No Tax Due Internal Refu…" at bounding box center [815, 238] width 258 height 22
type input "[DATE]"
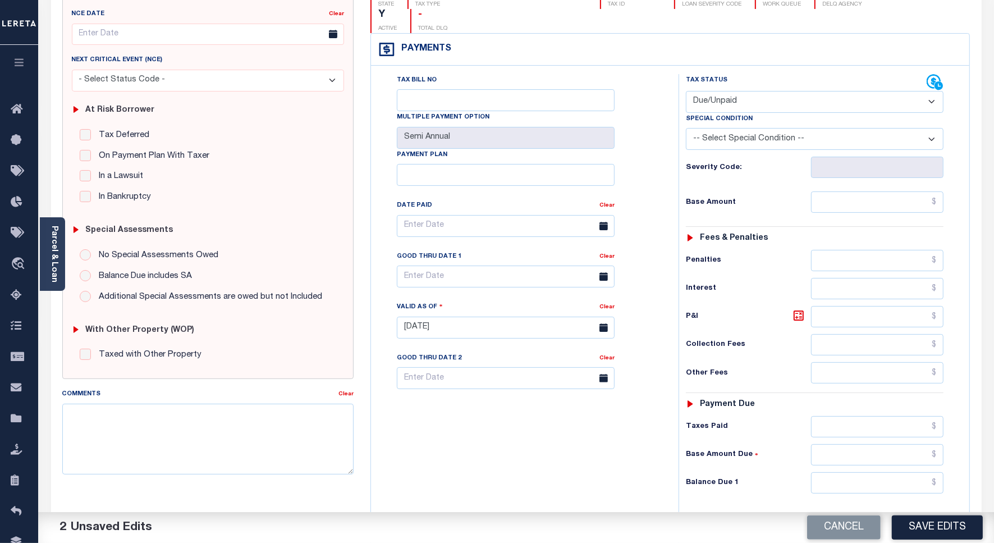
scroll to position [210, 0]
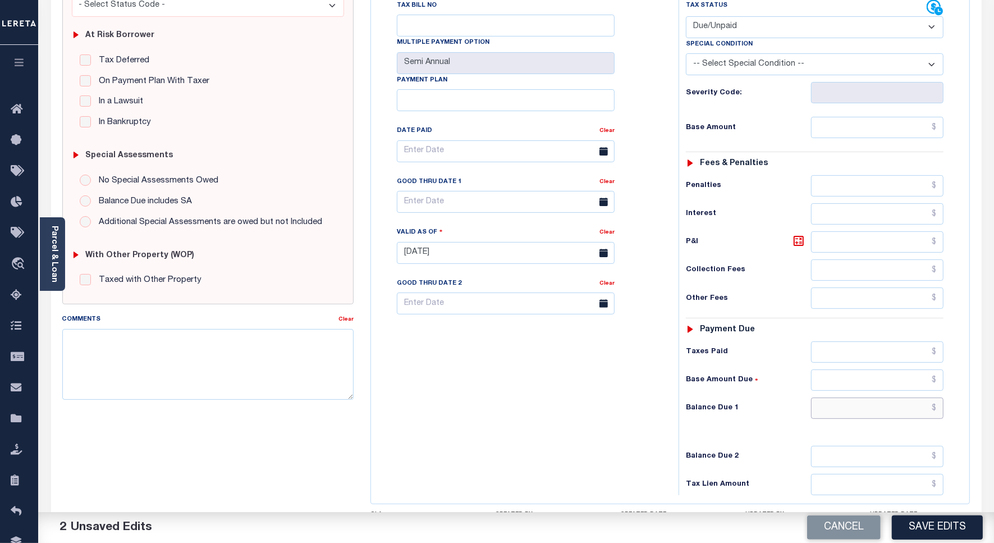
click at [911, 397] on input "text" at bounding box center [877, 407] width 132 height 21
paste input "1,688.52"
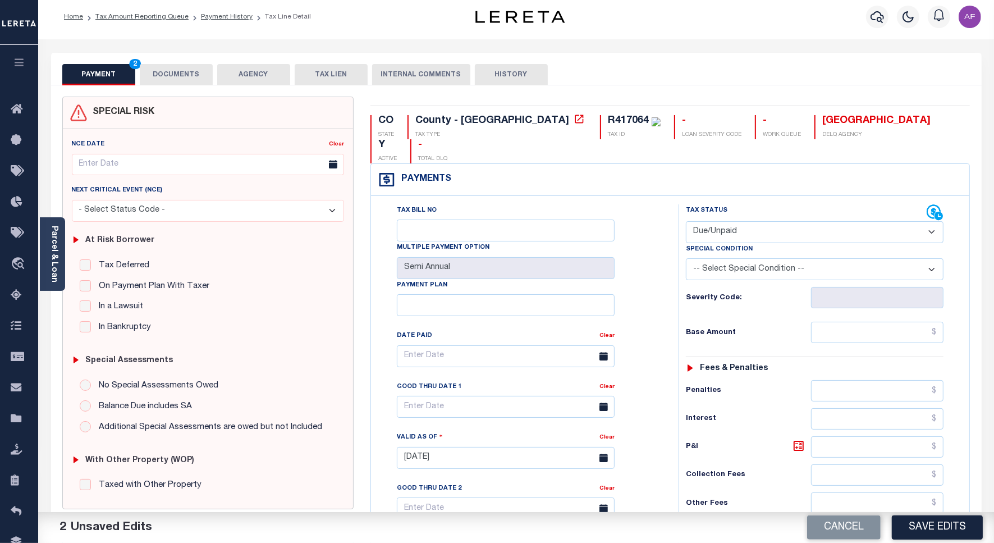
scroll to position [0, 0]
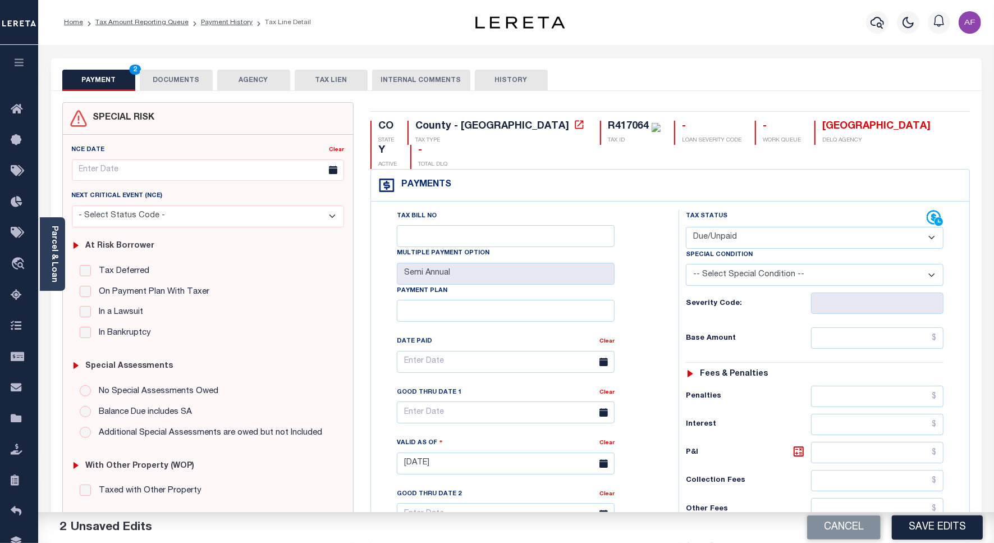
type input "$1,688.52"
click at [878, 327] on input "text" at bounding box center [877, 337] width 132 height 21
paste input "1,639.34"
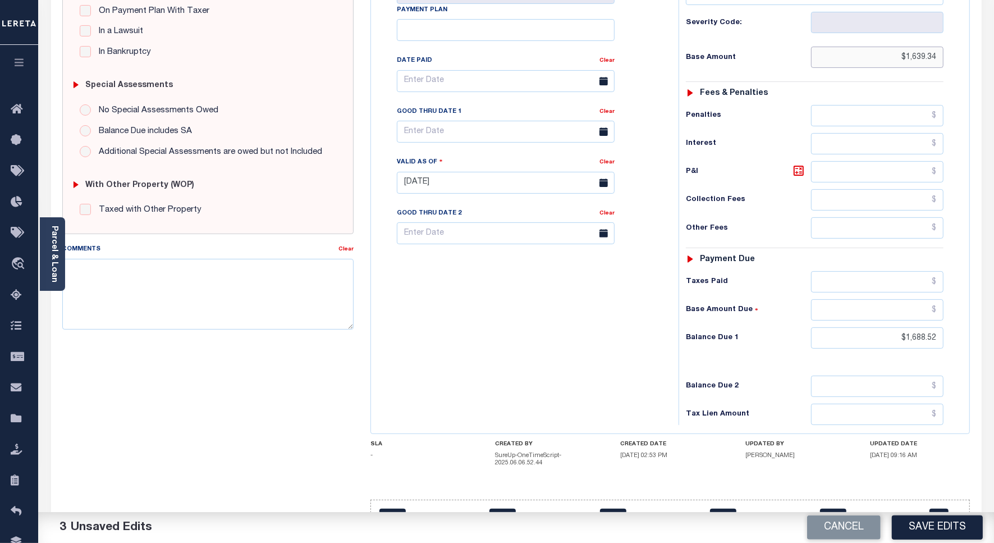
scroll to position [296, 0]
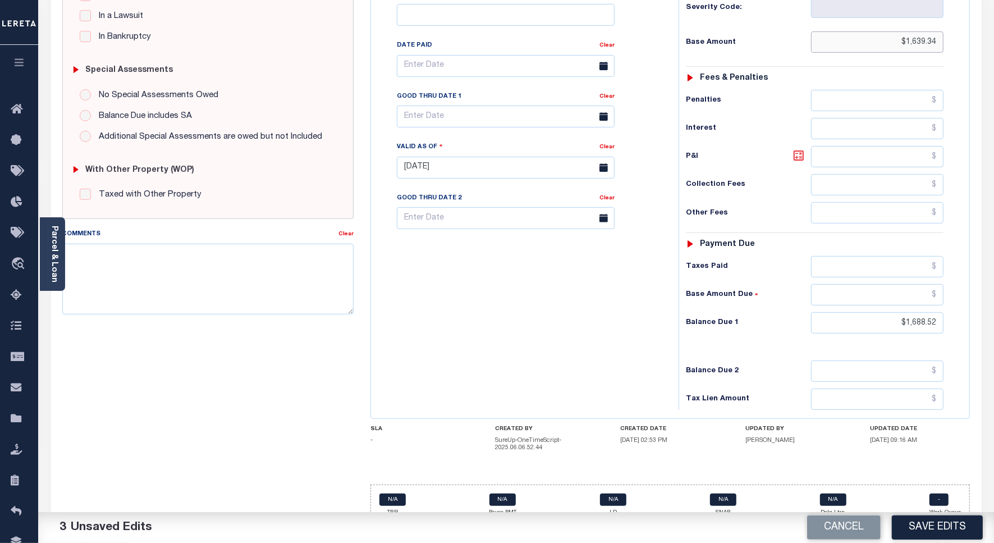
type input "$1,639.34"
click at [794, 149] on icon at bounding box center [798, 155] width 13 height 13
type input "$49.18"
click at [458, 105] on input "text" at bounding box center [506, 116] width 218 height 22
click at [456, 253] on span "30" at bounding box center [459, 247] width 22 height 22
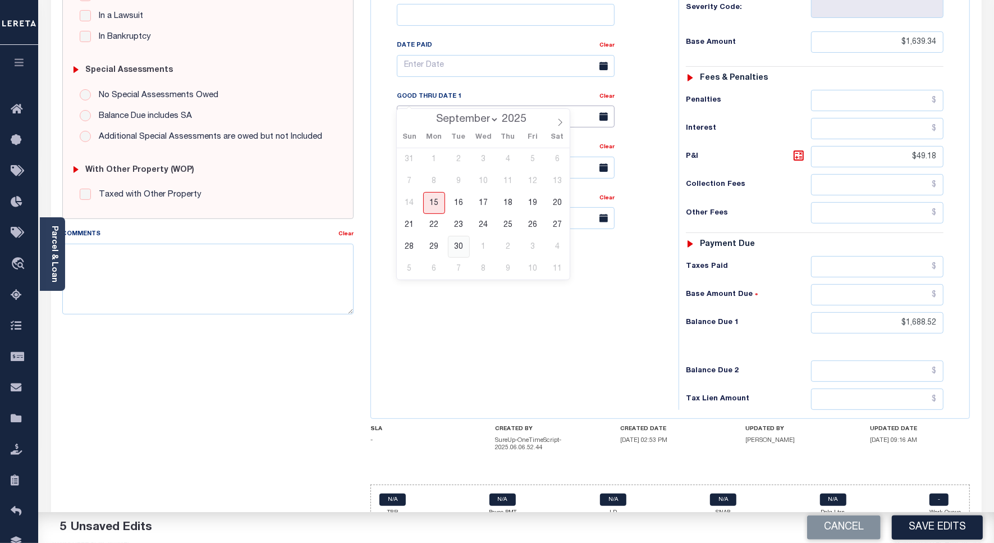
type input "[DATE]"
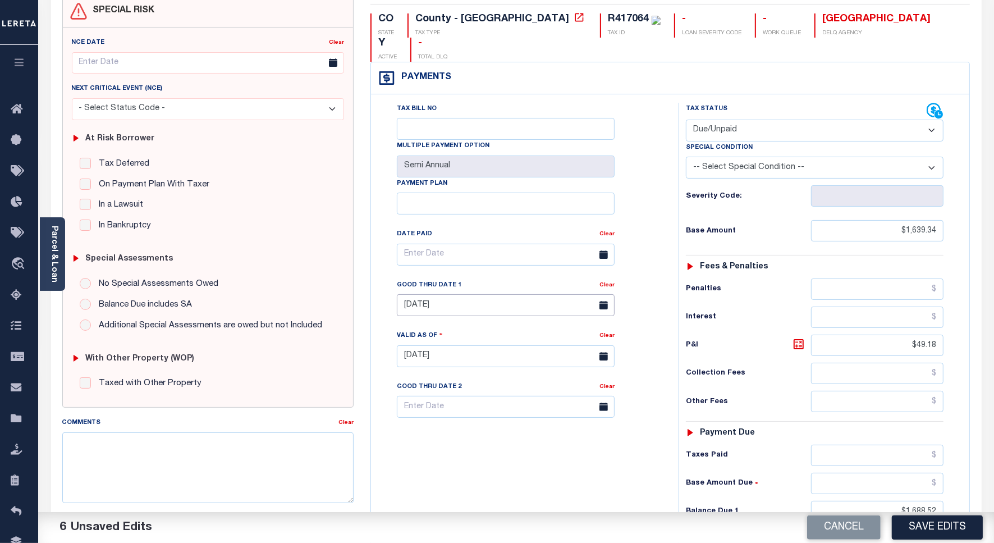
scroll to position [15, 0]
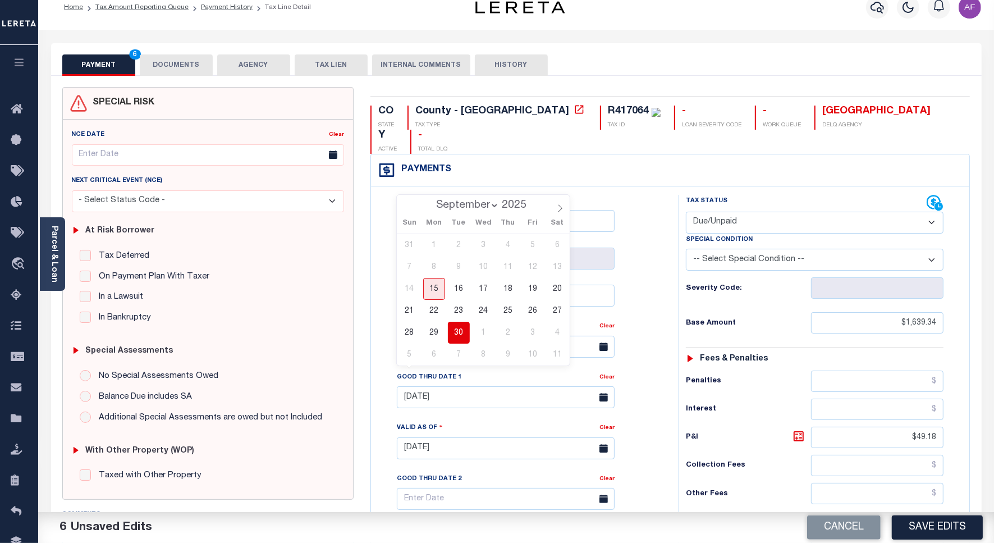
click at [180, 62] on button "DOCUMENTS" at bounding box center [176, 64] width 73 height 21
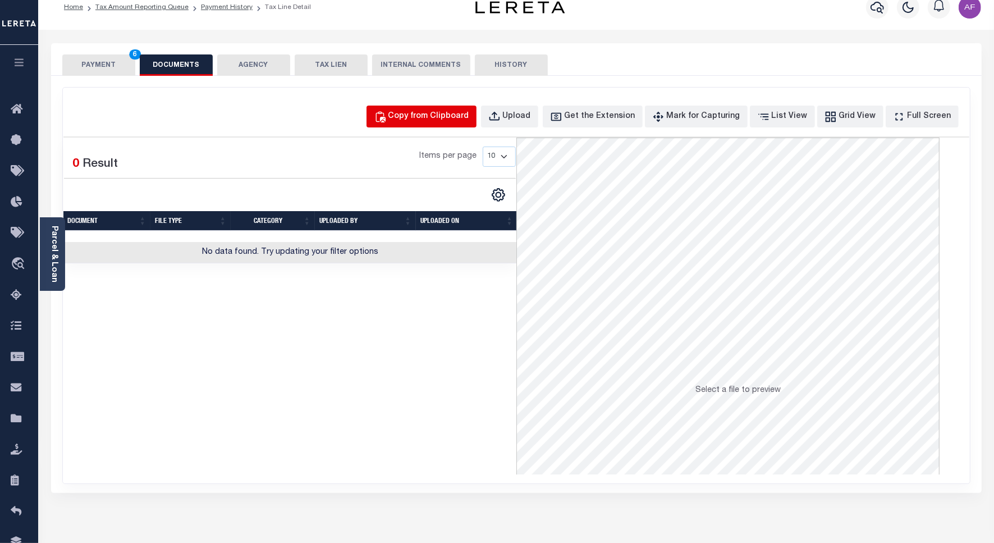
click at [448, 118] on div "Copy from Clipboard" at bounding box center [428, 117] width 81 height 12
select select "POP"
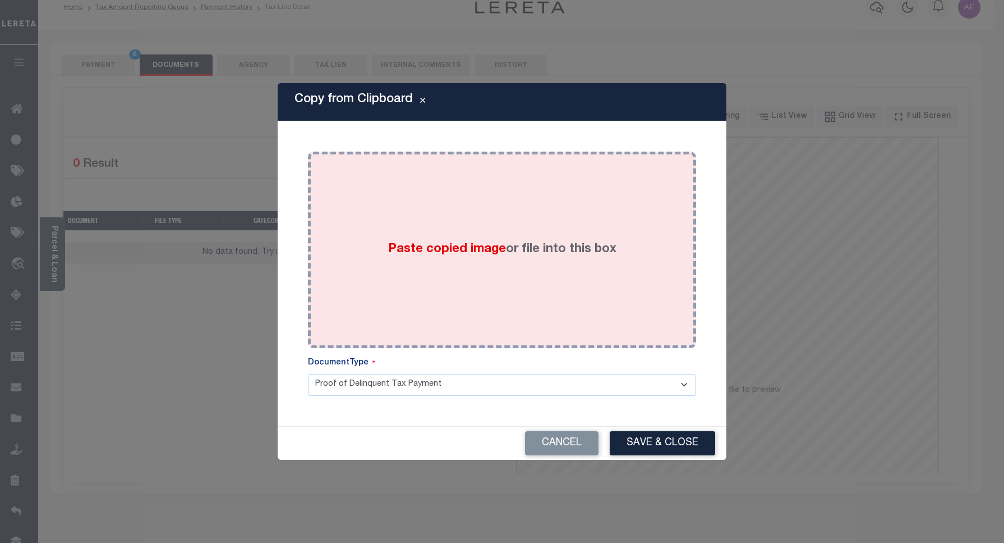
click at [490, 205] on div "Paste copied image or file into this box" at bounding box center [501, 250] width 371 height 180
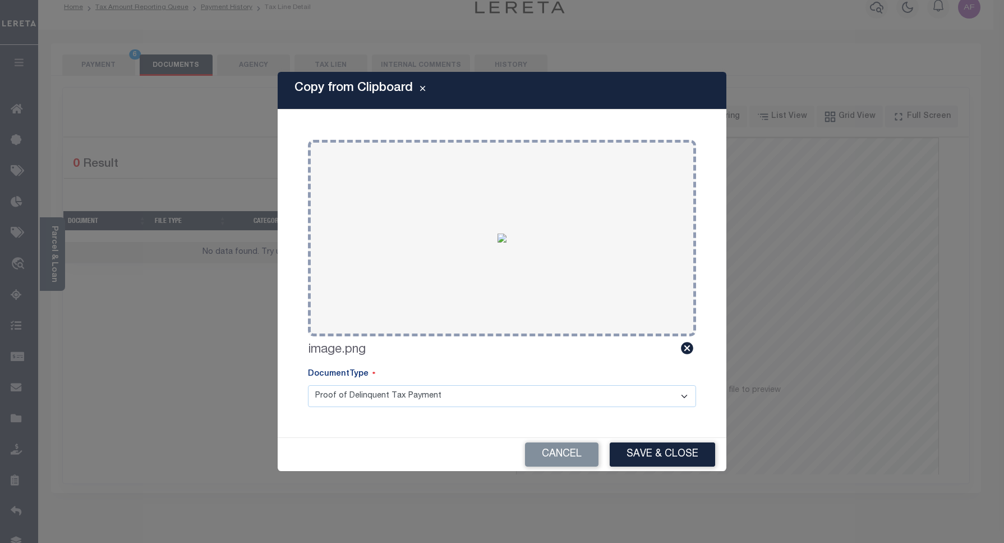
click at [649, 461] on button "Save & Close" at bounding box center [662, 454] width 105 height 24
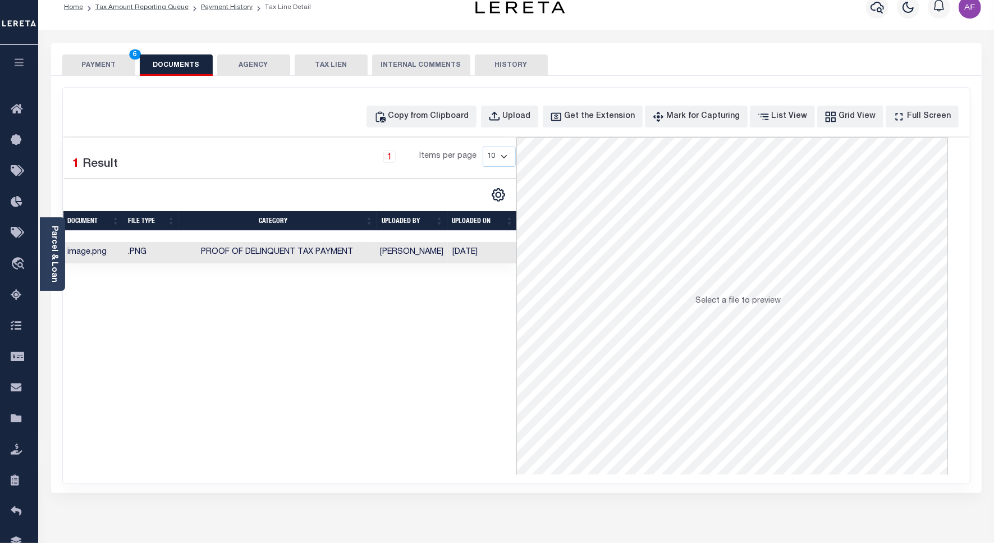
click at [93, 71] on button "PAYMENT 6" at bounding box center [98, 64] width 73 height 21
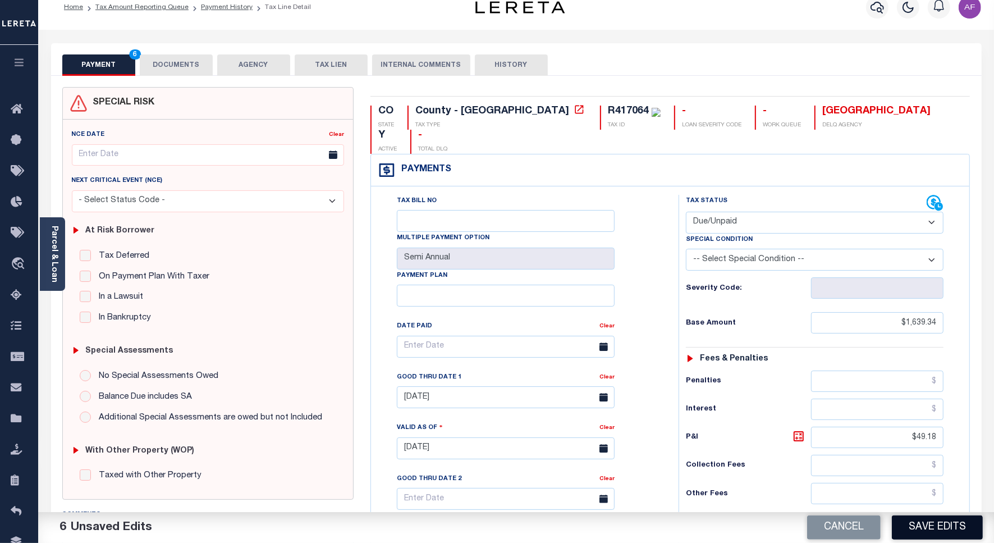
click at [919, 532] on button "Save Edits" at bounding box center [936, 527] width 91 height 24
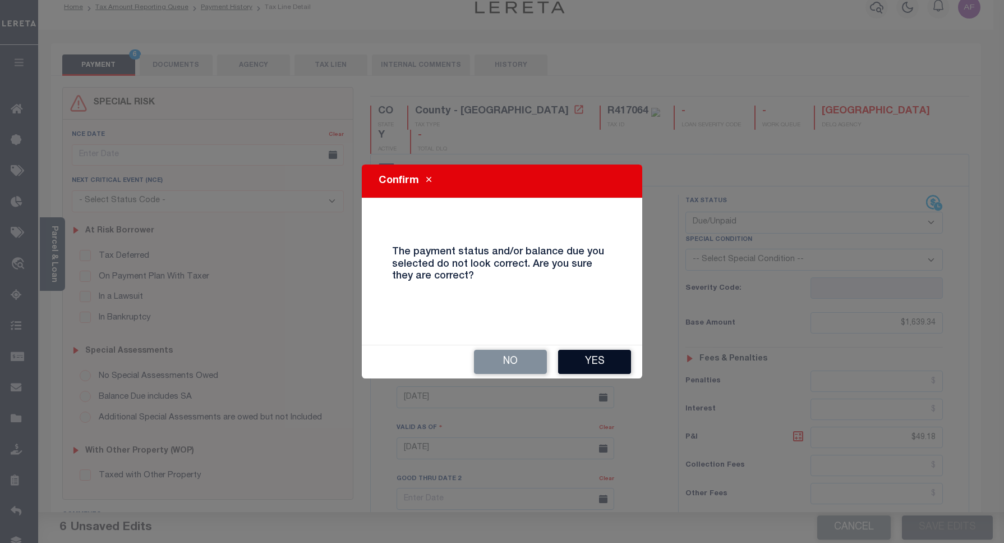
click at [581, 350] on button "Yes" at bounding box center [594, 362] width 73 height 24
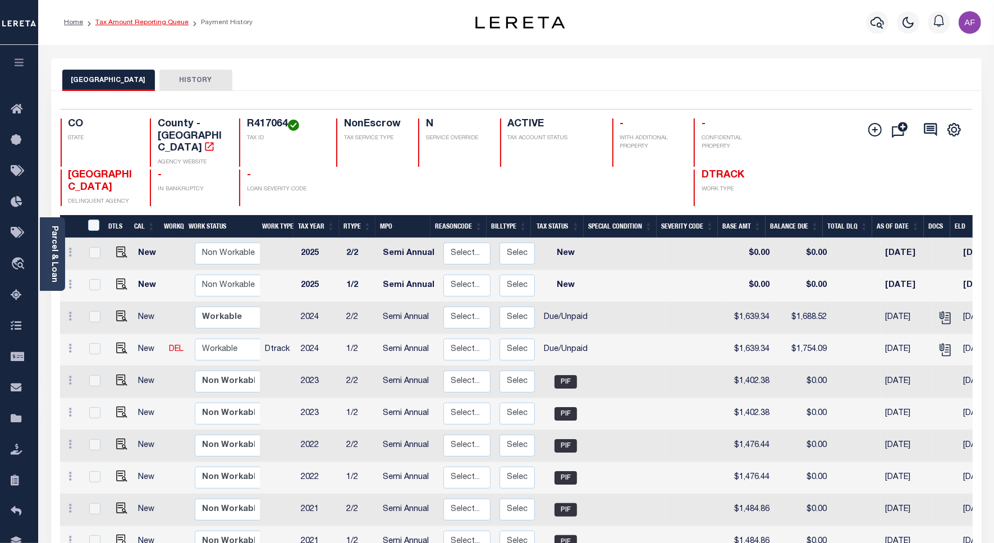
click at [119, 21] on link "Tax Amount Reporting Queue" at bounding box center [141, 22] width 93 height 7
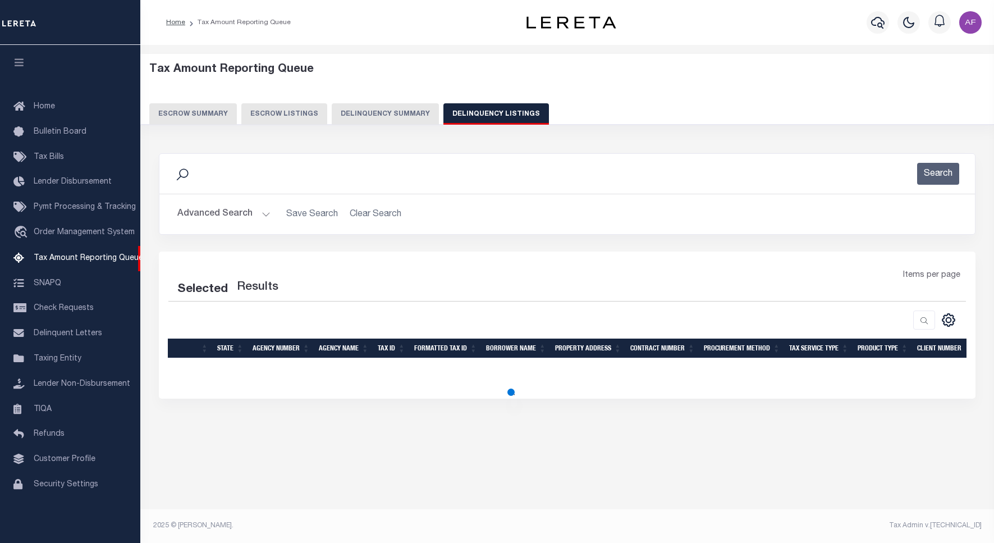
select select "100"
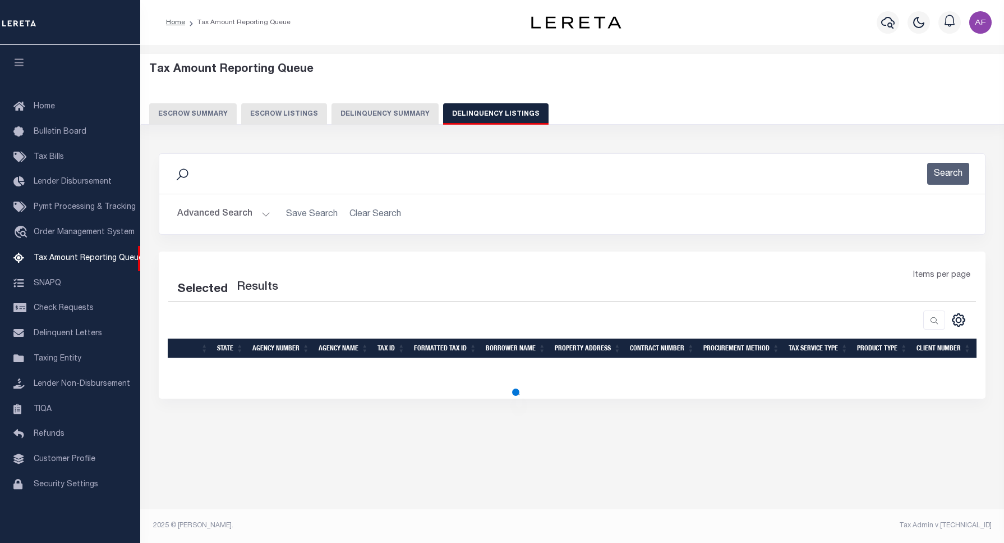
select select "100"
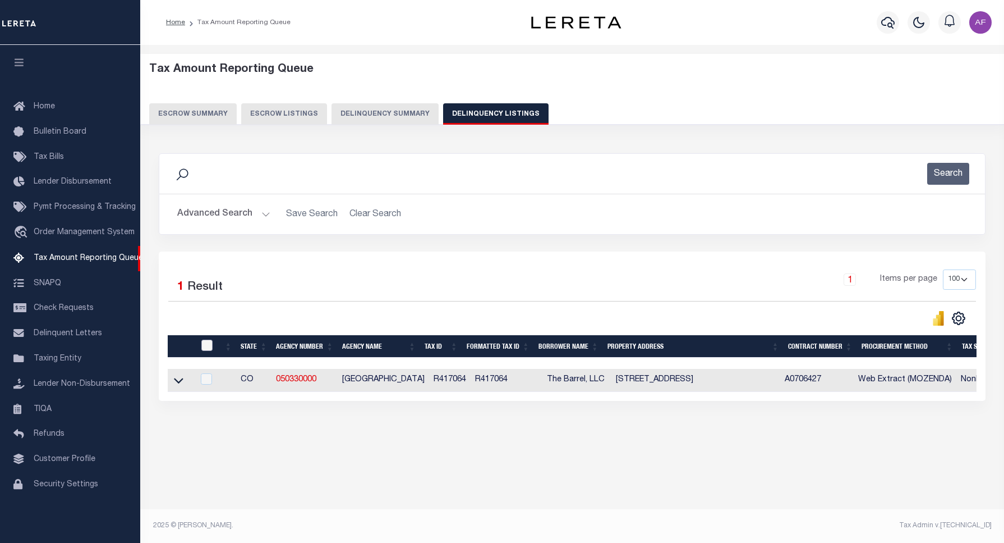
click at [205, 351] on input "checkbox" at bounding box center [206, 344] width 11 height 11
checkbox input "true"
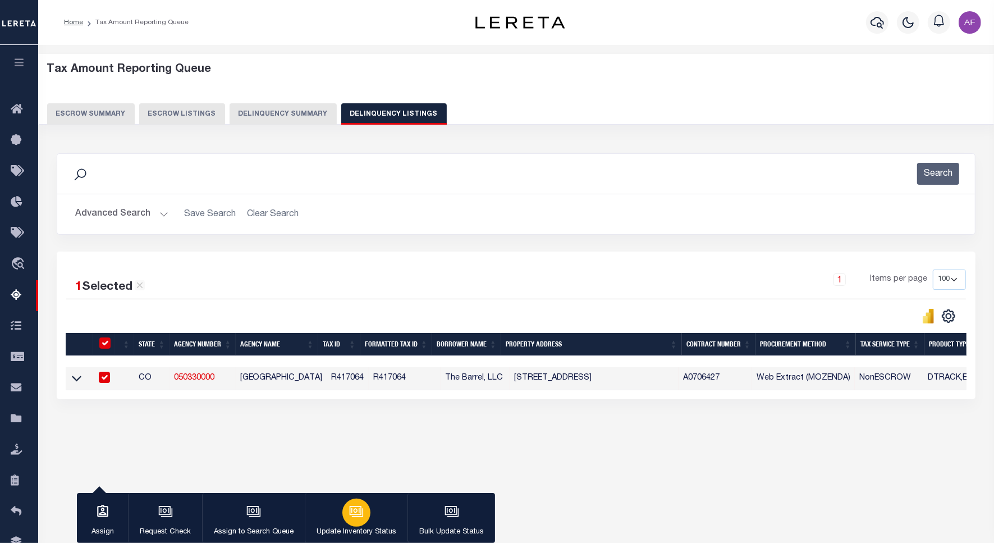
click at [348, 511] on div "button" at bounding box center [356, 512] width 28 height 28
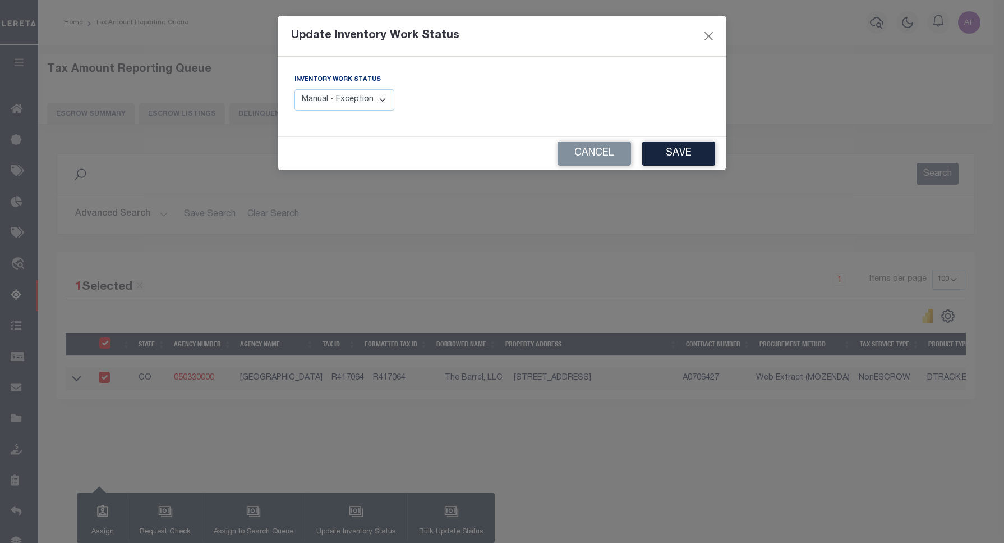
drag, startPoint x: 366, startPoint y: 96, endPoint x: 362, endPoint y: 111, distance: 14.6
click at [365, 97] on select "Manual - Exception Pended - Awaiting Search Late Add Exception Completed" at bounding box center [345, 100] width 100 height 22
select select "4"
click at [295, 89] on select "Manual - Exception Pended - Awaiting Search Late Add Exception Completed" at bounding box center [345, 100] width 100 height 22
click at [674, 152] on button "Save" at bounding box center [678, 153] width 73 height 24
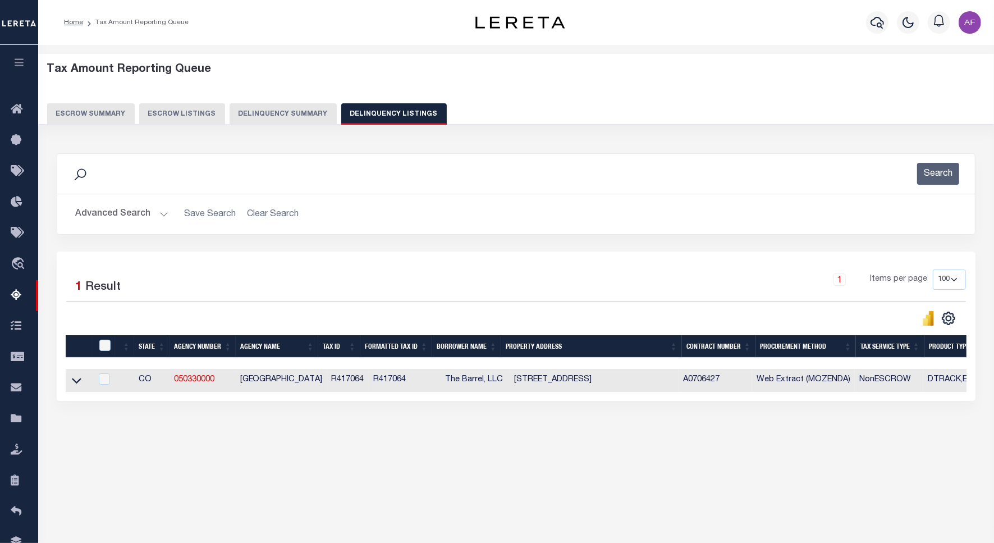
click at [118, 214] on button "Advanced Search" at bounding box center [121, 214] width 93 height 22
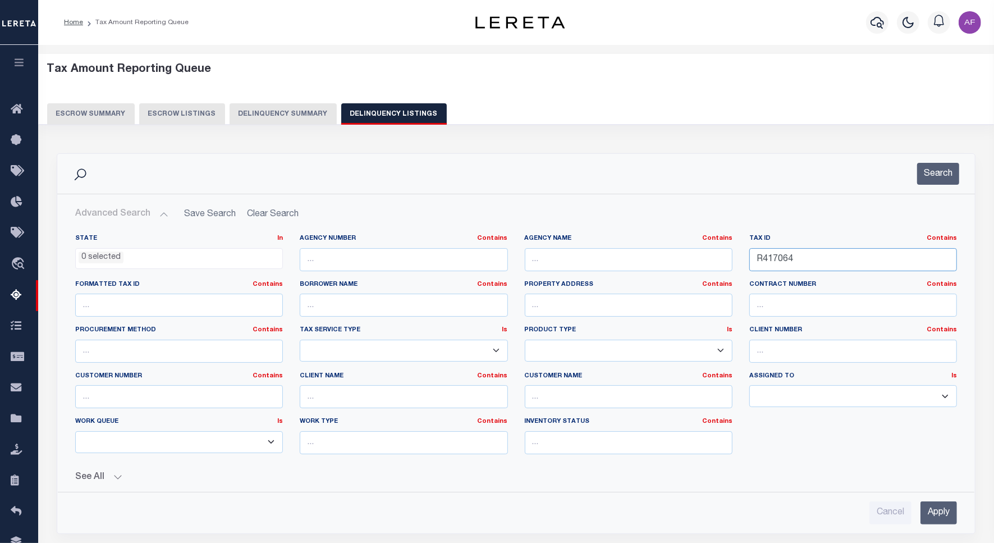
click at [770, 264] on input "R417064" at bounding box center [853, 259] width 208 height 23
click at [770, 263] on input "R417064" at bounding box center [853, 259] width 208 height 23
paste input "75"
type input "R417075"
click at [926, 192] on div "Search" at bounding box center [515, 174] width 917 height 40
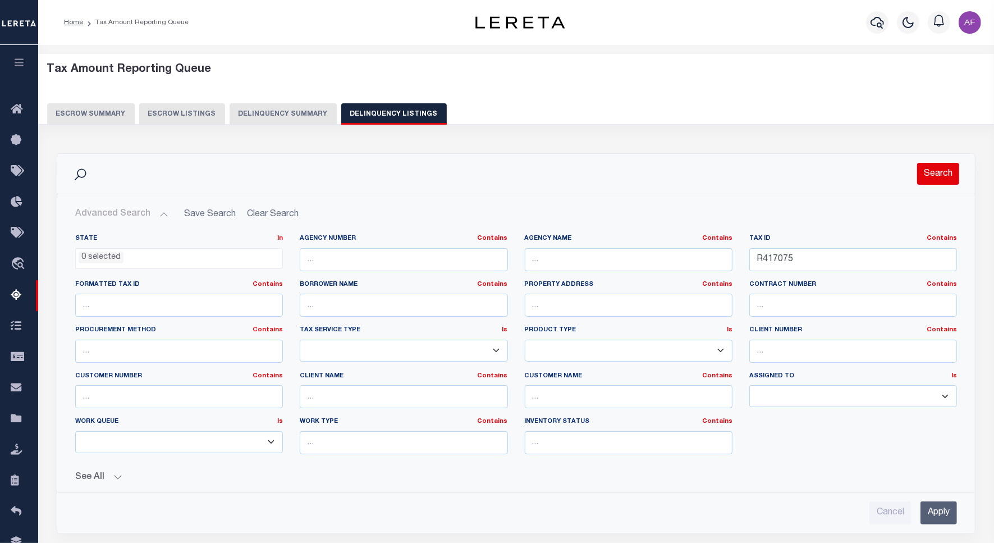
click at [929, 182] on button "Search" at bounding box center [938, 174] width 42 height 22
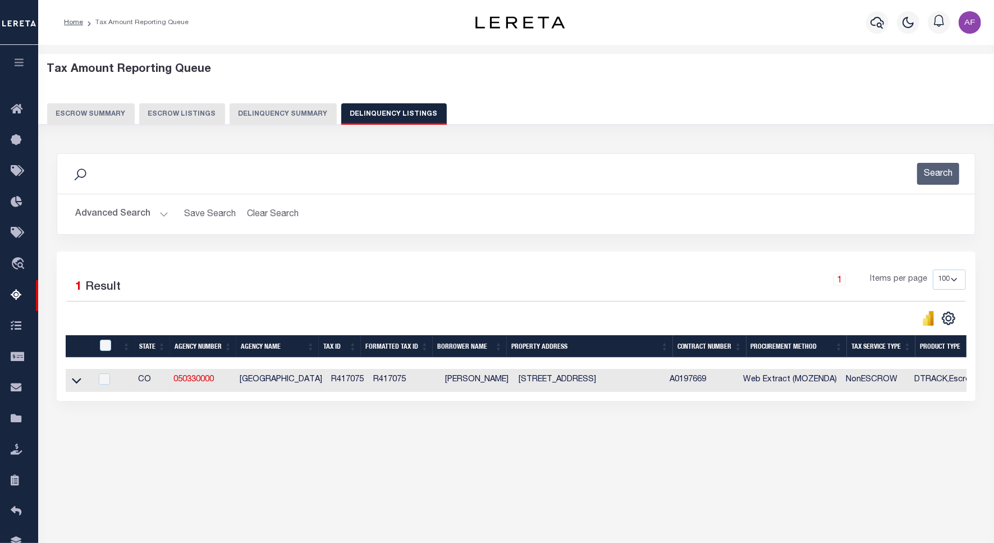
click at [69, 382] on td at bounding box center [79, 380] width 26 height 23
checkbox input "true"
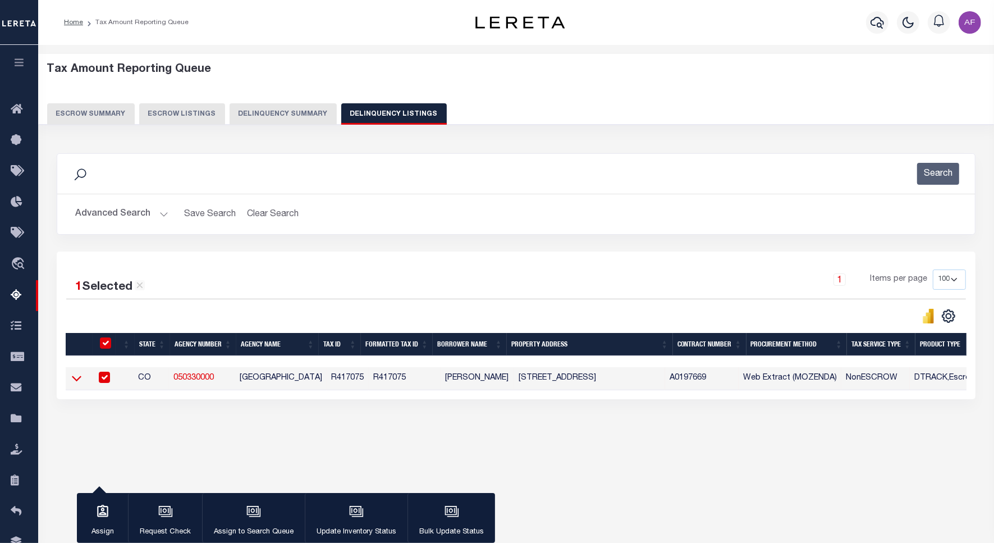
click at [76, 382] on icon at bounding box center [77, 378] width 10 height 12
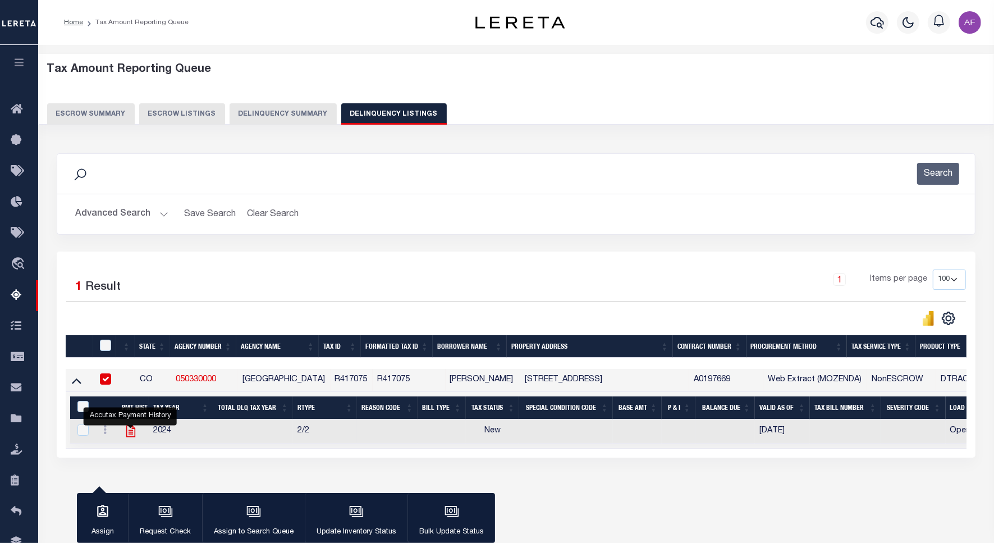
click at [133, 434] on icon "" at bounding box center [130, 431] width 15 height 15
checkbox input "true"
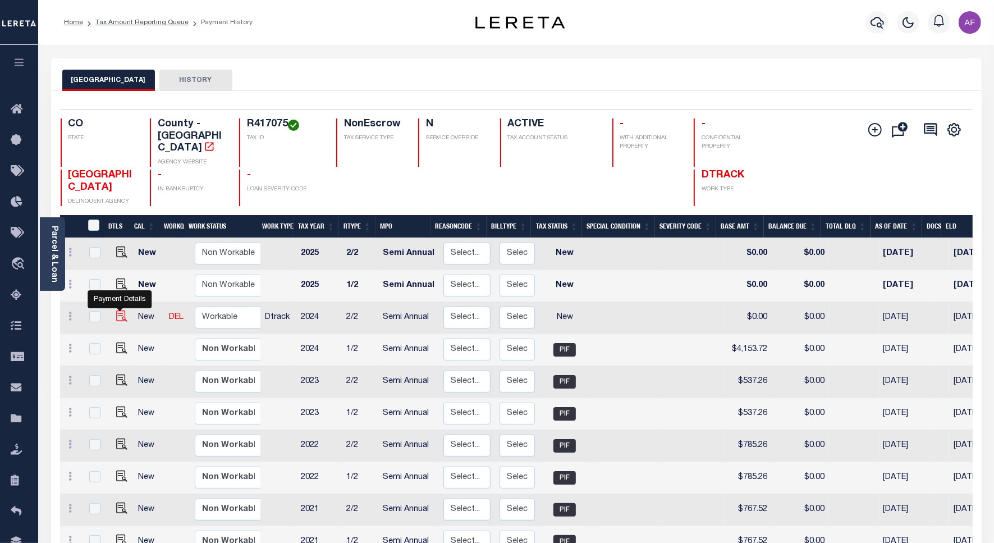
click at [121, 310] on img "" at bounding box center [121, 315] width 11 height 11
checkbox input "true"
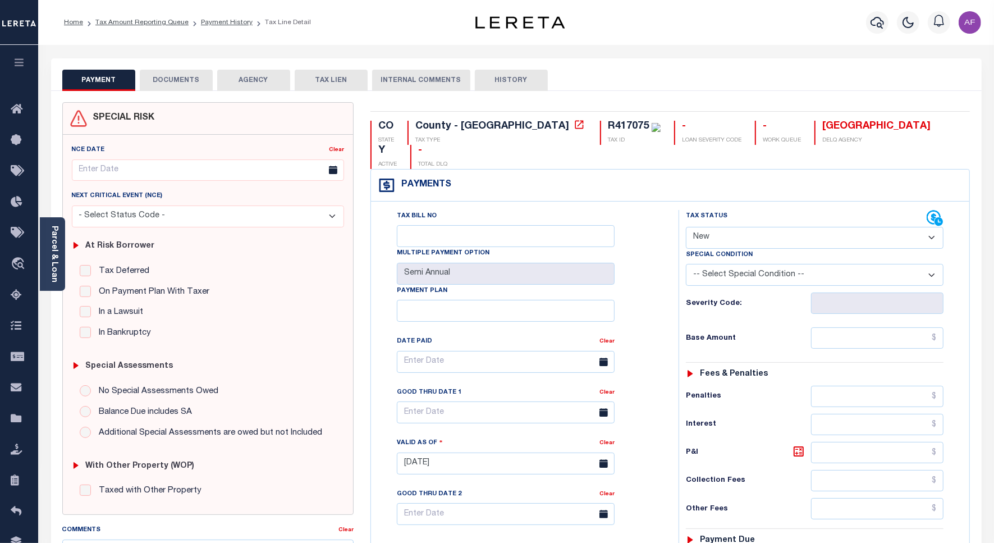
click at [713, 227] on select "- Select Status Code - Open Due/Unpaid Paid Incomplete No Tax Due Internal Refu…" at bounding box center [815, 238] width 258 height 22
select select "PYD"
click at [686, 227] on select "- Select Status Code - Open Due/Unpaid Paid Incomplete No Tax Due Internal Refu…" at bounding box center [815, 238] width 258 height 22
type input "[DATE]"
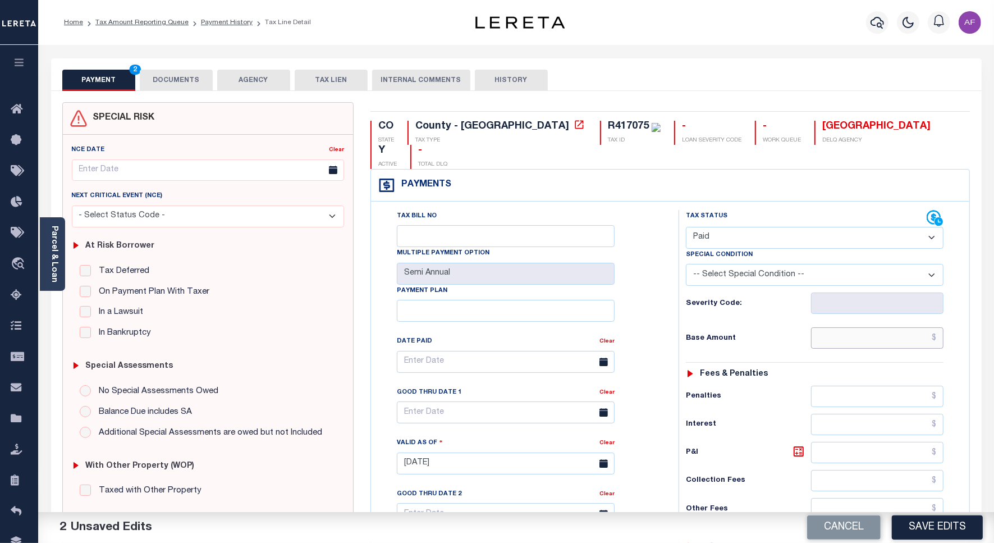
click at [884, 327] on input "text" at bounding box center [877, 337] width 132 height 21
paste input "4,153.72"
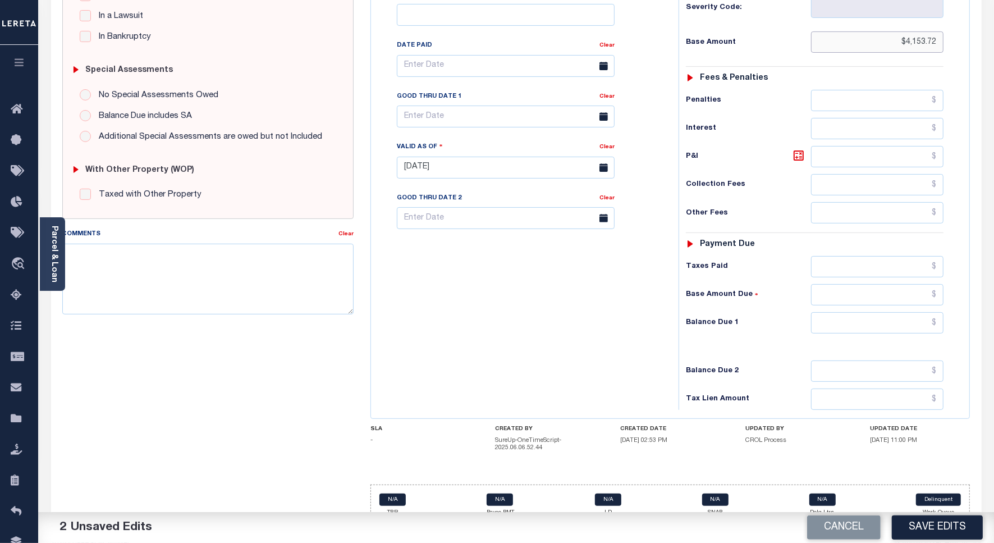
type input "$4,153.72"
click at [881, 256] on input "text" at bounding box center [877, 266] width 132 height 21
paste input "4,153.72"
type input "$4,153.72"
click at [887, 312] on input "text" at bounding box center [877, 322] width 132 height 21
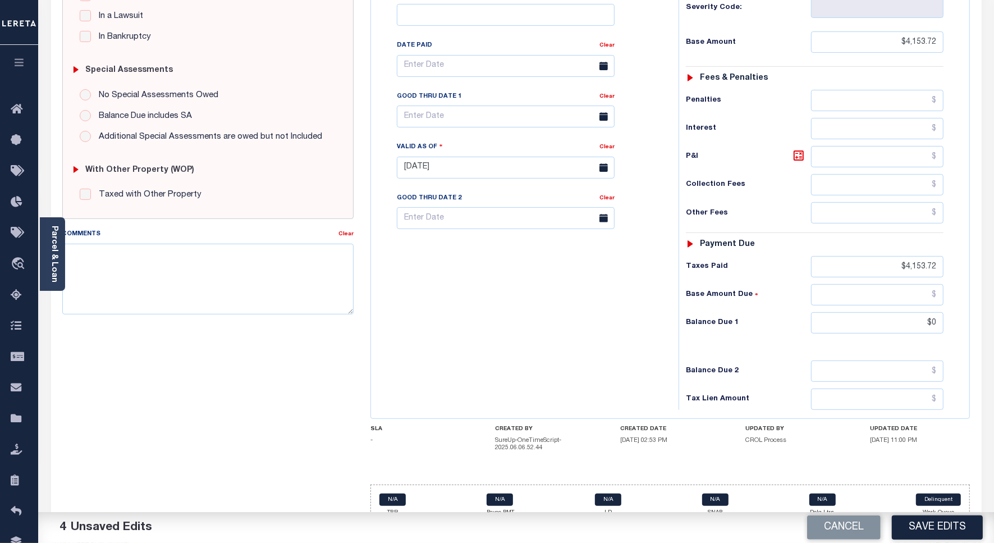
type input "$0.00"
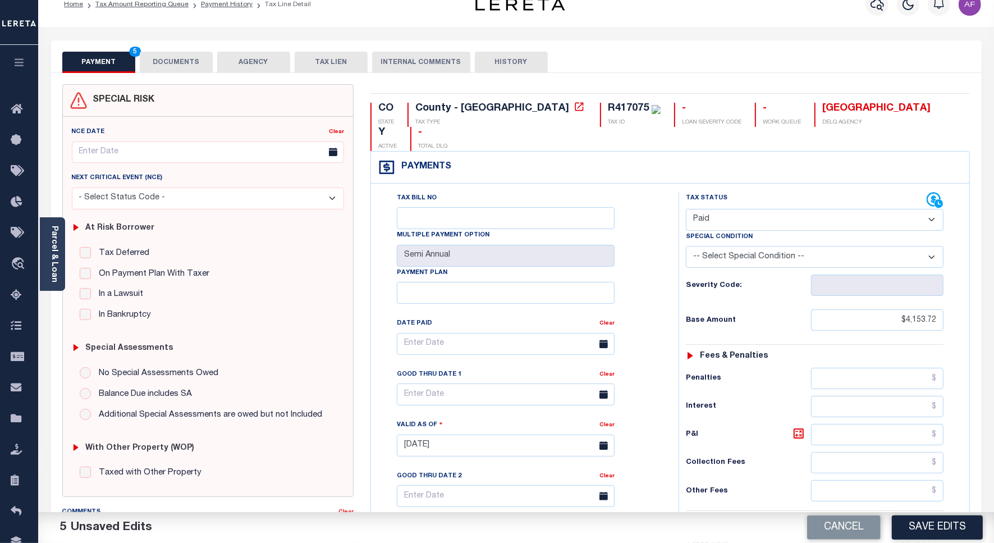
scroll to position [0, 0]
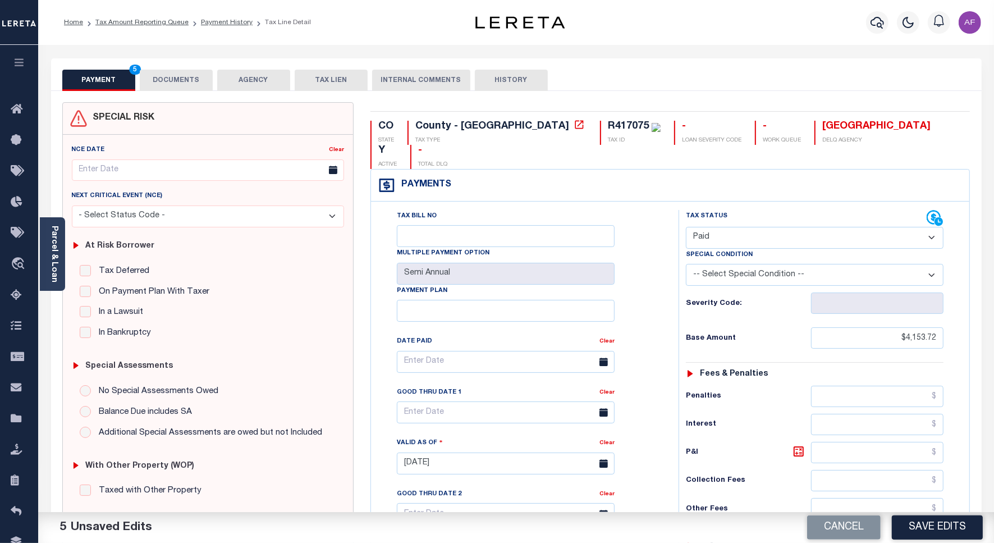
click at [149, 79] on button "DOCUMENTS" at bounding box center [176, 80] width 73 height 21
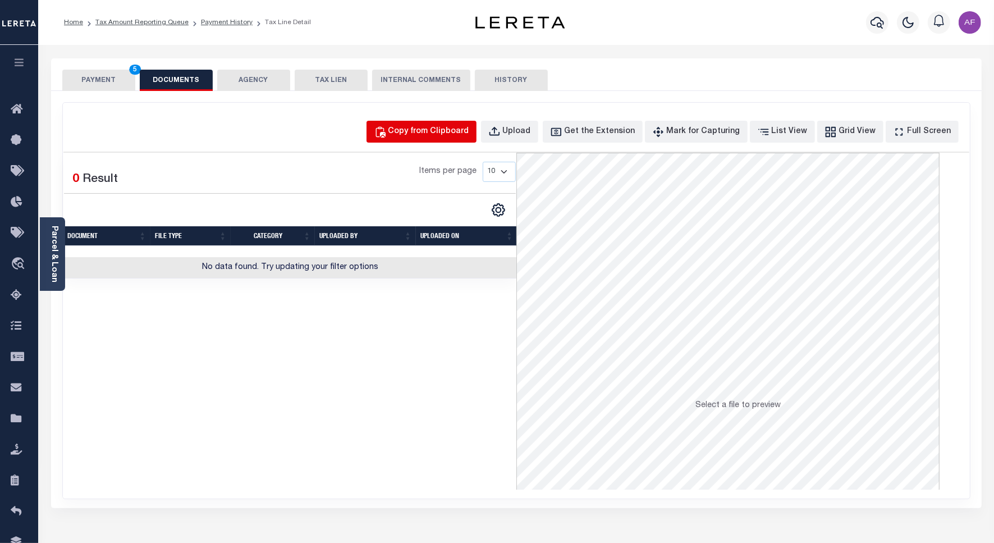
click at [438, 133] on div "Copy from Clipboard" at bounding box center [428, 132] width 81 height 12
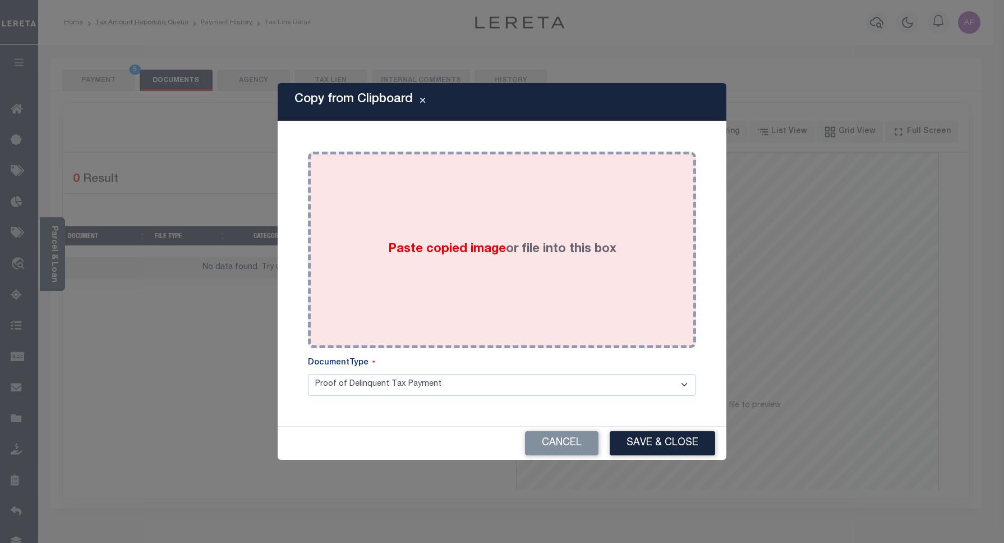
click at [567, 195] on div "Paste copied image or file into this box" at bounding box center [501, 250] width 371 height 180
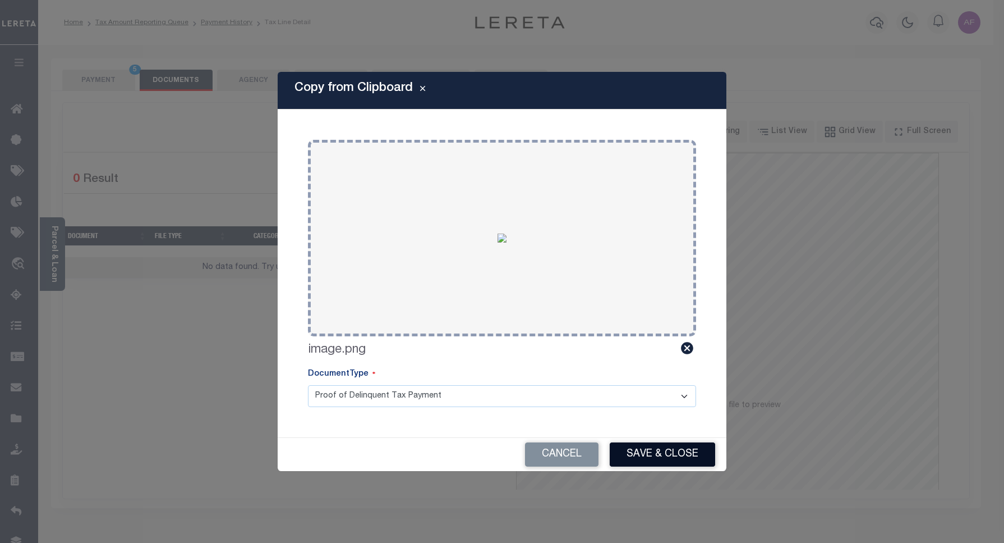
click at [666, 449] on button "Save & Close" at bounding box center [662, 454] width 105 height 24
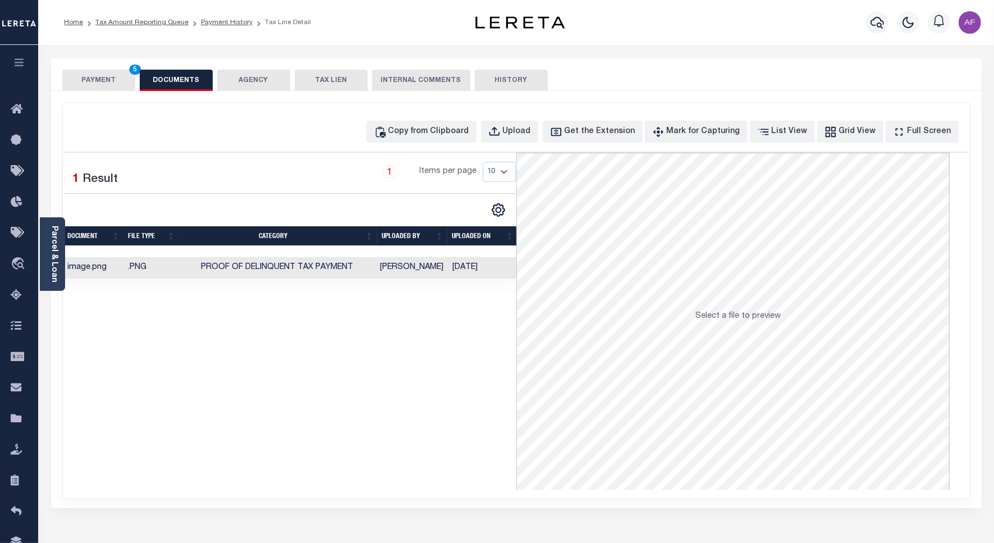
click at [91, 79] on button "PAYMENT 5" at bounding box center [98, 80] width 73 height 21
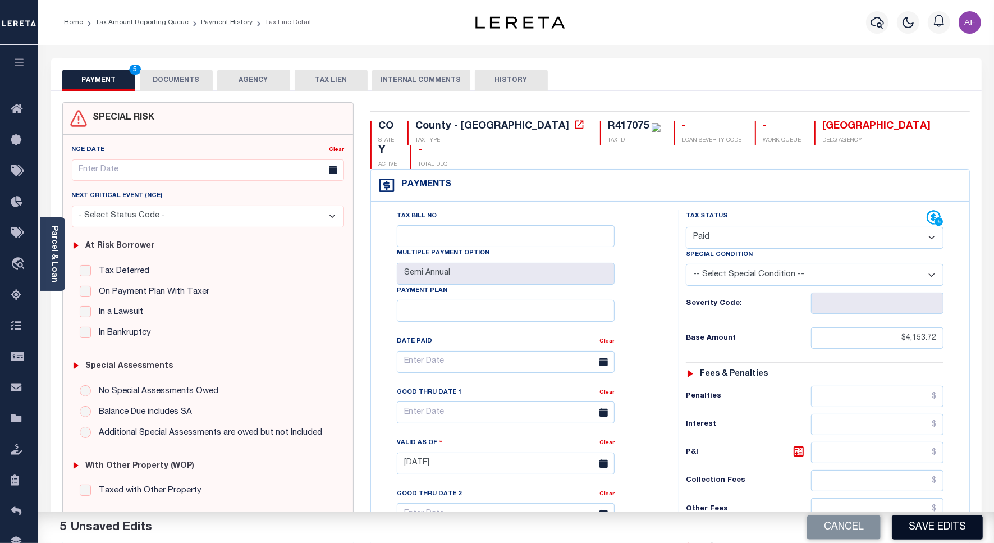
click at [923, 531] on button "Save Edits" at bounding box center [936, 527] width 91 height 24
checkbox input "false"
type input "$4,153.72"
type input "$0"
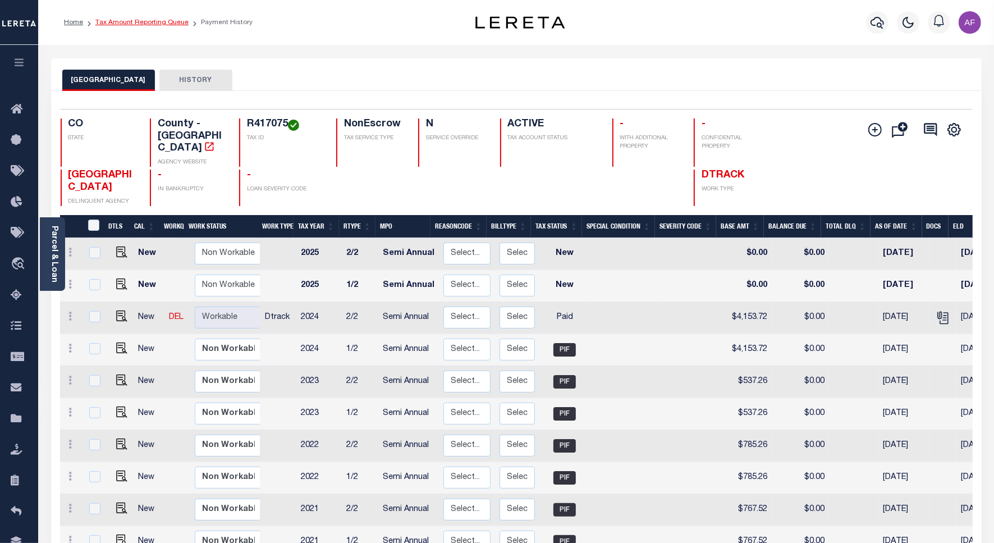
click at [129, 21] on link "Tax Amount Reporting Queue" at bounding box center [141, 22] width 93 height 7
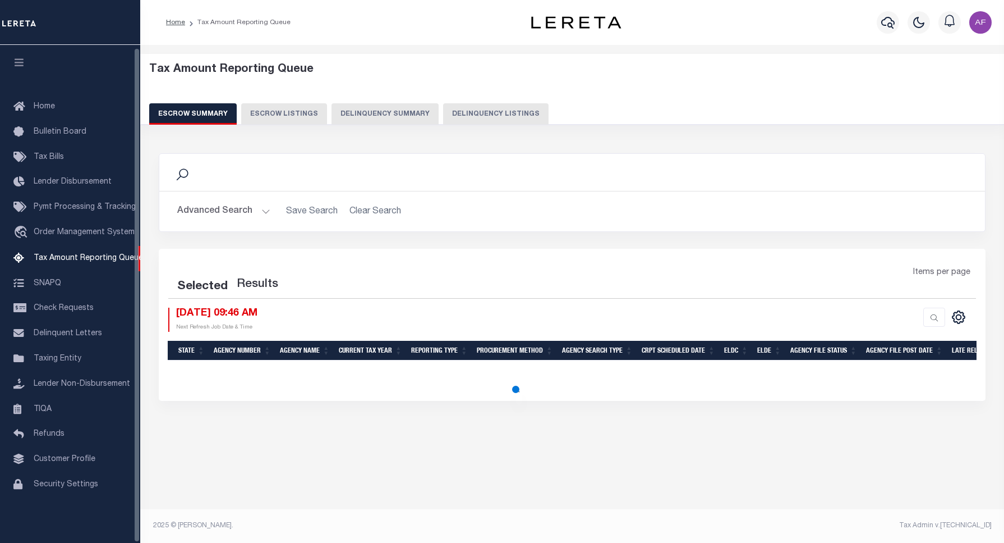
click at [499, 105] on button "Delinquency Listings" at bounding box center [495, 113] width 105 height 21
select select "100"
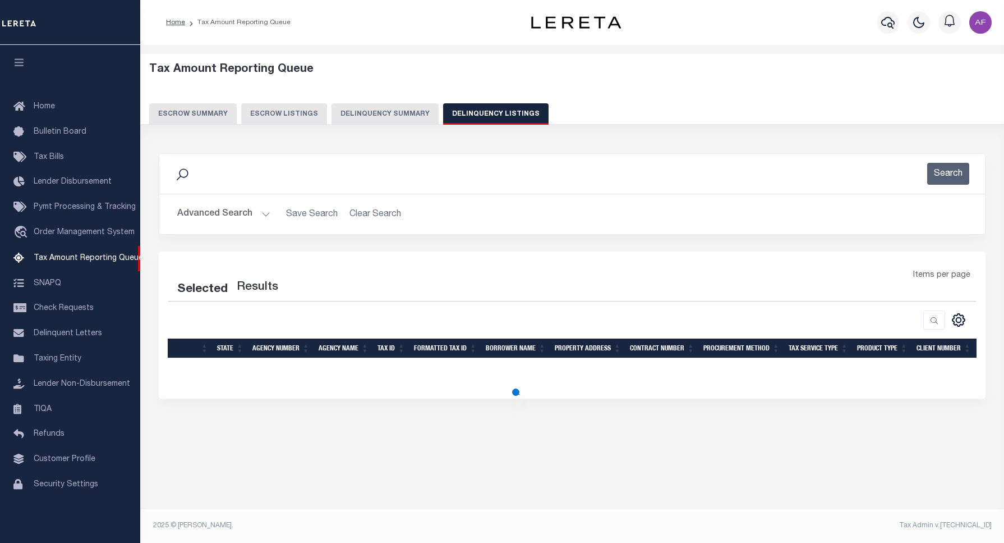
select select "100"
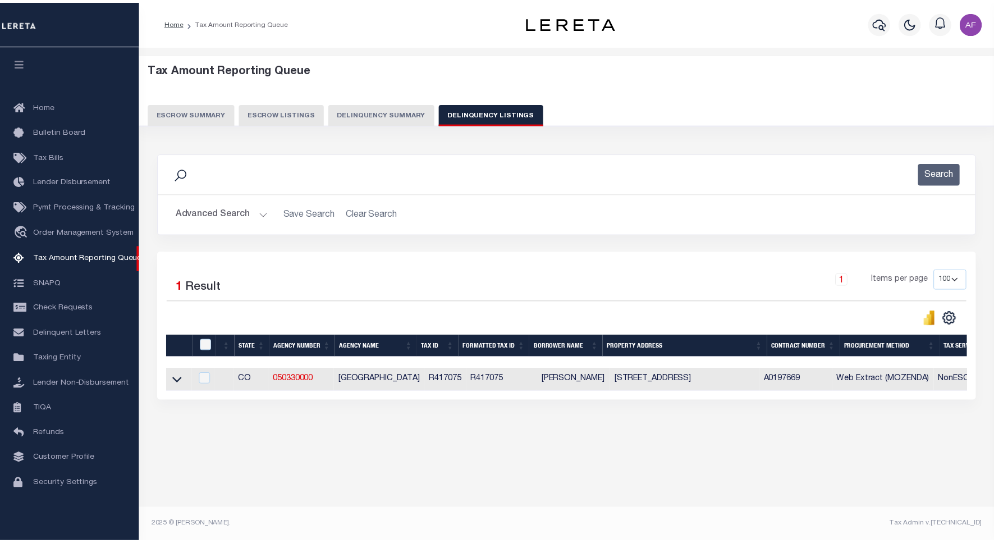
scroll to position [3, 0]
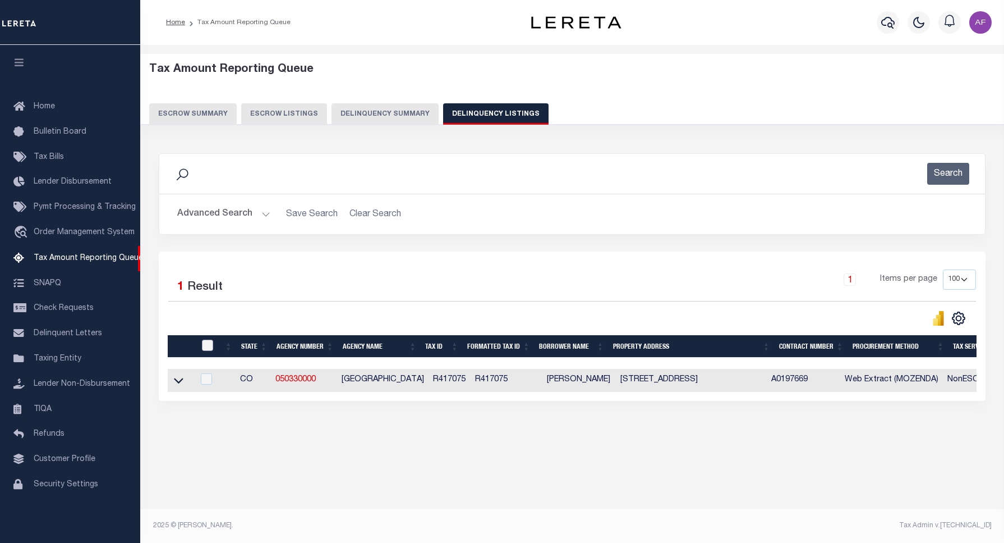
click at [204, 346] on input "checkbox" at bounding box center [207, 344] width 11 height 11
checkbox input "true"
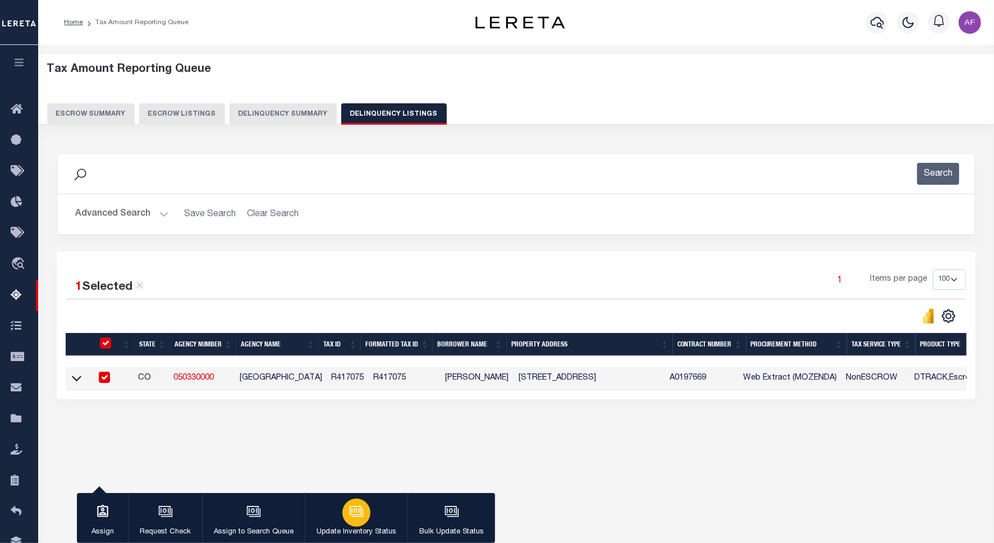
click at [362, 508] on icon "button" at bounding box center [356, 511] width 15 height 15
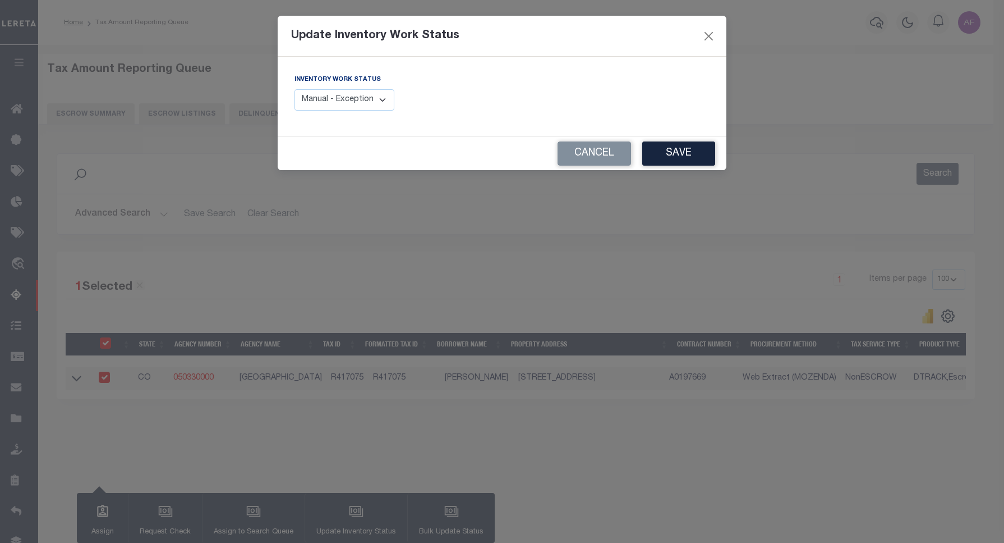
click at [350, 99] on select "Manual - Exception Pended - Awaiting Search Late Add Exception Completed" at bounding box center [345, 100] width 100 height 22
select select "4"
click at [295, 89] on select "Manual - Exception Pended - Awaiting Search Late Add Exception Completed" at bounding box center [345, 100] width 100 height 22
click at [670, 152] on button "Save" at bounding box center [678, 153] width 73 height 24
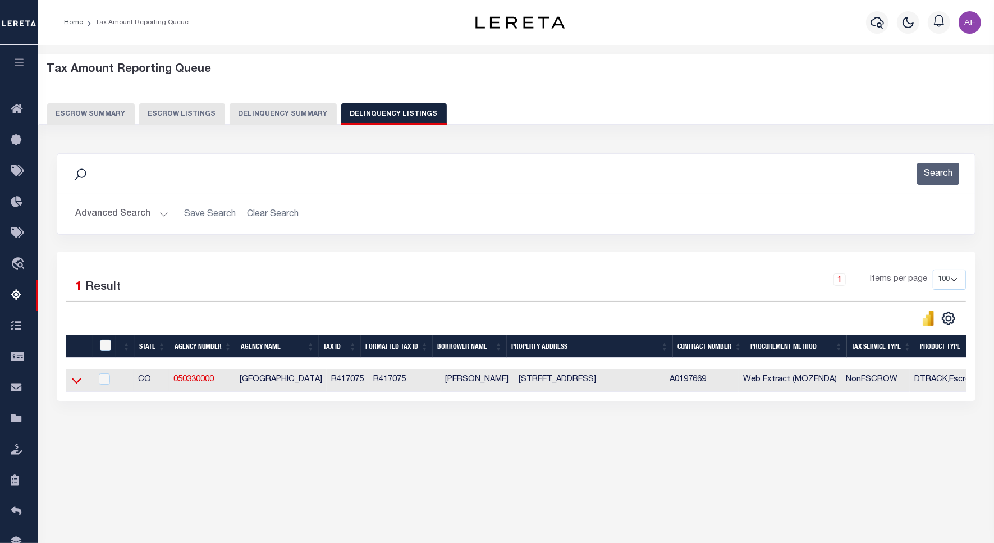
click at [73, 382] on icon at bounding box center [77, 380] width 10 height 12
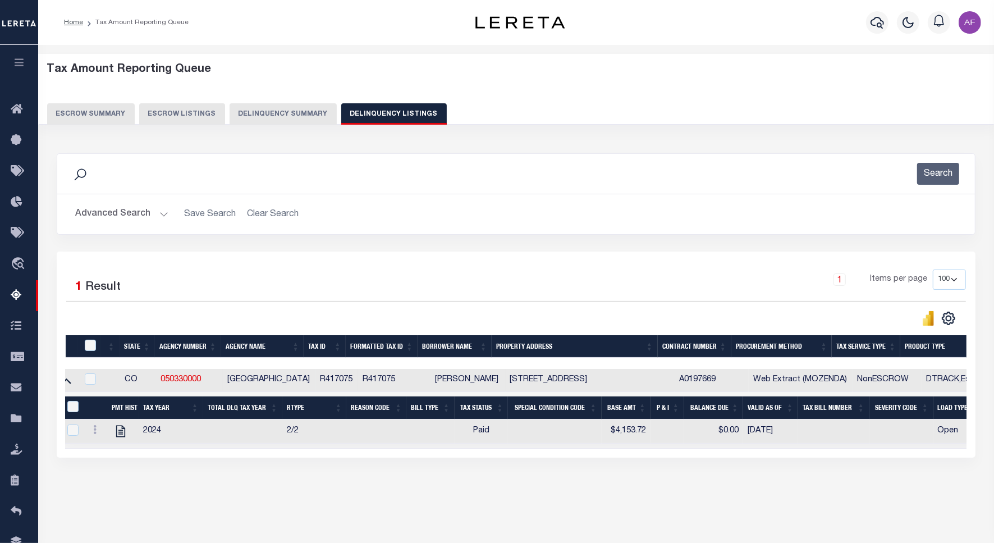
scroll to position [0, 0]
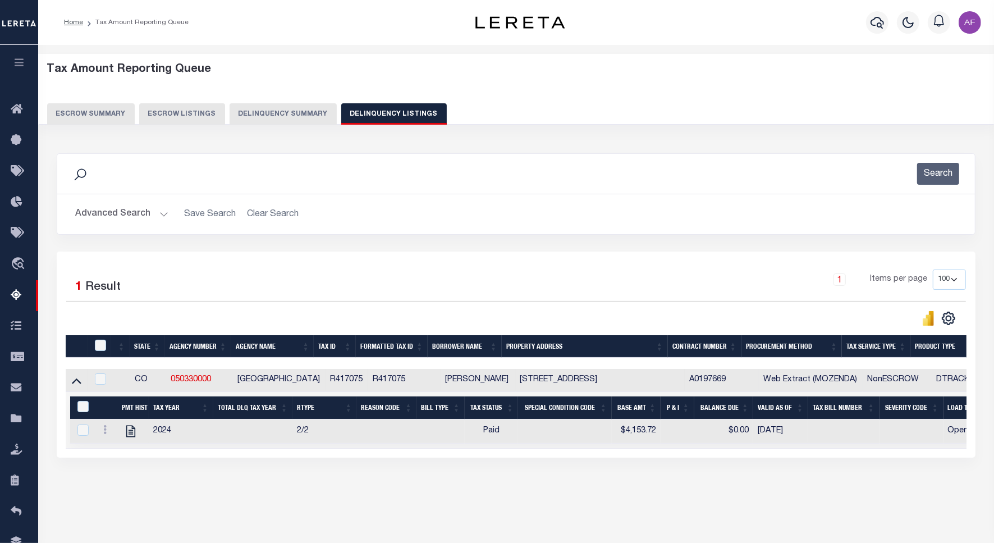
click at [104, 213] on button "Advanced Search" at bounding box center [121, 214] width 93 height 22
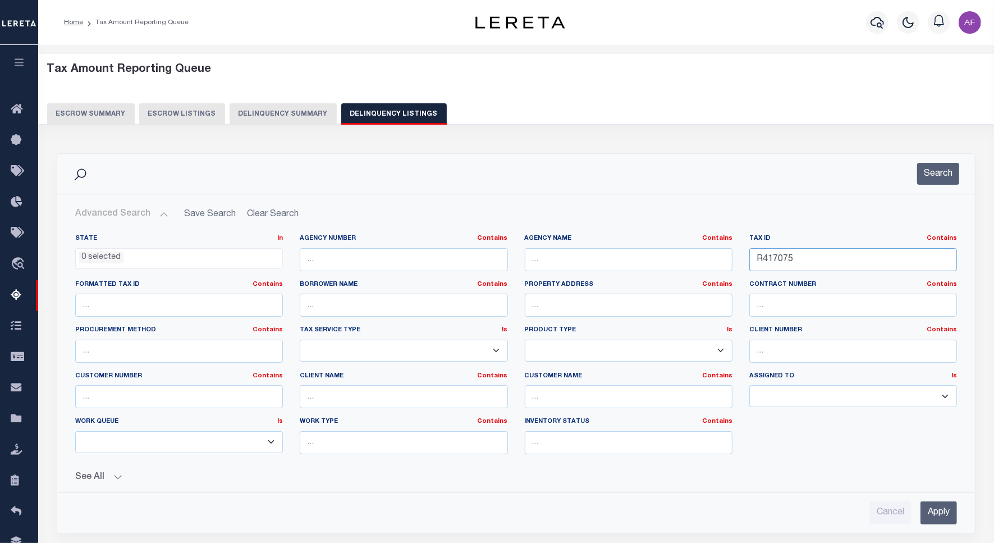
click at [774, 258] on input "R417075" at bounding box center [853, 259] width 208 height 23
paste input "8442"
type input "R418442"
click at [951, 177] on button "Search" at bounding box center [938, 174] width 42 height 22
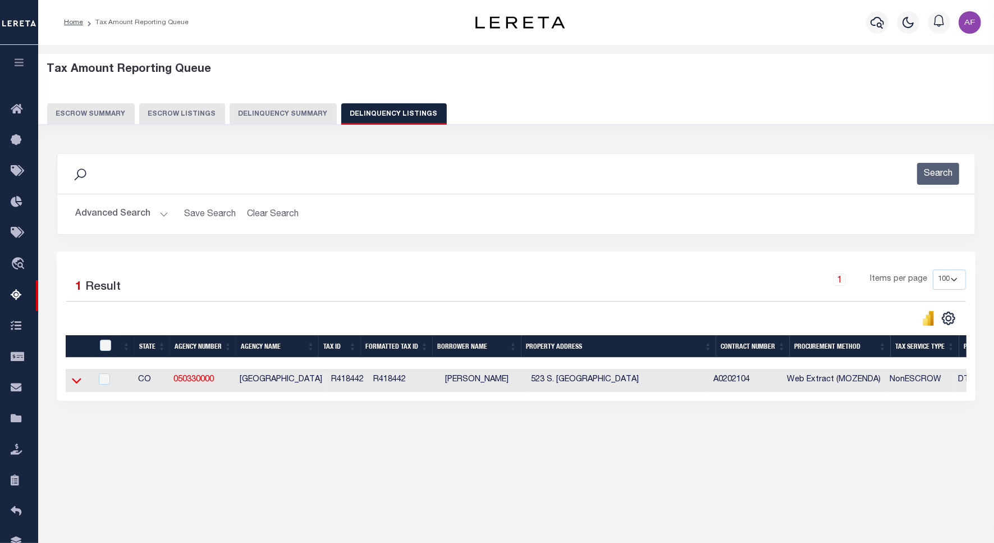
click at [74, 383] on icon at bounding box center [77, 380] width 10 height 12
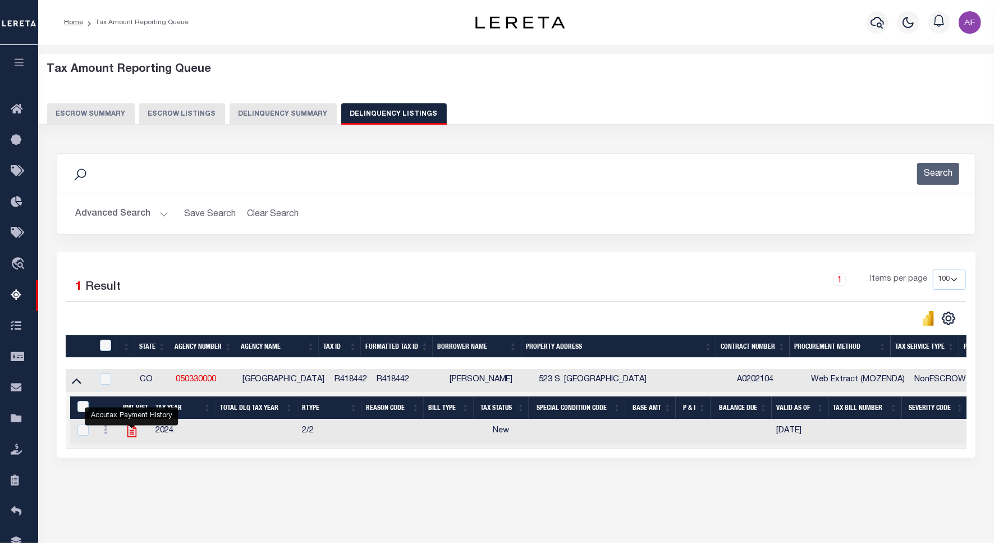
click at [130, 437] on icon "" at bounding box center [131, 431] width 9 height 12
checkbox input "true"
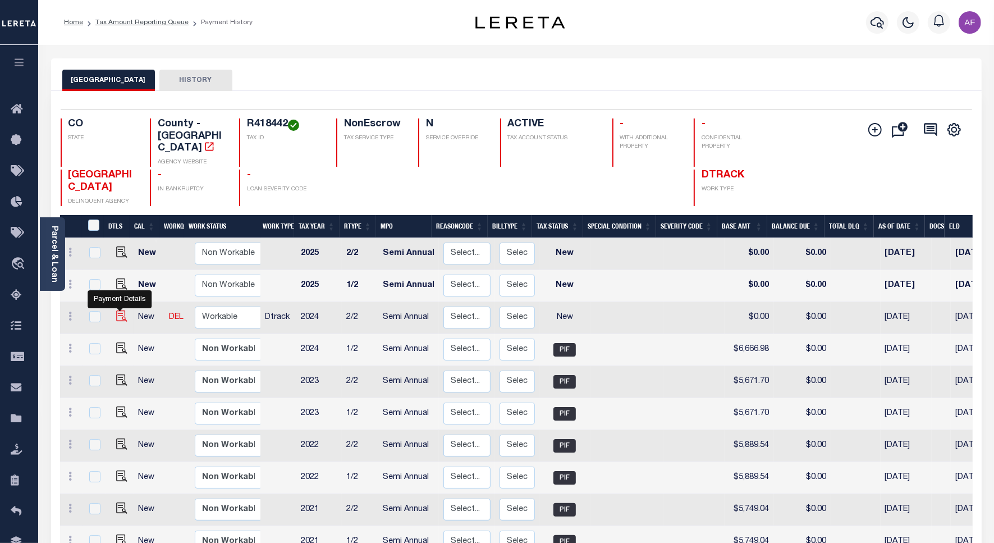
click at [121, 310] on img "" at bounding box center [121, 315] width 11 height 11
checkbox input "true"
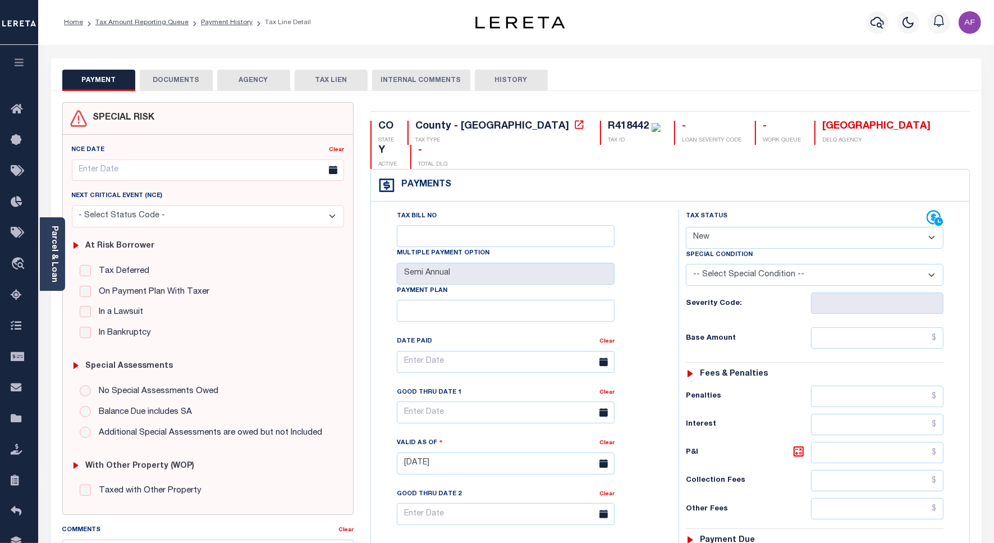
click at [725, 210] on div "Tax Status Status" at bounding box center [806, 218] width 241 height 17
click at [716, 227] on select "- Select Status Code - Open Due/Unpaid Paid Incomplete No Tax Due Internal Refu…" at bounding box center [815, 238] width 258 height 22
select select "PYD"
click at [686, 227] on select "- Select Status Code - Open Due/Unpaid Paid Incomplete No Tax Due Internal Refu…" at bounding box center [815, 238] width 258 height 22
type input "[DATE]"
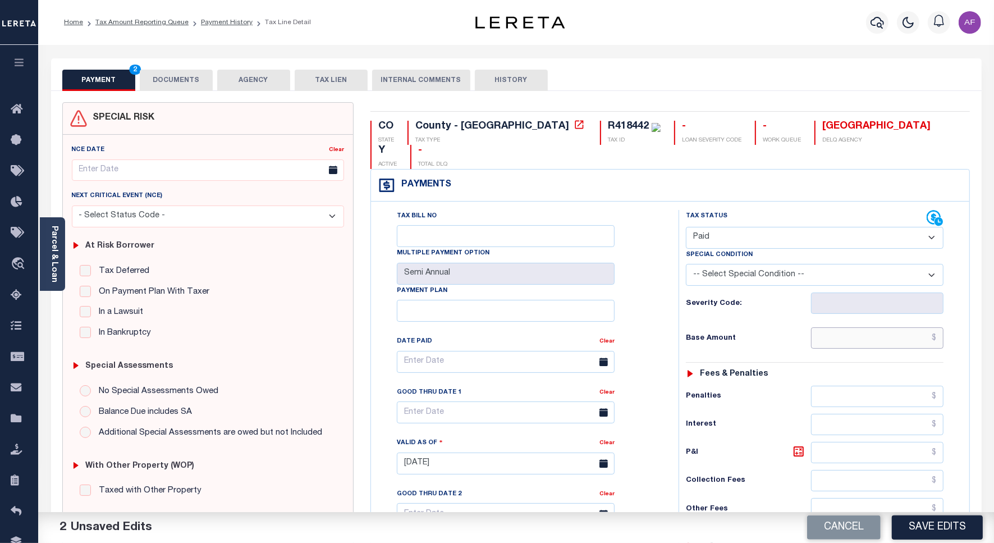
click at [914, 327] on input "text" at bounding box center [877, 337] width 132 height 21
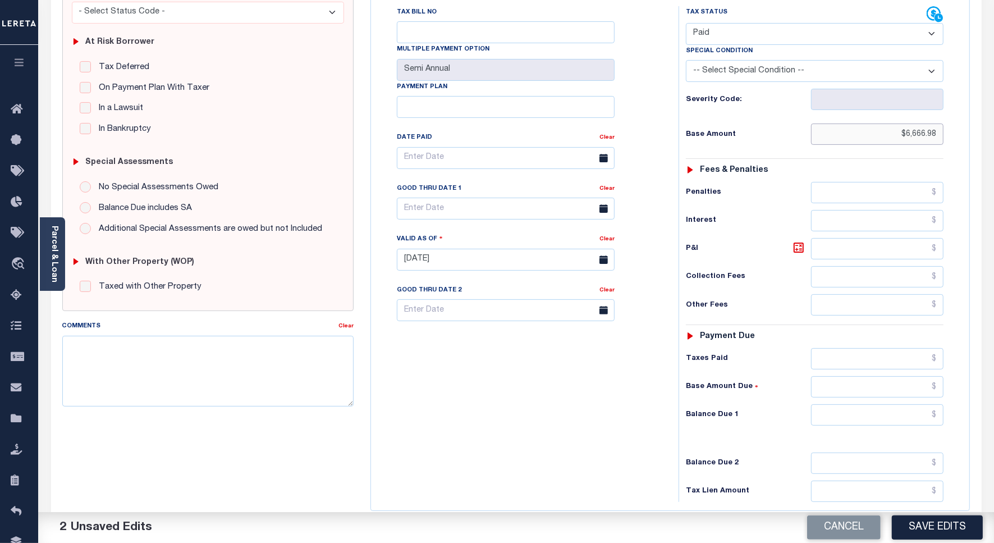
scroll to position [281, 0]
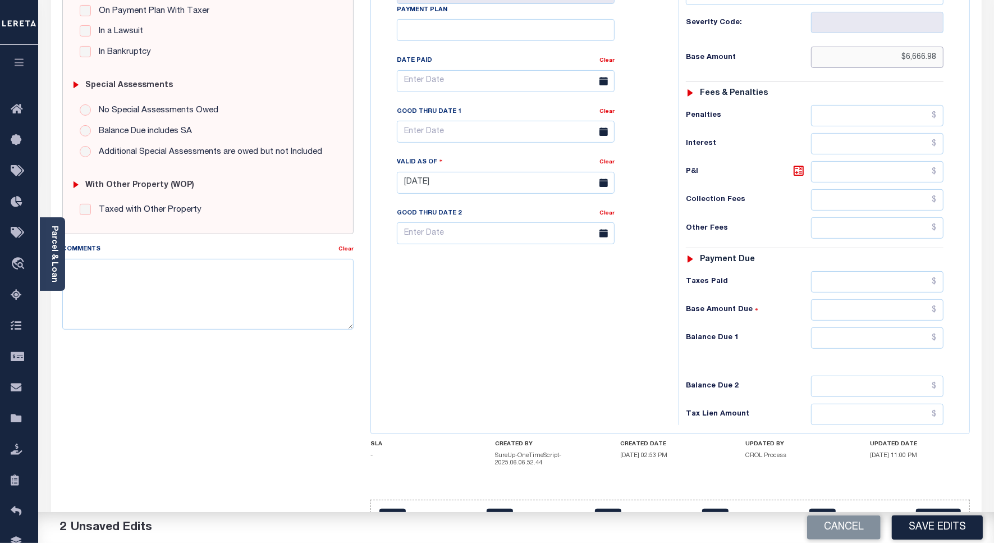
type input "$6,666.98"
click at [914, 327] on input "text" at bounding box center [877, 337] width 132 height 21
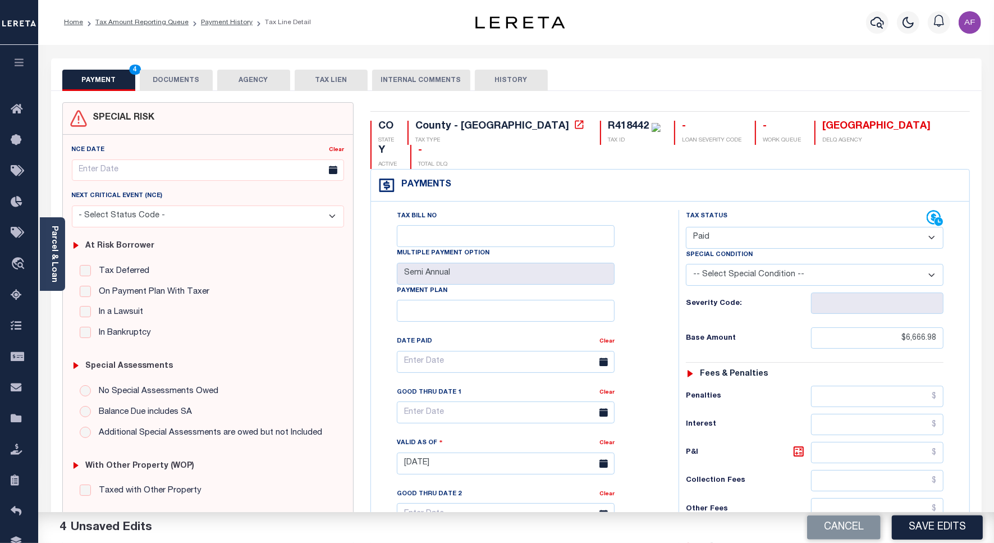
type input "$0.00"
click at [183, 80] on button "DOCUMENTS" at bounding box center [176, 80] width 73 height 21
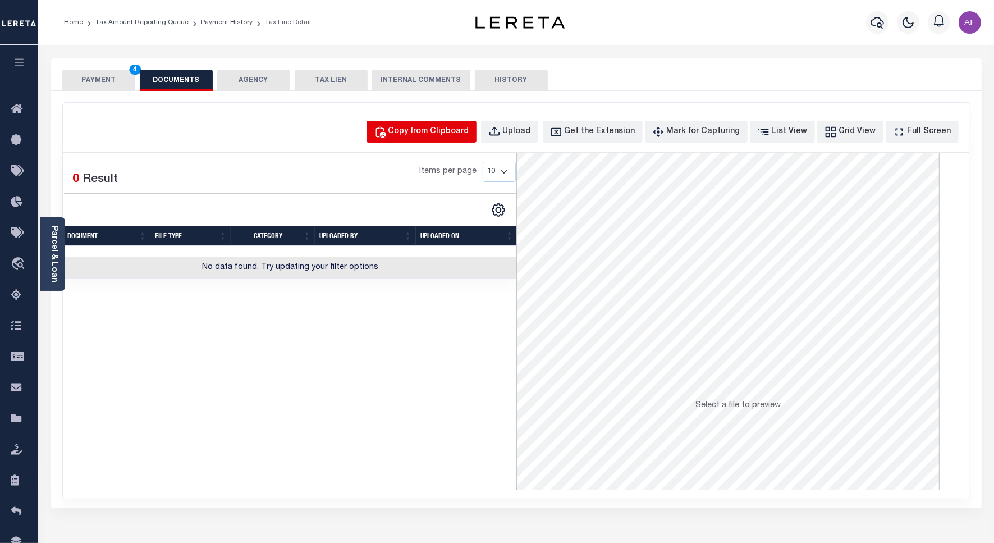
click at [456, 133] on div "Copy from Clipboard" at bounding box center [428, 132] width 81 height 12
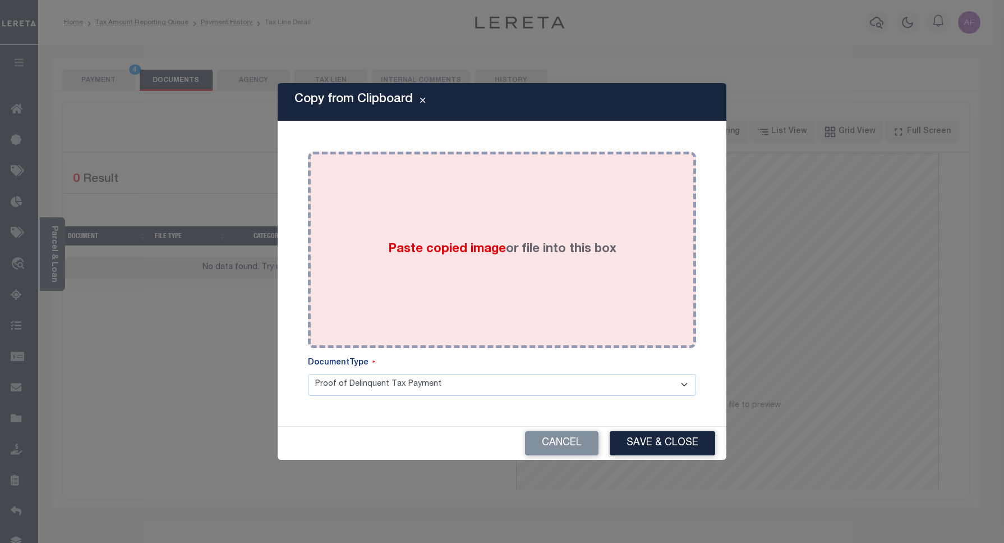
click at [531, 236] on div "Paste copied image or file into this box" at bounding box center [501, 250] width 371 height 180
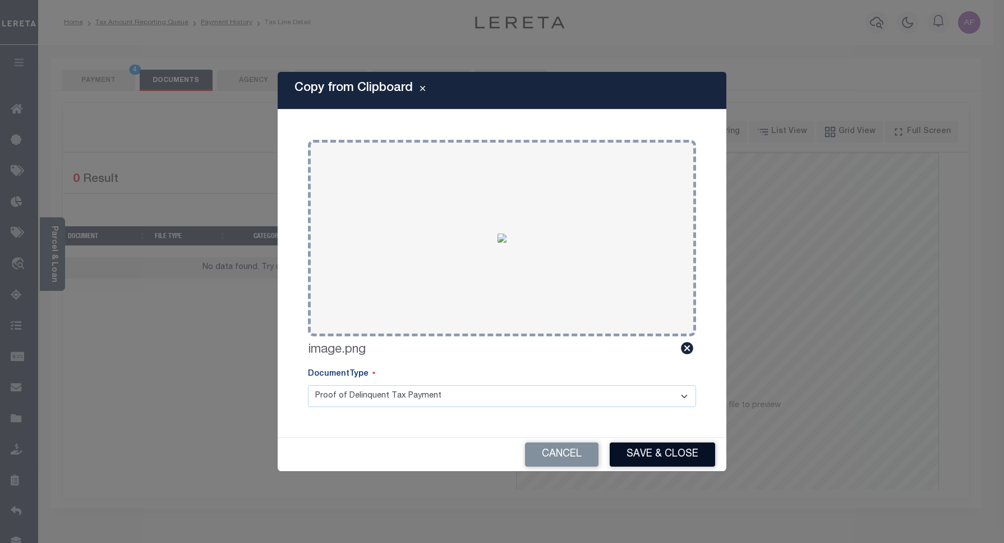
click at [646, 448] on button "Save & Close" at bounding box center [662, 454] width 105 height 24
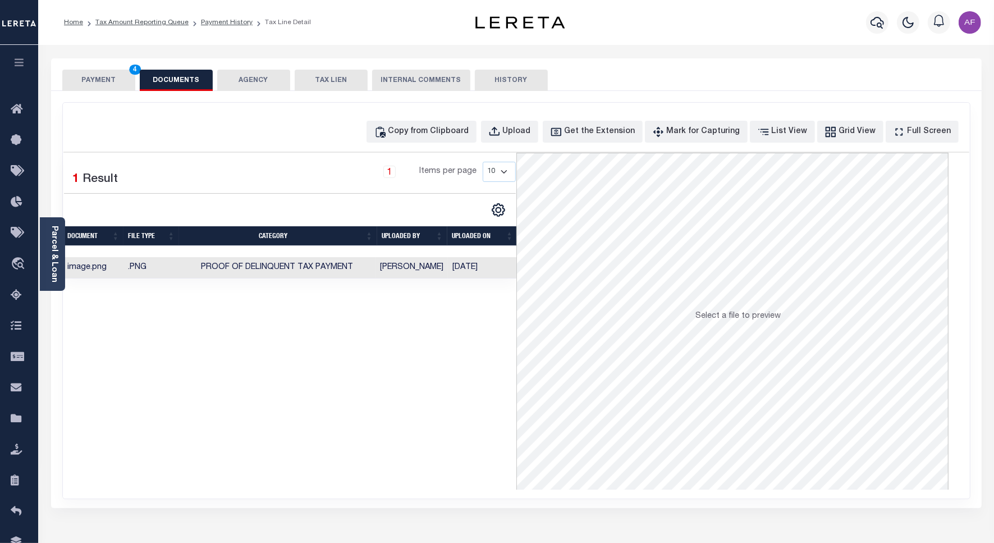
click at [88, 82] on button "PAYMENT 4" at bounding box center [98, 80] width 73 height 21
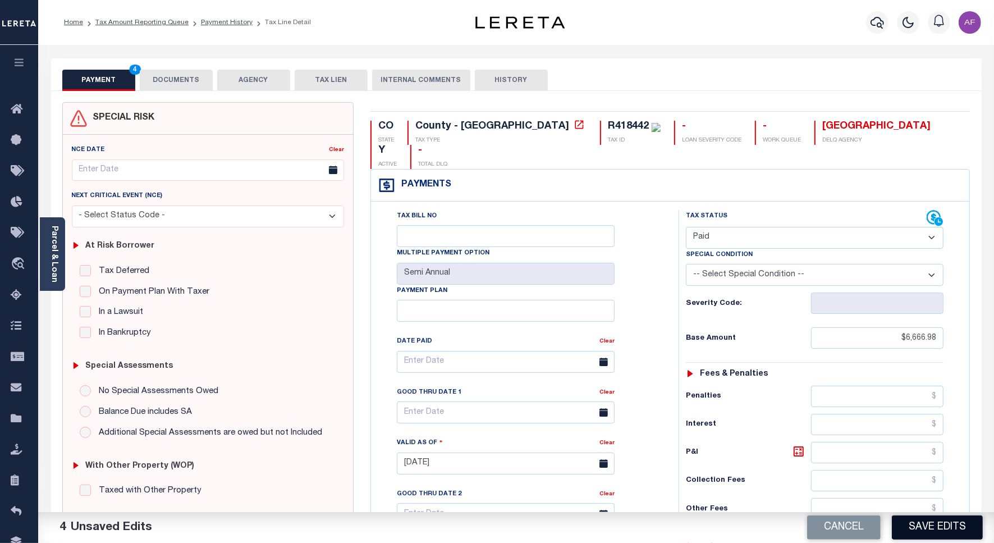
click at [940, 536] on button "Save Edits" at bounding box center [936, 527] width 91 height 24
checkbox input "false"
type input "$6,666.98"
type input "$0"
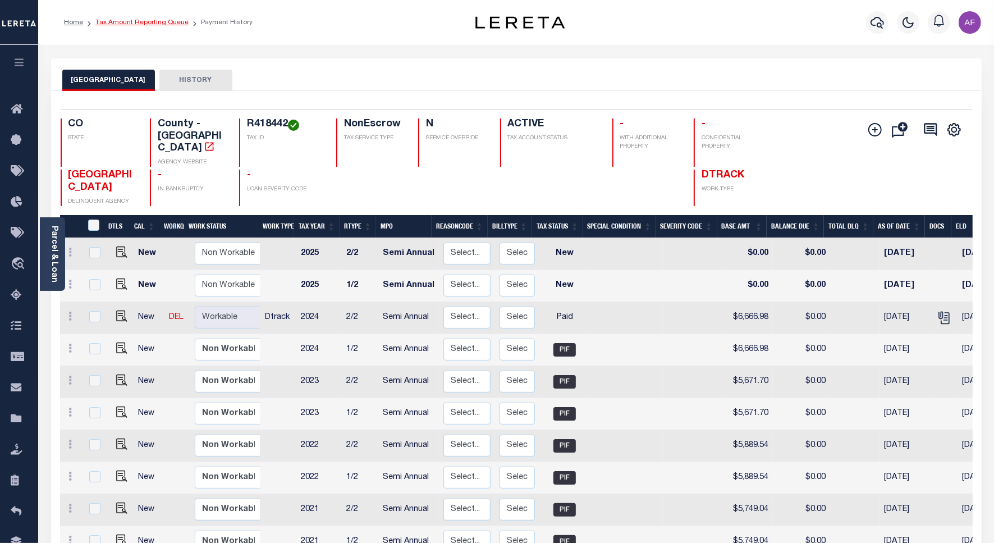
click at [135, 25] on link "Tax Amount Reporting Queue" at bounding box center [141, 22] width 93 height 7
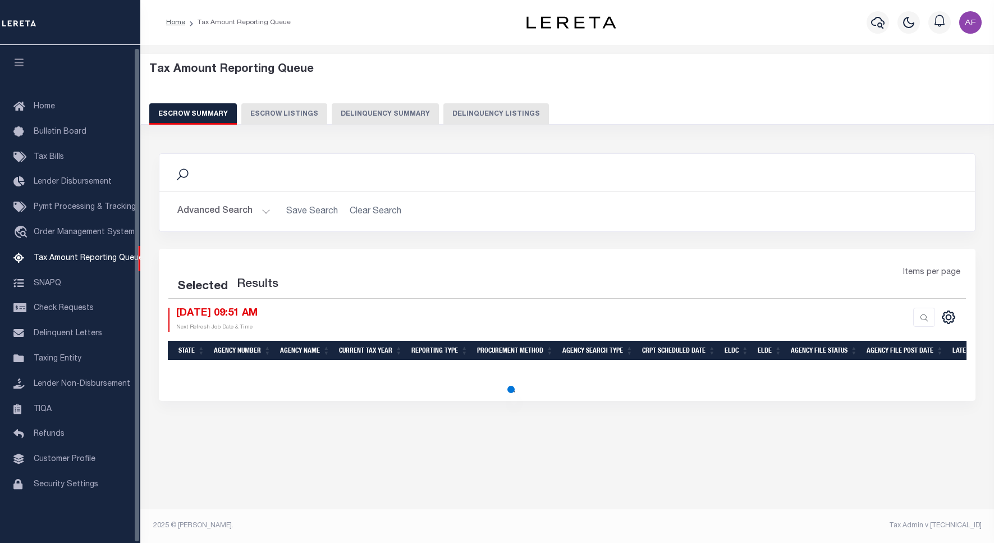
click at [487, 107] on button "Delinquency Listings" at bounding box center [495, 113] width 105 height 21
select select "100"
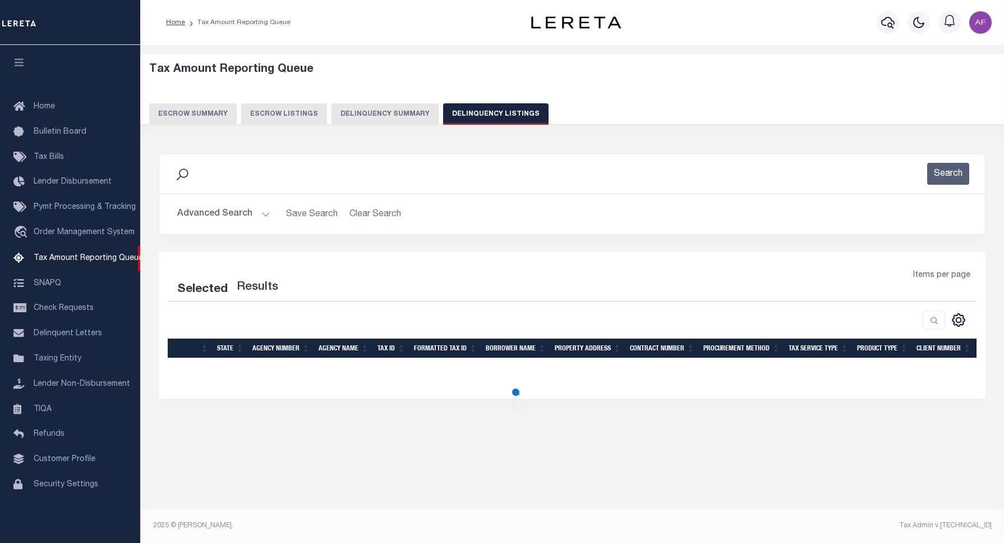
select select "100"
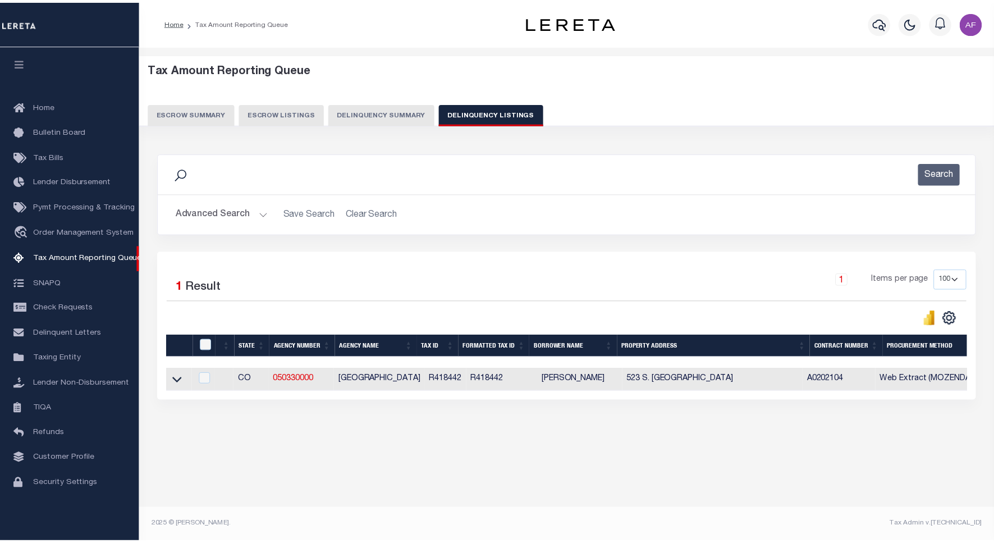
scroll to position [3, 0]
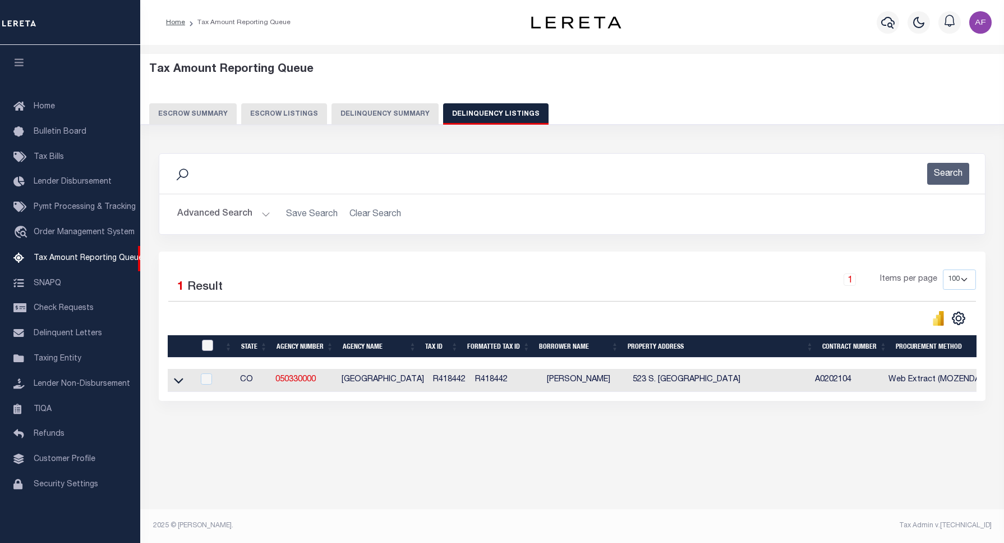
click at [205, 346] on input "checkbox" at bounding box center [207, 344] width 11 height 11
checkbox input "true"
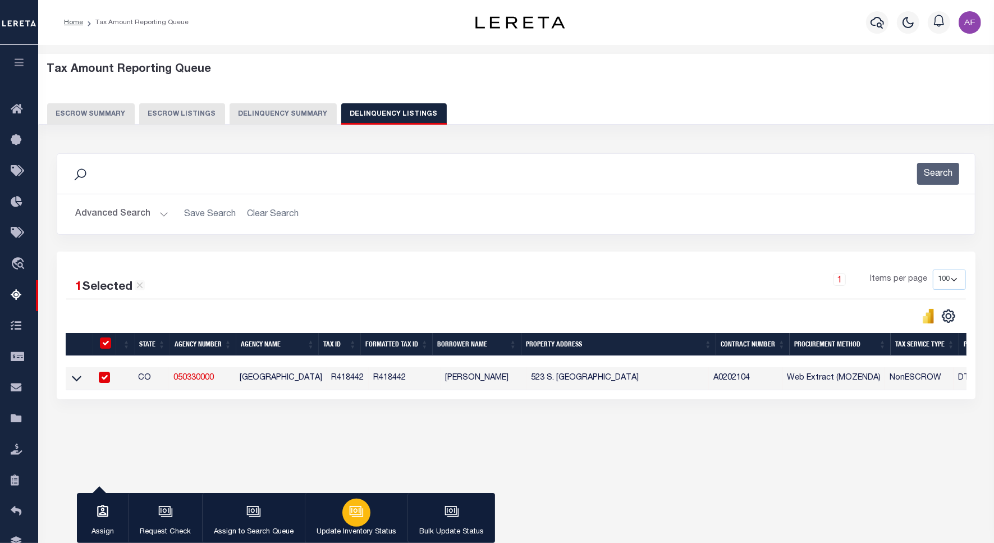
click at [388, 522] on button "Update Inventory Status" at bounding box center [356, 518] width 103 height 50
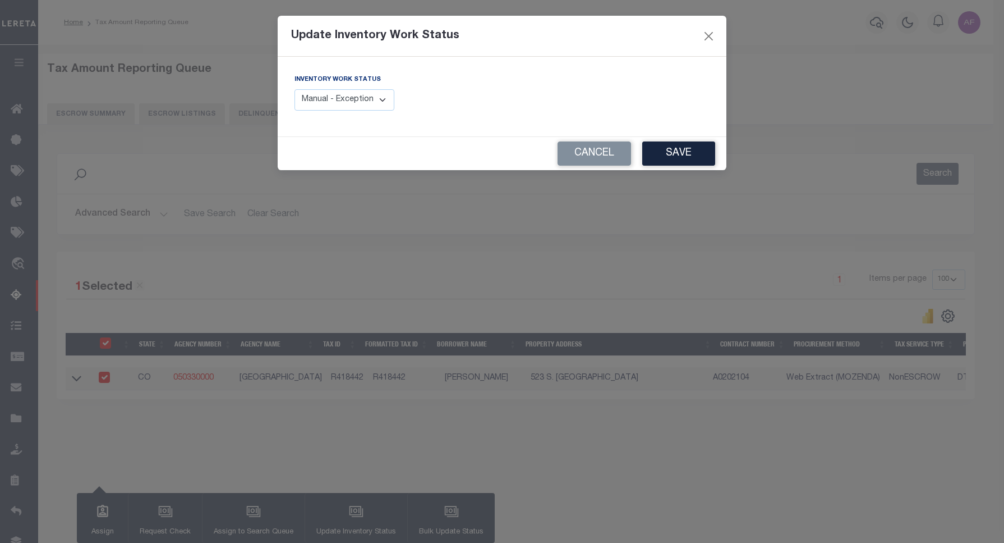
click at [350, 96] on select "Manual - Exception Pended - Awaiting Search Late Add Exception Completed" at bounding box center [345, 100] width 100 height 22
select select "4"
click at [295, 89] on select "Manual - Exception Pended - Awaiting Search Late Add Exception Completed" at bounding box center [345, 100] width 100 height 22
click at [390, 167] on div "Cancel Save" at bounding box center [502, 153] width 449 height 33
click at [688, 145] on button "Save" at bounding box center [678, 153] width 73 height 24
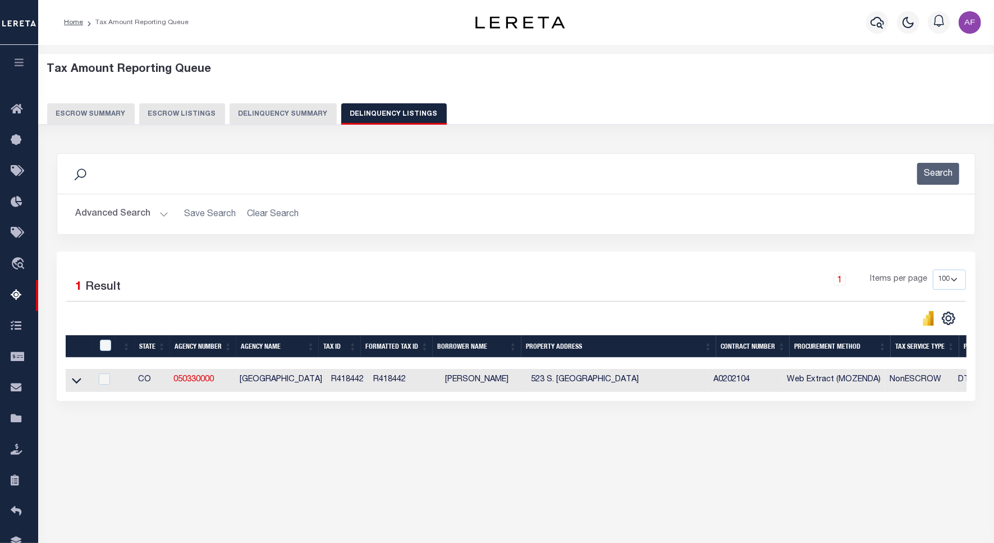
click at [107, 211] on button "Advanced Search" at bounding box center [121, 214] width 93 height 22
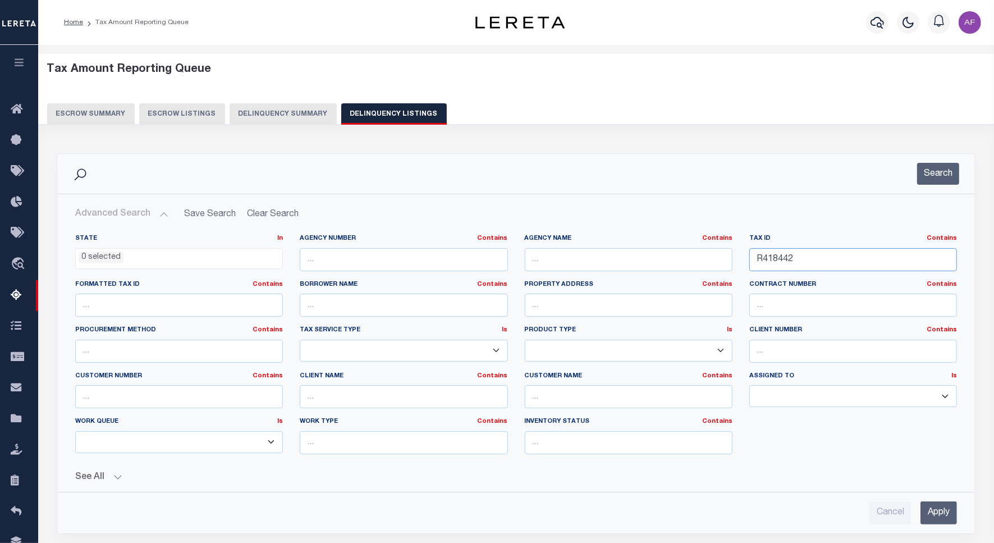
click at [769, 260] on input "R418442" at bounding box center [853, 259] width 208 height 23
paste input "3"
type input "R418443"
click at [925, 182] on button "Search" at bounding box center [938, 174] width 42 height 22
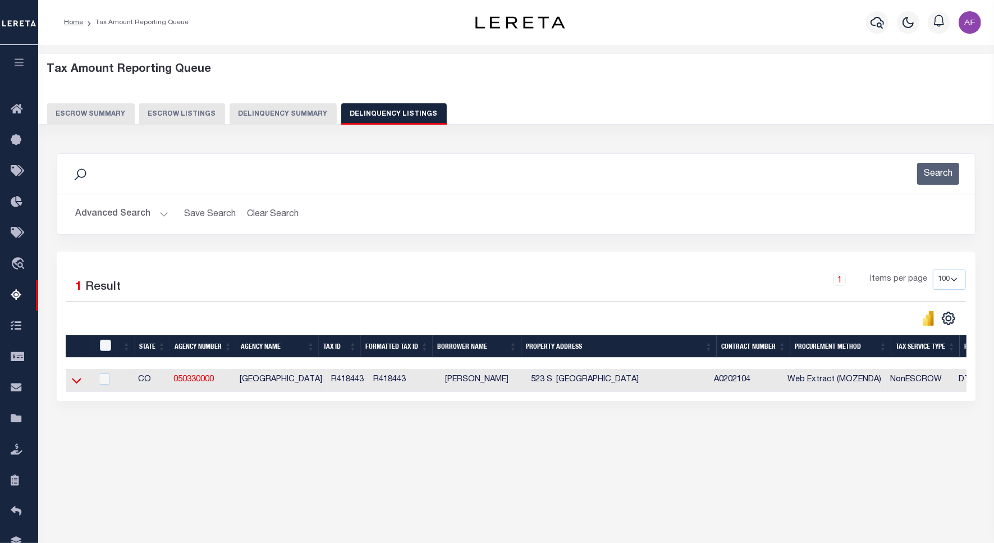
click at [76, 386] on icon at bounding box center [77, 380] width 10 height 12
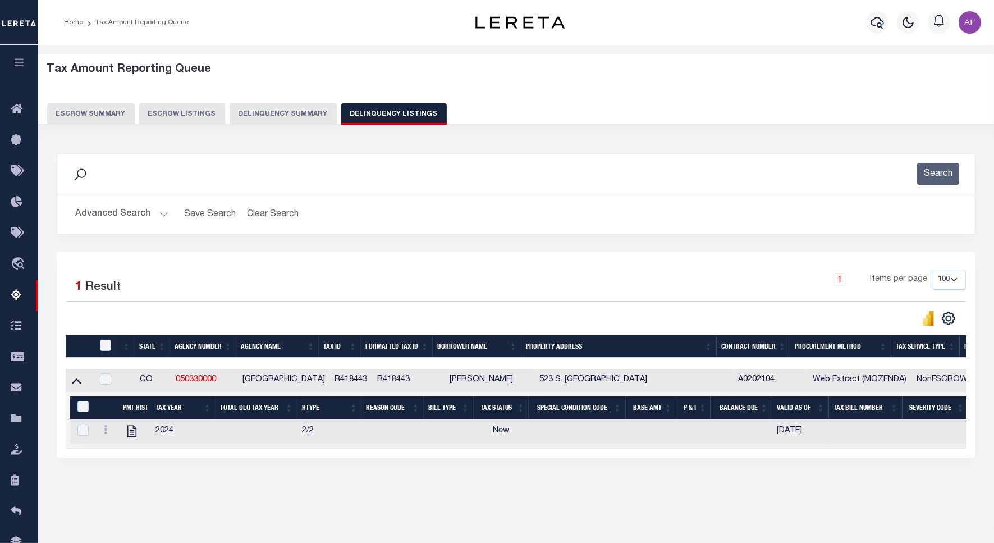
click at [141, 439] on td at bounding box center [134, 431] width 33 height 24
checkbox input "true"
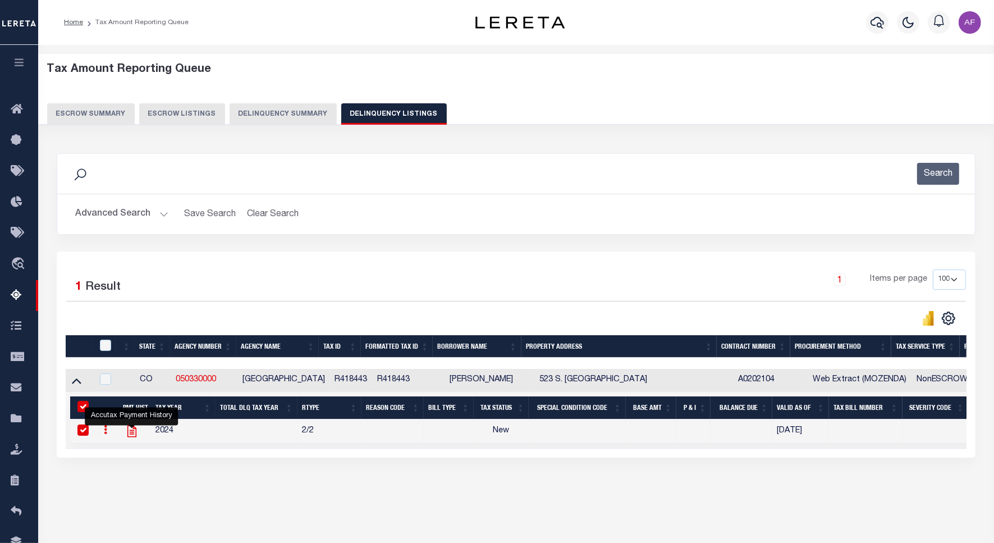
click at [136, 438] on icon "" at bounding box center [132, 431] width 15 height 15
checkbox input "false"
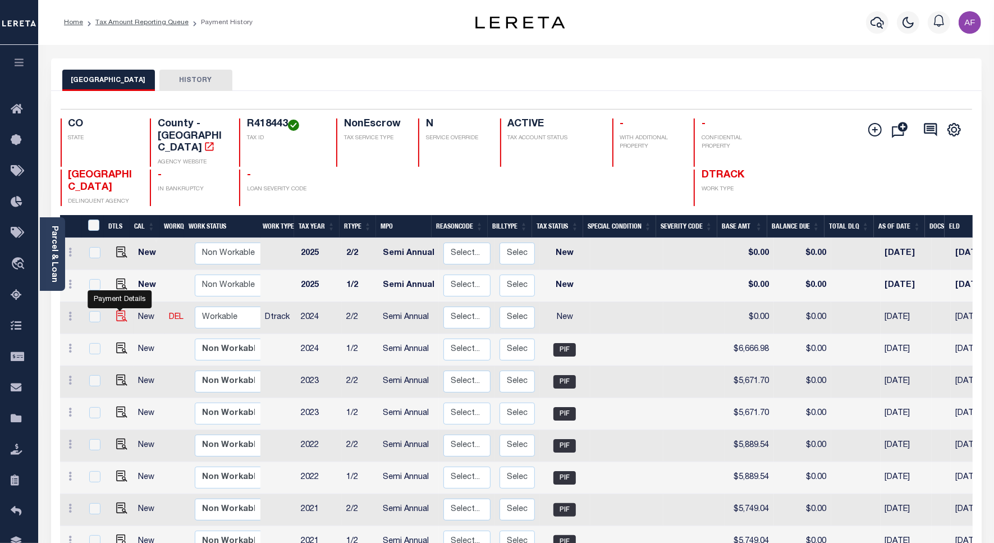
click at [122, 310] on img "" at bounding box center [121, 315] width 11 height 11
checkbox input "true"
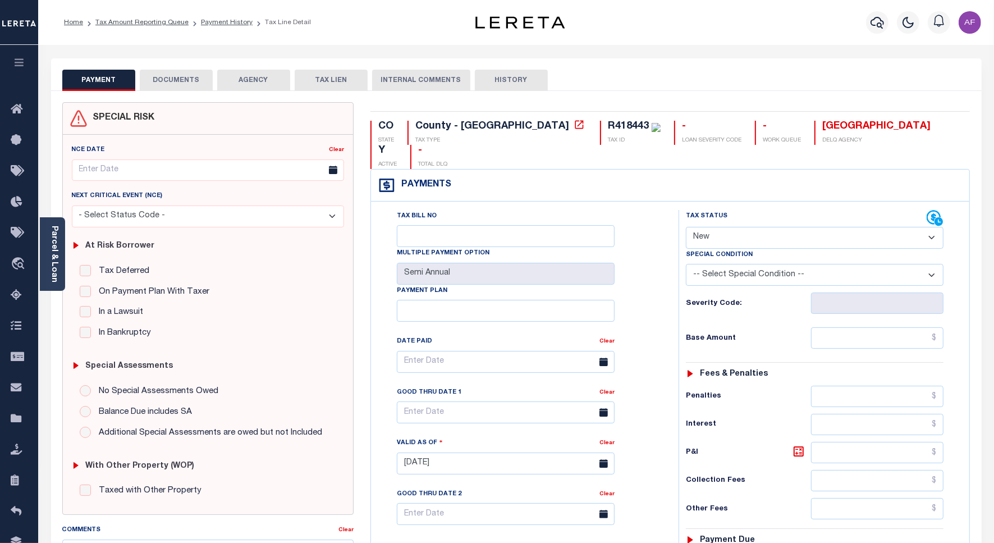
click at [716, 227] on select "- Select Status Code - Open Due/Unpaid Paid Incomplete No Tax Due Internal Refu…" at bounding box center [815, 238] width 258 height 22
select select "PYD"
click at [686, 227] on select "- Select Status Code - Open Due/Unpaid Paid Incomplete No Tax Due Internal Refu…" at bounding box center [815, 238] width 258 height 22
type input "[DATE]"
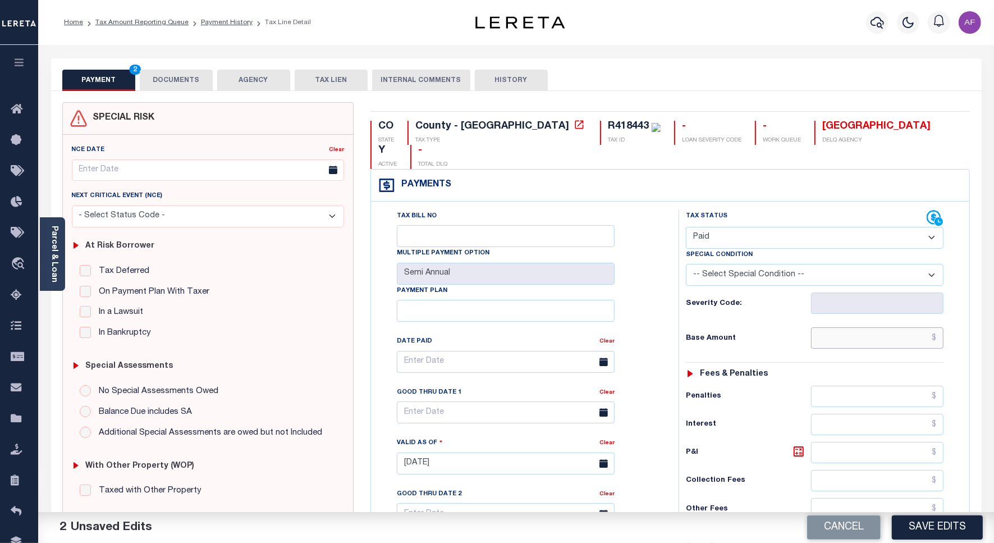
click at [929, 327] on input "text" at bounding box center [877, 337] width 132 height 21
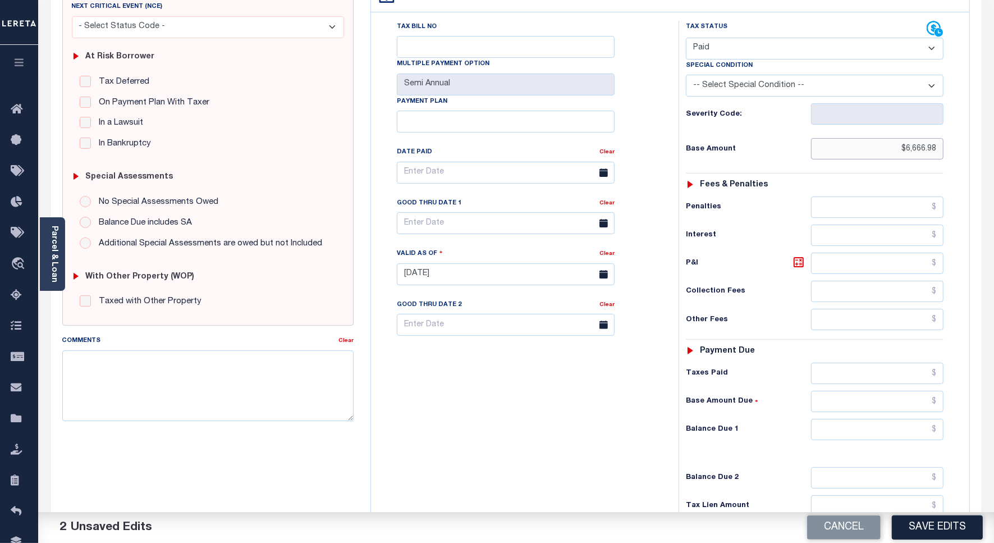
scroll to position [296, 0]
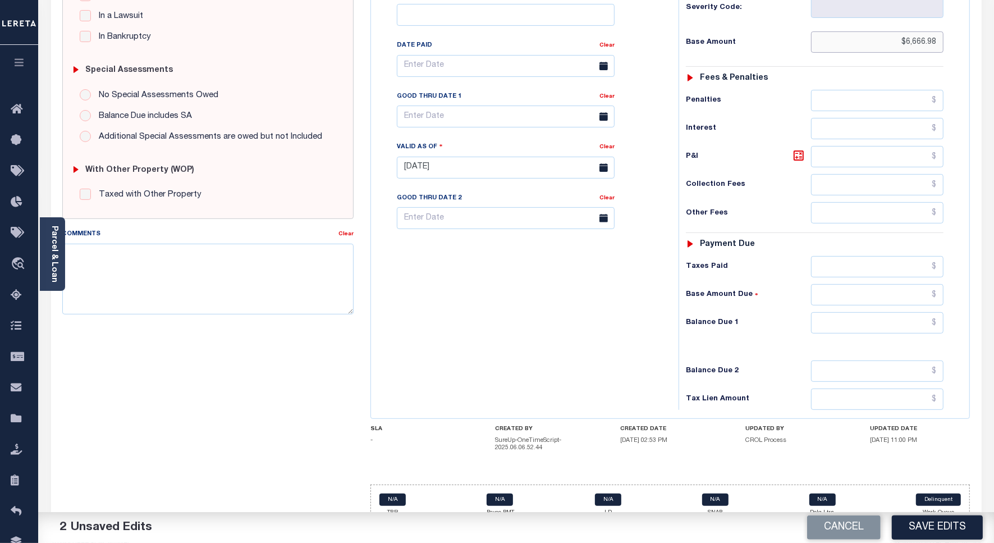
type input "$6,666.98"
click at [899, 312] on input "text" at bounding box center [877, 322] width 132 height 21
type input "$0.00"
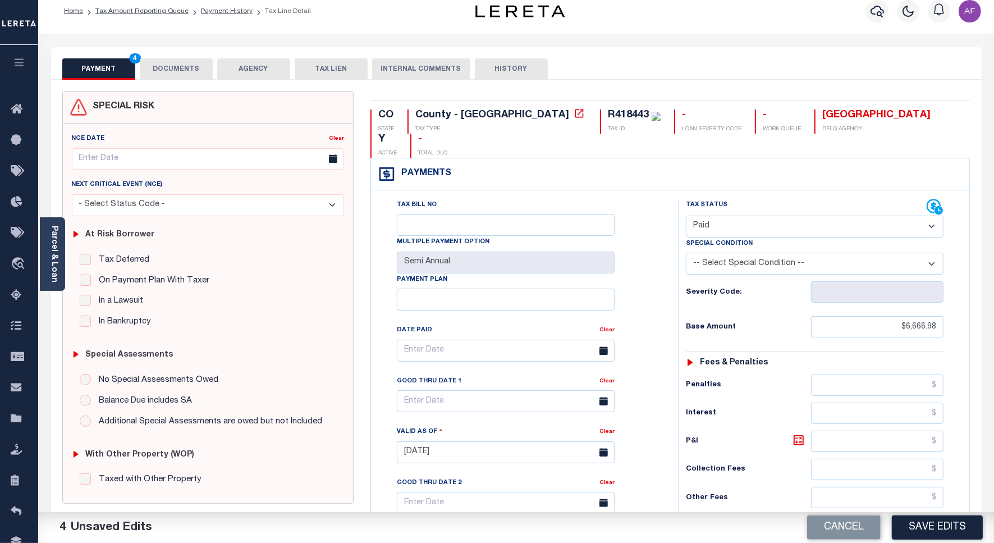
scroll to position [0, 0]
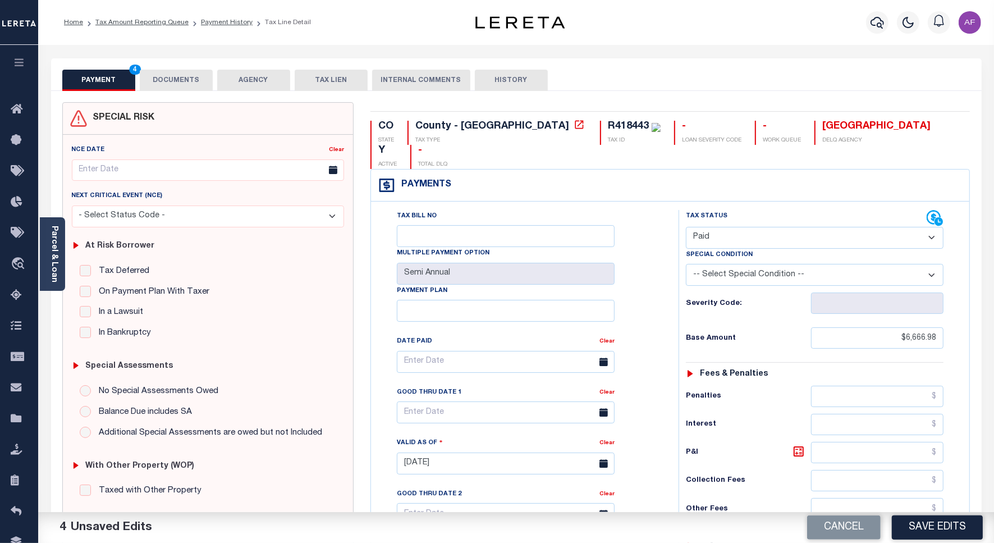
click at [172, 76] on button "DOCUMENTS" at bounding box center [176, 80] width 73 height 21
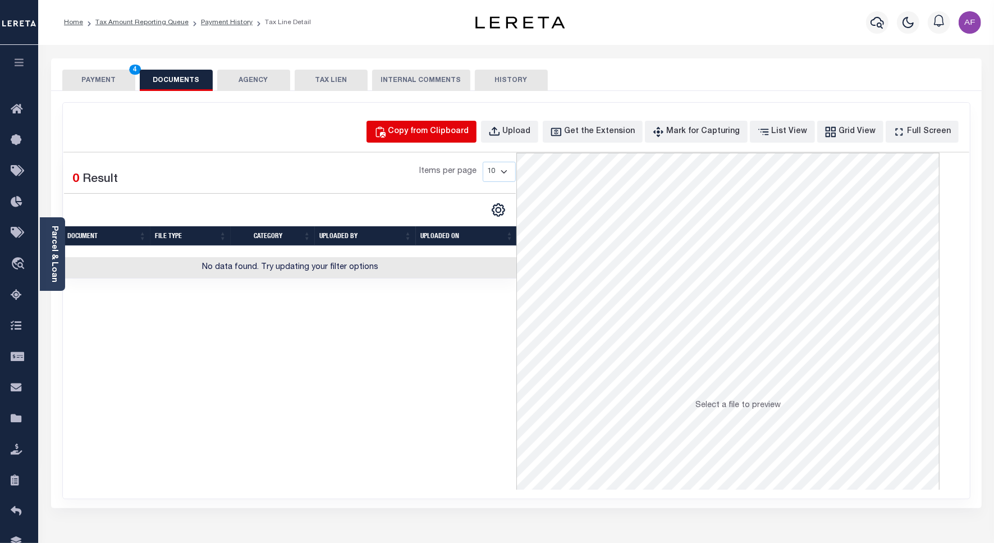
click at [426, 132] on div "Copy from Clipboard" at bounding box center [428, 132] width 81 height 12
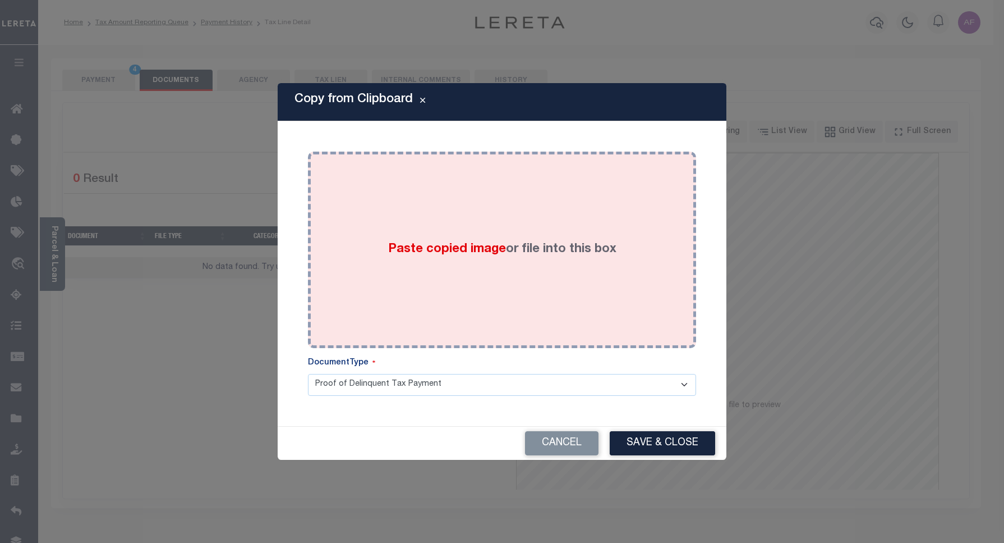
click at [419, 237] on div "Paste copied image or file into this box" at bounding box center [501, 250] width 371 height 180
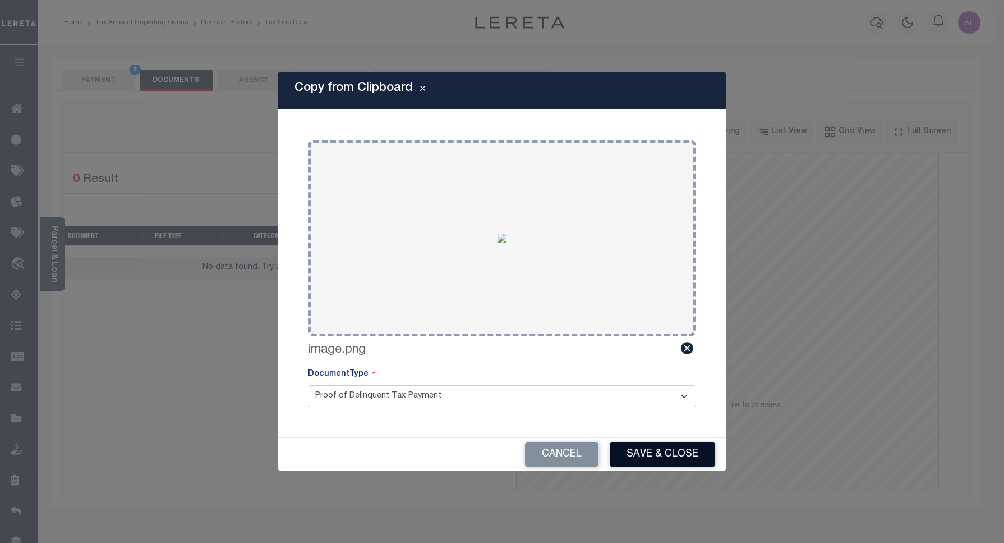
click at [632, 461] on button "Save & Close" at bounding box center [662, 454] width 105 height 24
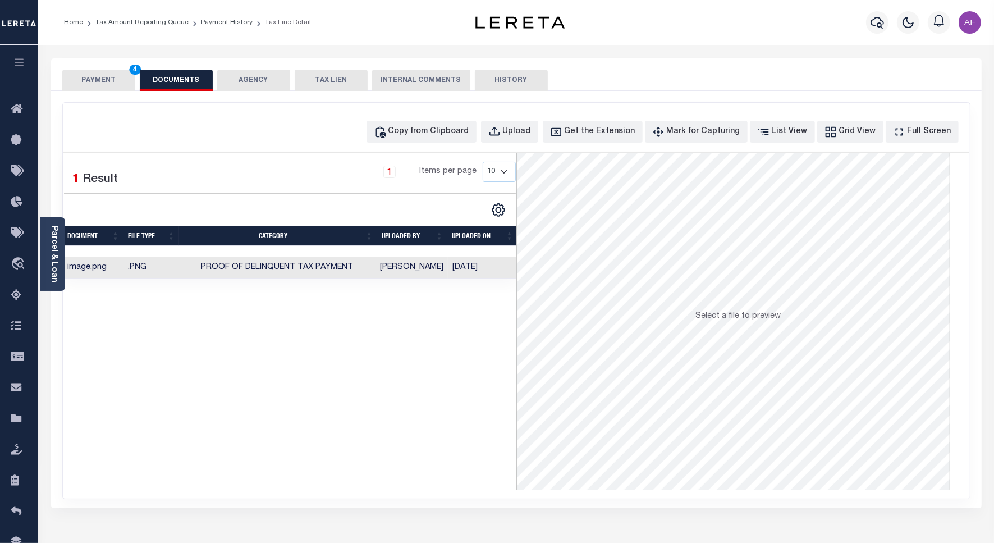
click at [84, 85] on button "PAYMENT 4" at bounding box center [98, 80] width 73 height 21
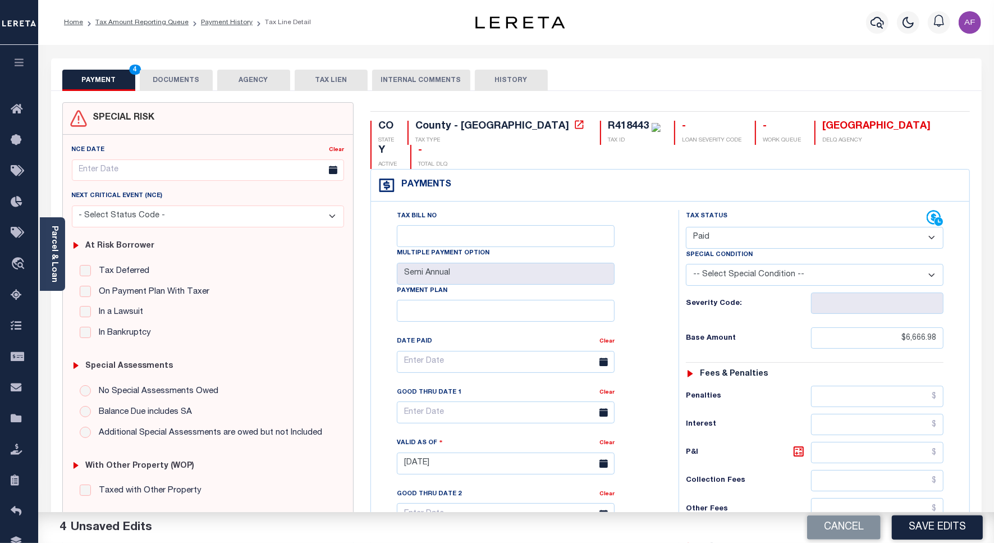
click at [883, 517] on div "Cancel Save Edits" at bounding box center [755, 527] width 478 height 31
click at [937, 526] on button "Save Edits" at bounding box center [936, 527] width 91 height 24
checkbox input "false"
type input "$6,666.98"
type input "$0"
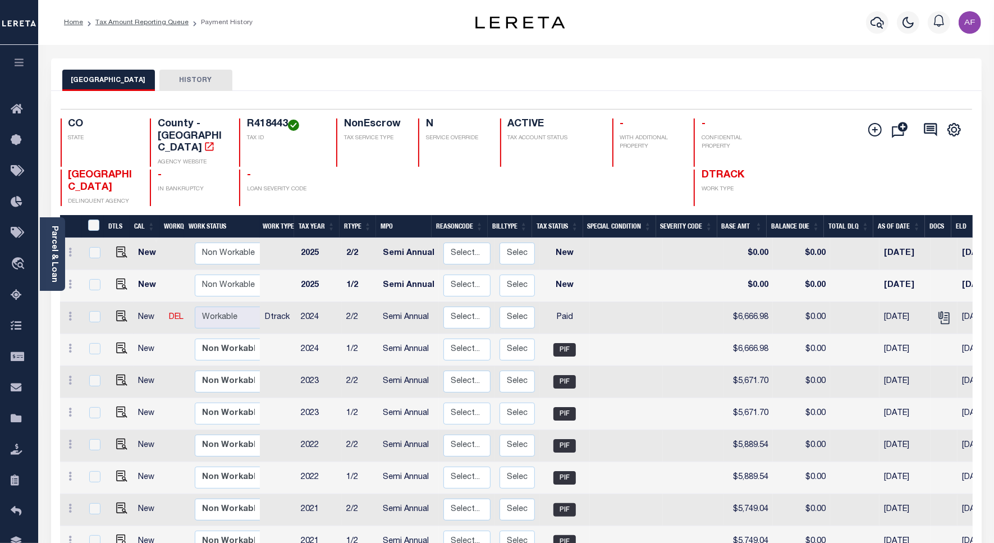
click at [135, 26] on li "Tax Amount Reporting Queue" at bounding box center [135, 22] width 105 height 10
click at [135, 21] on link "Tax Amount Reporting Queue" at bounding box center [141, 22] width 93 height 7
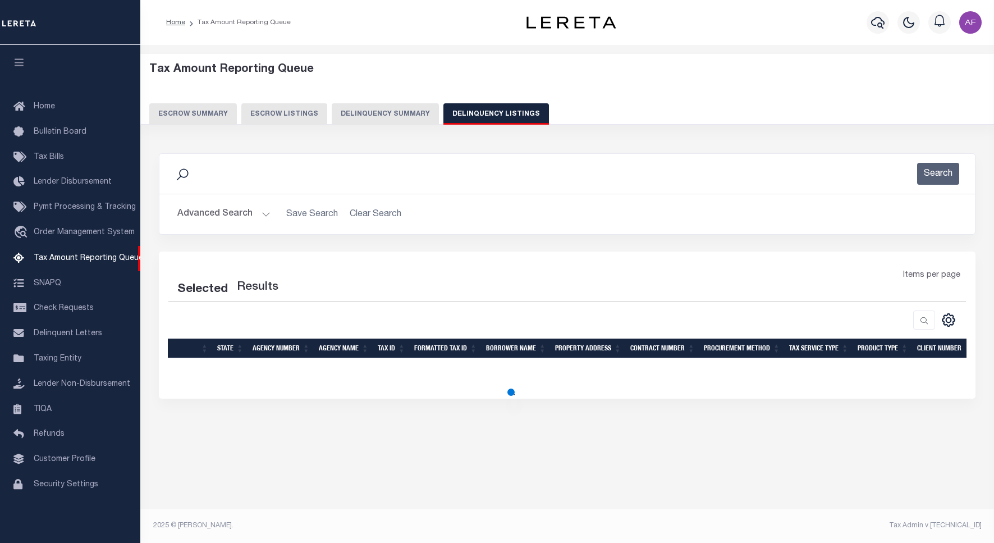
select select "100"
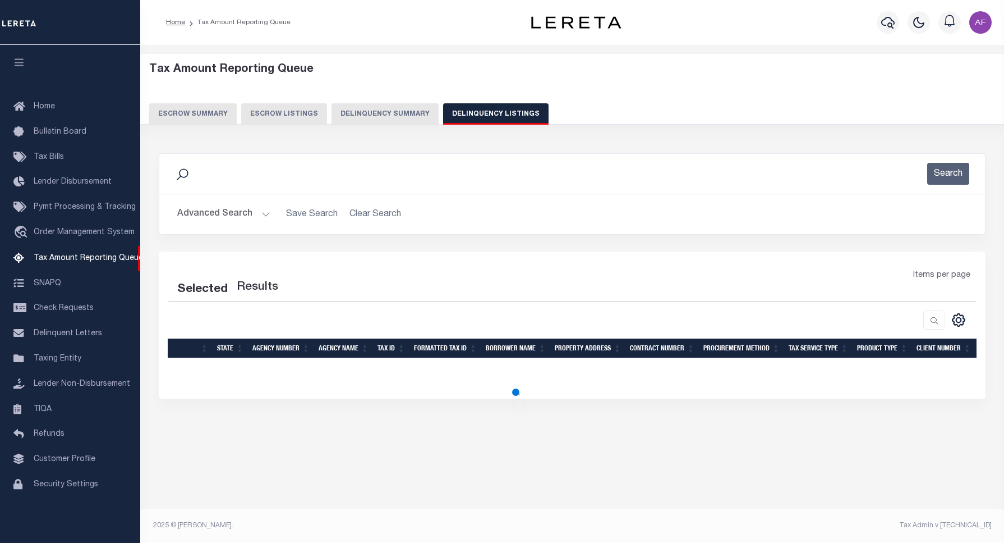
select select "100"
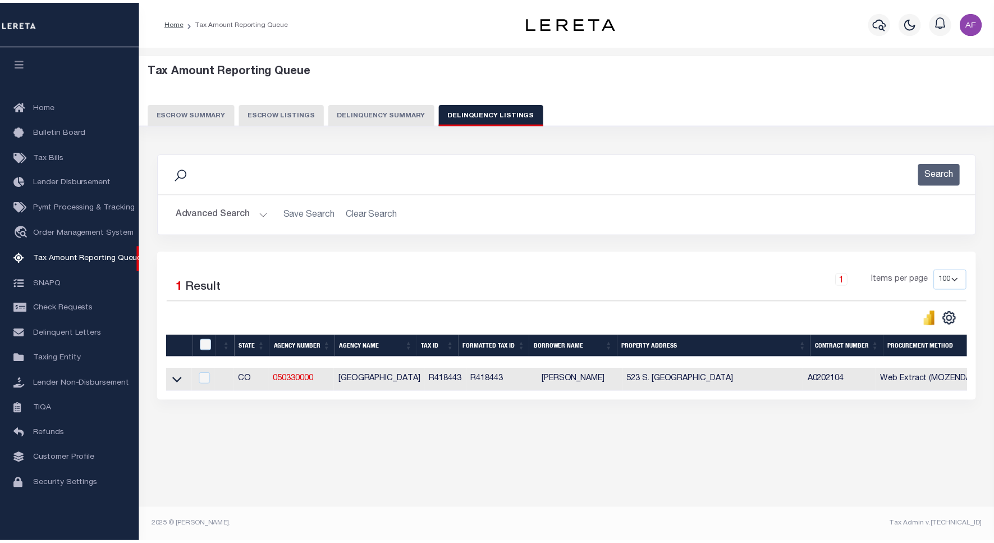
scroll to position [3, 0]
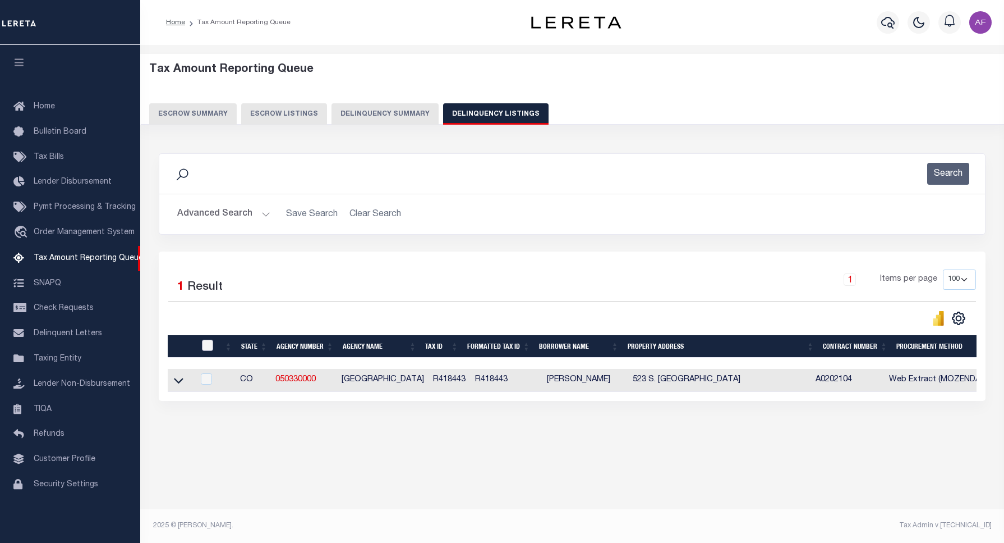
click at [206, 348] on input "checkbox" at bounding box center [207, 344] width 11 height 11
checkbox input "true"
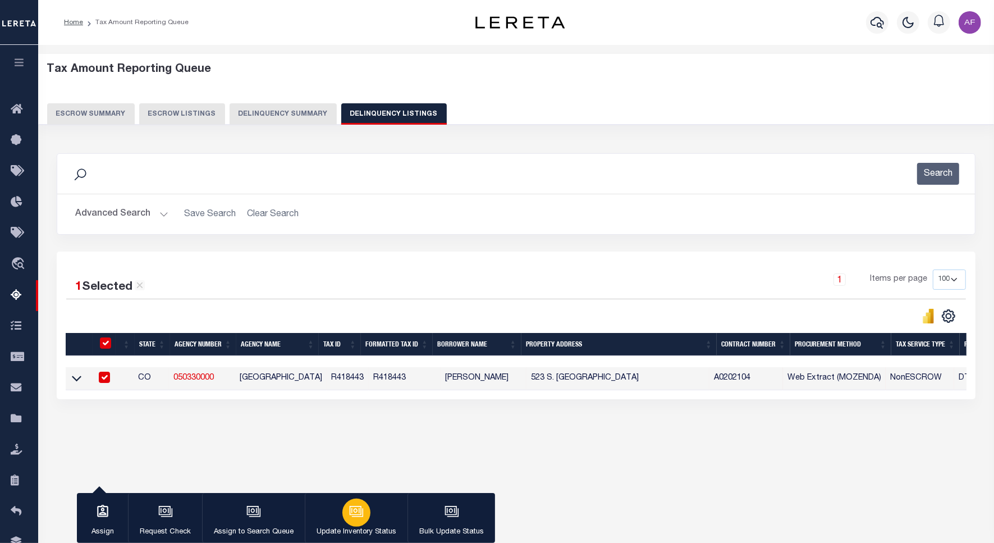
click at [335, 512] on button "Update Inventory Status" at bounding box center [356, 518] width 103 height 50
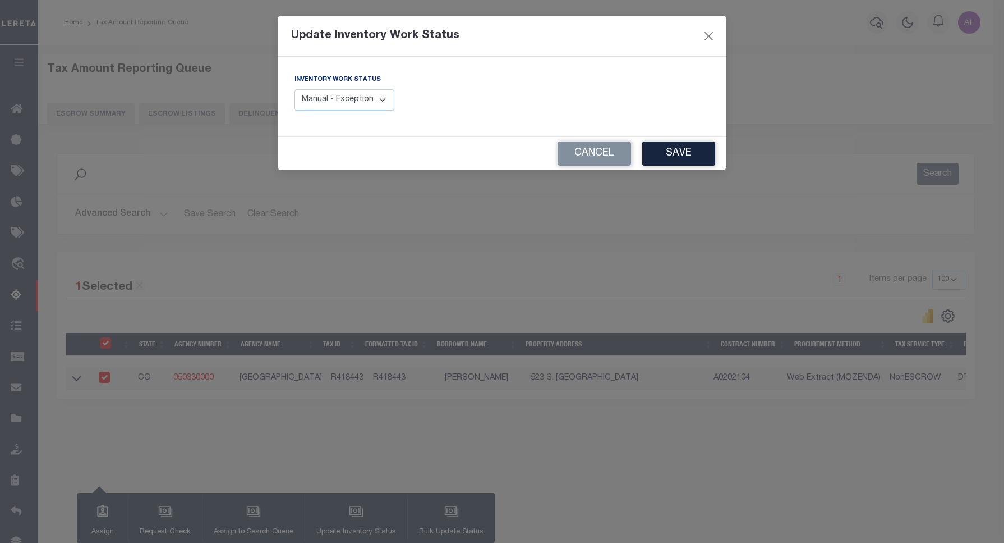
click at [362, 95] on select "Manual - Exception Pended - Awaiting Search Late Add Exception Completed" at bounding box center [345, 100] width 100 height 22
select select "4"
click at [295, 89] on select "Manual - Exception Pended - Awaiting Search Late Add Exception Completed" at bounding box center [345, 100] width 100 height 22
click at [720, 158] on div "Cancel Save" at bounding box center [502, 153] width 449 height 33
click at [673, 150] on button "Save" at bounding box center [678, 153] width 73 height 24
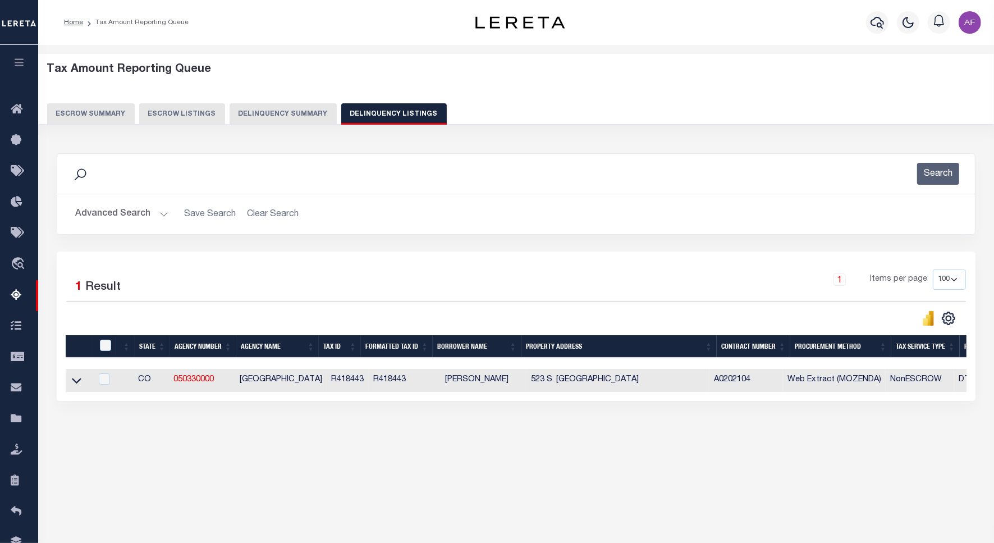
click at [104, 212] on button "Advanced Search" at bounding box center [121, 214] width 93 height 22
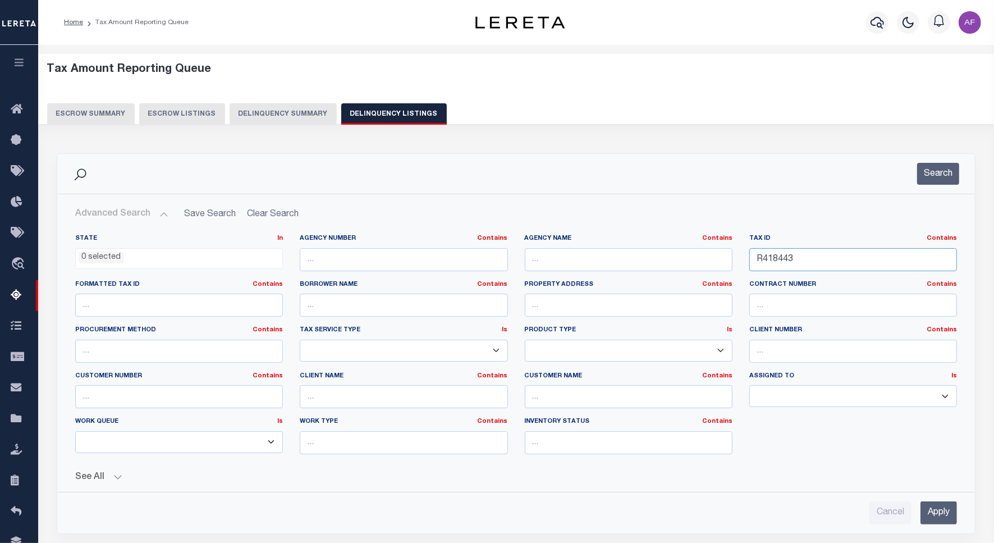
click at [772, 261] on input "R418443" at bounding box center [853, 259] width 208 height 23
paste input "579"
type input "R418579"
click at [943, 175] on button "Search" at bounding box center [938, 174] width 42 height 22
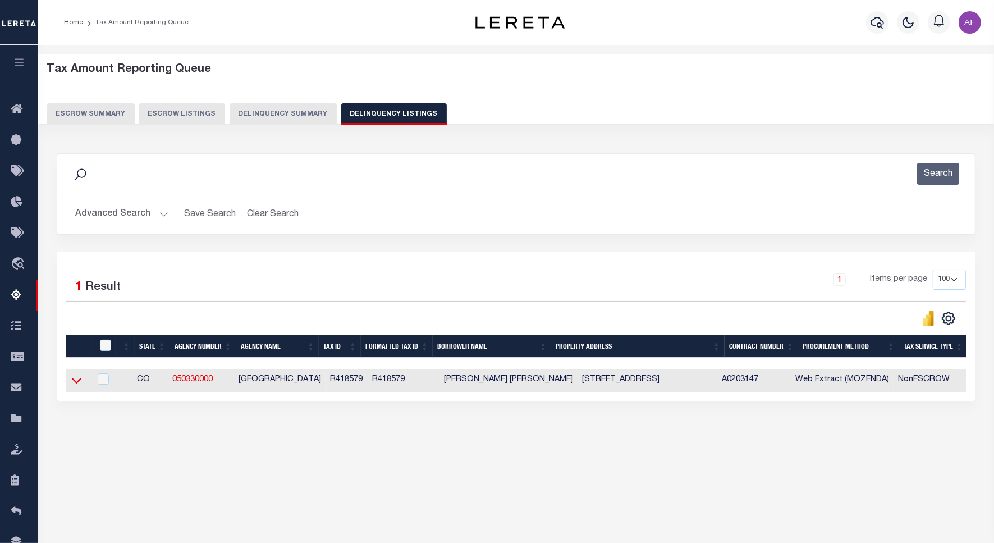
click at [80, 384] on icon at bounding box center [77, 380] width 10 height 12
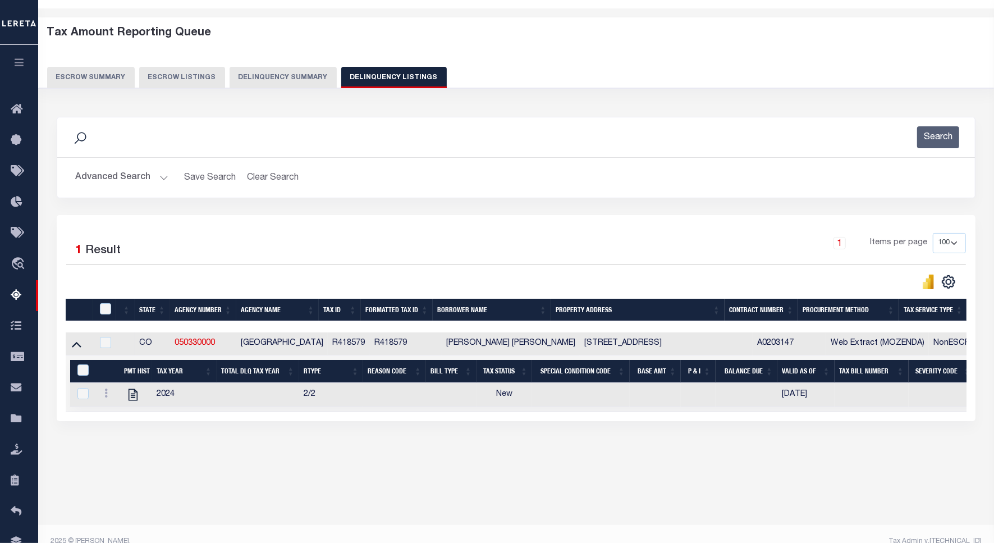
scroll to position [52, 0]
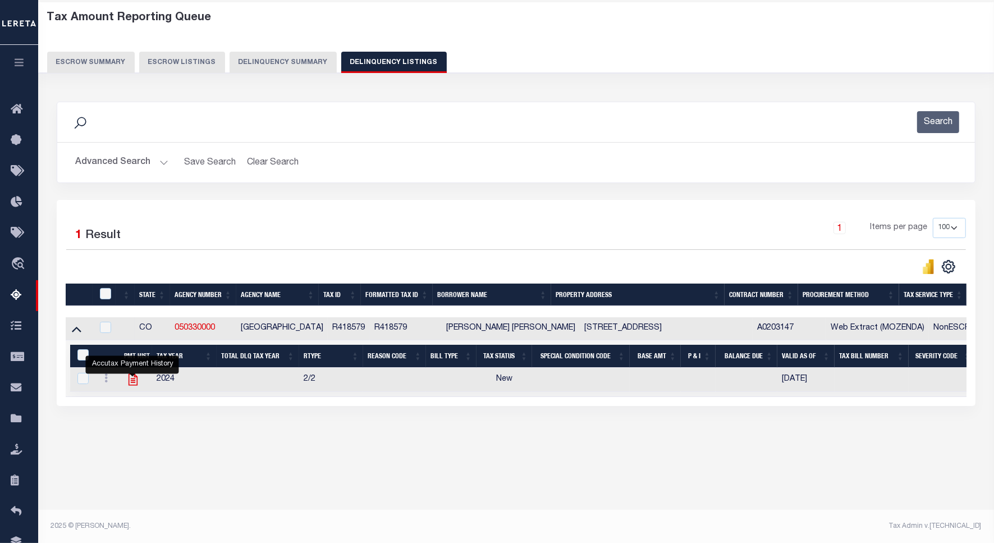
click at [128, 383] on icon "" at bounding box center [132, 380] width 9 height 12
checkbox input "true"
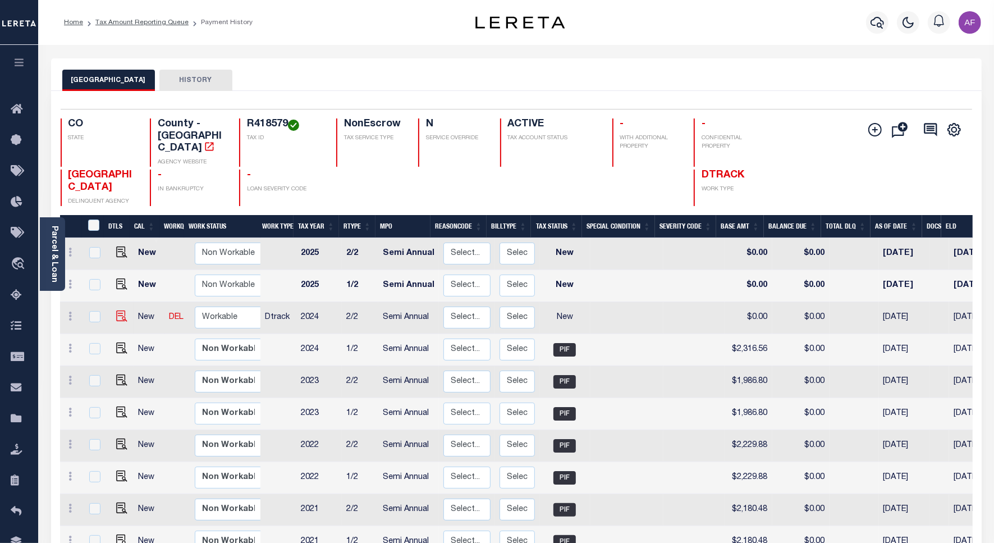
click at [116, 310] on img at bounding box center [121, 315] width 11 height 11
checkbox input "true"
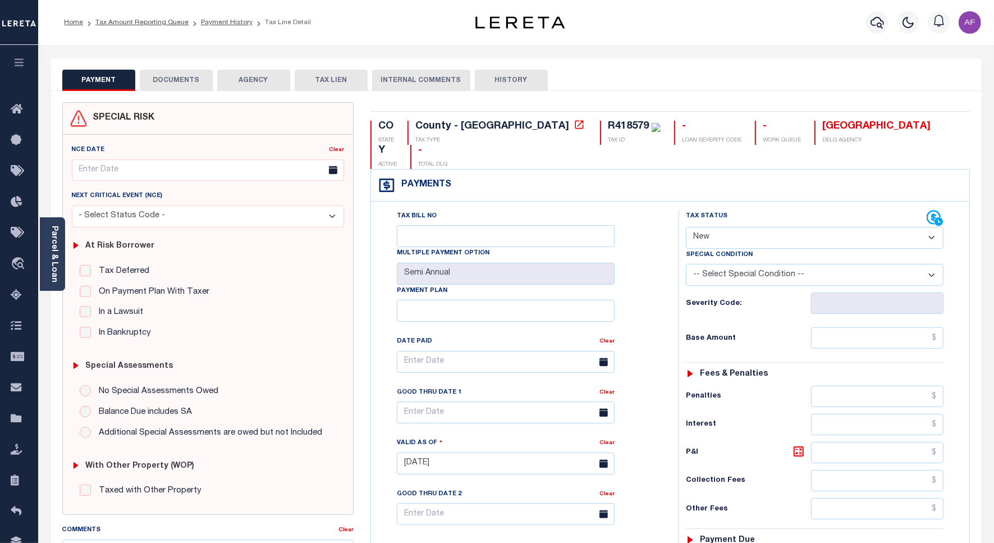
click at [705, 227] on select "- Select Status Code - Open Due/Unpaid Paid Incomplete No Tax Due Internal Refu…" at bounding box center [815, 238] width 258 height 22
select select "PYD"
click at [686, 227] on select "- Select Status Code - Open Due/Unpaid Paid Incomplete No Tax Due Internal Refu…" at bounding box center [815, 238] width 258 height 22
type input "[DATE]"
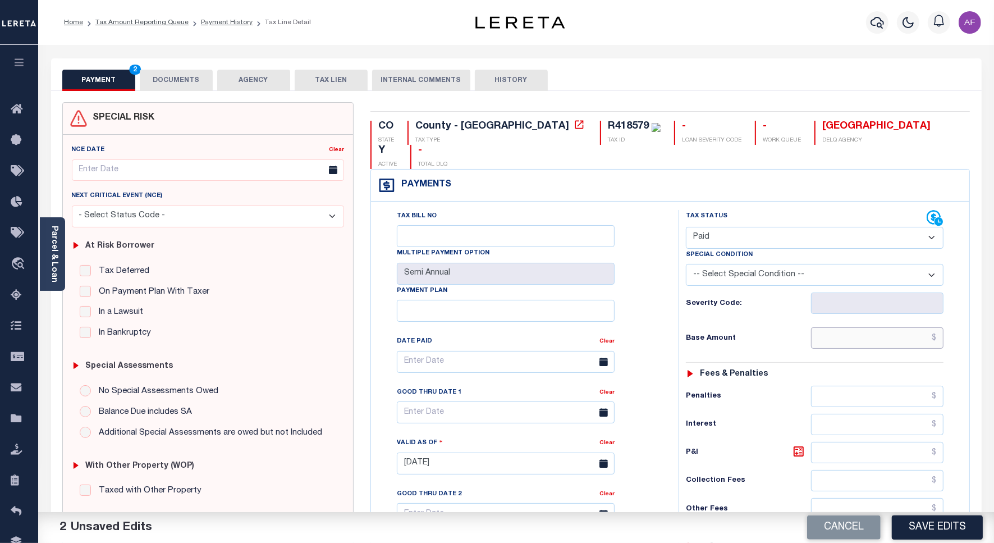
click at [893, 327] on input "text" at bounding box center [877, 337] width 132 height 21
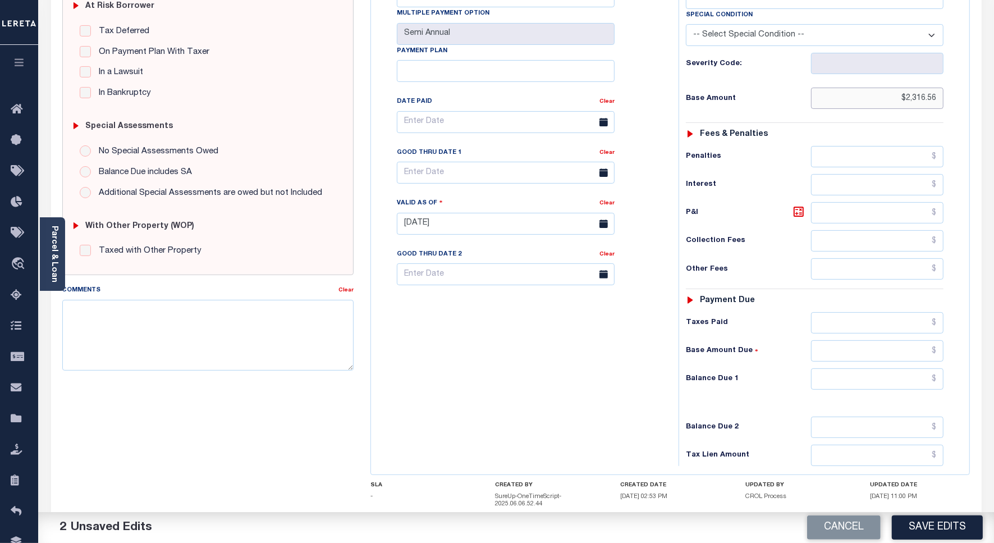
scroll to position [281, 0]
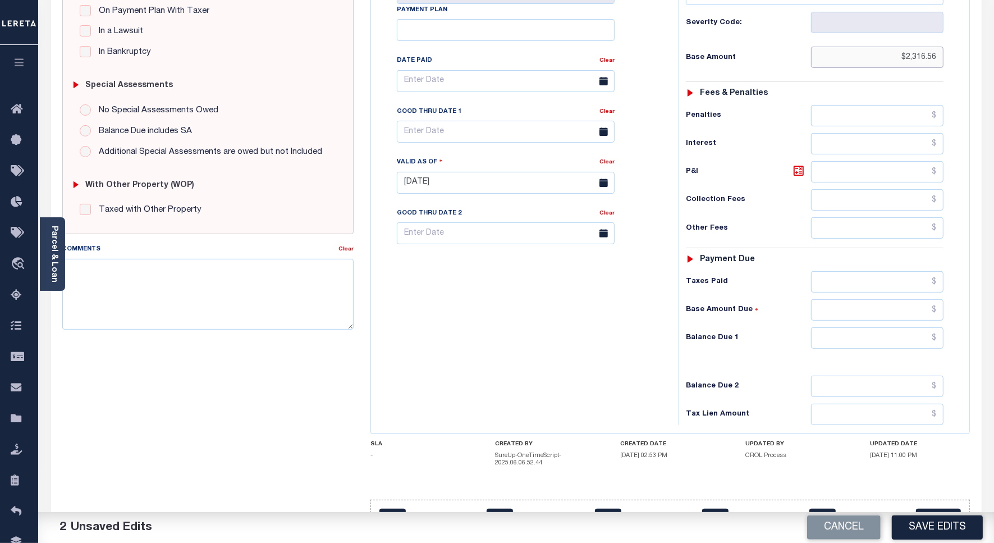
type input "$2,316.56"
click at [890, 327] on input "text" at bounding box center [877, 337] width 132 height 21
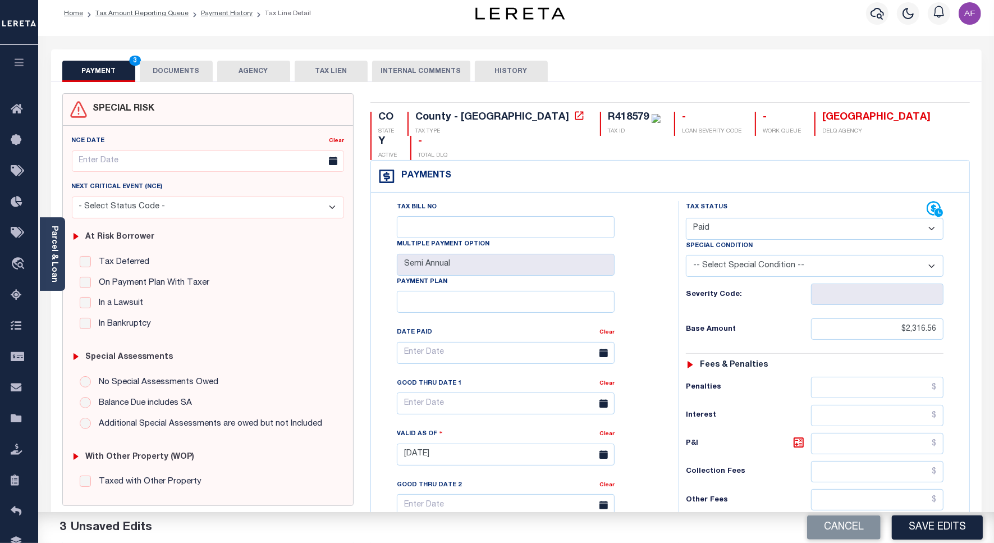
scroll to position [0, 0]
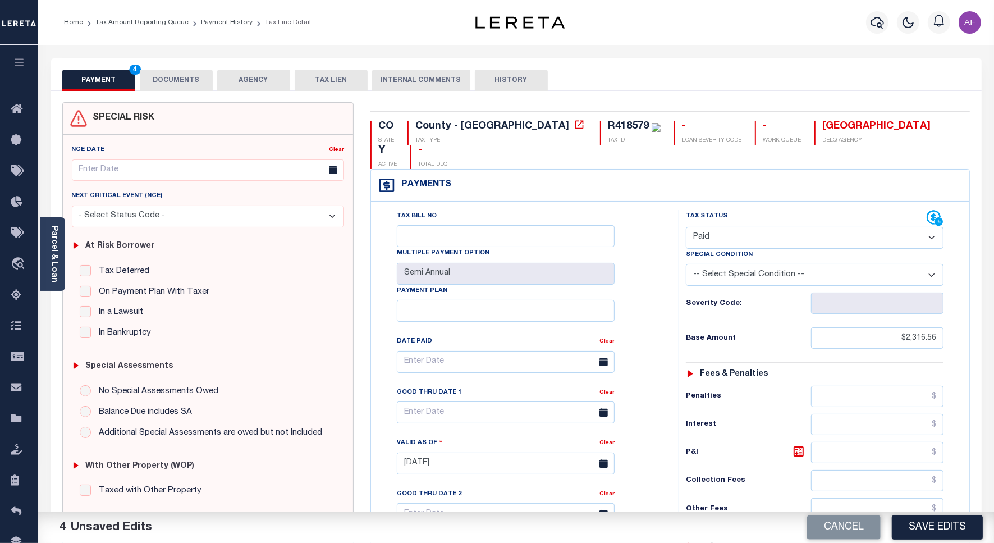
type input "$0.00"
click at [175, 80] on button "DOCUMENTS" at bounding box center [176, 80] width 73 height 21
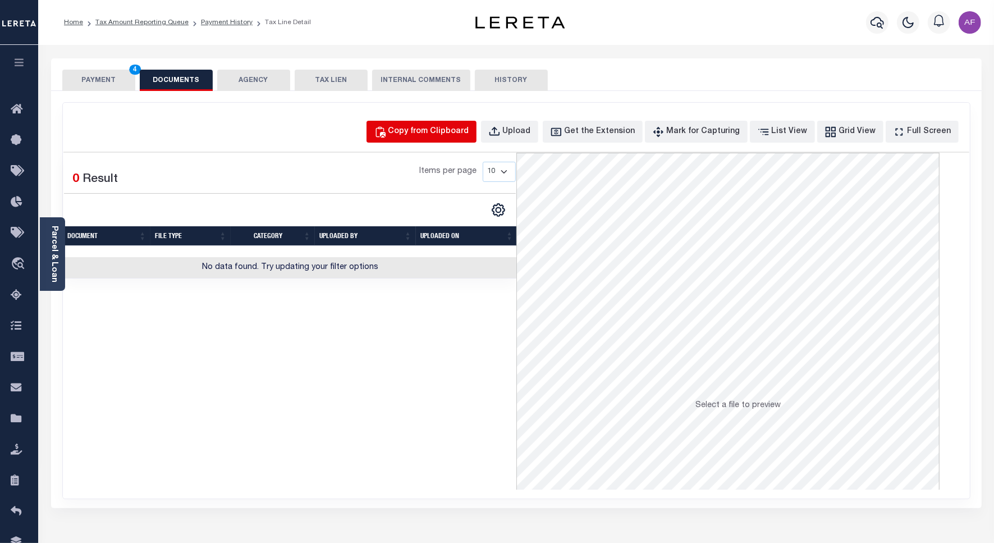
click at [444, 135] on div "Copy from Clipboard" at bounding box center [428, 132] width 81 height 12
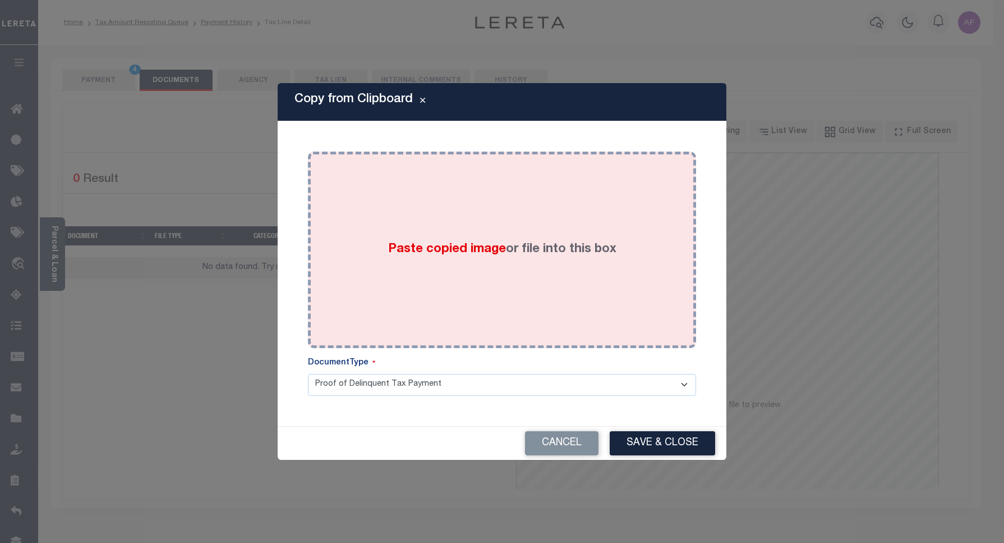
click at [505, 195] on div "Paste copied image or file into this box" at bounding box center [501, 250] width 371 height 180
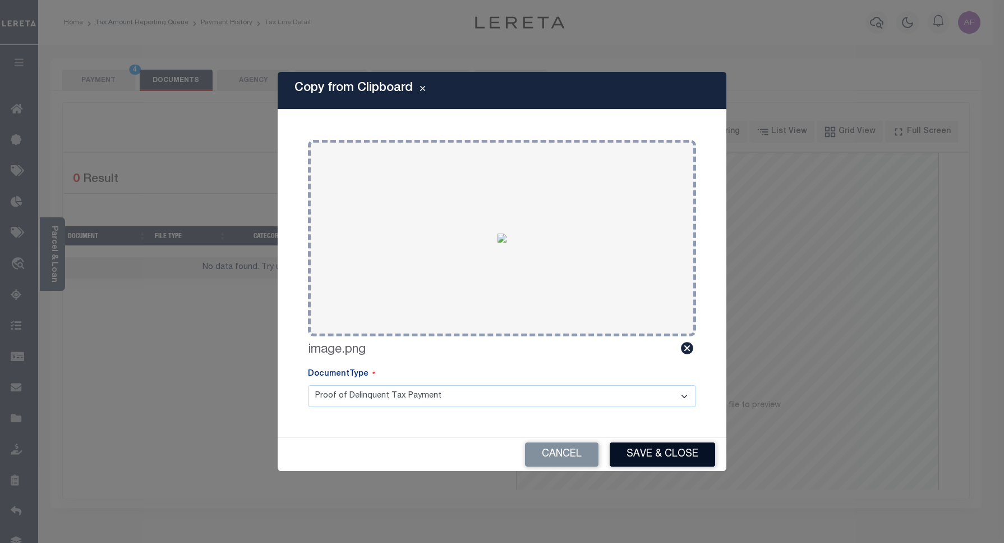
click at [695, 457] on button "Save & Close" at bounding box center [662, 454] width 105 height 24
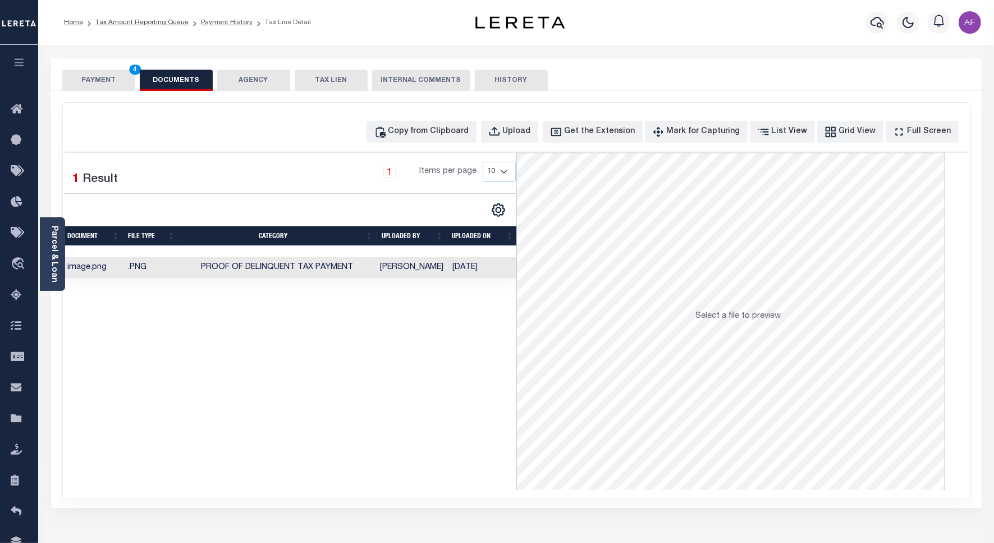
click at [100, 85] on button "PAYMENT 4" at bounding box center [98, 80] width 73 height 21
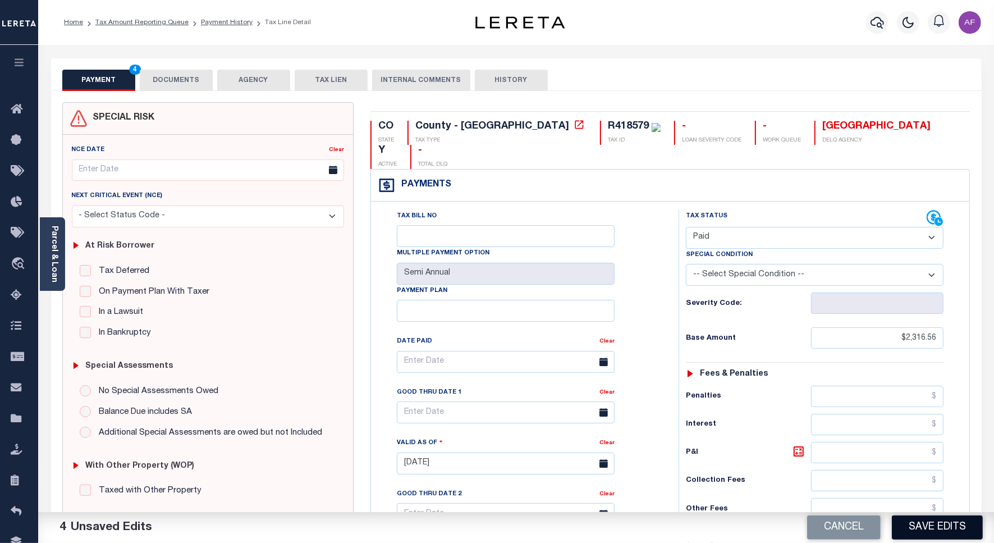
click at [929, 528] on button "Save Edits" at bounding box center [936, 527] width 91 height 24
checkbox input "false"
type input "$2,316.56"
type input "$0"
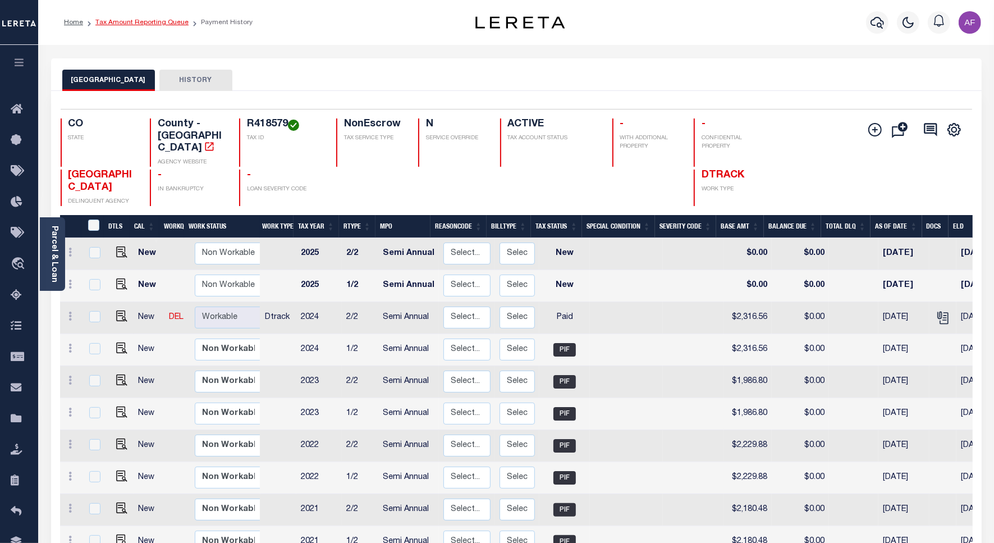
click at [122, 21] on link "Tax Amount Reporting Queue" at bounding box center [141, 22] width 93 height 7
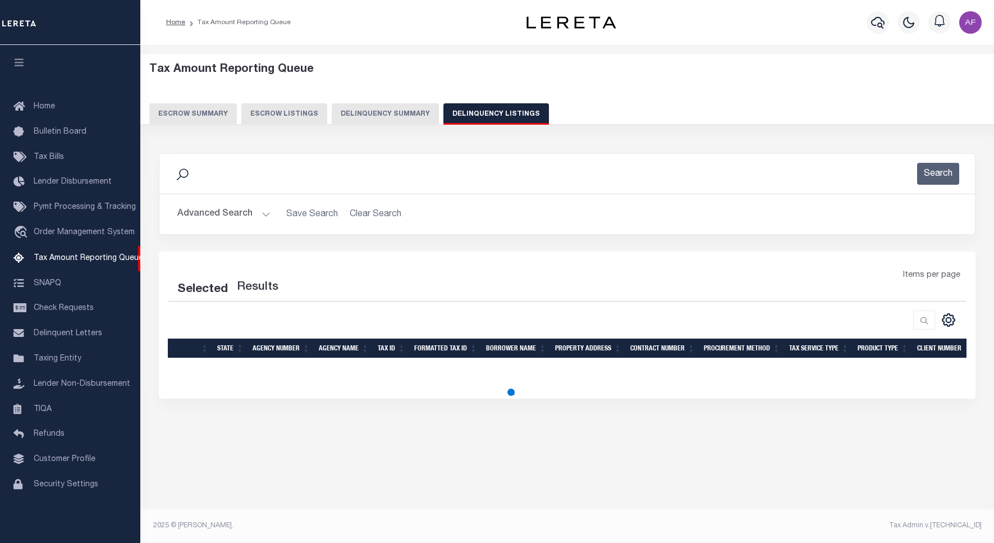
select select "100"
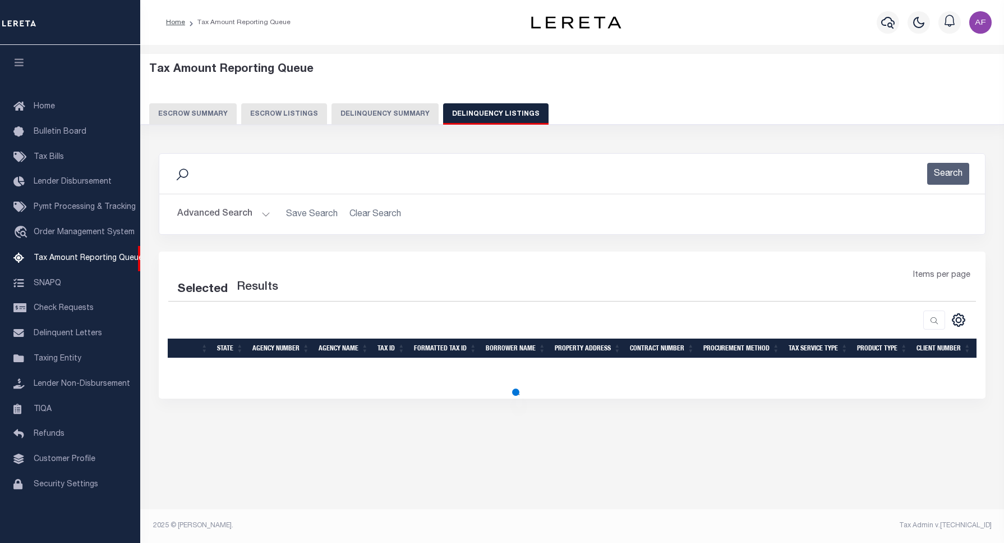
select select "100"
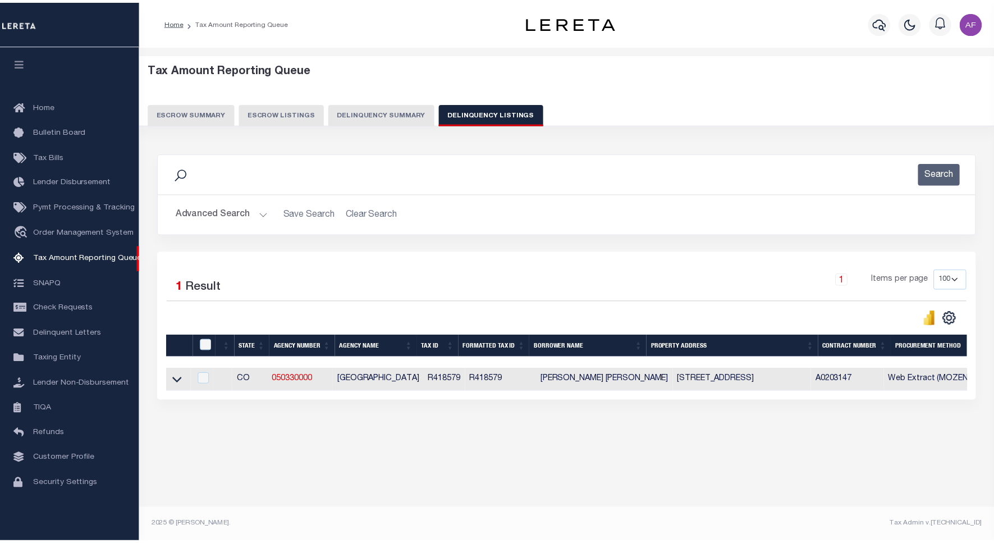
scroll to position [3, 0]
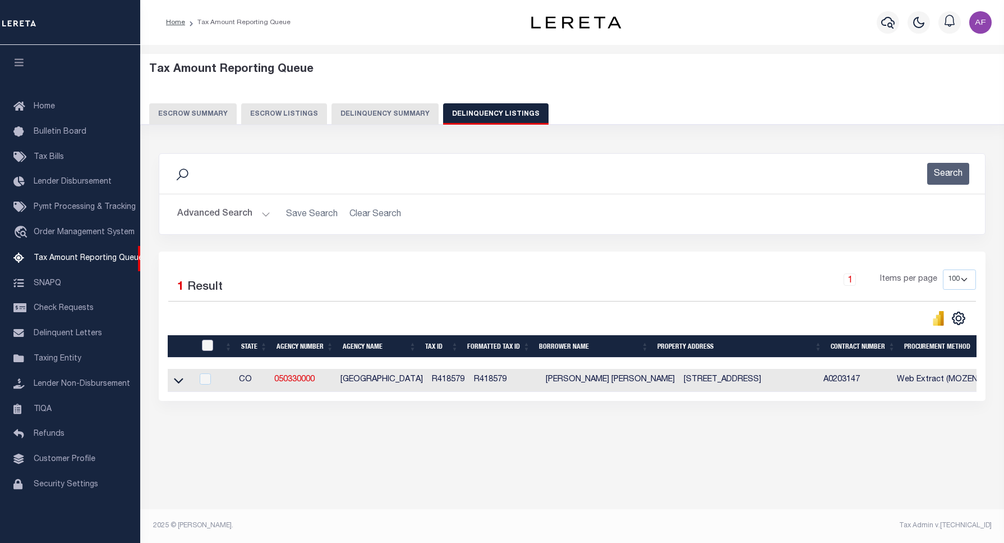
click at [206, 349] on input "checkbox" at bounding box center [207, 344] width 11 height 11
checkbox input "true"
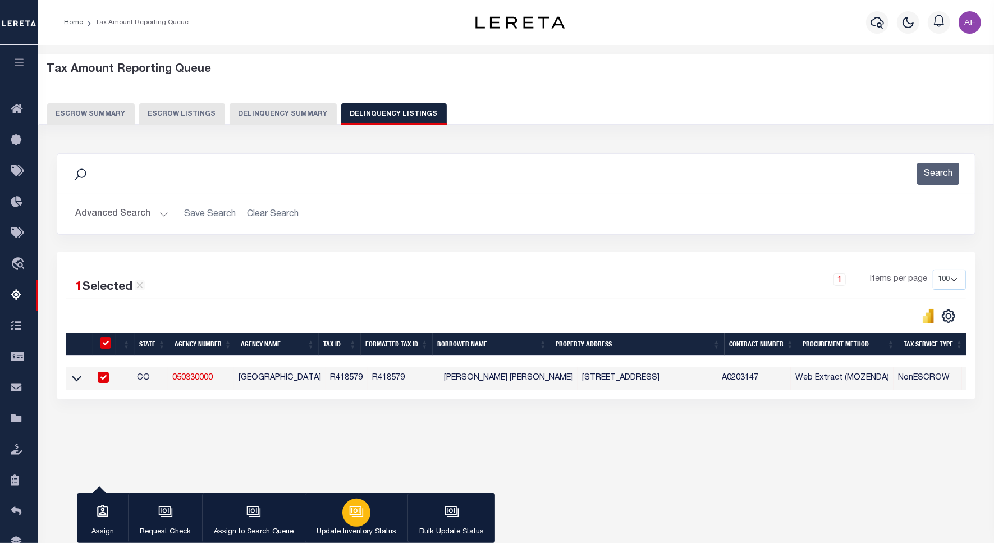
click at [378, 525] on button "Update Inventory Status" at bounding box center [356, 518] width 103 height 50
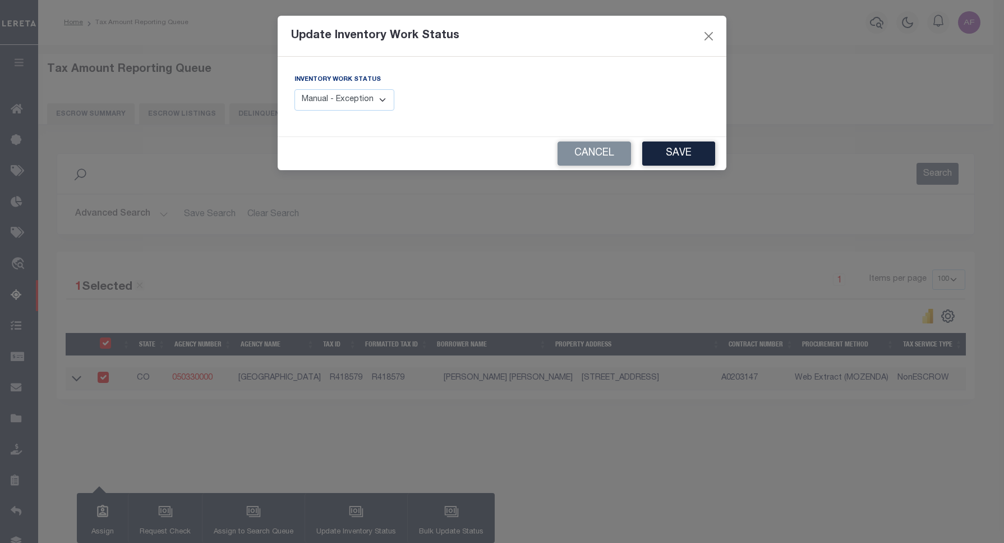
click at [345, 102] on select "Manual - Exception Pended - Awaiting Search Late Add Exception Completed" at bounding box center [345, 100] width 100 height 22
select select "4"
click at [295, 89] on select "Manual - Exception Pended - Awaiting Search Late Add Exception Completed" at bounding box center [345, 100] width 100 height 22
click at [682, 150] on button "Save" at bounding box center [678, 153] width 73 height 24
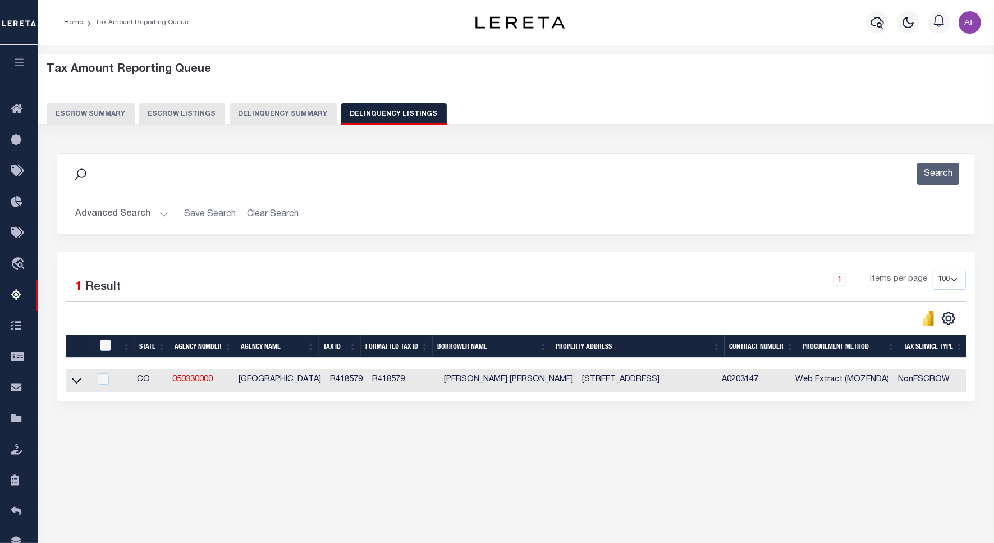
click at [111, 215] on button "Advanced Search" at bounding box center [121, 214] width 93 height 22
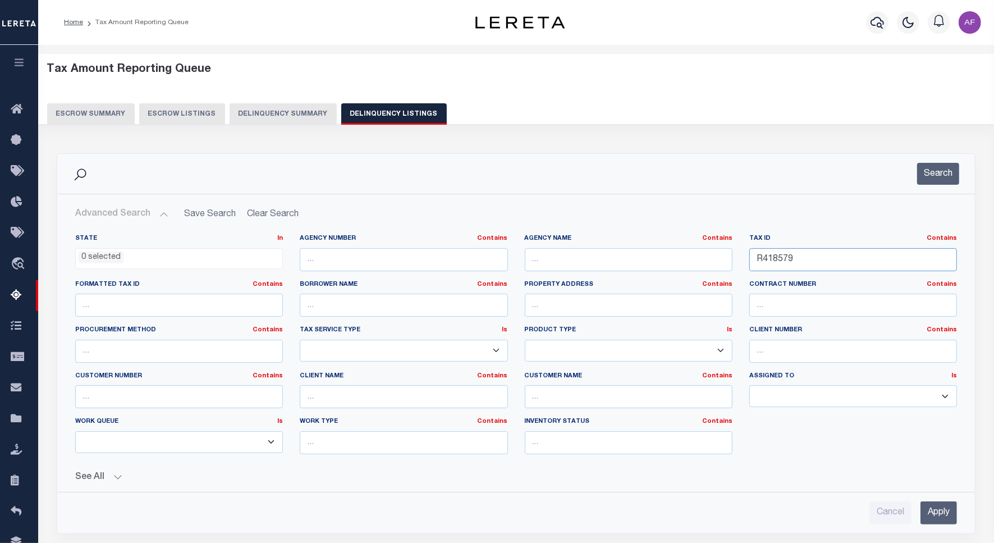
click at [775, 259] on input "R418579" at bounding box center [853, 259] width 208 height 23
paste input "9255"
type input "R419255"
click at [922, 174] on button "Search" at bounding box center [938, 174] width 42 height 22
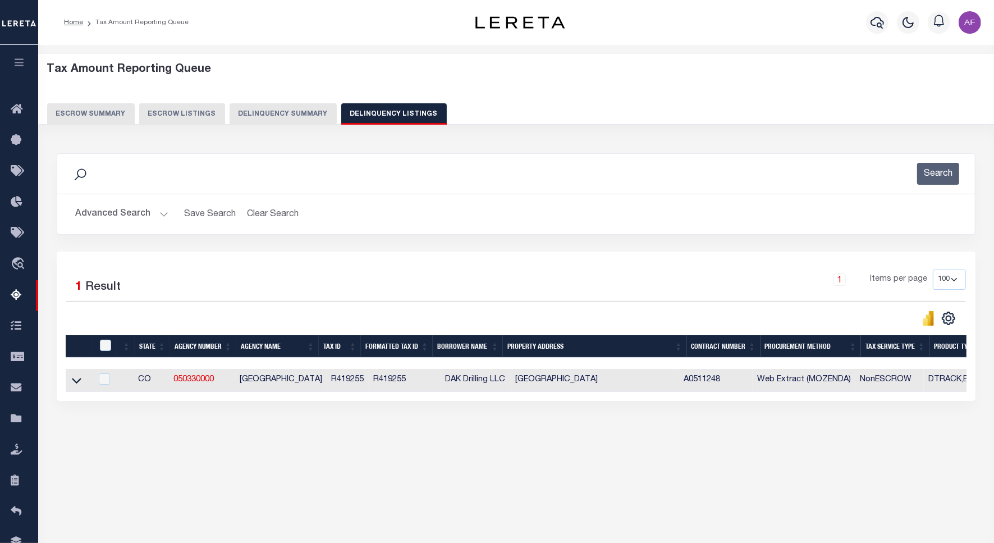
drag, startPoint x: 75, startPoint y: 380, endPoint x: 110, endPoint y: 326, distance: 64.4
click at [75, 380] on icon at bounding box center [77, 380] width 10 height 12
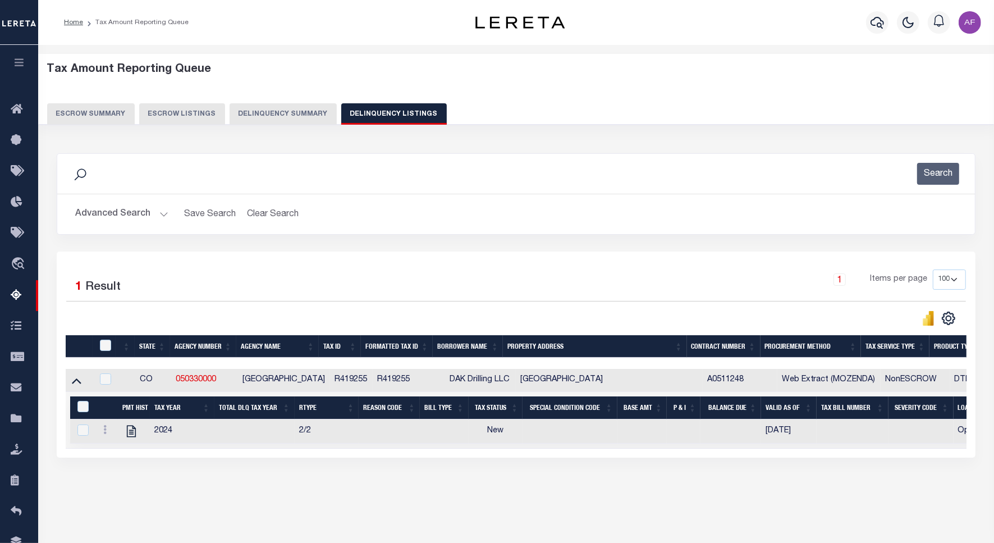
scroll to position [52, 0]
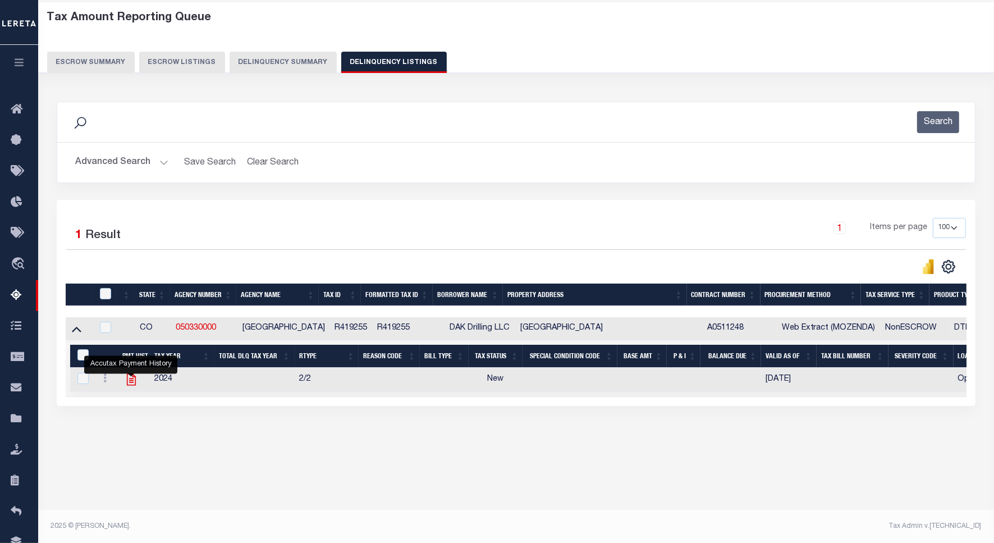
click at [127, 384] on icon "" at bounding box center [131, 379] width 15 height 15
checkbox input "true"
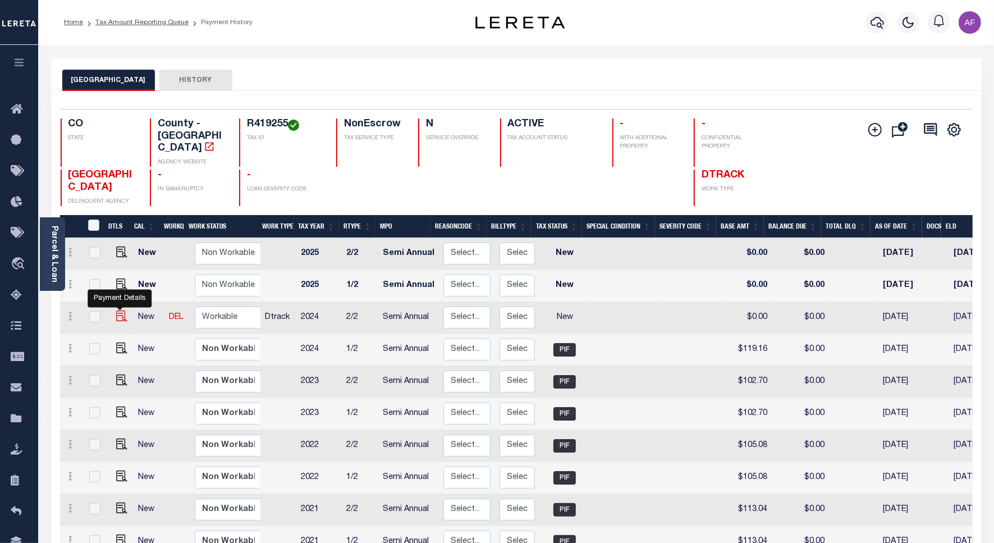
click at [117, 310] on img "" at bounding box center [121, 315] width 11 height 11
checkbox input "true"
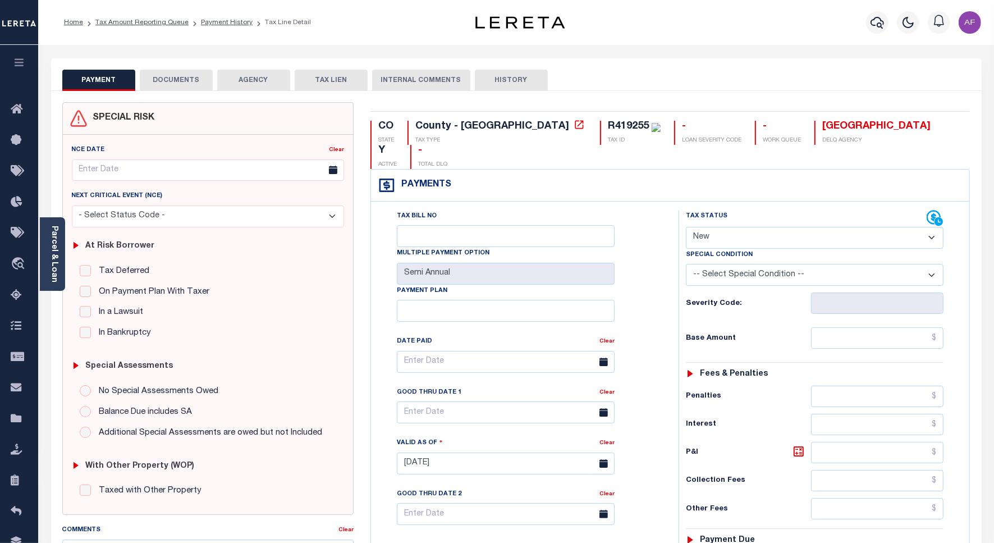
click at [738, 227] on select "- Select Status Code - Open Due/Unpaid Paid Incomplete No Tax Due Internal Refu…" at bounding box center [815, 238] width 258 height 22
select select "PYD"
click at [686, 227] on select "- Select Status Code - Open Due/Unpaid Paid Incomplete No Tax Due Internal Refu…" at bounding box center [815, 238] width 258 height 22
type input "[DATE]"
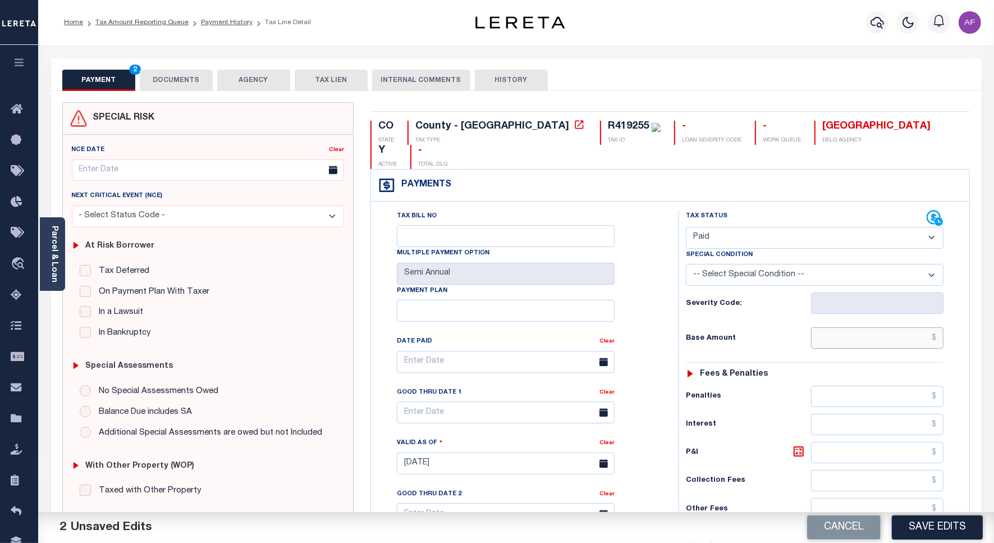
click at [903, 327] on input "text" at bounding box center [877, 337] width 132 height 21
click at [898, 327] on input "text" at bounding box center [877, 337] width 132 height 21
paste input "119.16"
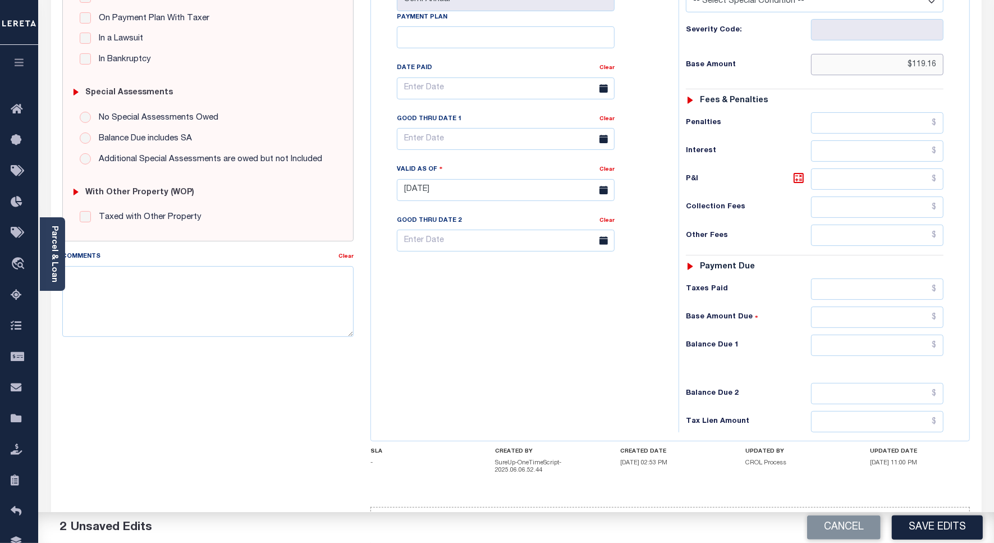
scroll to position [281, 0]
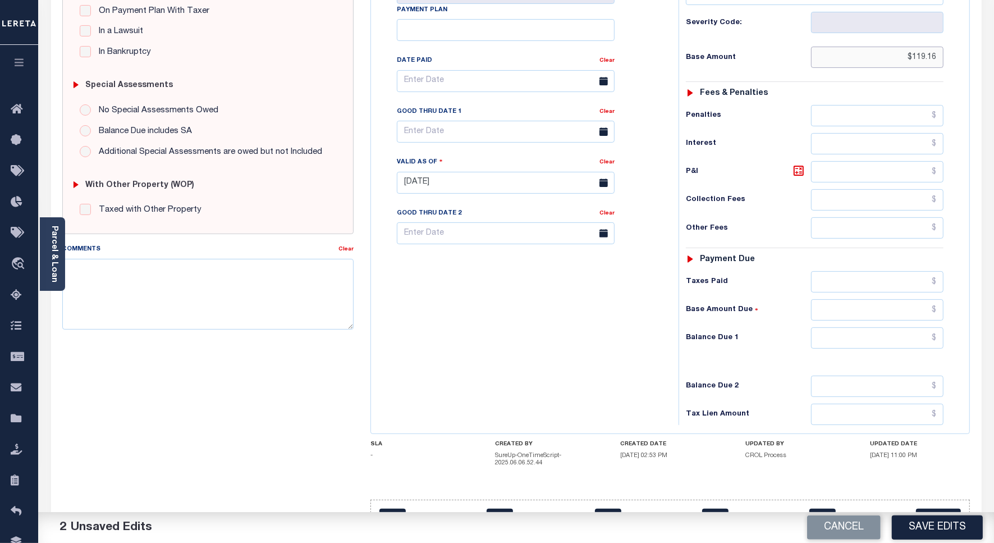
type input "$119.16"
click at [896, 271] on input "text" at bounding box center [877, 281] width 132 height 21
paste input "119.16"
type input "$119.16"
click at [896, 327] on input "text" at bounding box center [877, 337] width 132 height 21
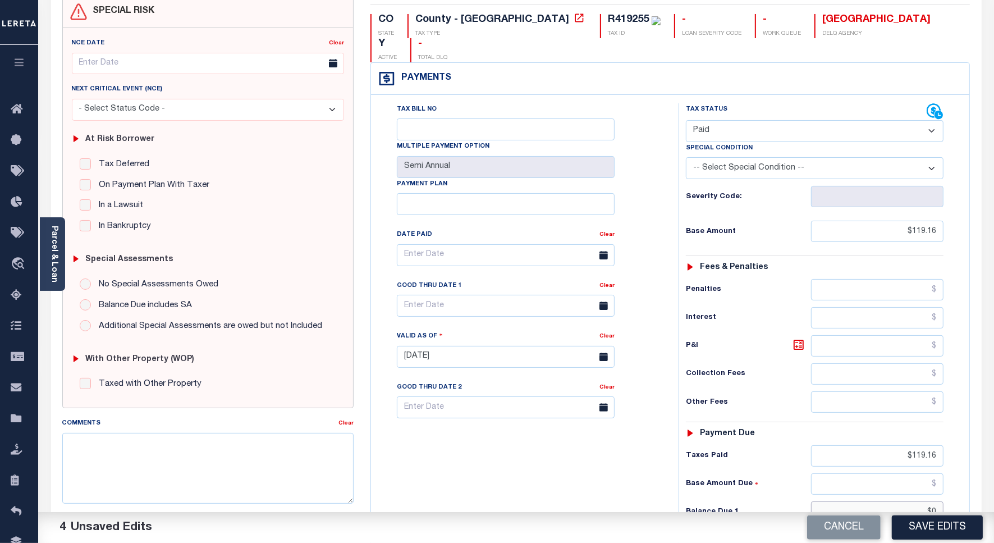
scroll to position [0, 0]
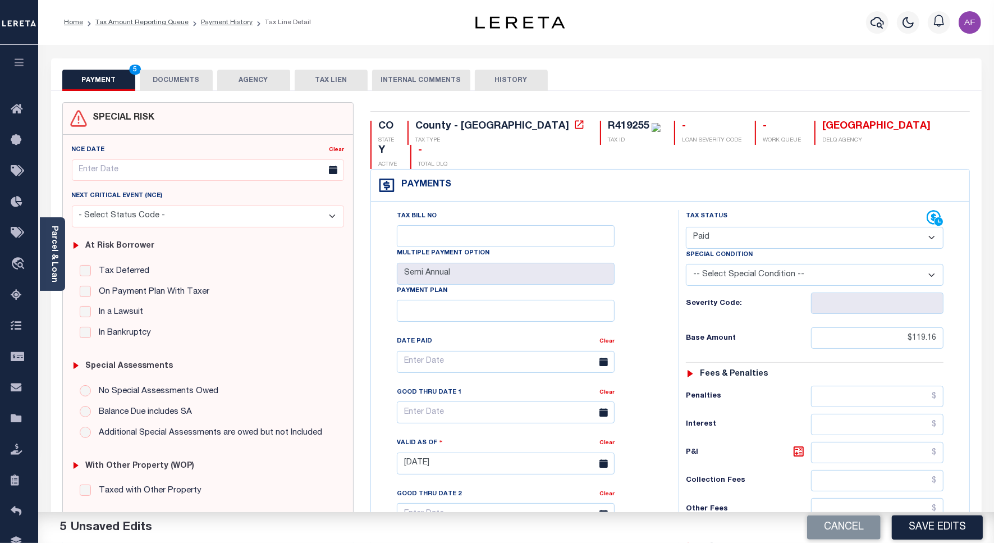
type input "$0.00"
click at [178, 80] on button "DOCUMENTS" at bounding box center [176, 80] width 73 height 21
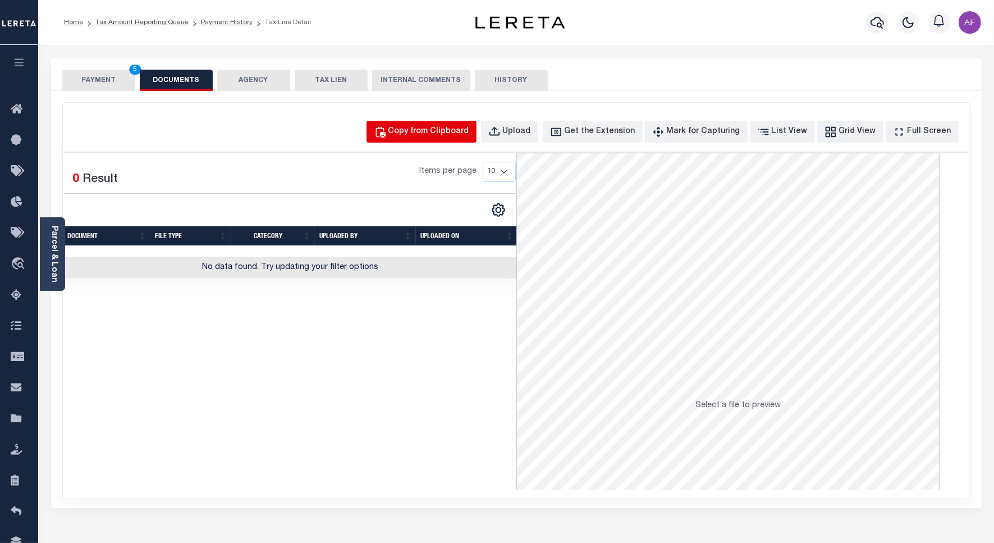
click at [454, 131] on div "Copy from Clipboard" at bounding box center [428, 132] width 81 height 12
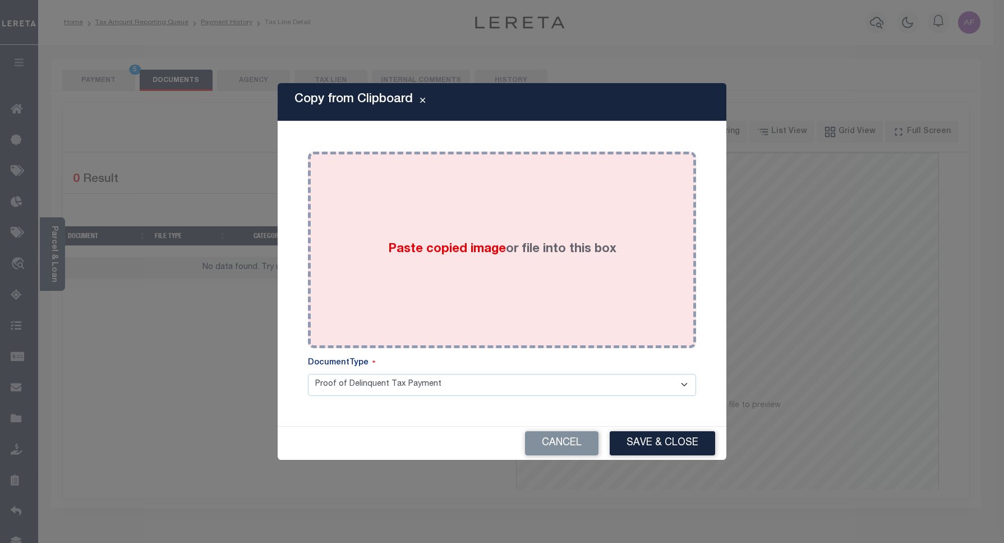
click at [561, 181] on div "Paste copied image or file into this box" at bounding box center [501, 250] width 371 height 180
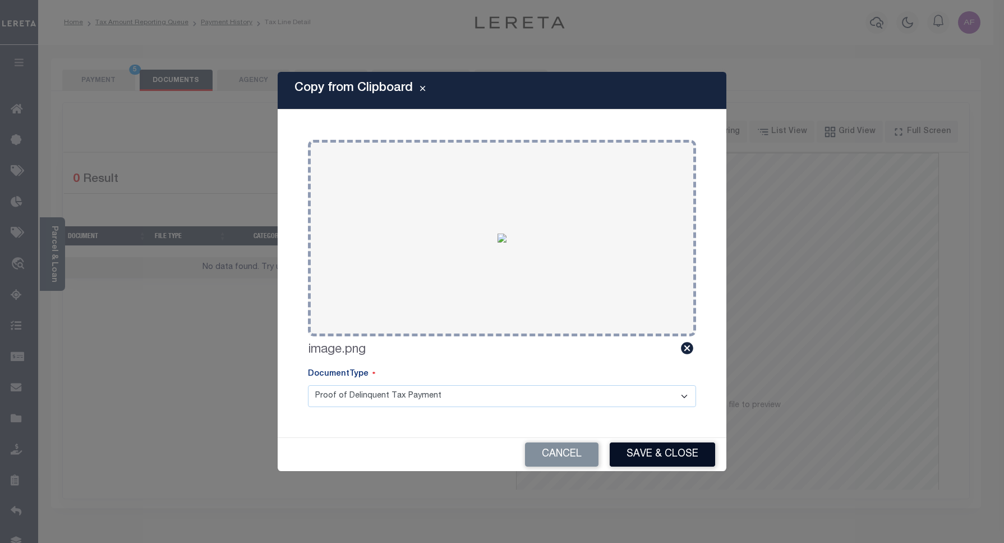
click at [658, 447] on button "Save & Close" at bounding box center [662, 454] width 105 height 24
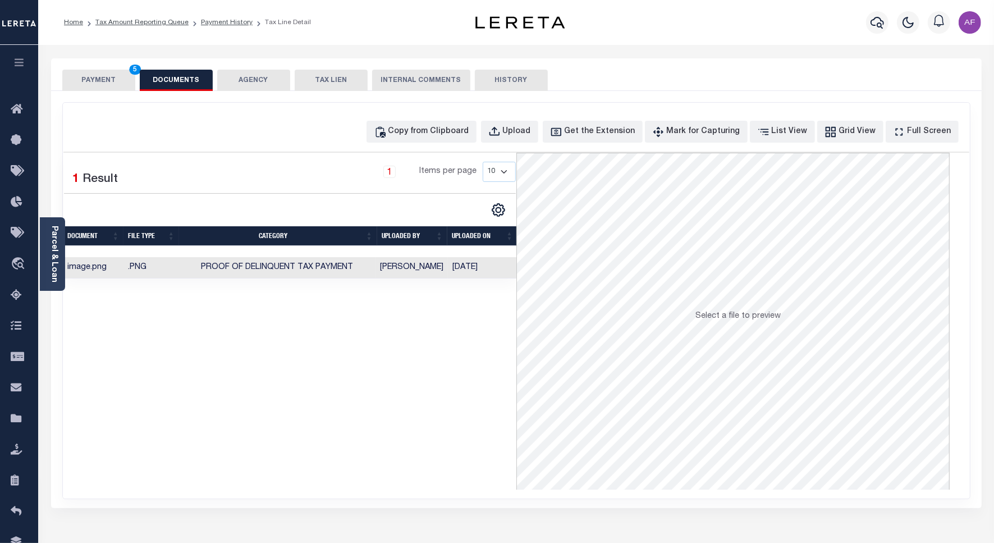
click at [94, 81] on button "PAYMENT 5" at bounding box center [98, 80] width 73 height 21
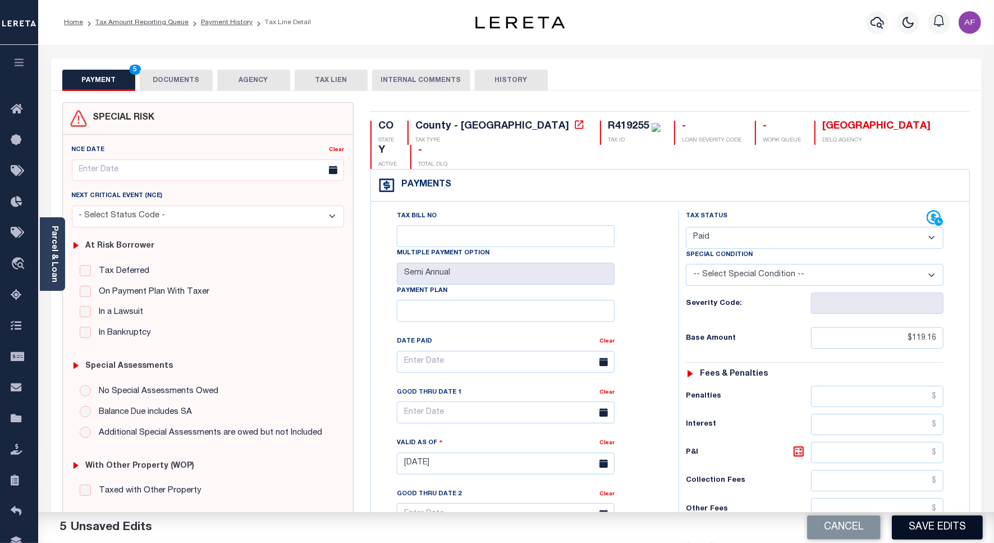
click at [939, 525] on button "Save Edits" at bounding box center [936, 527] width 91 height 24
checkbox input "false"
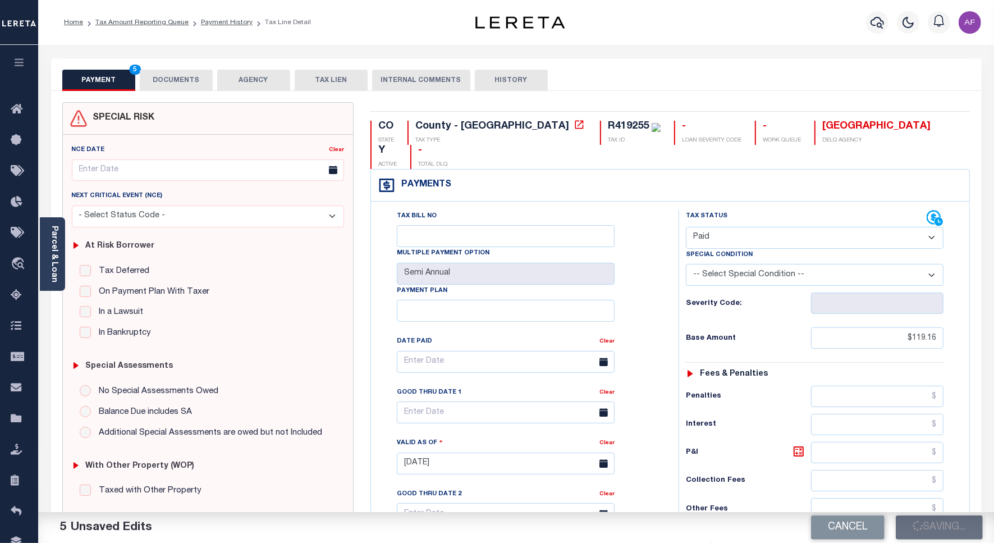
type input "$119.16"
type input "$0"
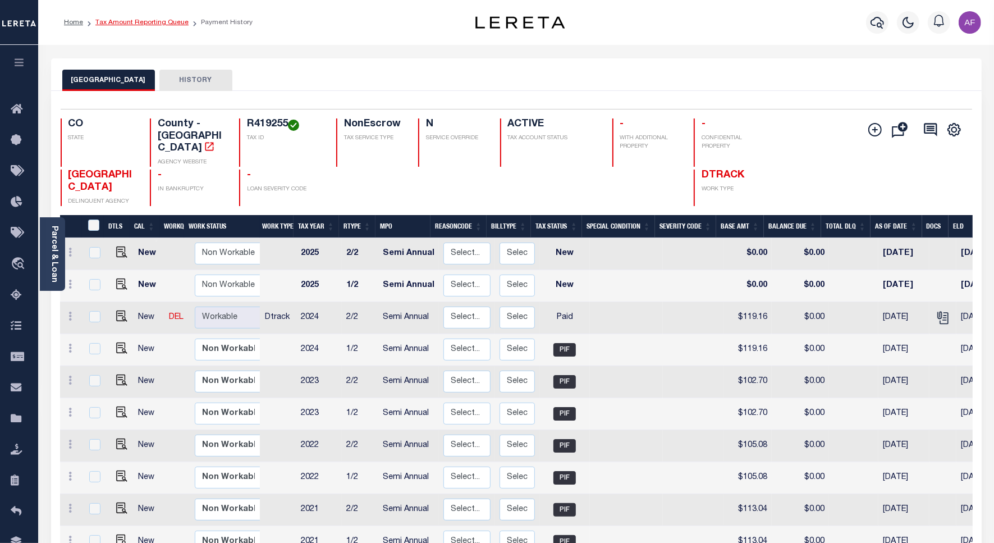
click at [134, 21] on link "Tax Amount Reporting Queue" at bounding box center [141, 22] width 93 height 7
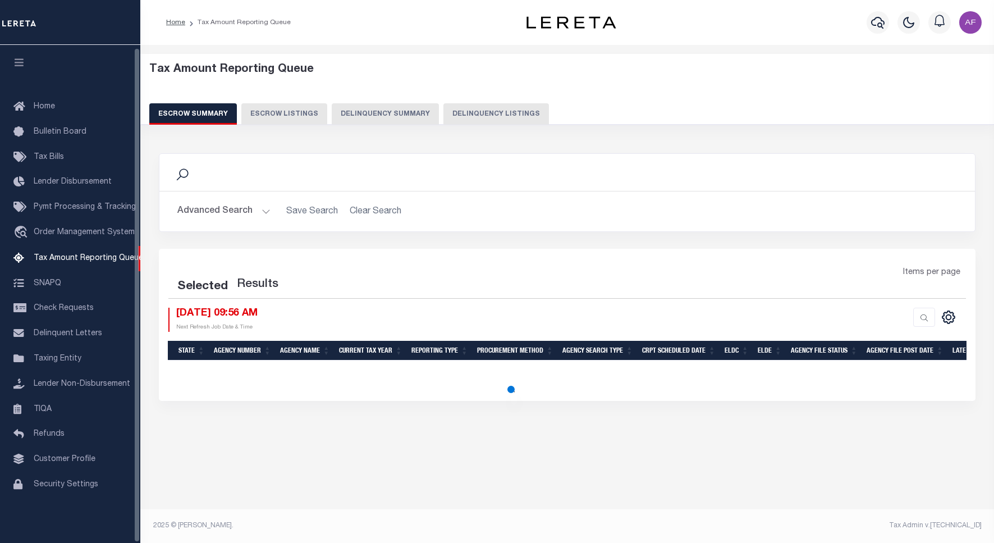
click at [477, 111] on button "Delinquency Listings" at bounding box center [495, 113] width 105 height 21
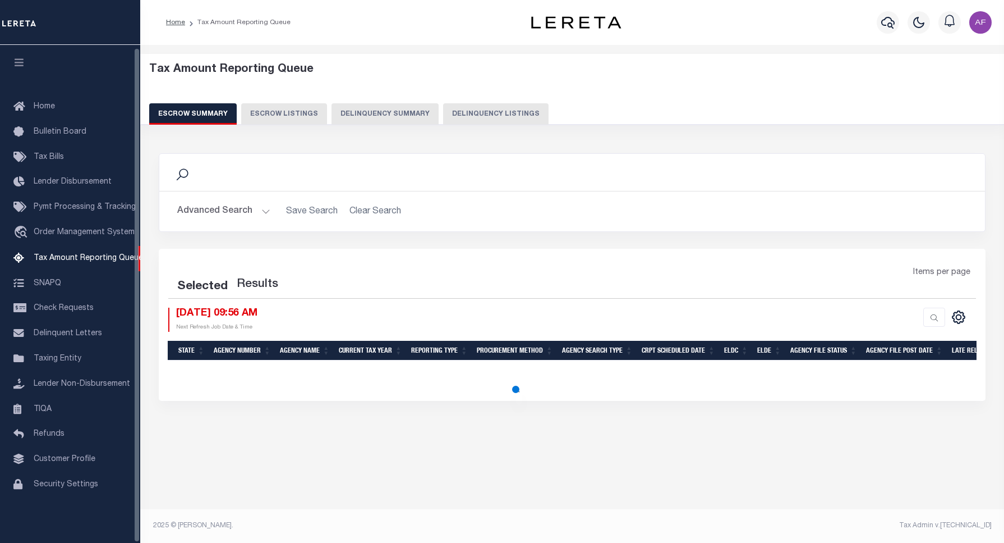
select select "100"
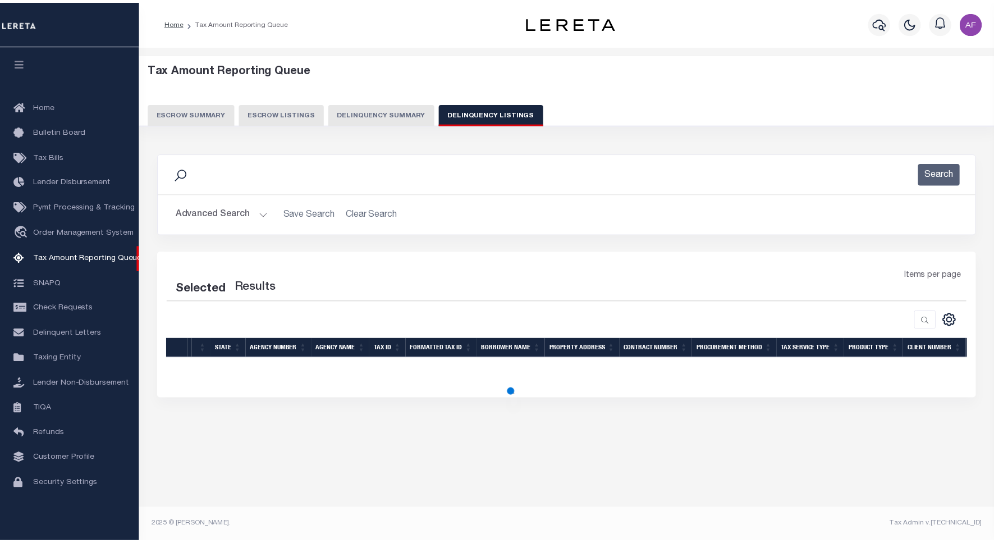
scroll to position [3, 0]
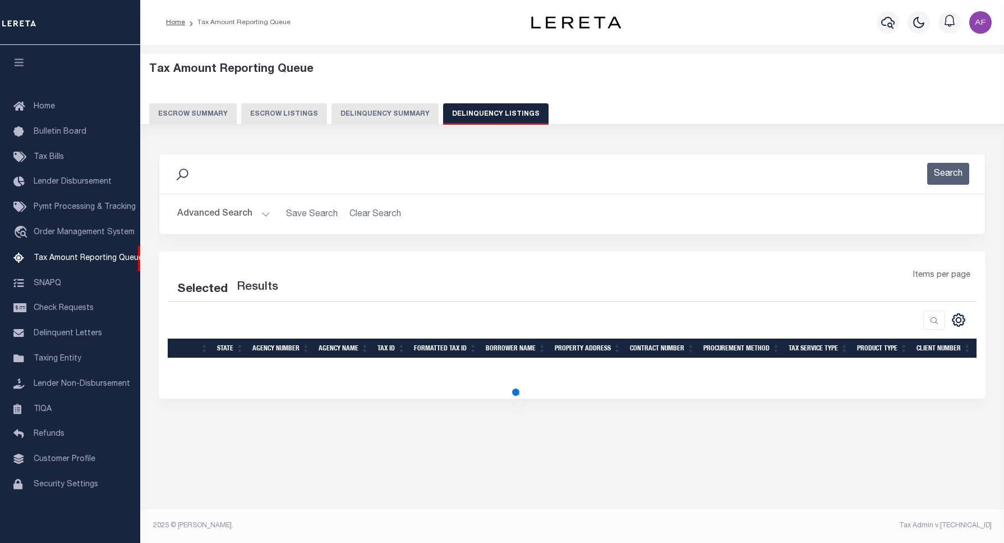
select select "100"
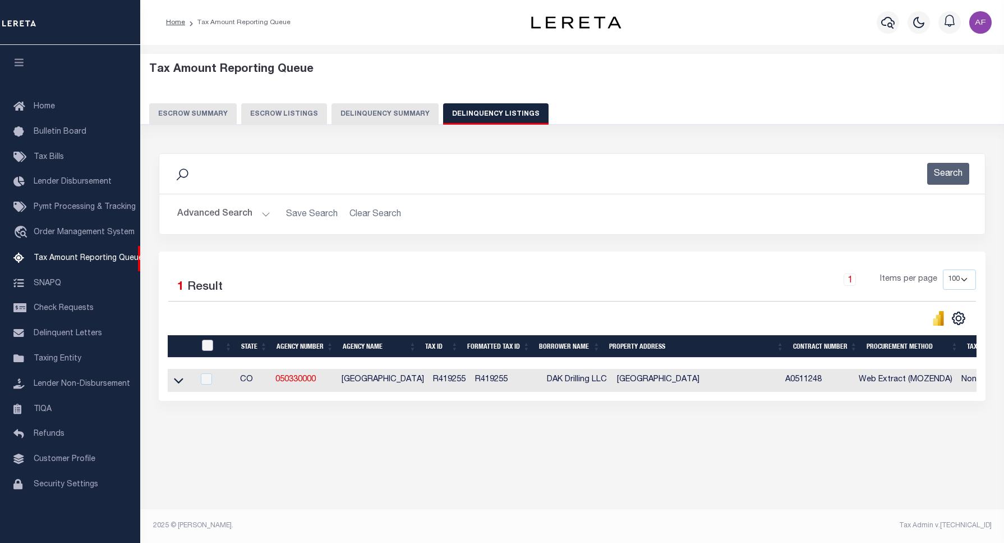
click at [206, 342] on input "checkbox" at bounding box center [207, 344] width 11 height 11
checkbox input "true"
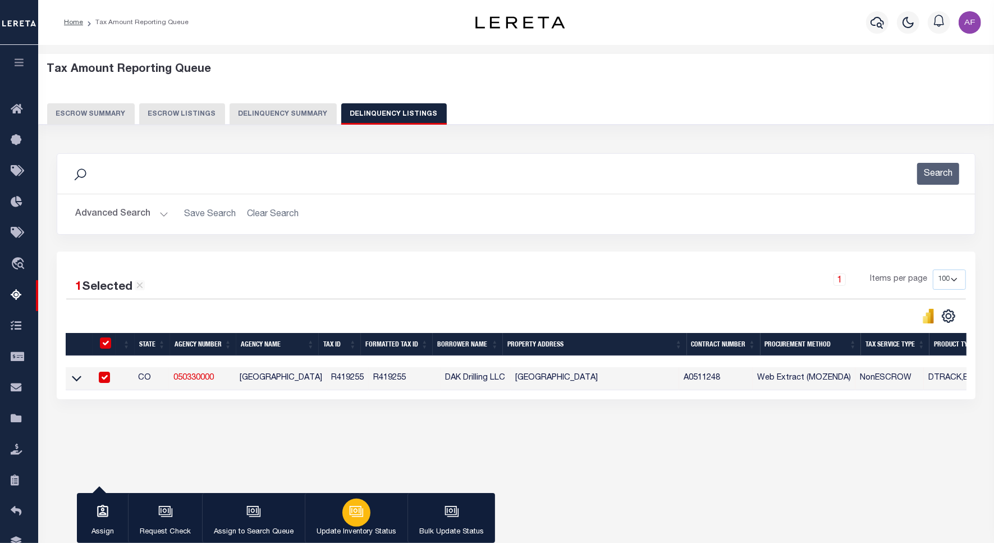
click at [348, 525] on button "Update Inventory Status" at bounding box center [356, 518] width 103 height 50
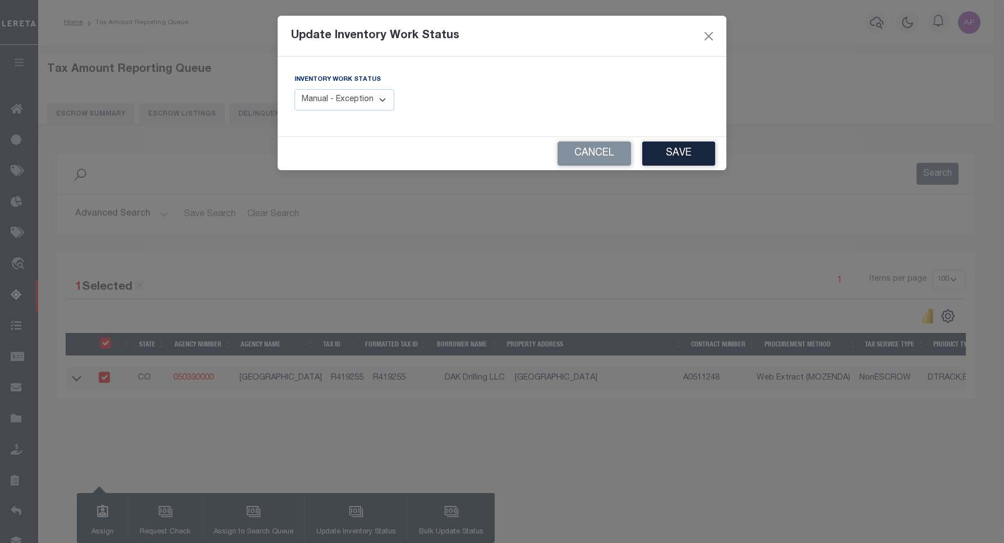
click at [371, 96] on select "Manual - Exception Pended - Awaiting Search Late Add Exception Completed" at bounding box center [345, 100] width 100 height 22
select select "4"
click at [295, 89] on select "Manual - Exception Pended - Awaiting Search Late Add Exception Completed" at bounding box center [345, 100] width 100 height 22
click at [664, 153] on button "Save" at bounding box center [678, 153] width 73 height 24
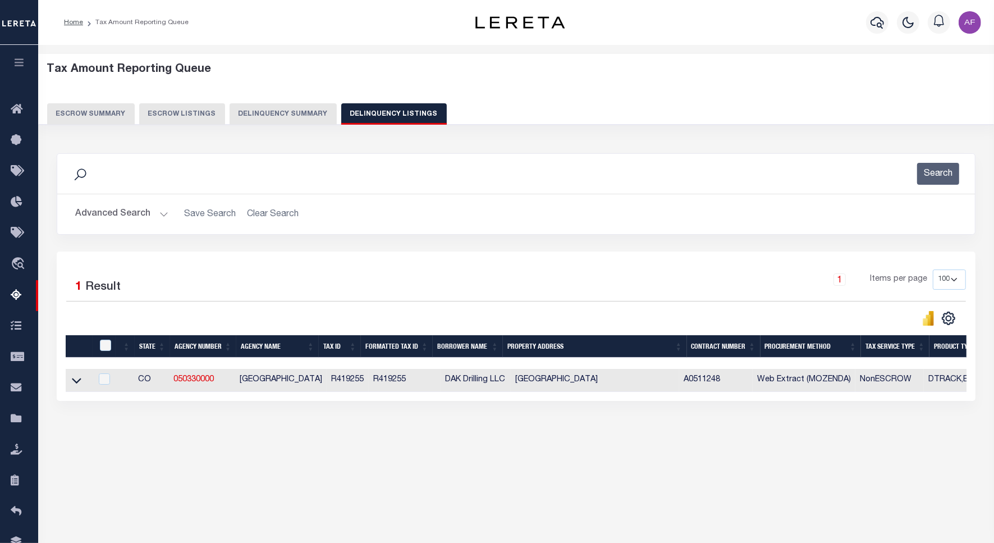
click at [115, 217] on button "Advanced Search" at bounding box center [121, 214] width 93 height 22
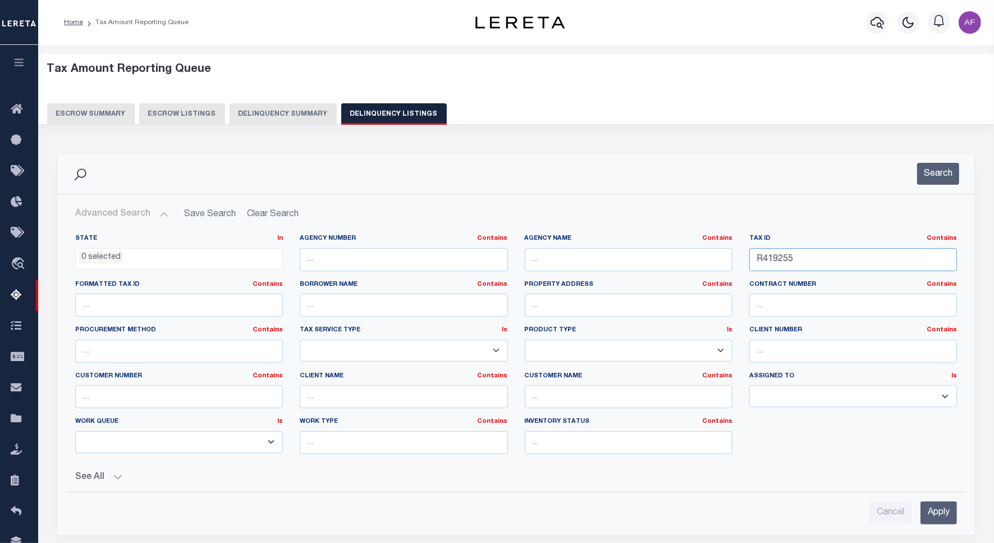
click at [780, 256] on input "R419255" at bounding box center [853, 259] width 208 height 23
paste input "20119"
type input "R420119"
click at [935, 180] on button "Search" at bounding box center [938, 174] width 42 height 22
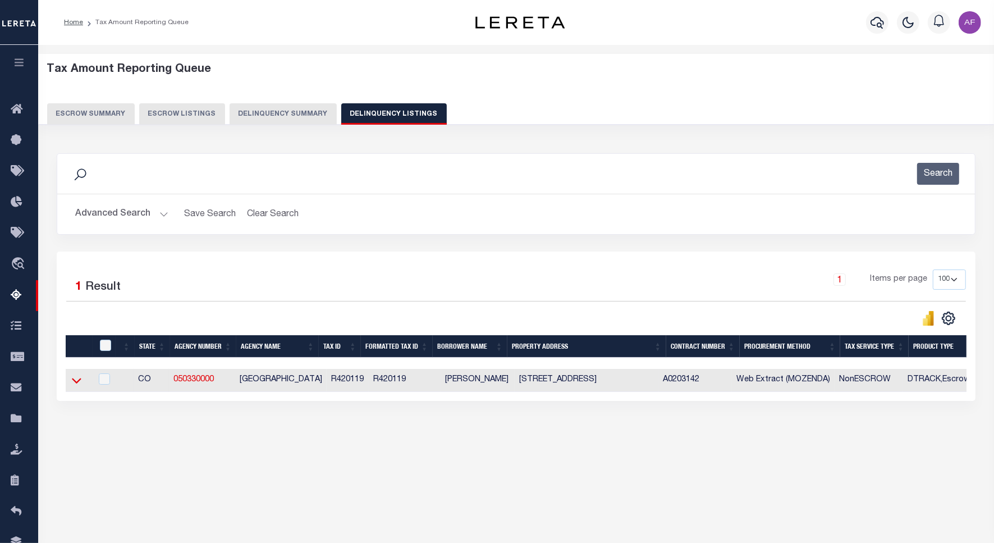
click at [77, 383] on icon at bounding box center [77, 380] width 10 height 12
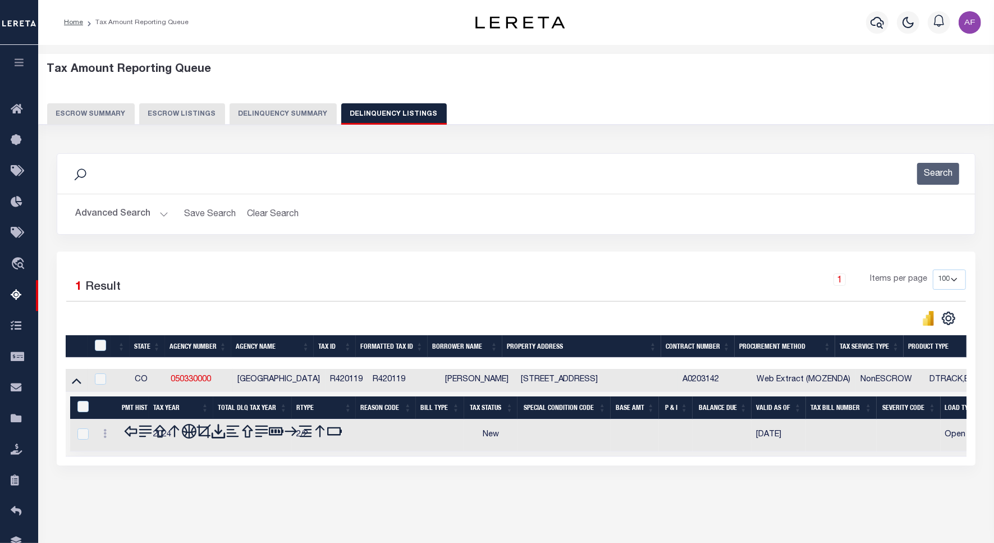
scroll to position [52, 0]
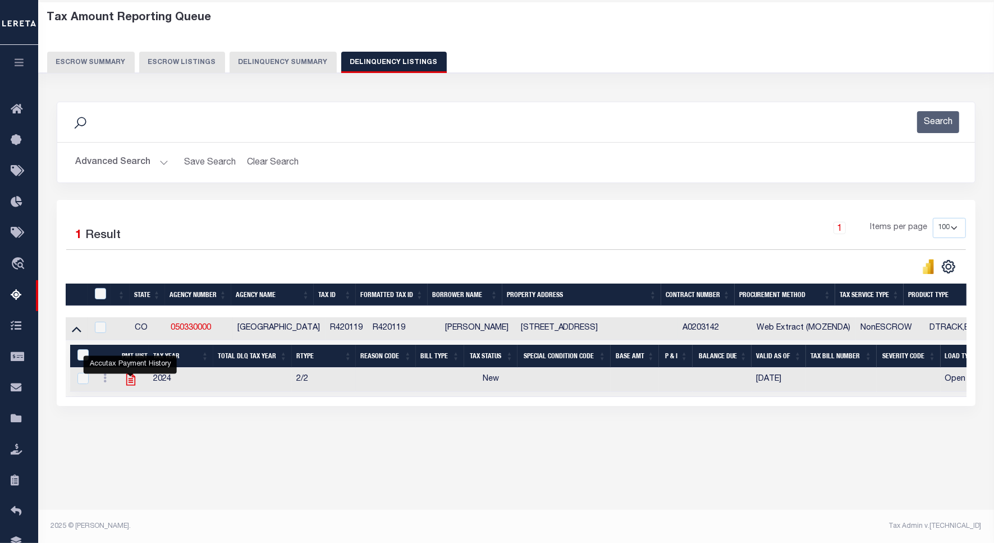
click at [127, 387] on icon "" at bounding box center [130, 379] width 15 height 15
checkbox input "true"
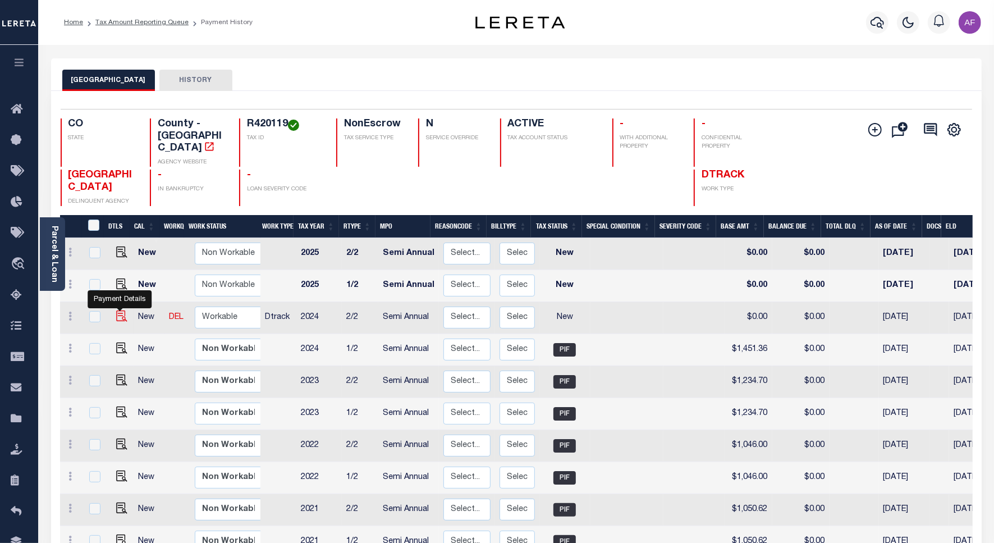
click at [117, 310] on img "" at bounding box center [121, 315] width 11 height 11
checkbox input "true"
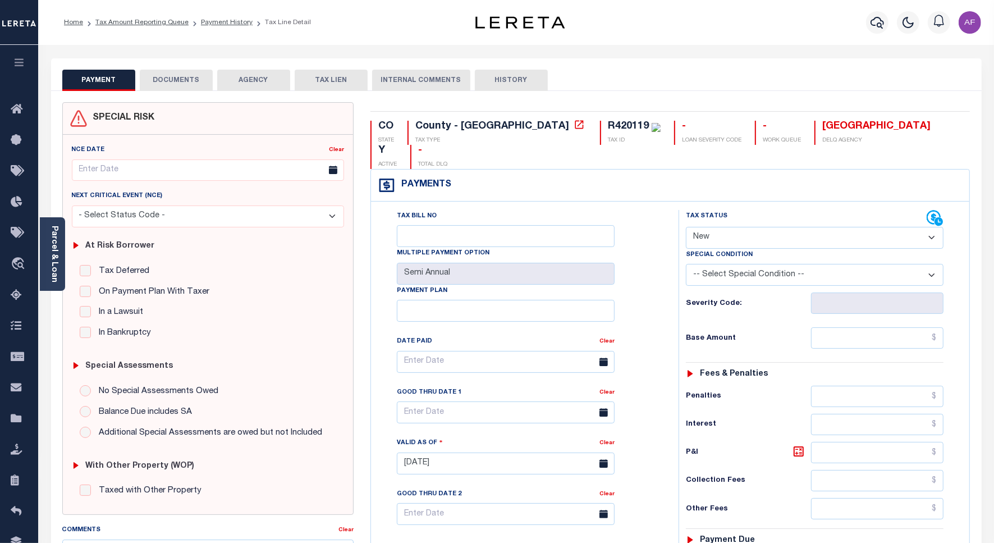
click at [719, 227] on select "- Select Status Code - Open Due/Unpaid Paid Incomplete No Tax Due Internal Refu…" at bounding box center [815, 238] width 258 height 22
select select "PYD"
click at [686, 227] on select "- Select Status Code - Open Due/Unpaid Paid Incomplete No Tax Due Internal Refu…" at bounding box center [815, 238] width 258 height 22
type input "[DATE]"
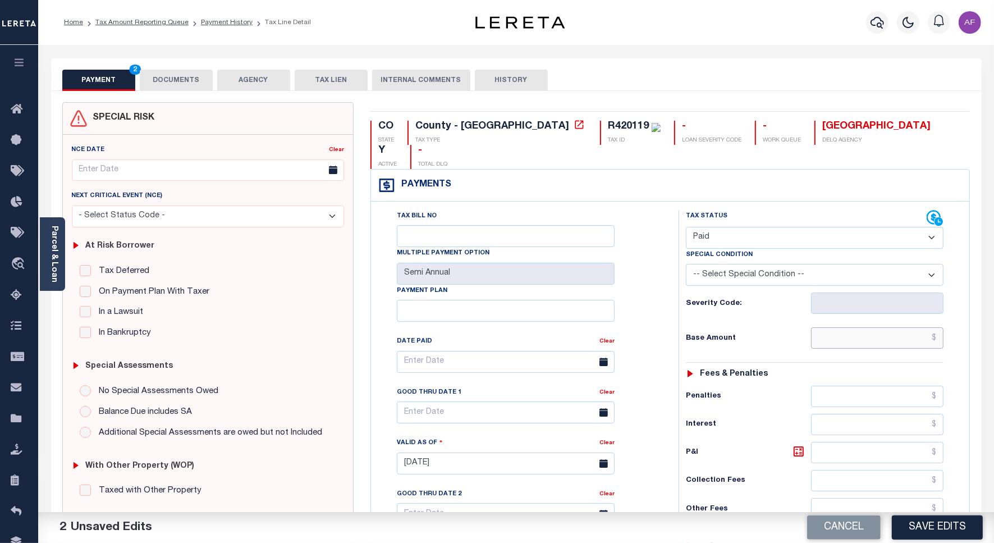
click at [888, 327] on input "text" at bounding box center [877, 337] width 132 height 21
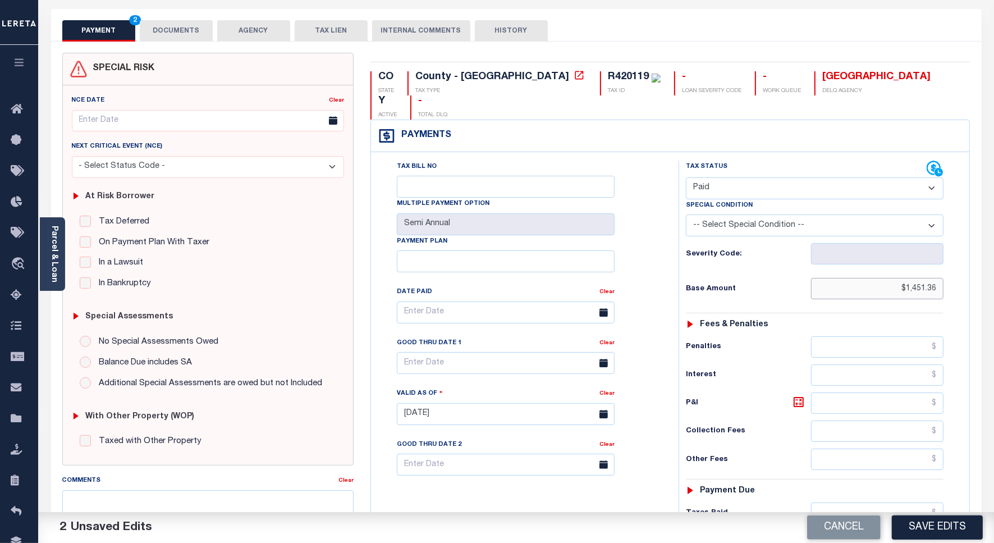
scroll to position [281, 0]
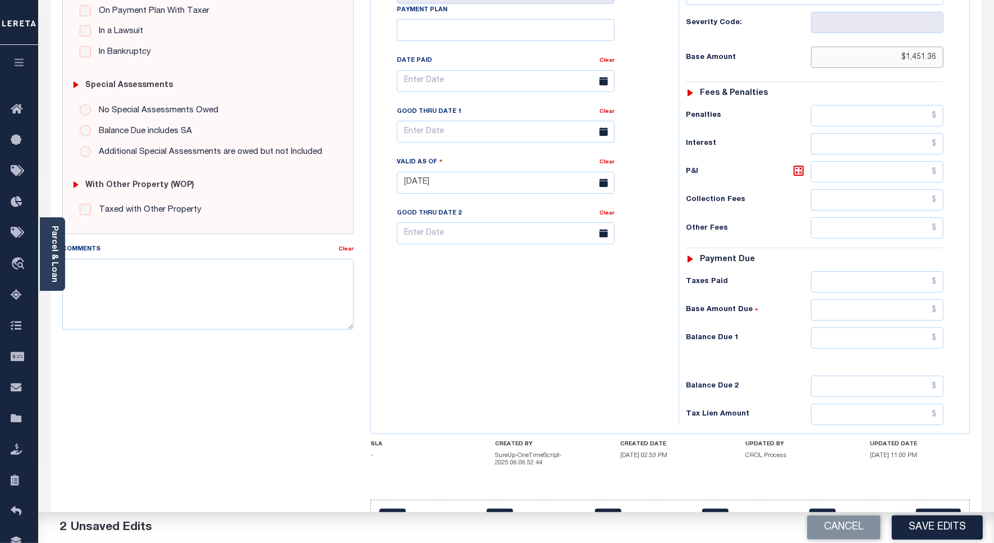
type input "$1,451.36"
click at [910, 271] on input "text" at bounding box center [877, 281] width 132 height 21
type input "$1,451.36"
click at [904, 327] on input "text" at bounding box center [877, 337] width 132 height 21
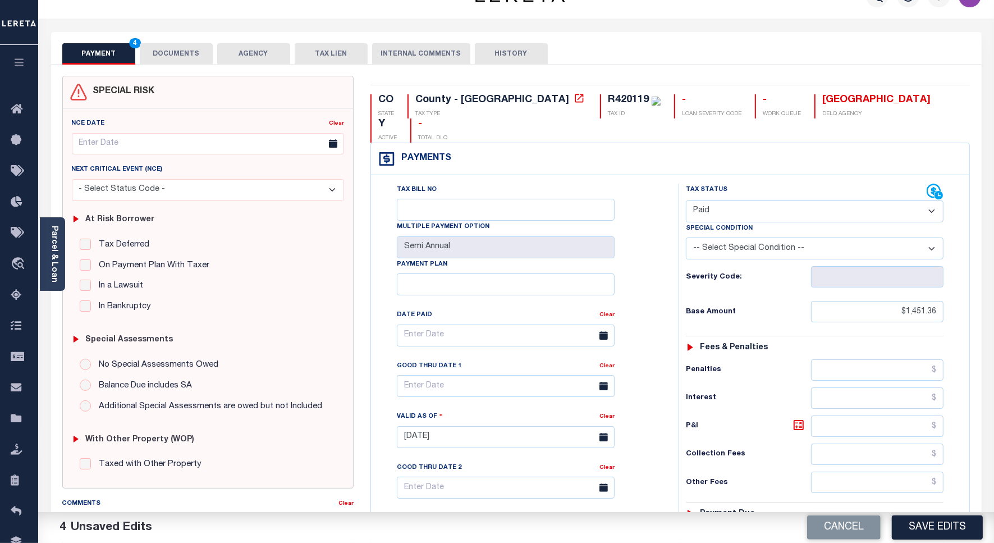
scroll to position [0, 0]
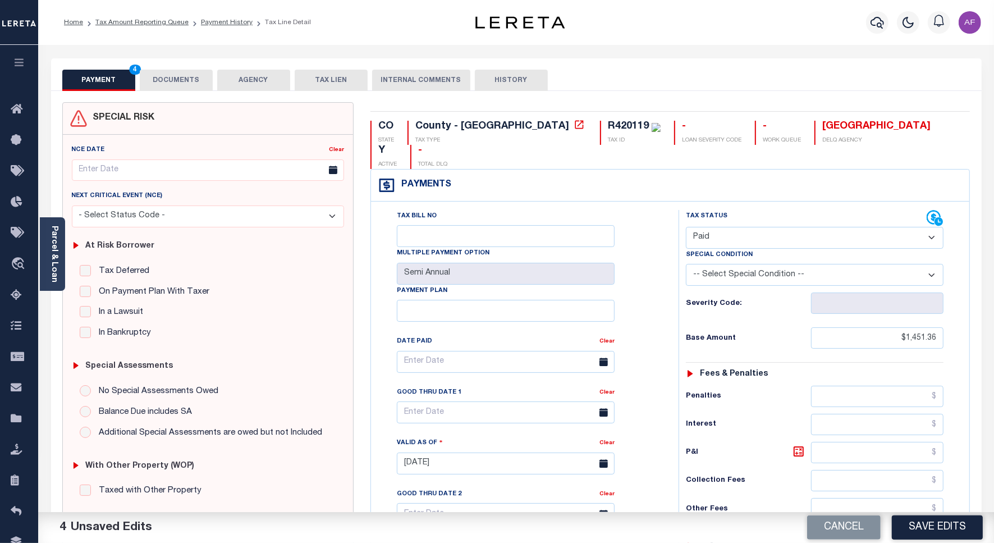
type input "$0.00"
click at [172, 82] on button "DOCUMENTS" at bounding box center [176, 80] width 73 height 21
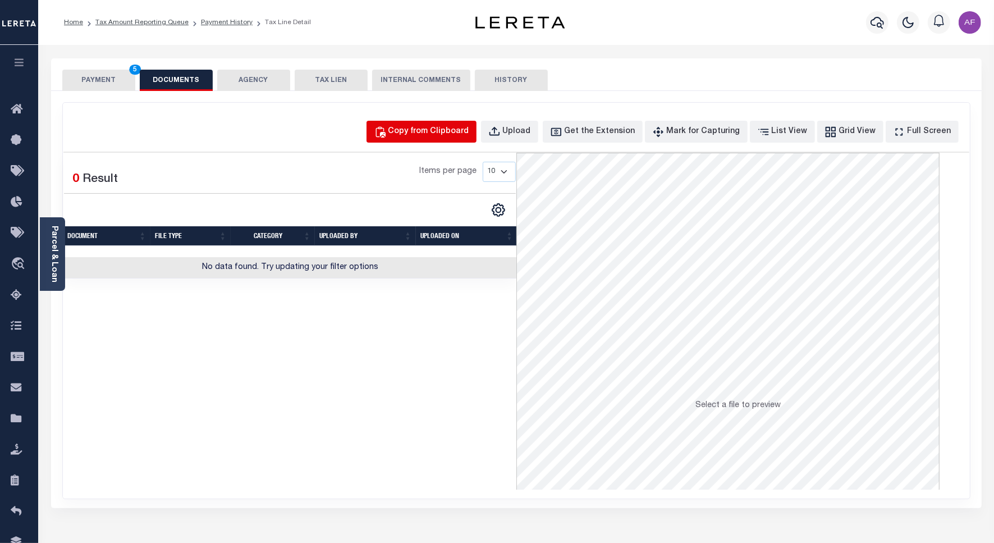
click at [448, 129] on div "Copy from Clipboard" at bounding box center [428, 132] width 81 height 12
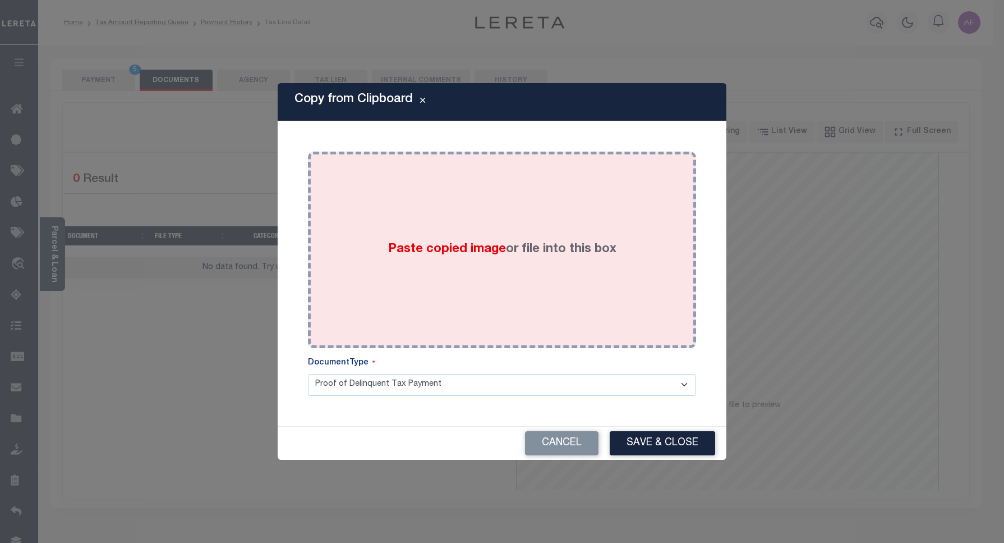
click at [470, 243] on span "Paste copied image" at bounding box center [447, 249] width 118 height 12
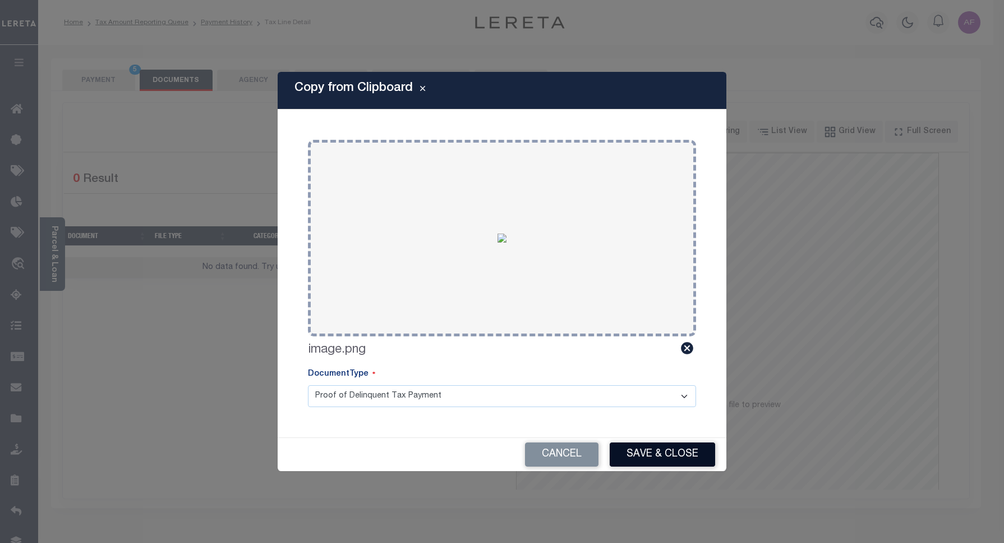
click at [665, 456] on button "Save & Close" at bounding box center [662, 454] width 105 height 24
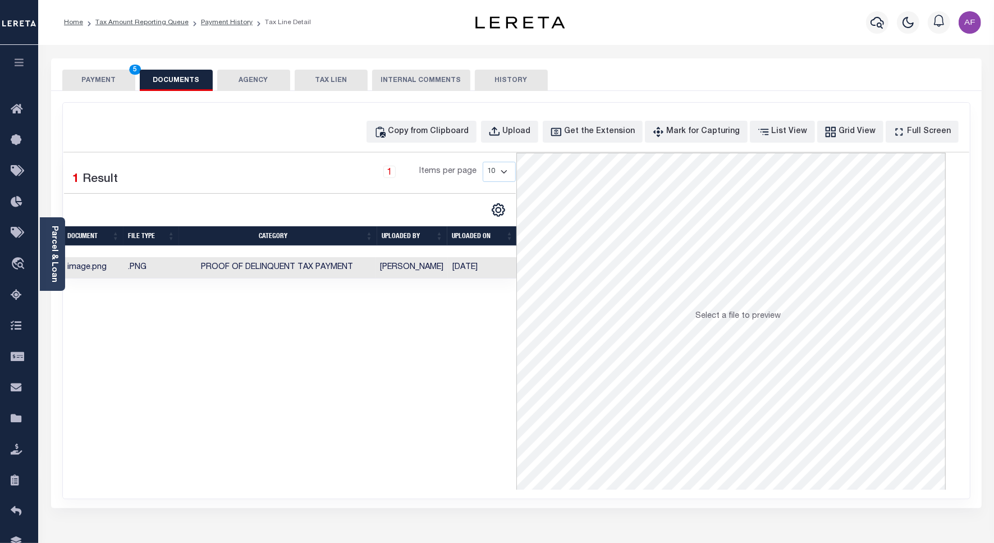
click at [83, 80] on button "PAYMENT 5" at bounding box center [98, 80] width 73 height 21
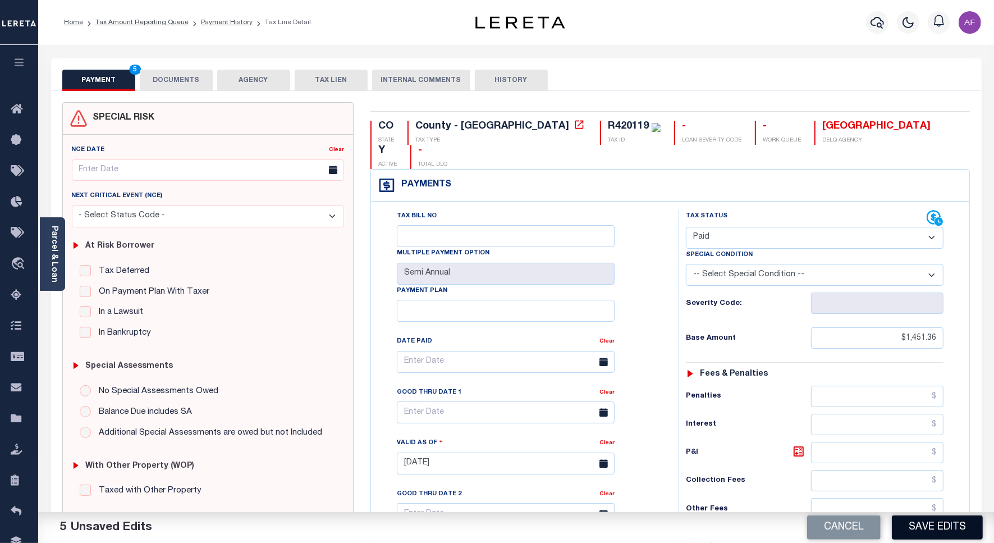
click at [949, 532] on button "Save Edits" at bounding box center [936, 527] width 91 height 24
checkbox input "false"
type input "$1,451.36"
type input "$0"
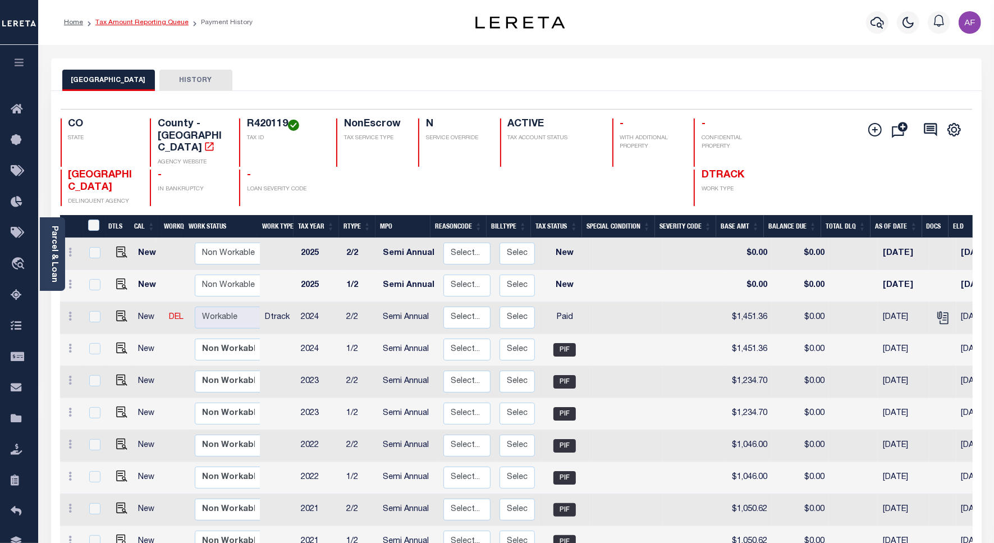
click at [127, 20] on link "Tax Amount Reporting Queue" at bounding box center [141, 22] width 93 height 7
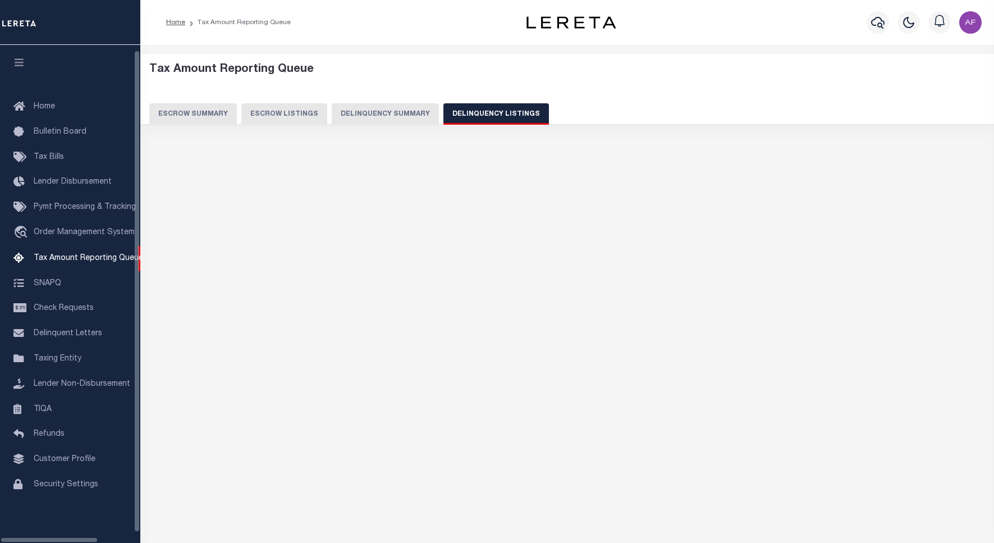
select select "100"
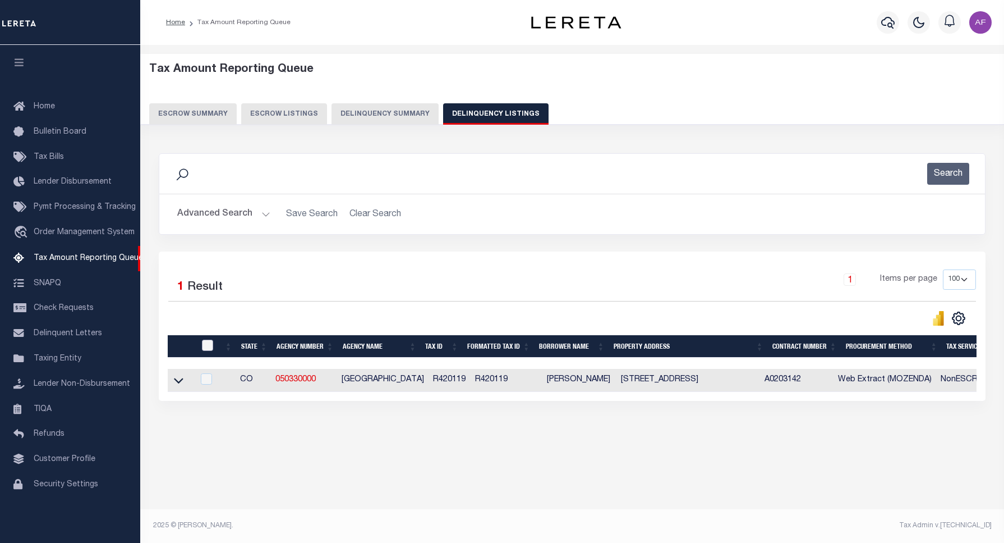
click at [205, 349] on input "checkbox" at bounding box center [207, 344] width 11 height 11
checkbox input "true"
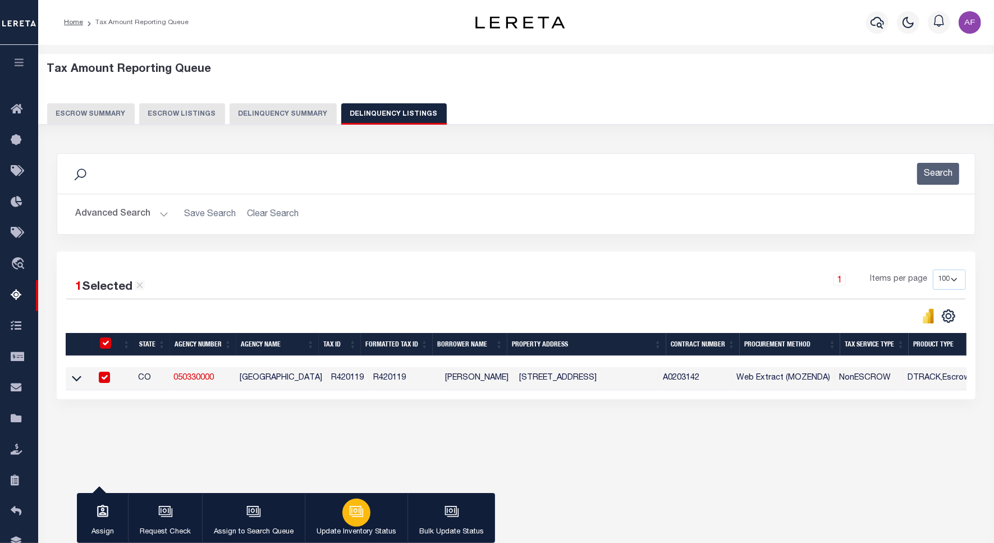
click at [366, 514] on div "button" at bounding box center [356, 512] width 28 height 28
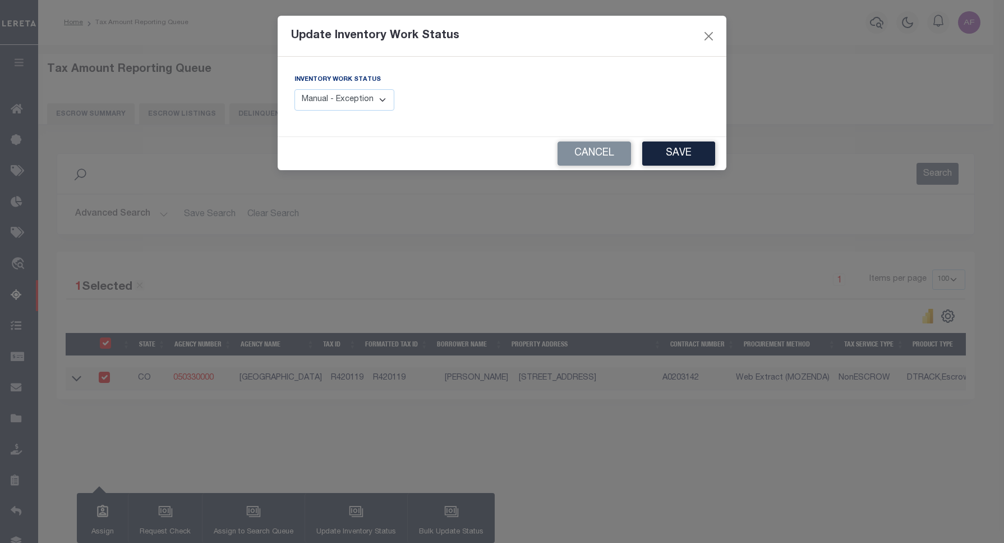
click at [362, 99] on select "Manual - Exception Pended - Awaiting Search Late Add Exception Completed" at bounding box center [345, 100] width 100 height 22
select select "4"
click at [295, 89] on select "Manual - Exception Pended - Awaiting Search Late Add Exception Completed" at bounding box center [345, 100] width 100 height 22
click at [692, 154] on button "Save" at bounding box center [678, 153] width 73 height 24
